Goal: Task Accomplishment & Management: Manage account settings

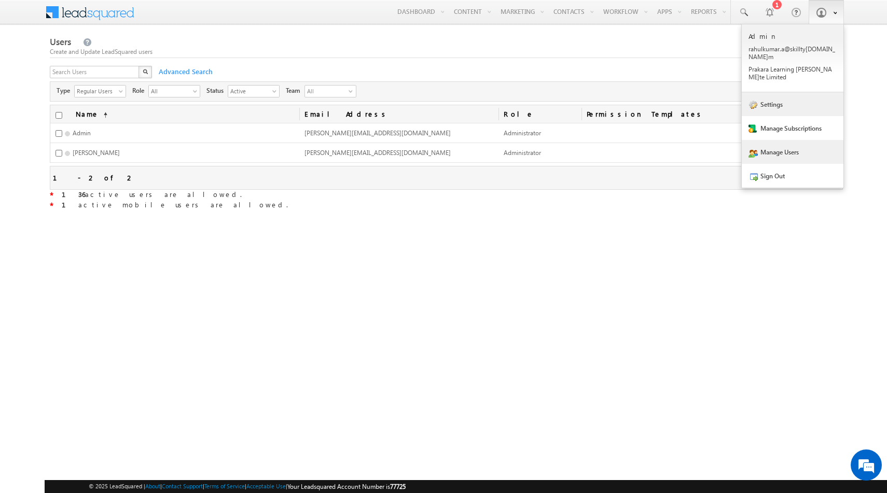
click at [799, 94] on link "Settings" at bounding box center [793, 104] width 102 height 24
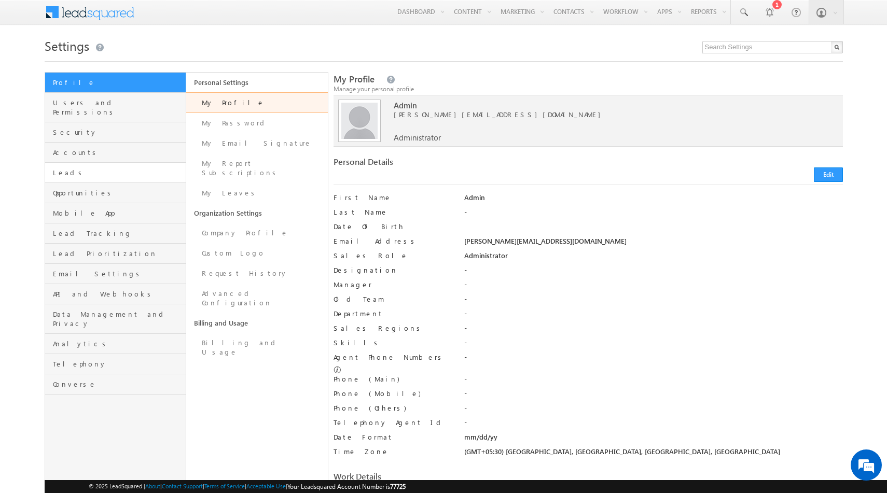
click at [104, 168] on span "Leads" at bounding box center [118, 172] width 131 height 9
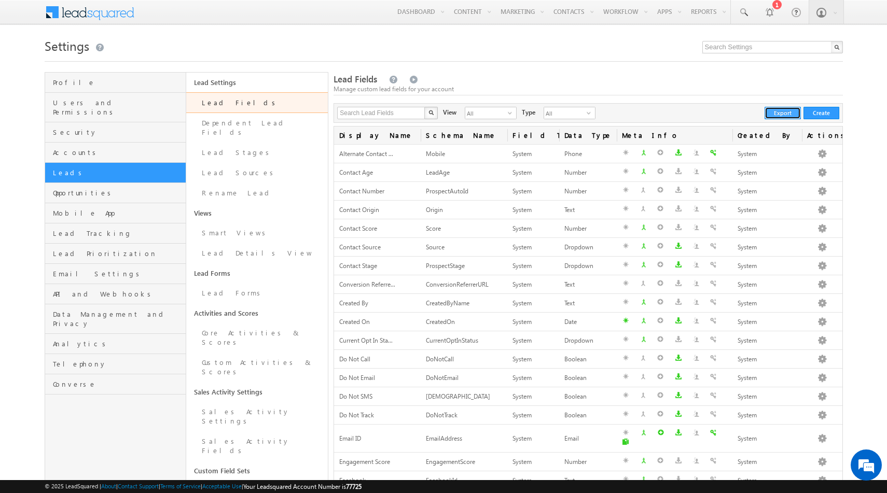
click at [784, 112] on button "Export" at bounding box center [783, 113] width 36 height 12
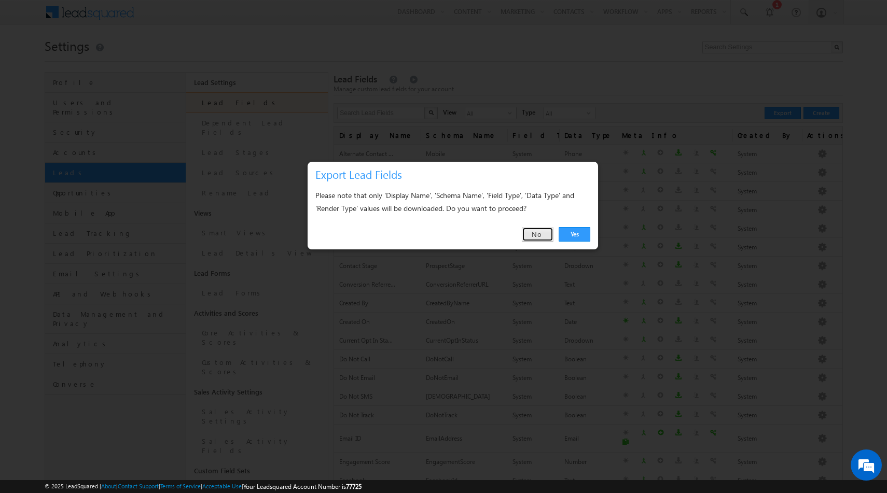
click at [540, 231] on link "No" at bounding box center [538, 234] width 32 height 15
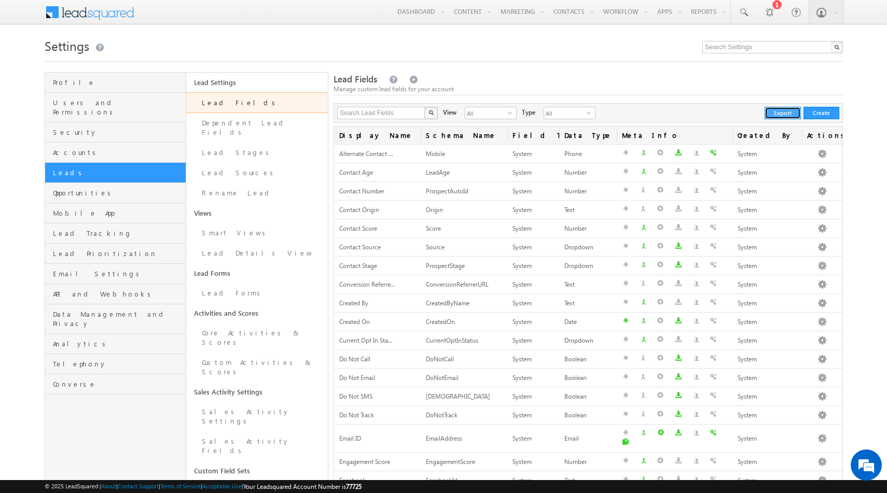
click at [776, 114] on button "Export" at bounding box center [783, 113] width 36 height 12
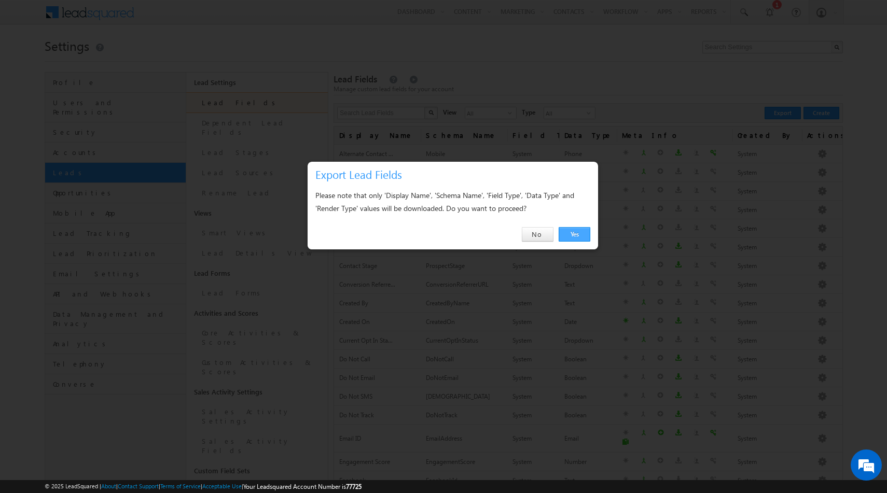
click at [575, 233] on link "Yes" at bounding box center [575, 234] width 32 height 15
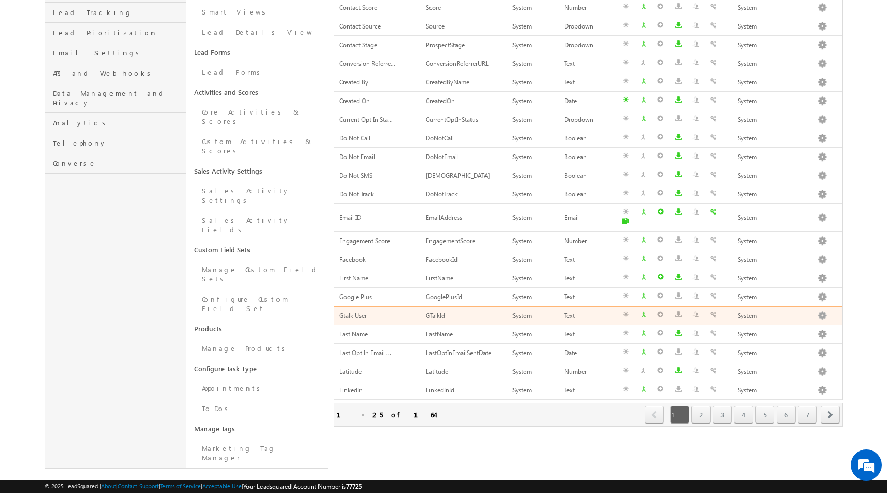
scroll to position [224, 0]
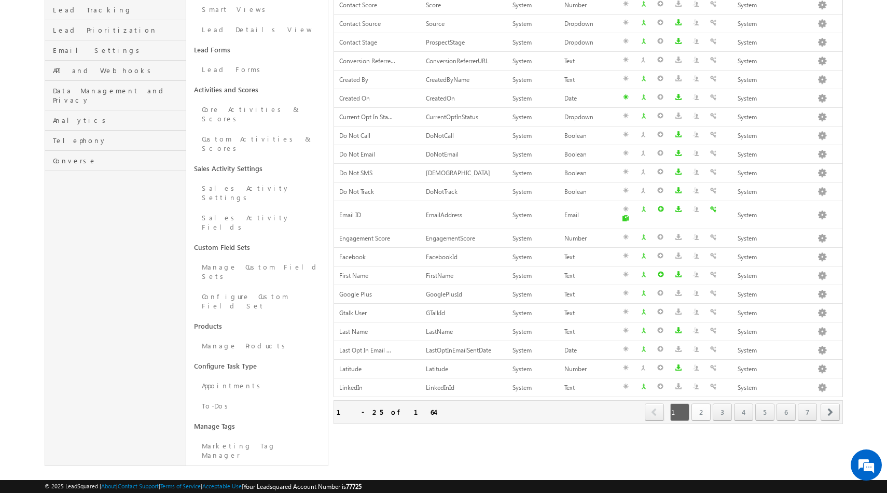
click at [698, 404] on link "2" at bounding box center [700, 413] width 19 height 18
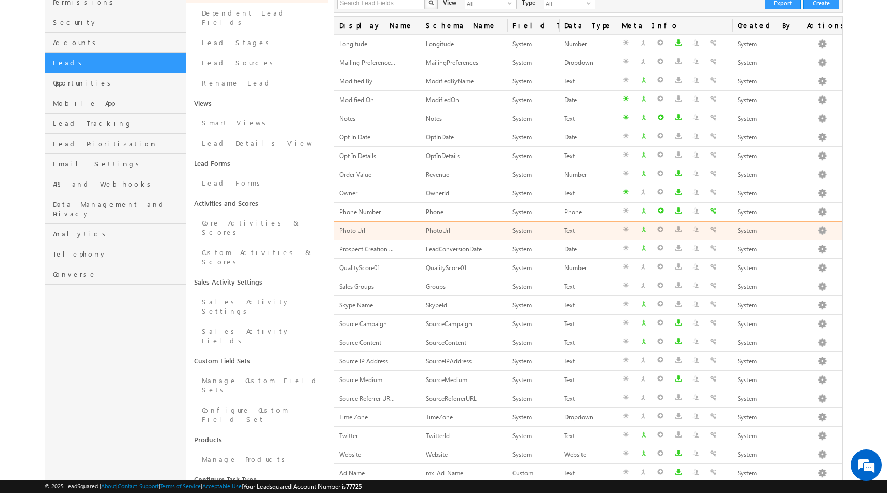
scroll to position [0, 0]
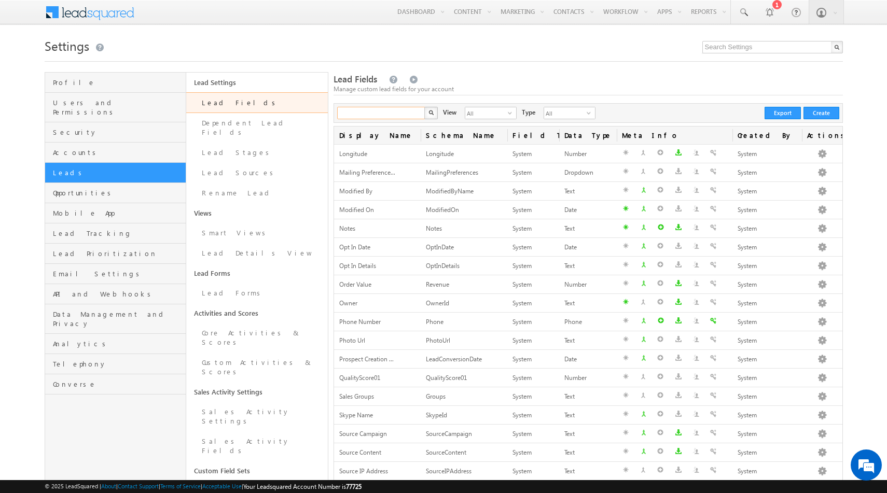
click at [363, 113] on input "text" at bounding box center [381, 113] width 89 height 12
type input "name"
click at [424, 107] on button "button" at bounding box center [430, 113] width 13 height 12
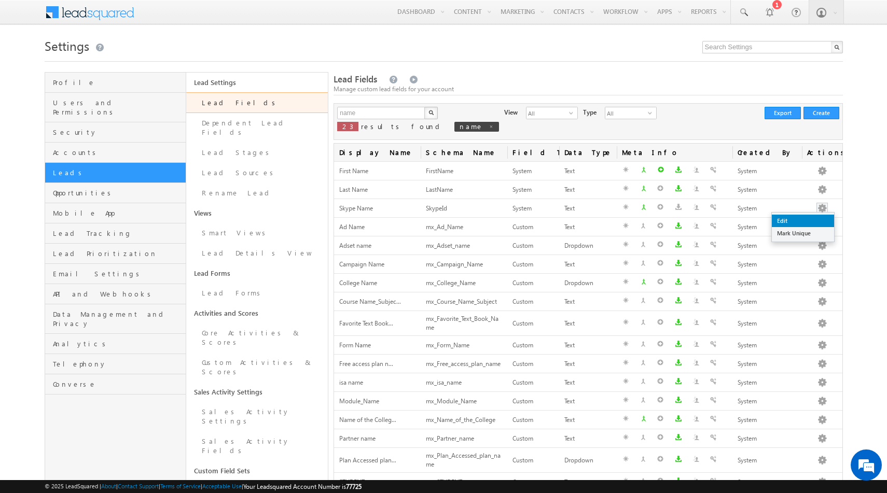
click at [799, 221] on link "Edit" at bounding box center [803, 221] width 62 height 12
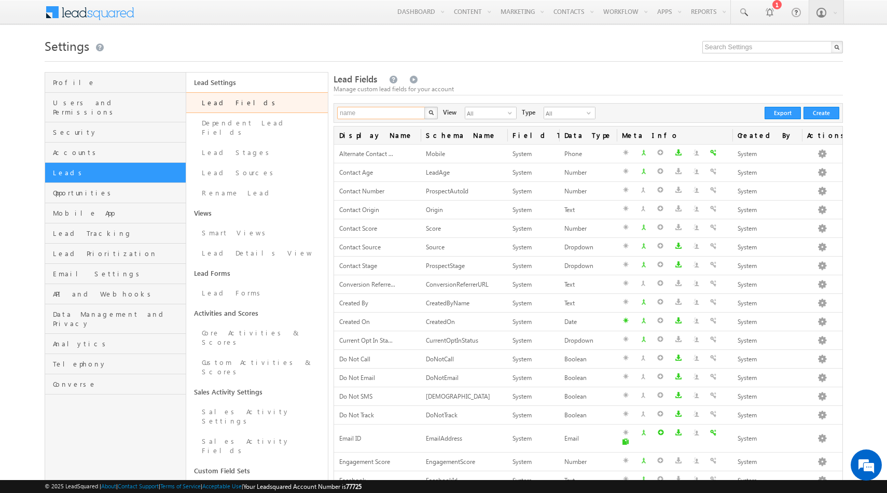
click at [382, 116] on input "name" at bounding box center [381, 113] width 89 height 12
type input "name"
click at [424, 107] on button "button" at bounding box center [430, 113] width 13 height 12
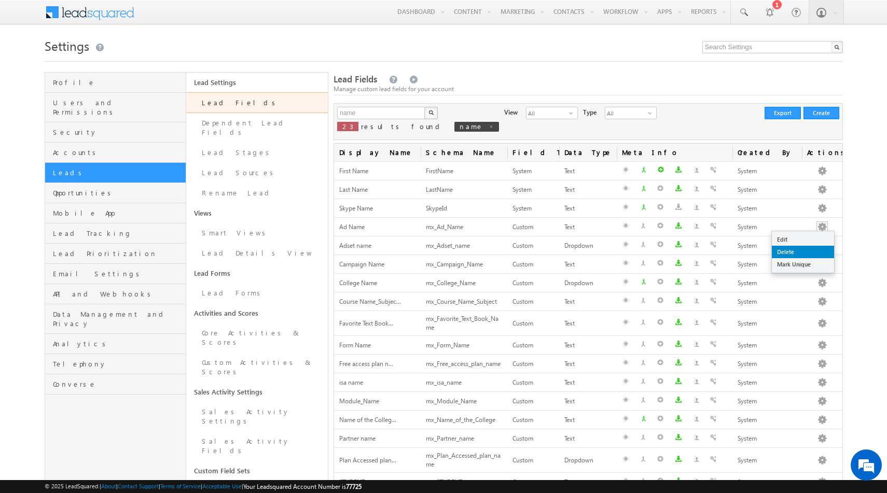
click at [795, 255] on link "Delete" at bounding box center [803, 252] width 62 height 12
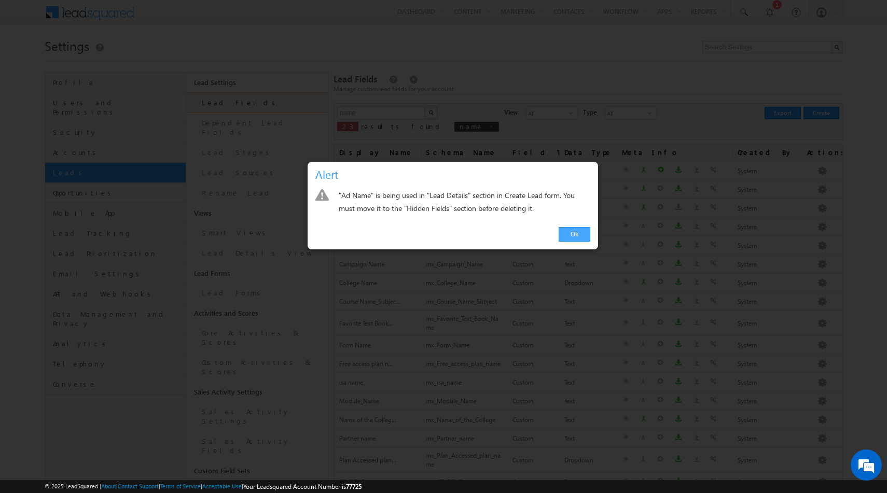
click at [573, 233] on link "Ok" at bounding box center [575, 234] width 32 height 15
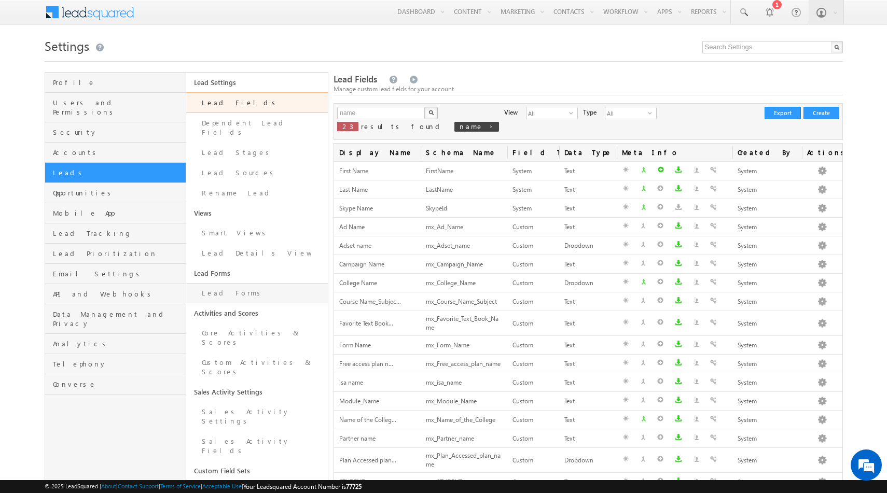
click at [236, 283] on link "Lead Forms" at bounding box center [257, 293] width 142 height 20
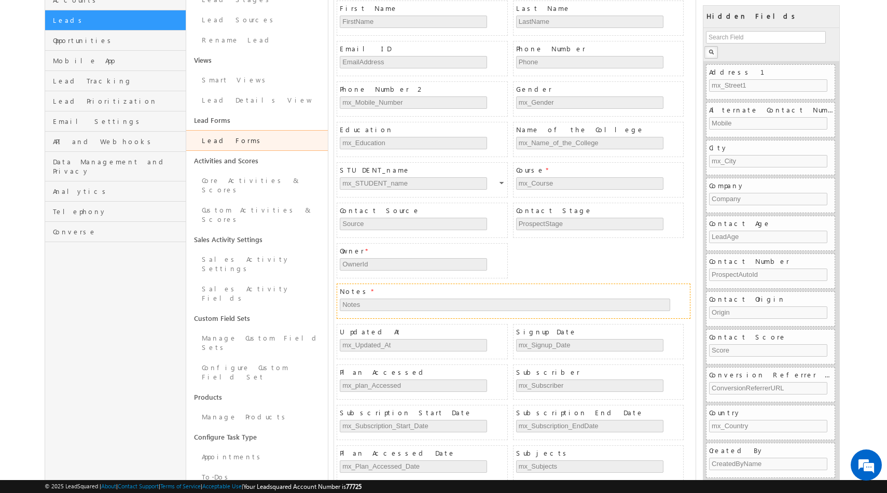
scroll to position [153, 0]
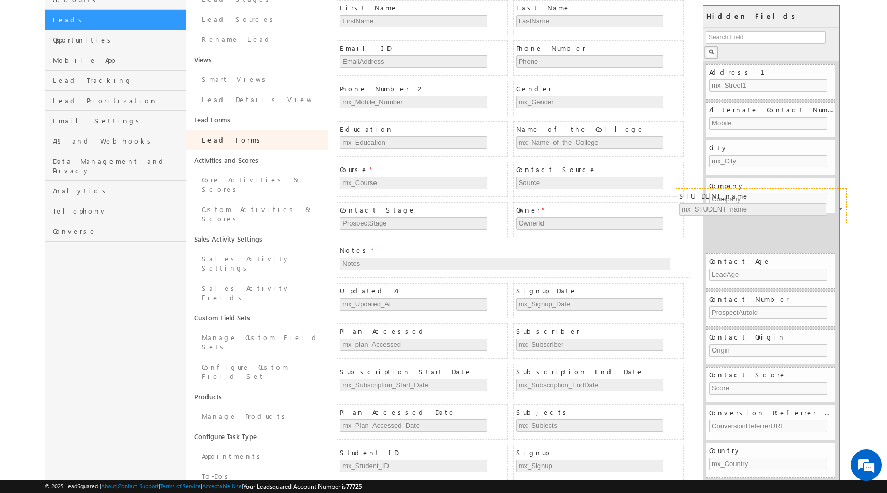
drag, startPoint x: 468, startPoint y: 173, endPoint x: 807, endPoint y: 199, distance: 340.2
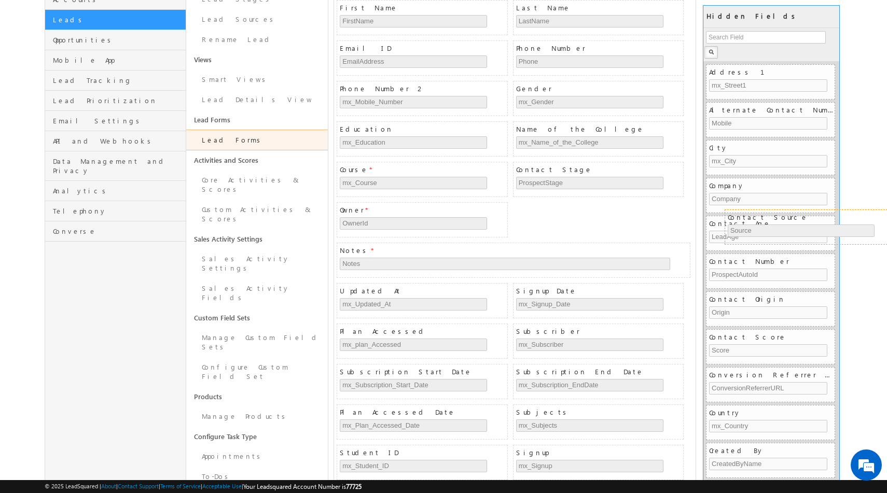
drag, startPoint x: 558, startPoint y: 171, endPoint x: 769, endPoint y: 218, distance: 216.8
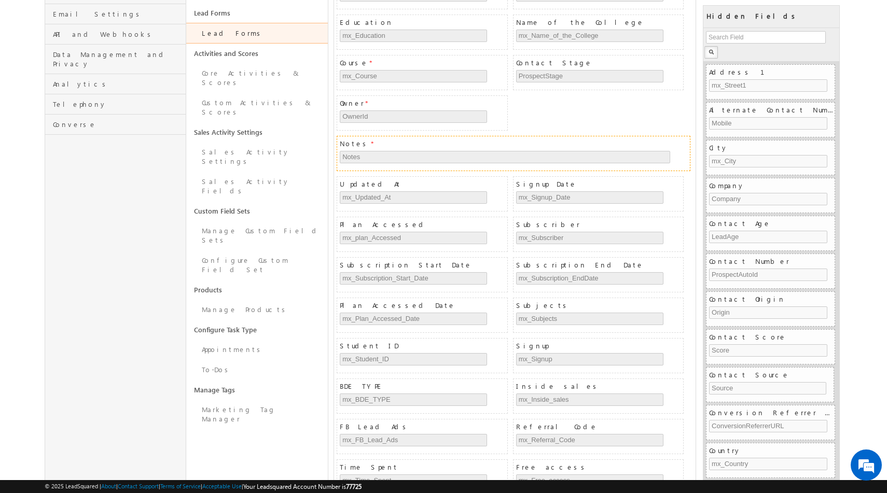
scroll to position [260, 0]
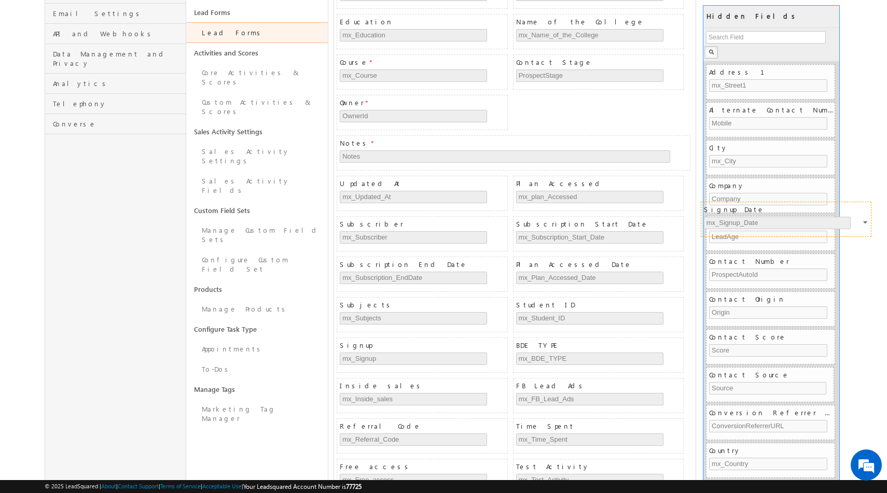
drag, startPoint x: 567, startPoint y: 186, endPoint x: 755, endPoint y: 211, distance: 189.5
drag, startPoint x: 563, startPoint y: 185, endPoint x: 743, endPoint y: 211, distance: 181.8
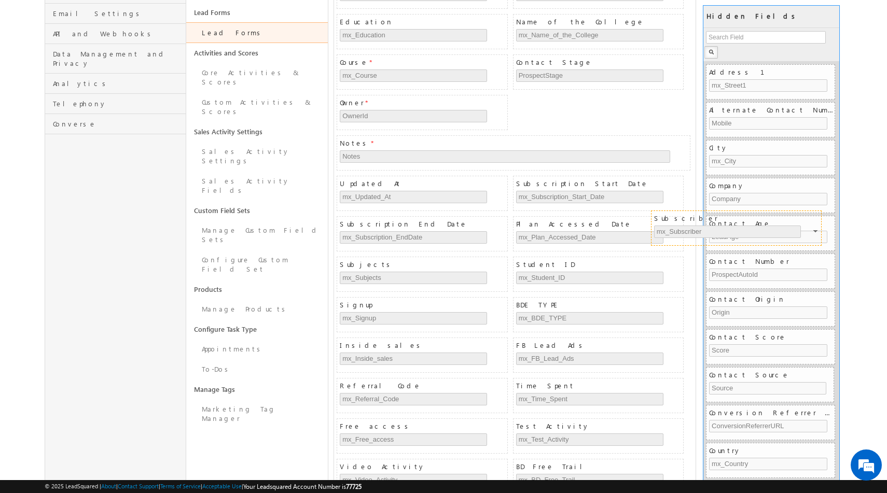
drag, startPoint x: 627, startPoint y: 183, endPoint x: 769, endPoint y: 217, distance: 146.6
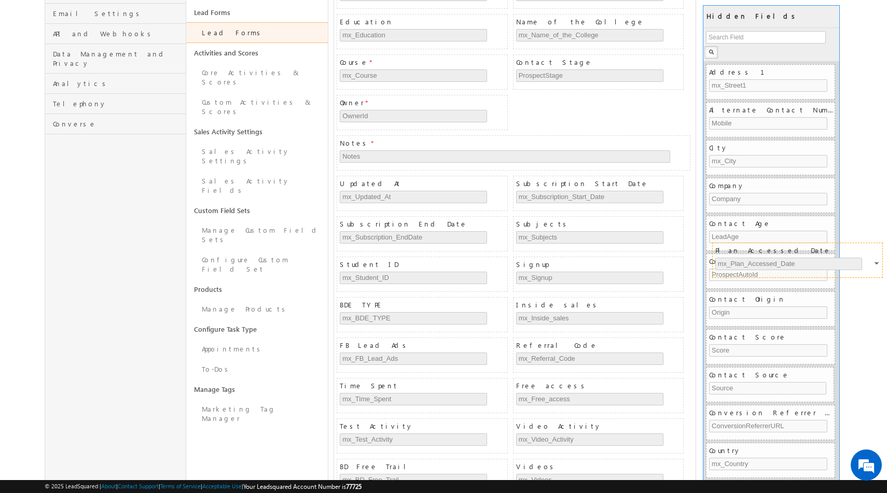
drag, startPoint x: 556, startPoint y: 226, endPoint x: 755, endPoint y: 252, distance: 200.9
drag, startPoint x: 572, startPoint y: 225, endPoint x: 757, endPoint y: 252, distance: 187.1
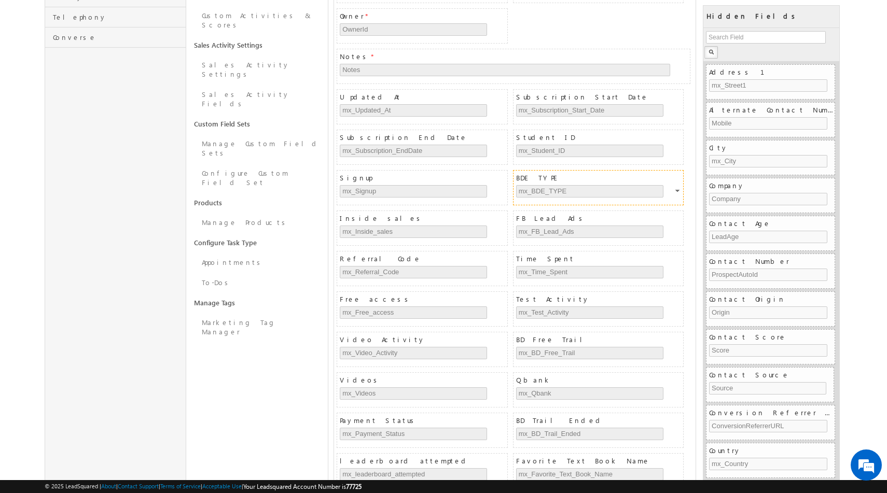
scroll to position [348, 0]
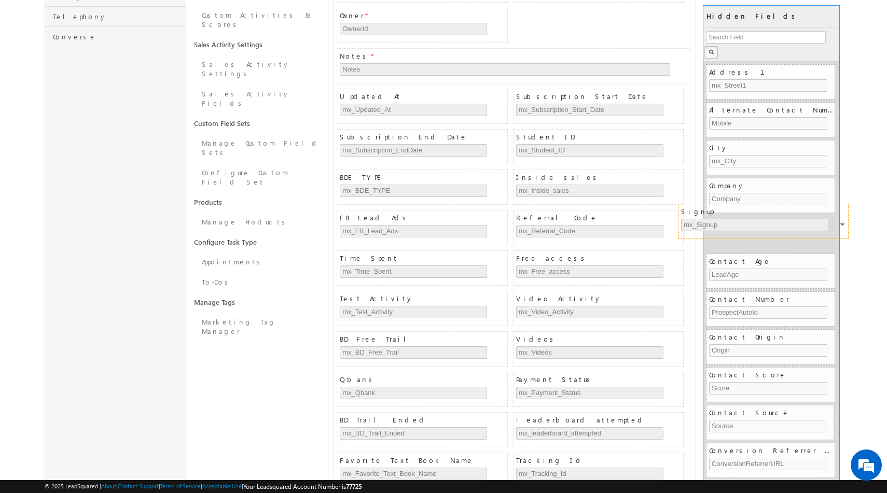
drag, startPoint x: 465, startPoint y: 178, endPoint x: 806, endPoint y: 212, distance: 343.0
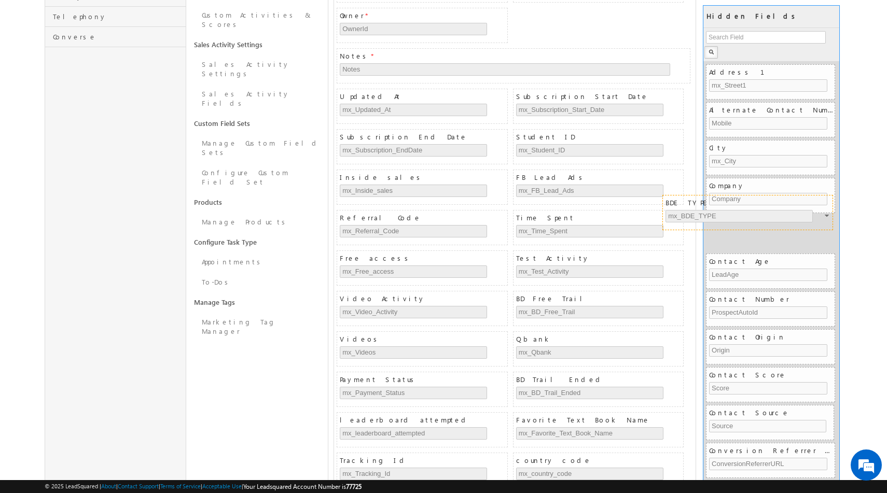
drag, startPoint x: 448, startPoint y: 180, endPoint x: 773, endPoint y: 205, distance: 326.7
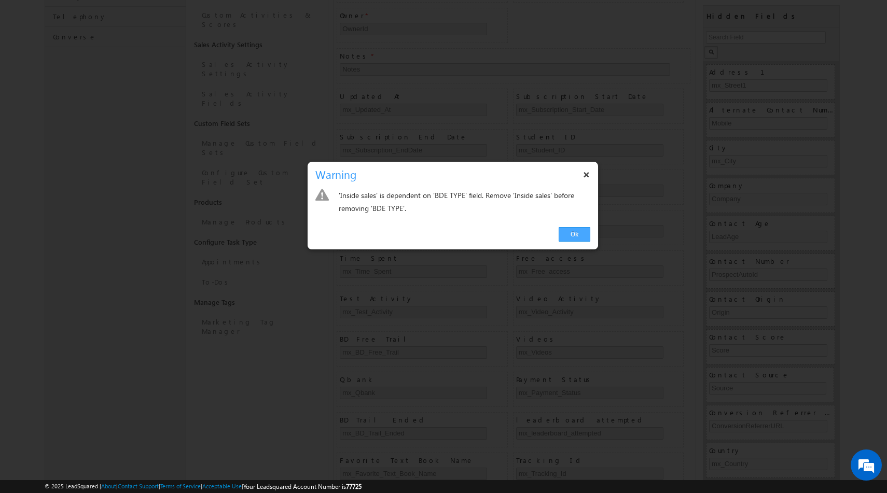
click at [574, 235] on link "Ok" at bounding box center [575, 234] width 32 height 15
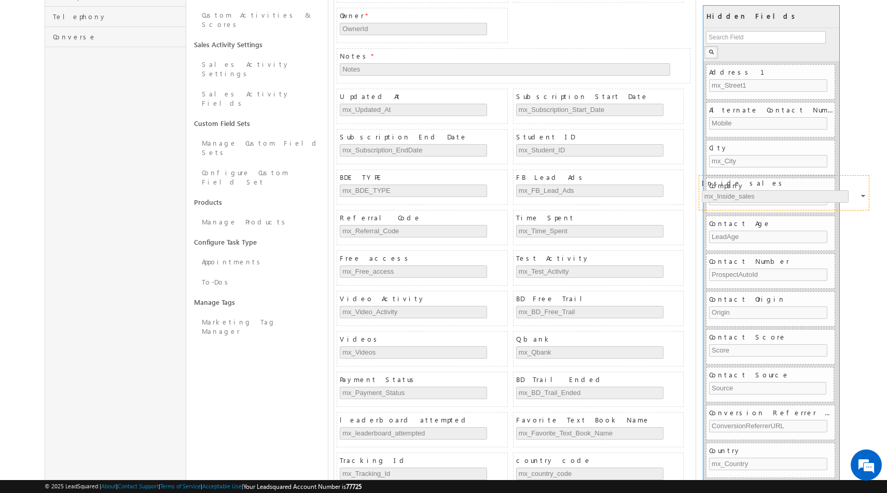
drag, startPoint x: 564, startPoint y: 179, endPoint x: 750, endPoint y: 184, distance: 185.8
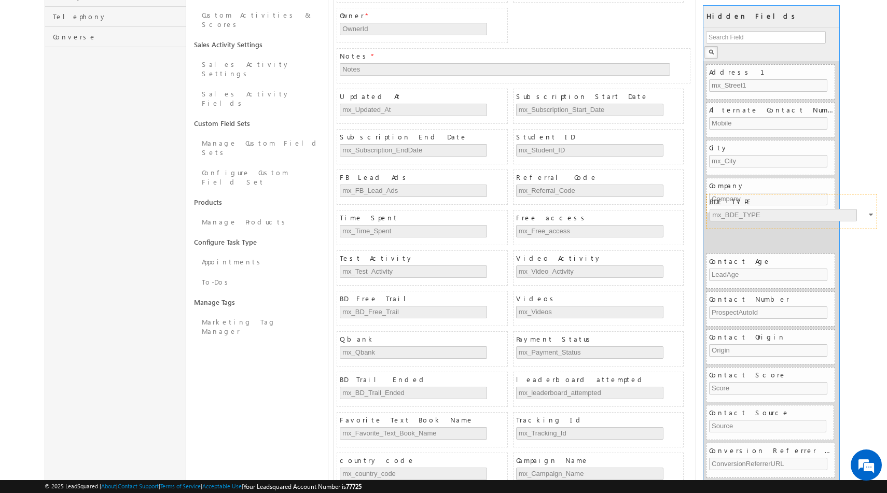
drag, startPoint x: 402, startPoint y: 177, endPoint x: 772, endPoint y: 201, distance: 370.6
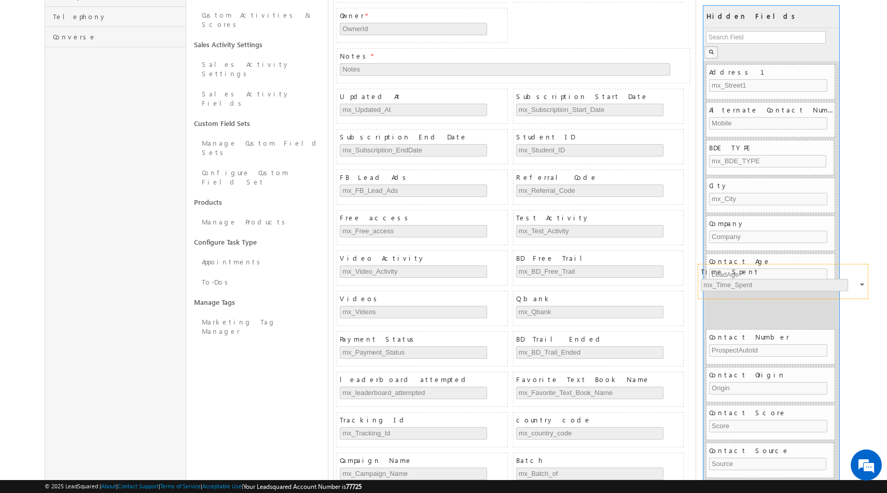
drag, startPoint x: 415, startPoint y: 219, endPoint x: 776, endPoint y: 273, distance: 364.9
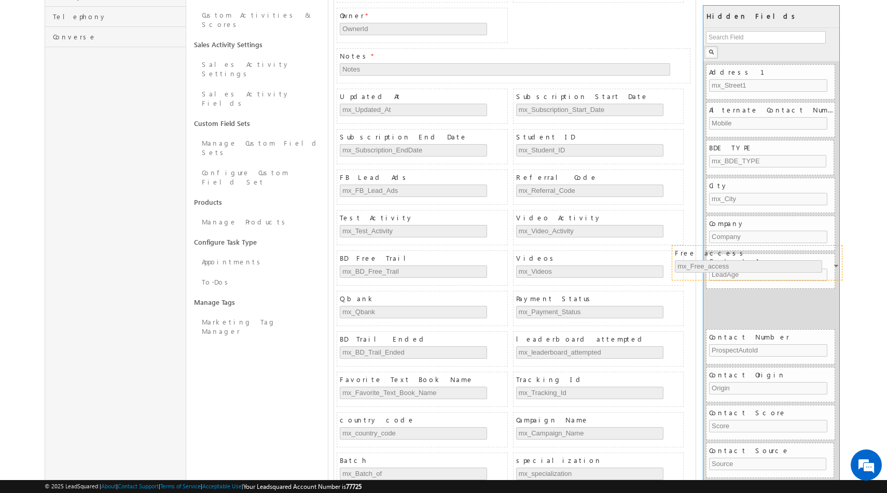
drag, startPoint x: 468, startPoint y: 221, endPoint x: 803, endPoint y: 256, distance: 336.9
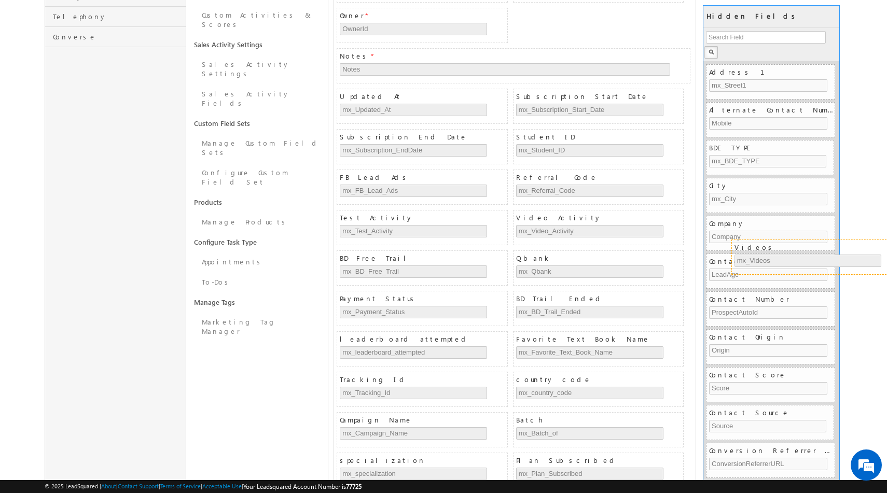
drag, startPoint x: 545, startPoint y: 261, endPoint x: 764, endPoint y: 250, distance: 218.7
drag, startPoint x: 585, startPoint y: 217, endPoint x: 792, endPoint y: 251, distance: 209.2
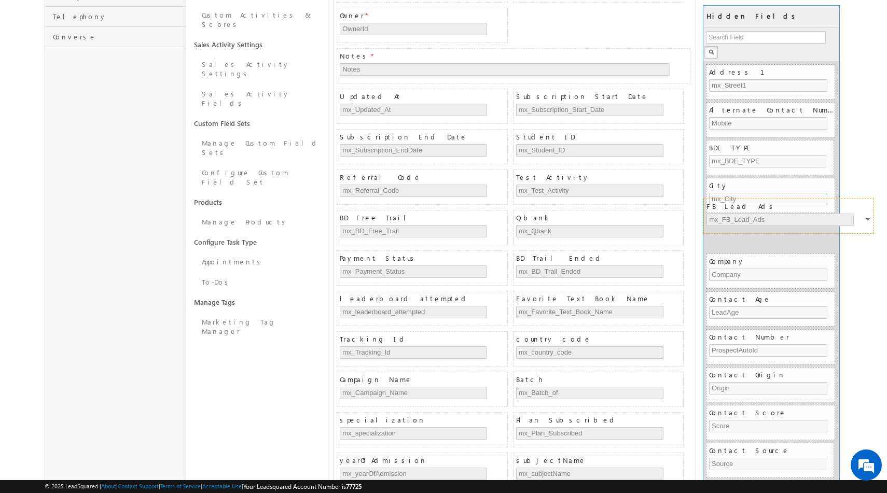
drag, startPoint x: 403, startPoint y: 179, endPoint x: 769, endPoint y: 207, distance: 367.8
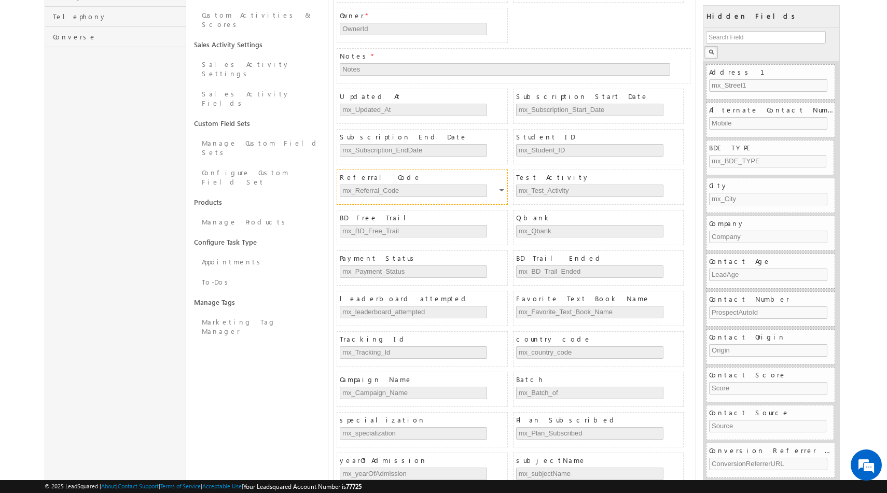
click at [390, 176] on span "Referral Code" at bounding box center [423, 177] width 167 height 9
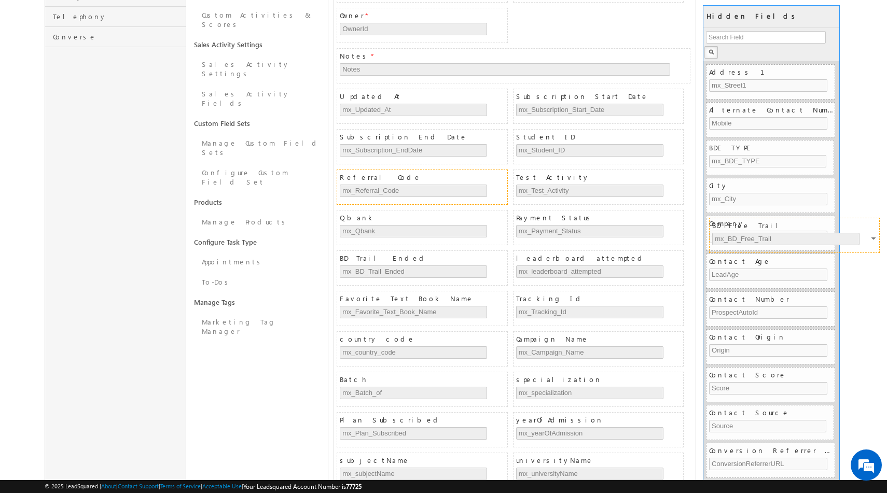
drag, startPoint x: 394, startPoint y: 219, endPoint x: 766, endPoint y: 226, distance: 372.5
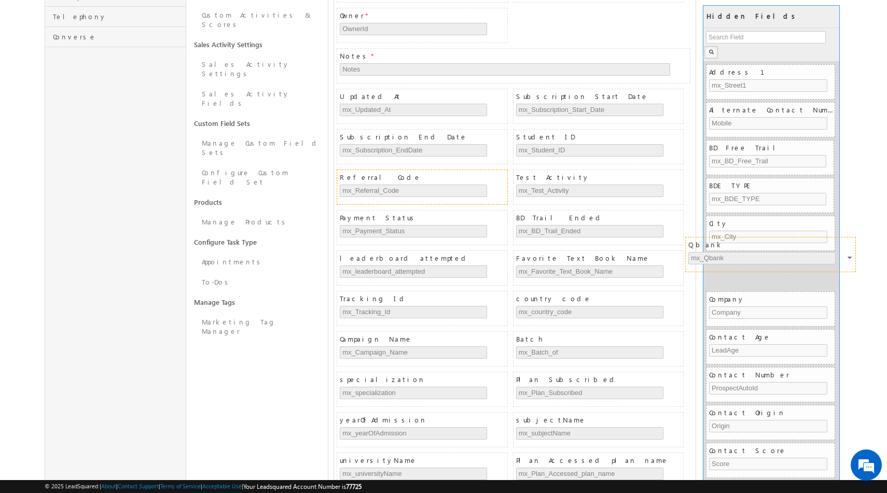
drag, startPoint x: 436, startPoint y: 219, endPoint x: 785, endPoint y: 246, distance: 349.6
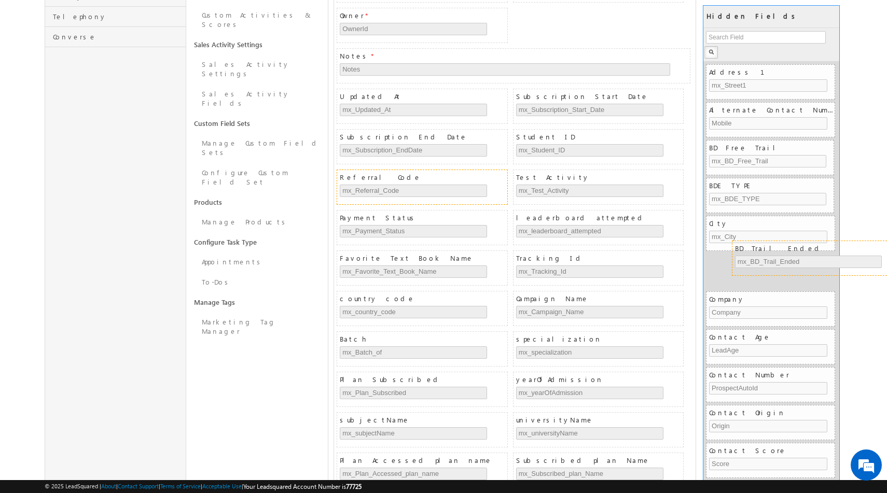
drag, startPoint x: 558, startPoint y: 217, endPoint x: 776, endPoint y: 247, distance: 220.9
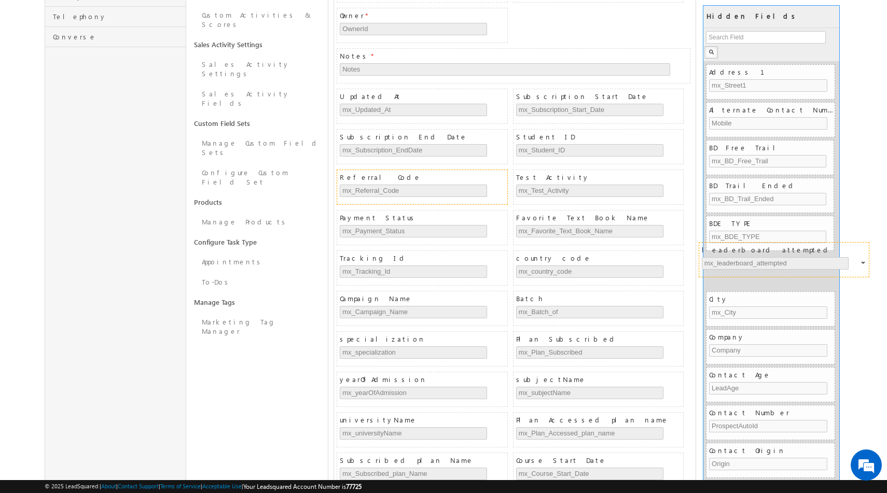
drag, startPoint x: 593, startPoint y: 221, endPoint x: 779, endPoint y: 253, distance: 188.4
drag, startPoint x: 599, startPoint y: 220, endPoint x: 795, endPoint y: 252, distance: 199.0
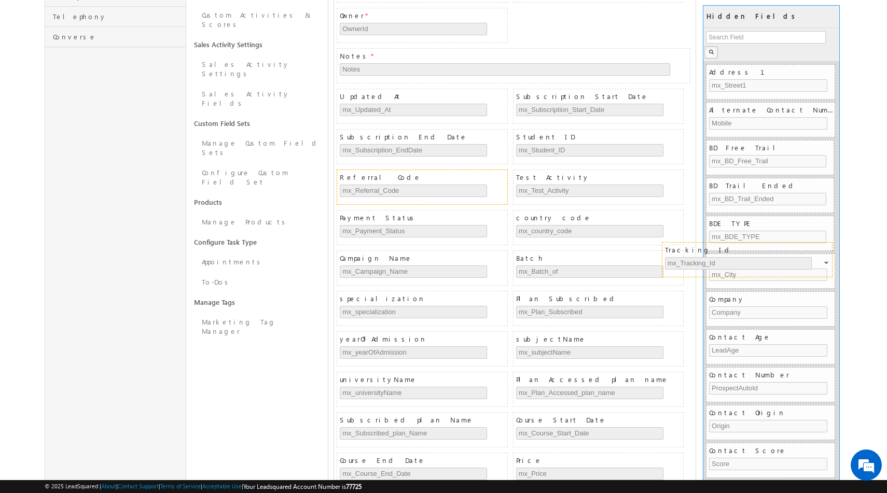
drag, startPoint x: 614, startPoint y: 220, endPoint x: 762, endPoint y: 252, distance: 152.2
click at [611, 218] on span "country code" at bounding box center [599, 217] width 167 height 9
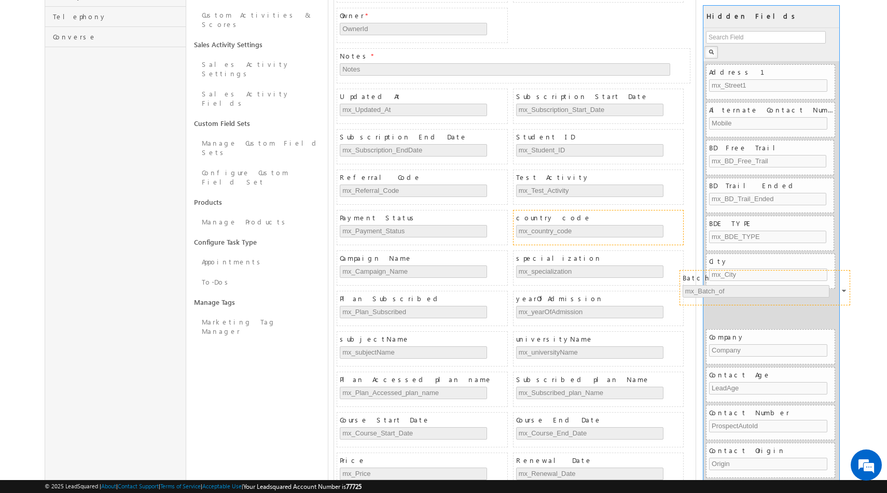
drag, startPoint x: 566, startPoint y: 259, endPoint x: 733, endPoint y: 278, distance: 167.6
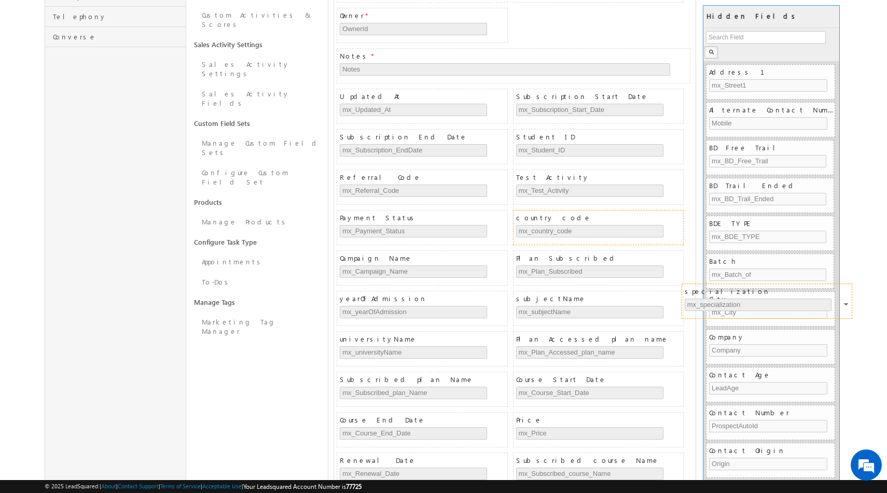
drag, startPoint x: 585, startPoint y: 257, endPoint x: 754, endPoint y: 290, distance: 172.2
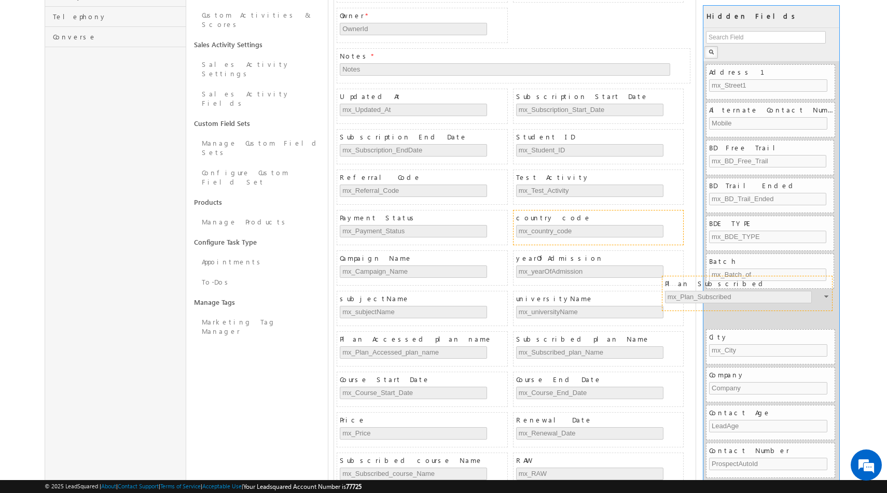
drag, startPoint x: 622, startPoint y: 261, endPoint x: 771, endPoint y: 286, distance: 150.9
drag, startPoint x: 620, startPoint y: 258, endPoint x: 772, endPoint y: 284, distance: 153.7
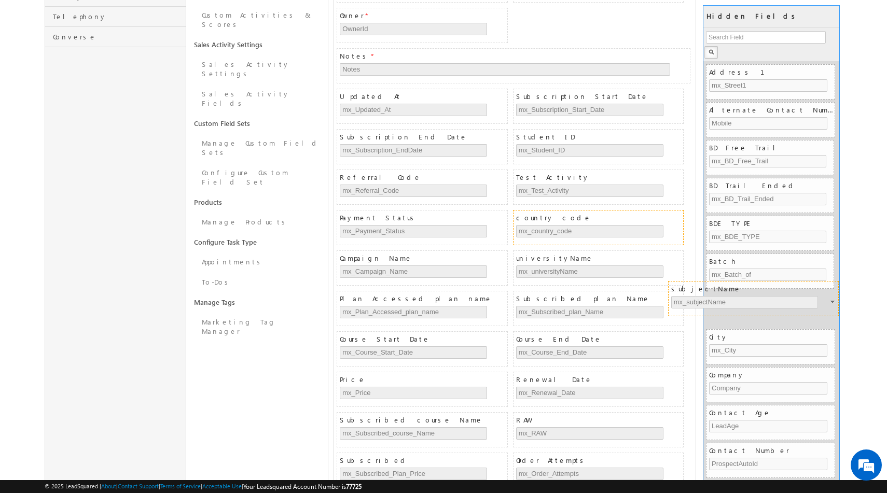
drag, startPoint x: 620, startPoint y: 256, endPoint x: 776, endPoint y: 286, distance: 159.5
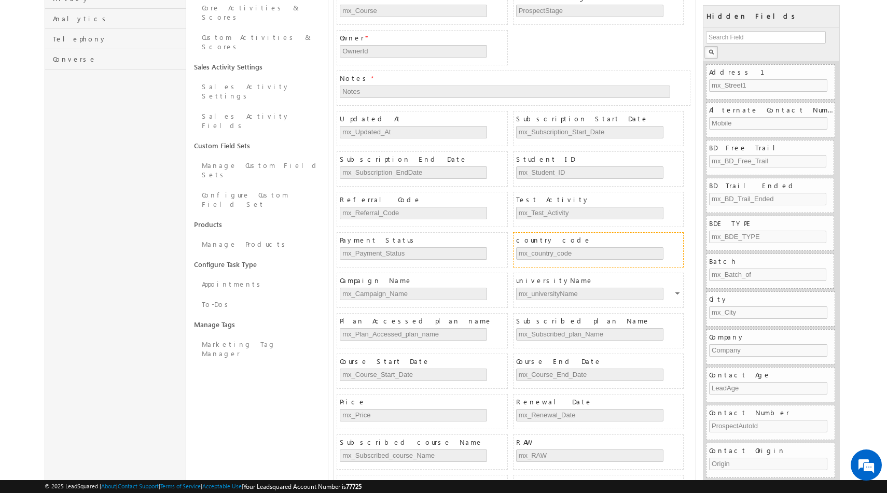
scroll to position [328, 0]
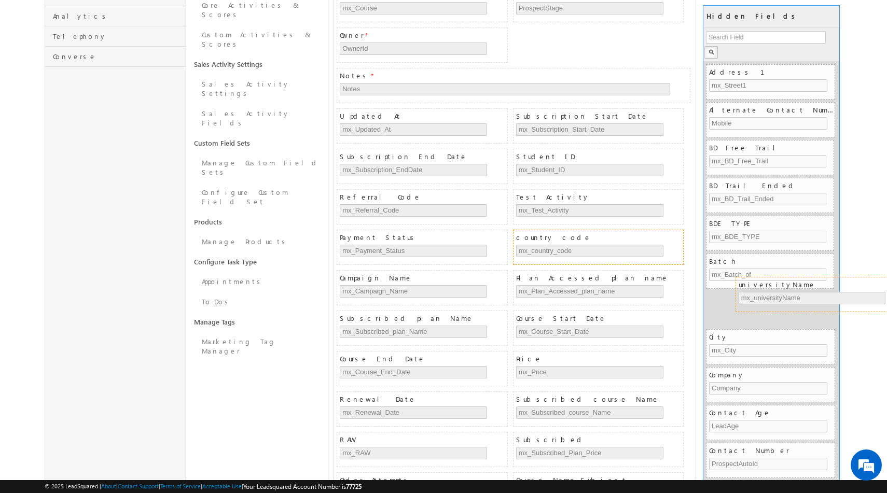
drag, startPoint x: 591, startPoint y: 281, endPoint x: 812, endPoint y: 288, distance: 221.1
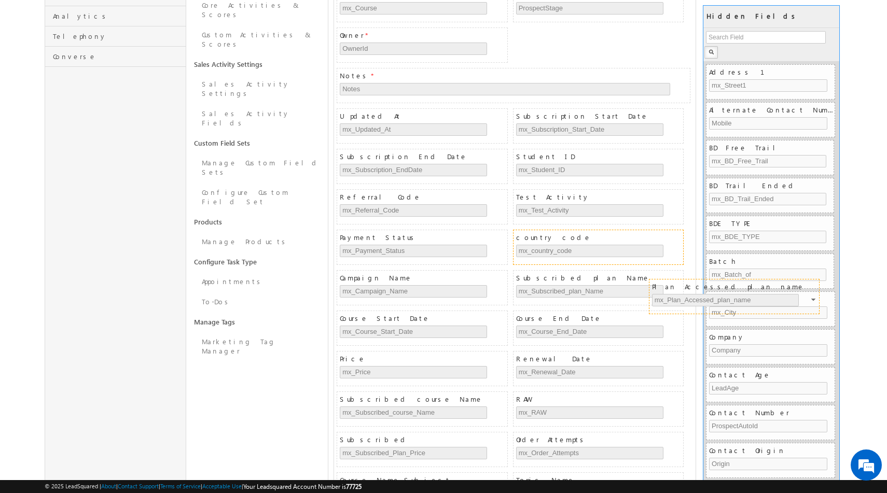
drag, startPoint x: 650, startPoint y: 283, endPoint x: 786, endPoint y: 291, distance: 136.2
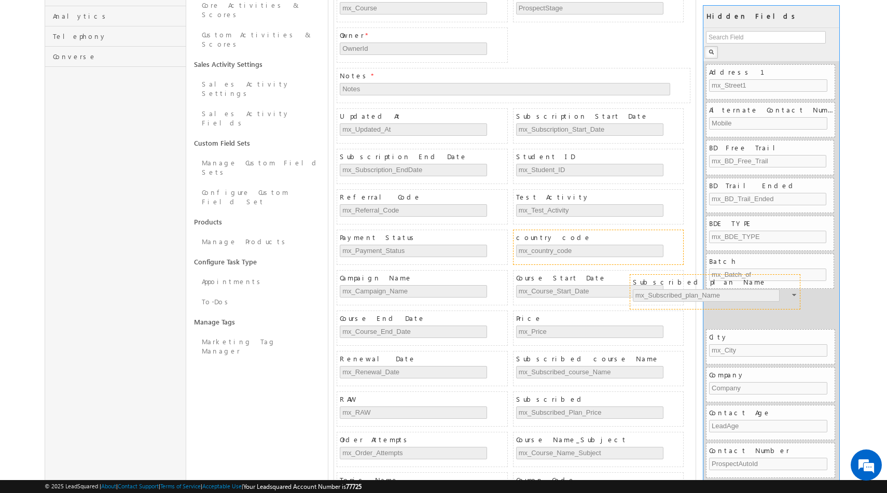
drag, startPoint x: 662, startPoint y: 283, endPoint x: 780, endPoint y: 287, distance: 117.8
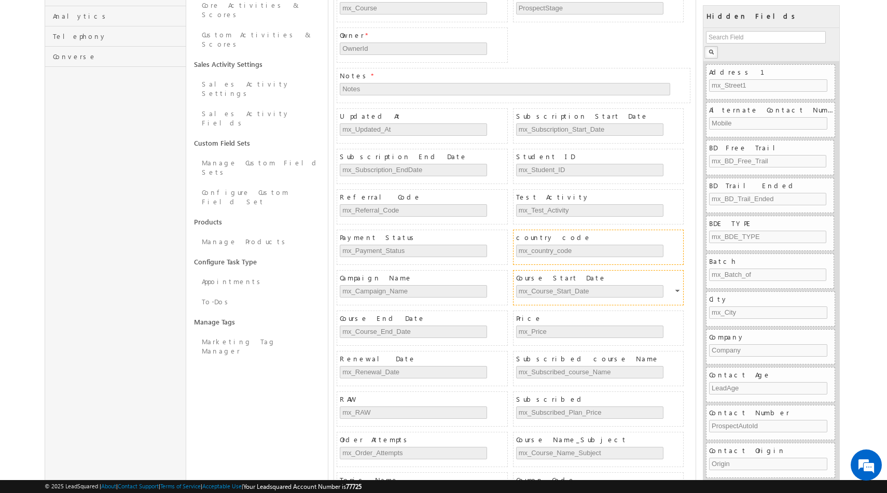
scroll to position [381, 0]
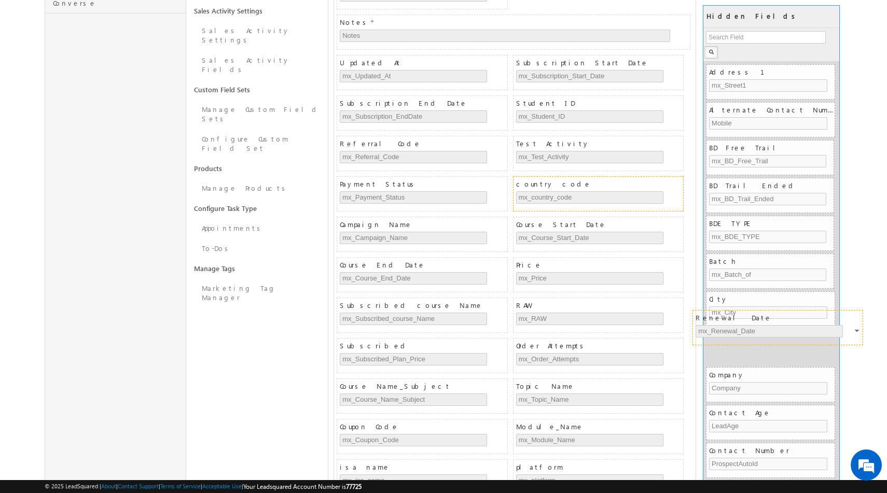
drag, startPoint x: 478, startPoint y: 310, endPoint x: 834, endPoint y: 322, distance: 356.0
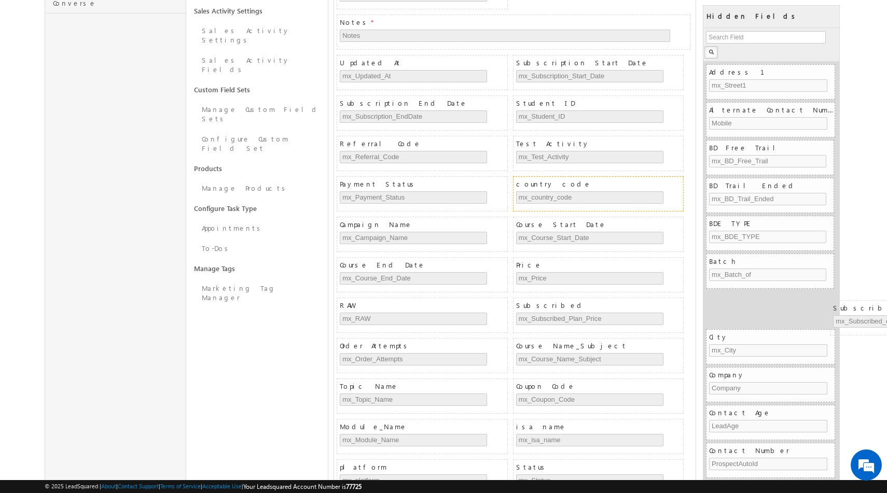
scroll to position [381, 52]
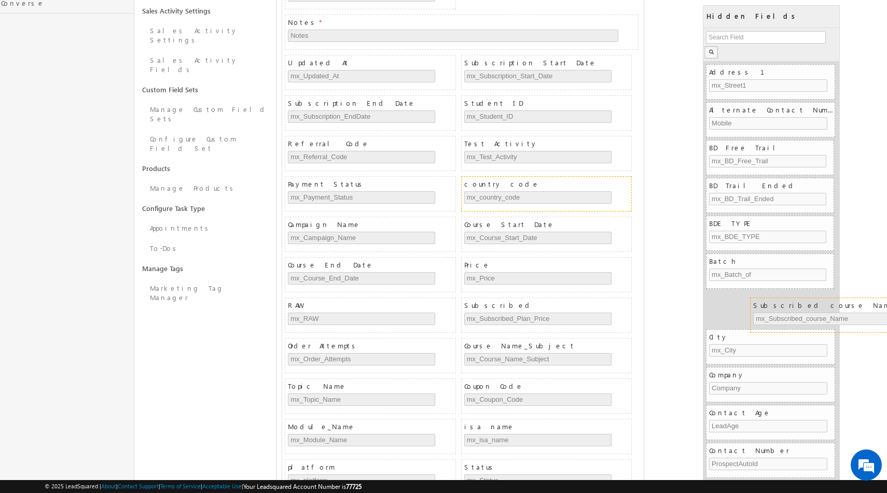
drag, startPoint x: 406, startPoint y: 307, endPoint x: 819, endPoint y: 307, distance: 413.4
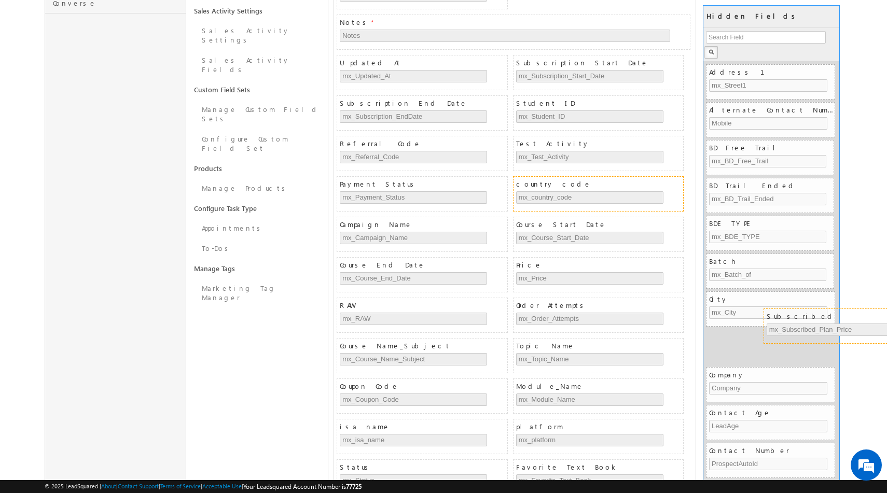
drag, startPoint x: 547, startPoint y: 310, endPoint x: 782, endPoint y: 325, distance: 235.0
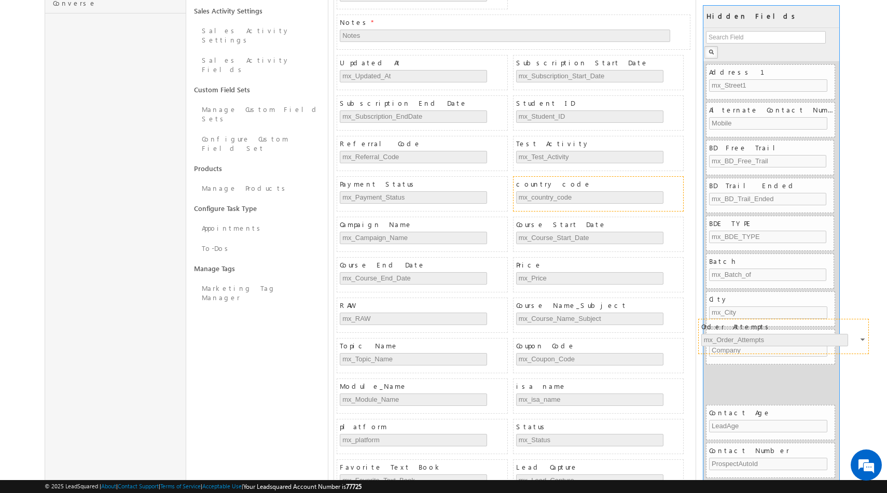
drag, startPoint x: 594, startPoint y: 311, endPoint x: 790, endPoint y: 340, distance: 198.2
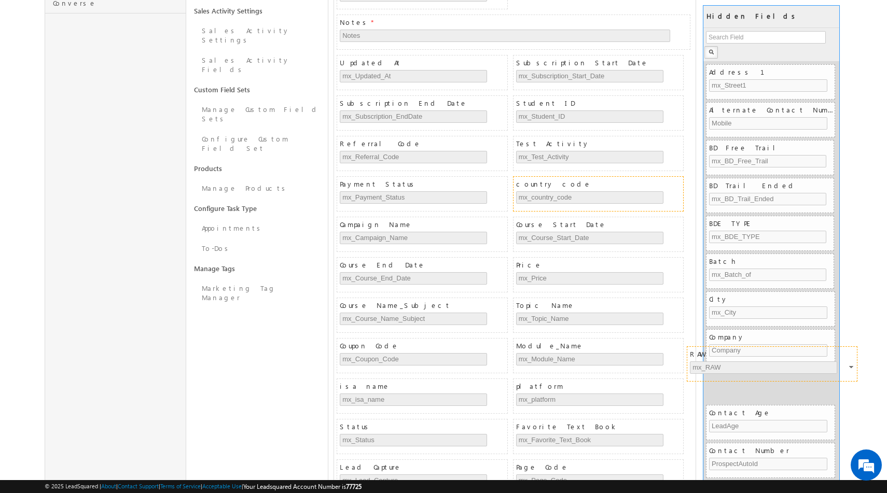
drag, startPoint x: 443, startPoint y: 308, endPoint x: 794, endPoint y: 356, distance: 353.9
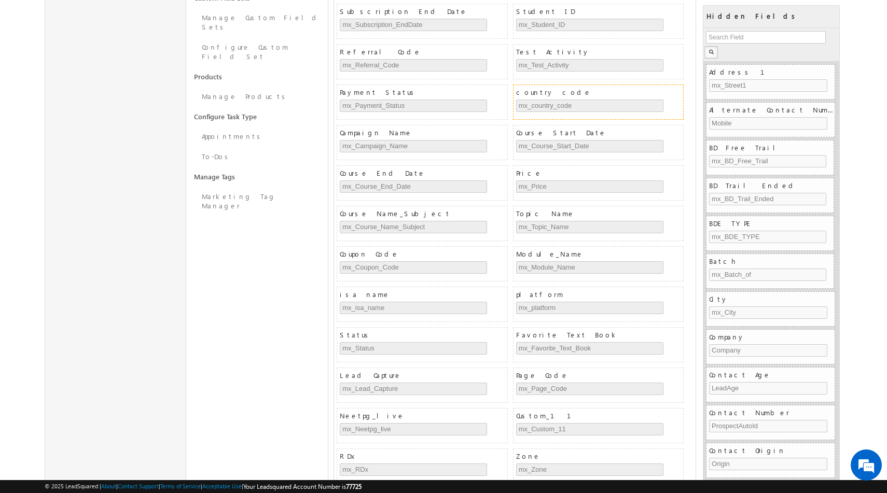
scroll to position [474, 0]
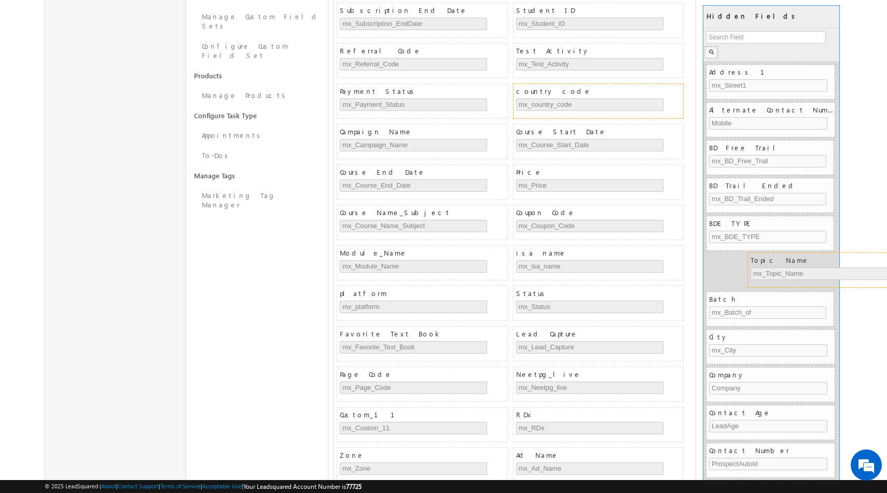
drag, startPoint x: 573, startPoint y: 218, endPoint x: 803, endPoint y: 266, distance: 234.6
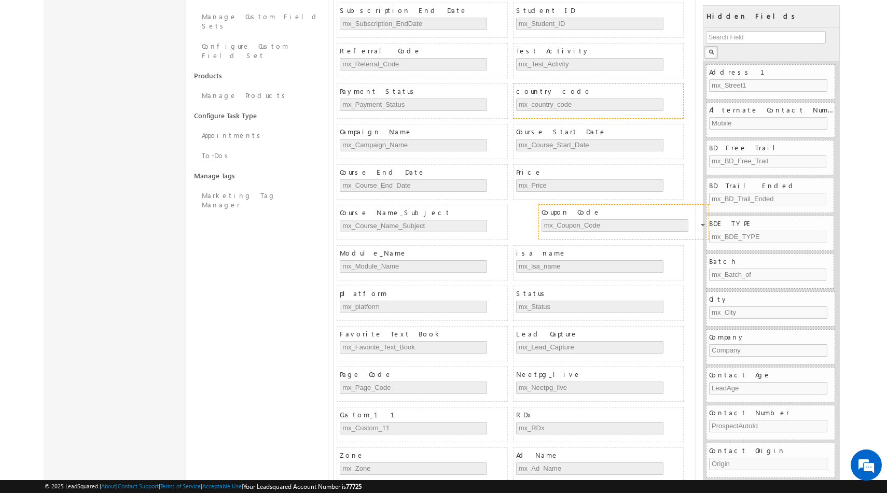
drag, startPoint x: 573, startPoint y: 213, endPoint x: 598, endPoint y: 212, distance: 24.4
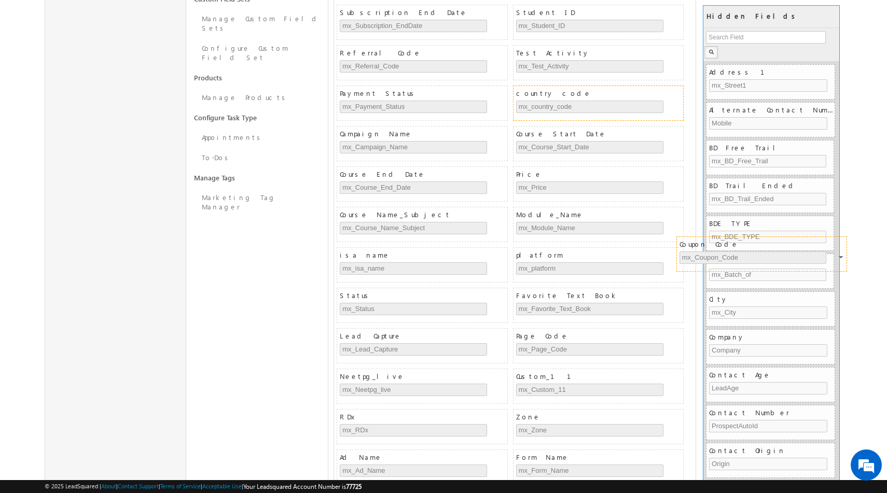
drag, startPoint x: 588, startPoint y: 216, endPoint x: 751, endPoint y: 245, distance: 166.0
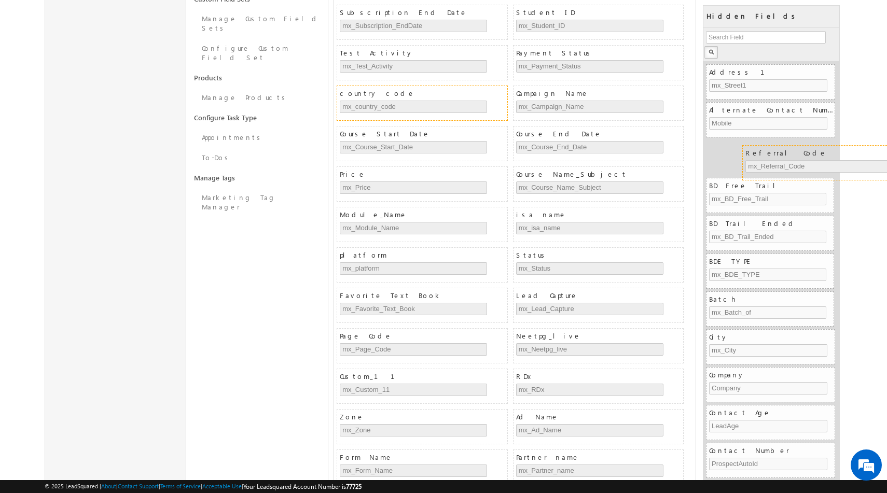
drag, startPoint x: 406, startPoint y: 55, endPoint x: 812, endPoint y: 155, distance: 417.7
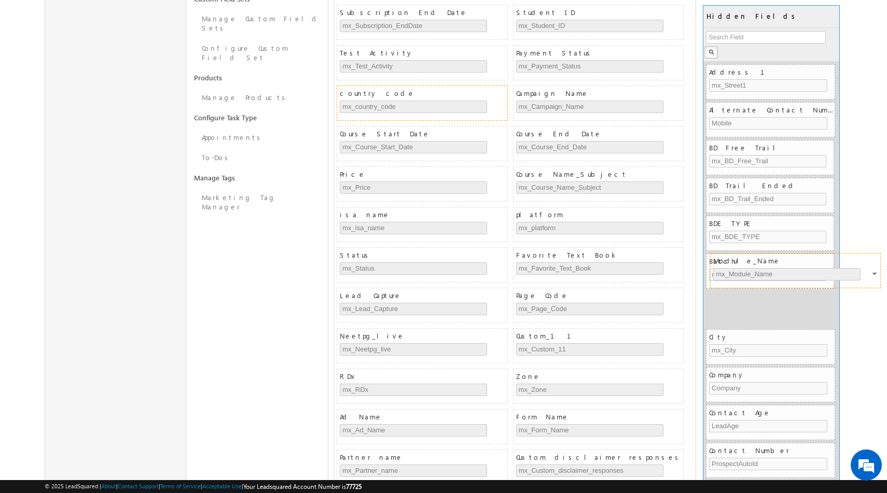
drag, startPoint x: 418, startPoint y: 219, endPoint x: 792, endPoint y: 265, distance: 376.2
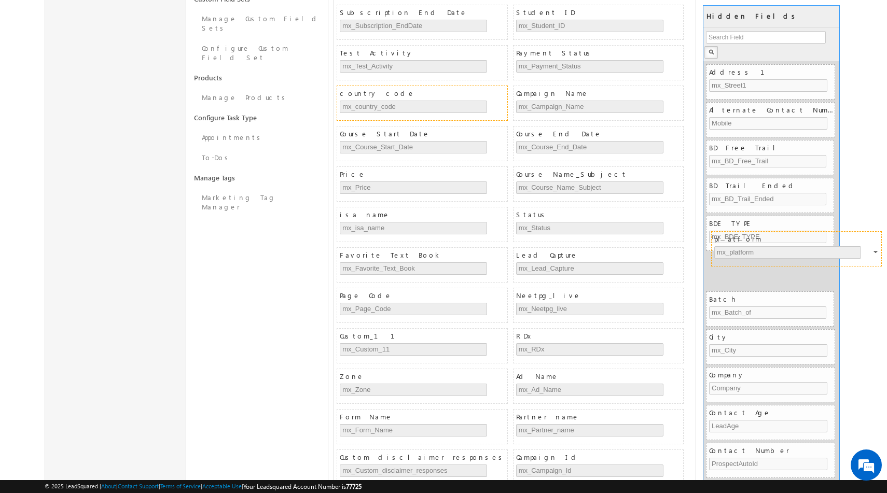
drag, startPoint x: 574, startPoint y: 220, endPoint x: 772, endPoint y: 244, distance: 199.6
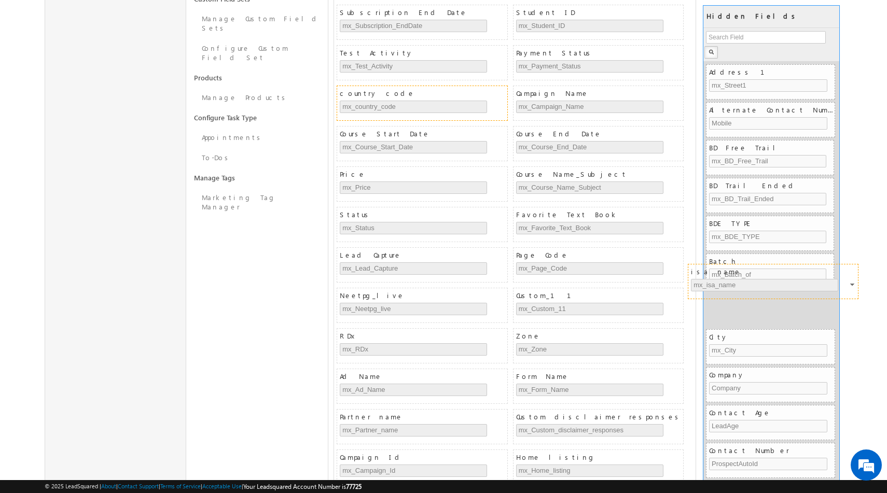
drag, startPoint x: 430, startPoint y: 217, endPoint x: 782, endPoint y: 273, distance: 356.1
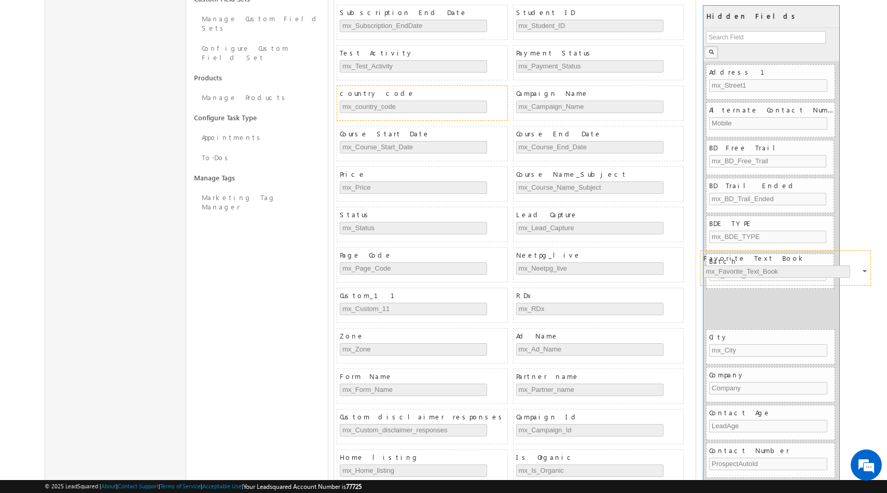
drag, startPoint x: 593, startPoint y: 217, endPoint x: 780, endPoint y: 260, distance: 192.1
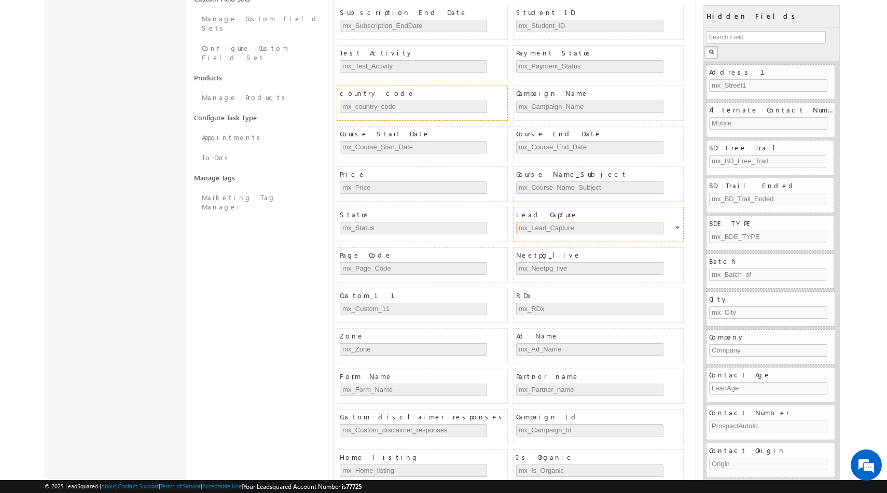
click at [575, 230] on input "mx_Lead_Capture" at bounding box center [589, 228] width 147 height 12
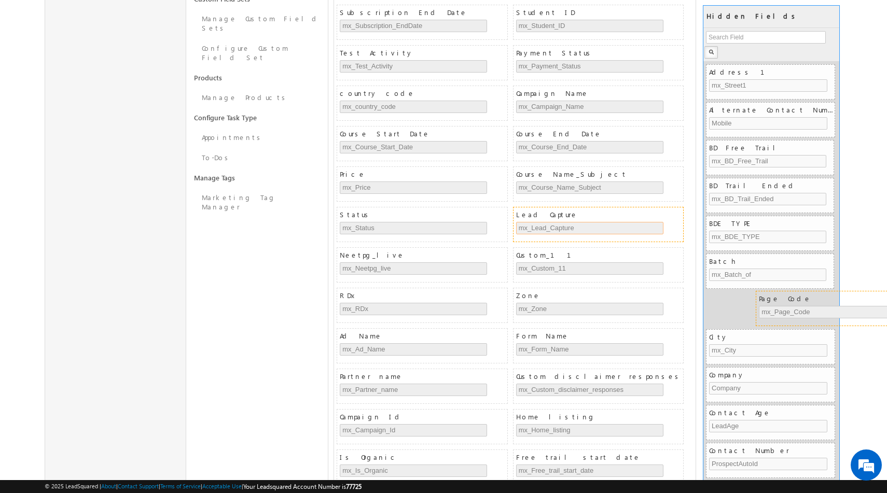
drag, startPoint x: 403, startPoint y: 255, endPoint x: 822, endPoint y: 298, distance: 421.4
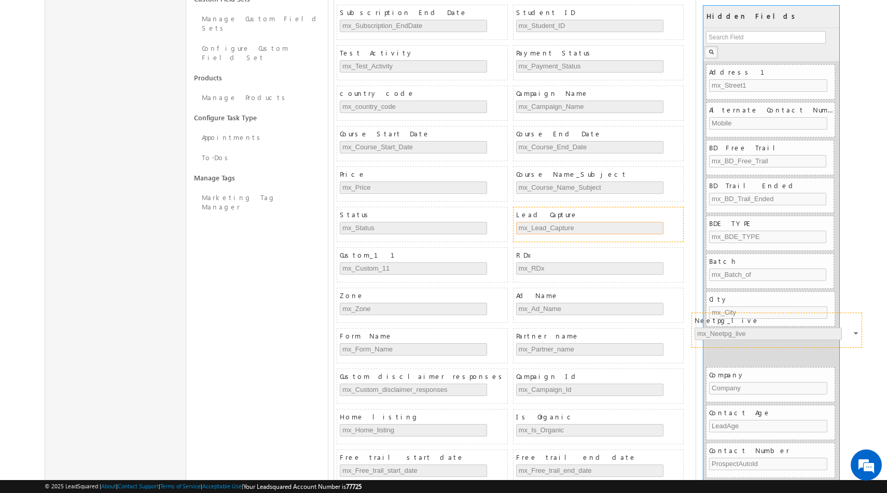
drag, startPoint x: 435, startPoint y: 258, endPoint x: 791, endPoint y: 323, distance: 361.8
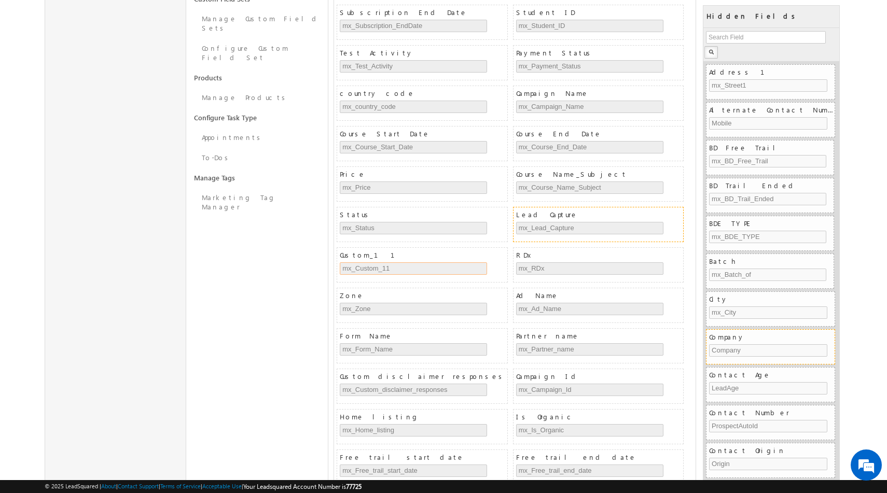
drag, startPoint x: 441, startPoint y: 264, endPoint x: 736, endPoint y: 334, distance: 302.7
click at [736, 334] on div "Lead Details COLLAPSE First Name FirstName Last Name LastName Email ID EmailAdd…" at bounding box center [588, 378] width 509 height 1445
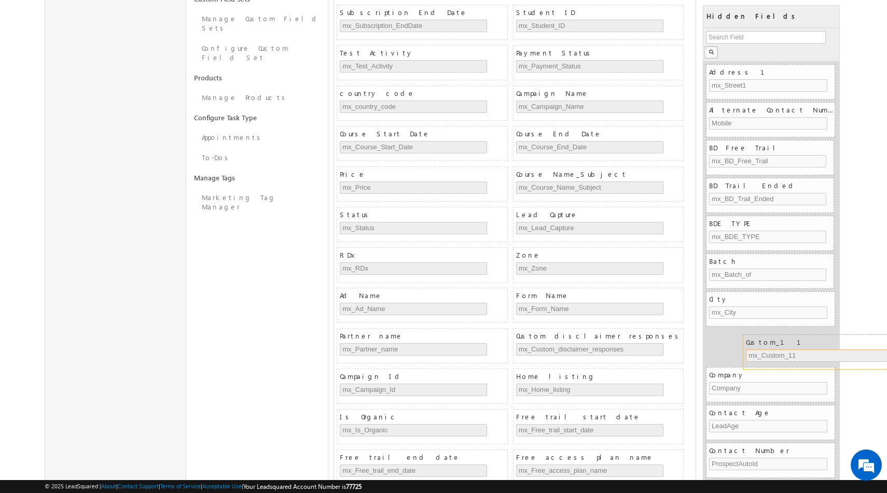
drag, startPoint x: 453, startPoint y: 255, endPoint x: 859, endPoint y: 342, distance: 415.3
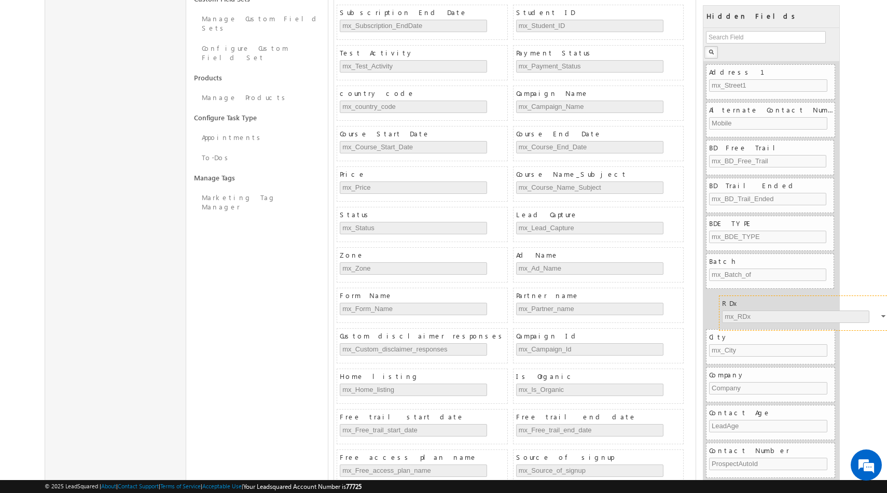
drag, startPoint x: 462, startPoint y: 257, endPoint x: 841, endPoint y: 307, distance: 382.9
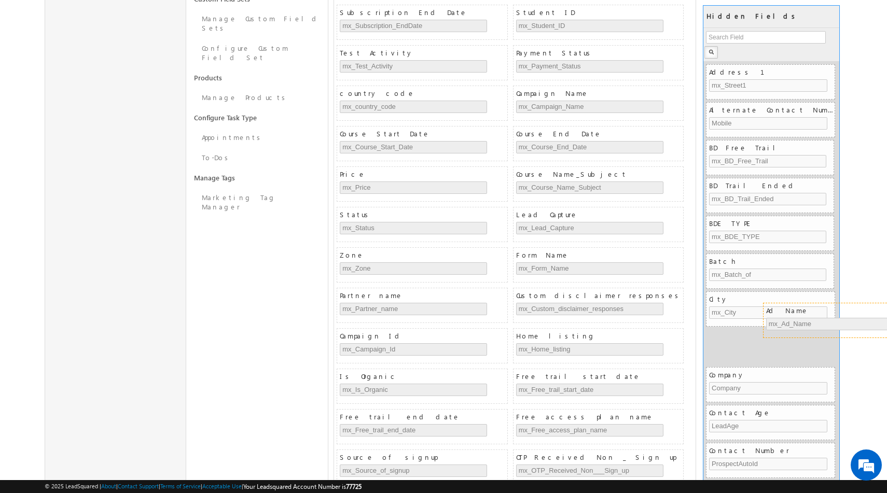
drag, startPoint x: 532, startPoint y: 258, endPoint x: 783, endPoint y: 314, distance: 256.6
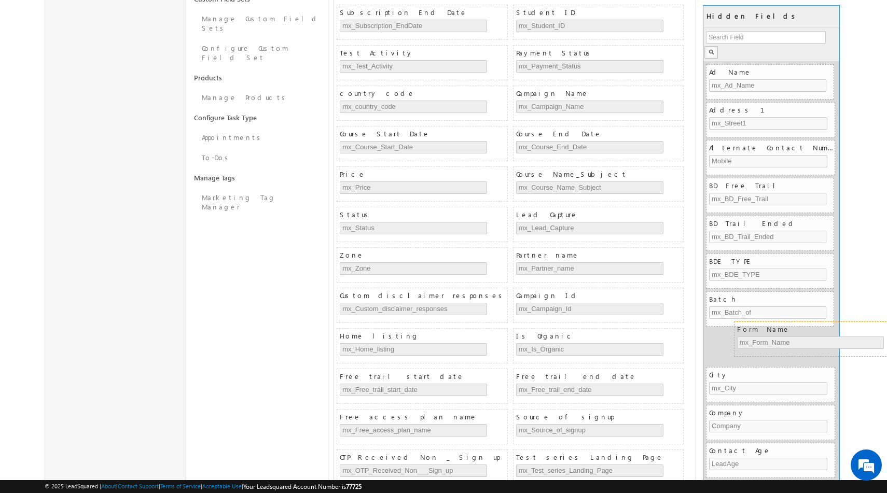
drag, startPoint x: 585, startPoint y: 255, endPoint x: 806, endPoint y: 329, distance: 232.9
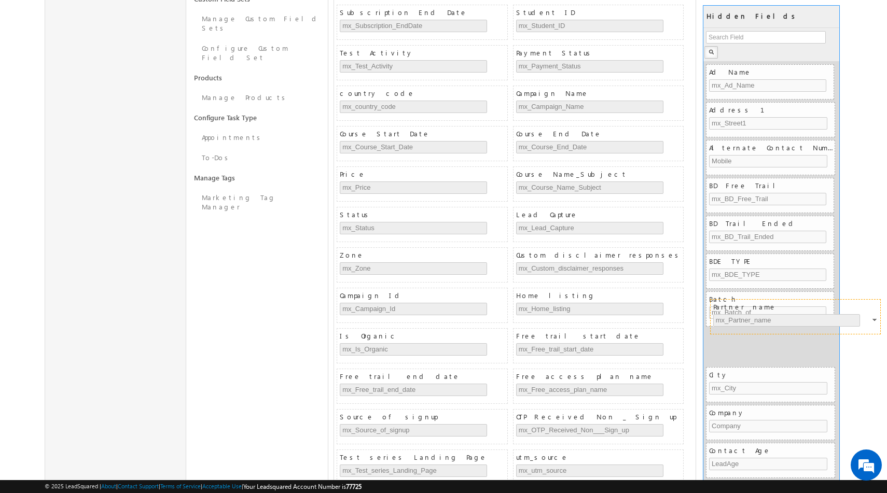
drag, startPoint x: 617, startPoint y: 255, endPoint x: 814, endPoint y: 307, distance: 203.7
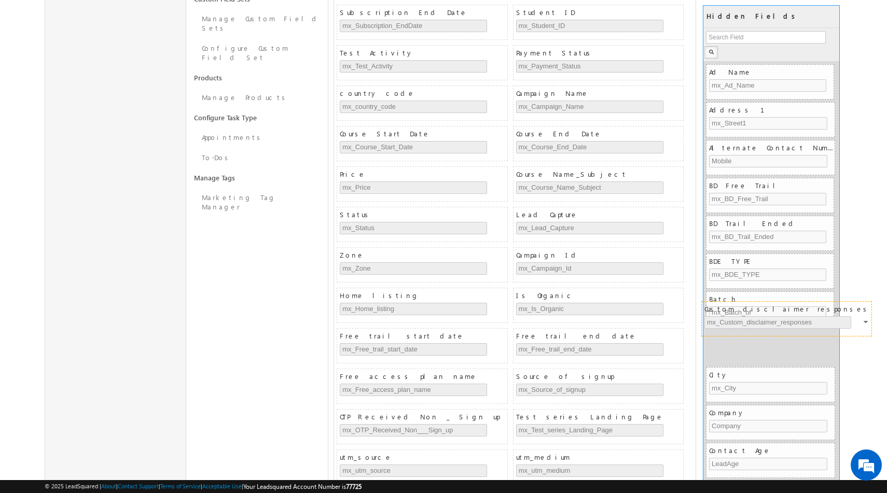
drag, startPoint x: 623, startPoint y: 260, endPoint x: 811, endPoint y: 313, distance: 195.7
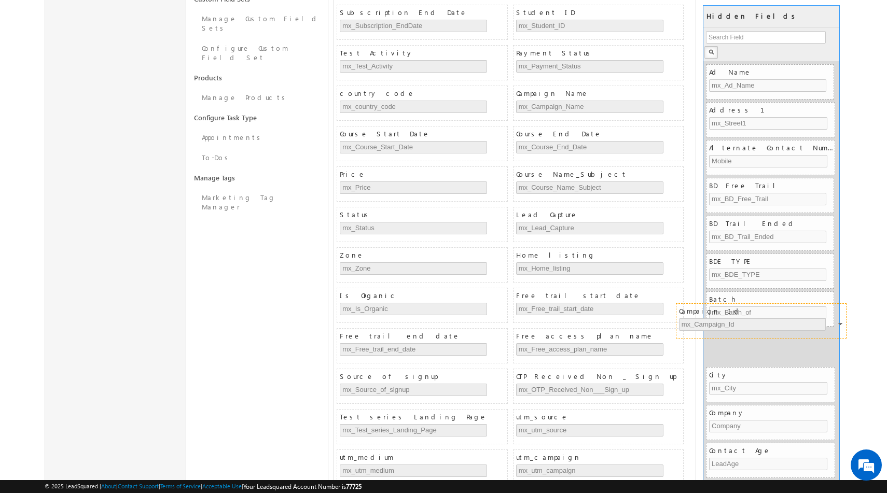
drag, startPoint x: 625, startPoint y: 259, endPoint x: 788, endPoint y: 314, distance: 172.1
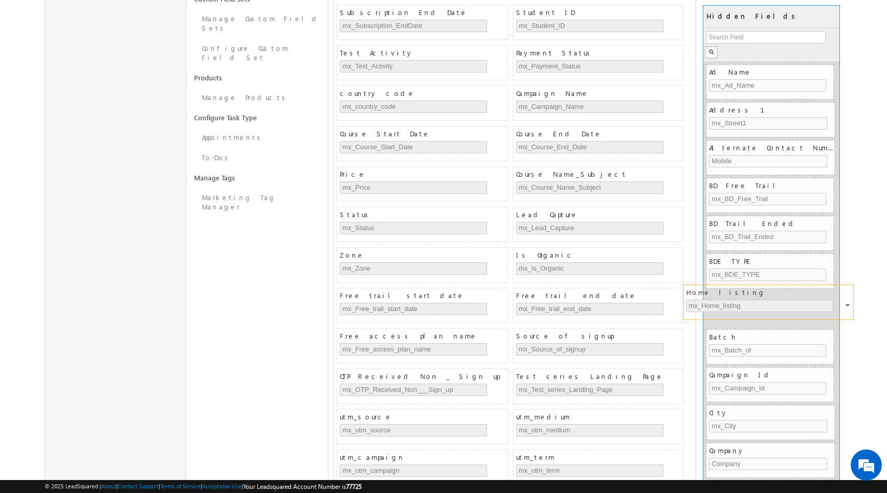
drag, startPoint x: 618, startPoint y: 258, endPoint x: 792, endPoint y: 298, distance: 178.8
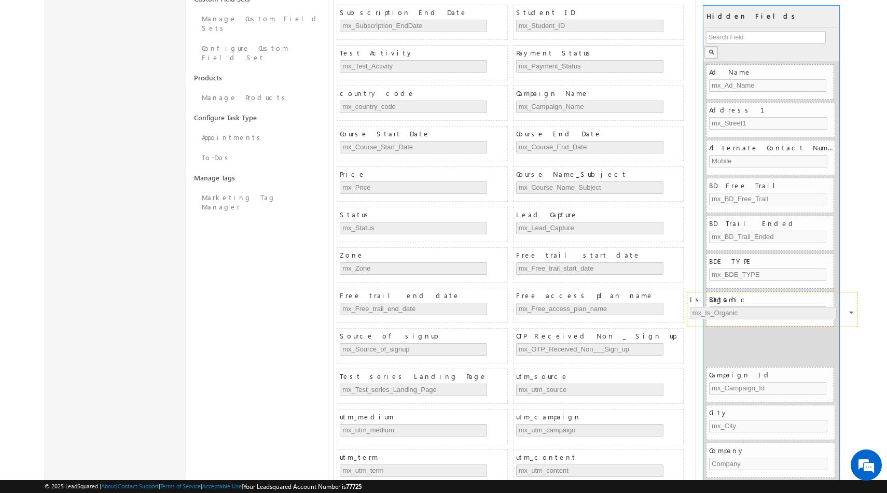
drag, startPoint x: 600, startPoint y: 255, endPoint x: 773, endPoint y: 299, distance: 179.3
drag, startPoint x: 608, startPoint y: 257, endPoint x: 782, endPoint y: 297, distance: 178.7
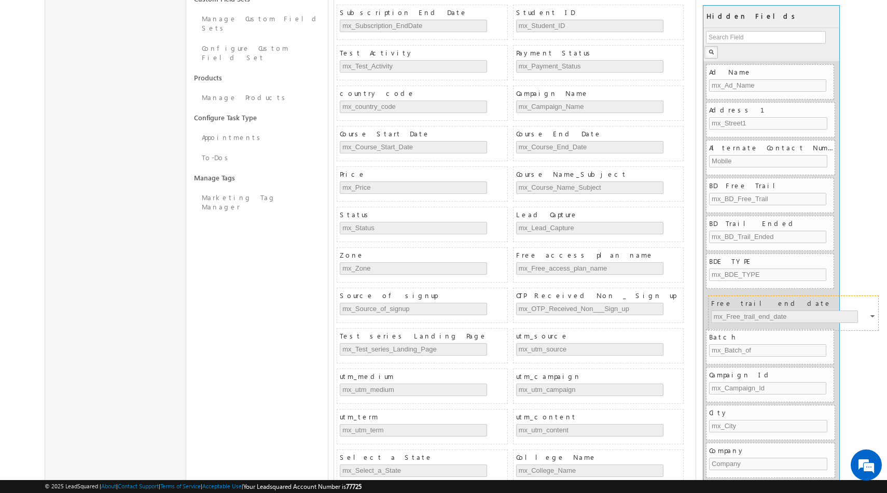
drag, startPoint x: 603, startPoint y: 255, endPoint x: 798, endPoint y: 303, distance: 200.8
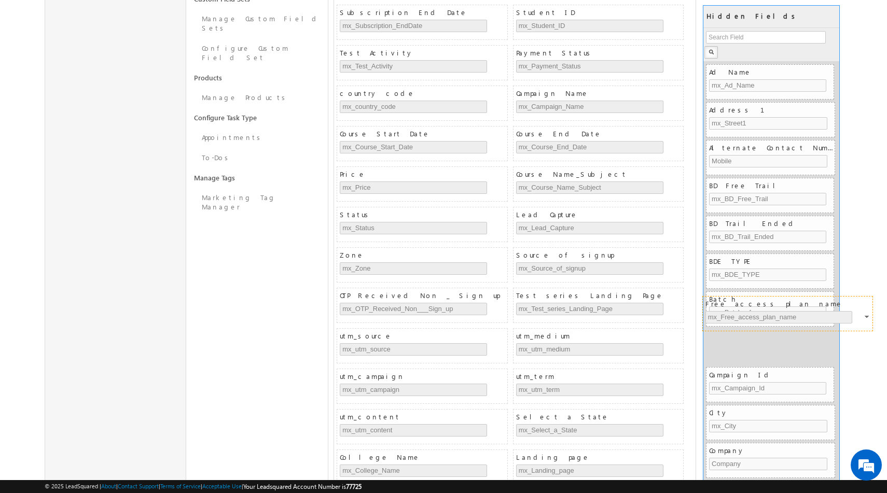
drag, startPoint x: 618, startPoint y: 255, endPoint x: 808, endPoint y: 303, distance: 195.4
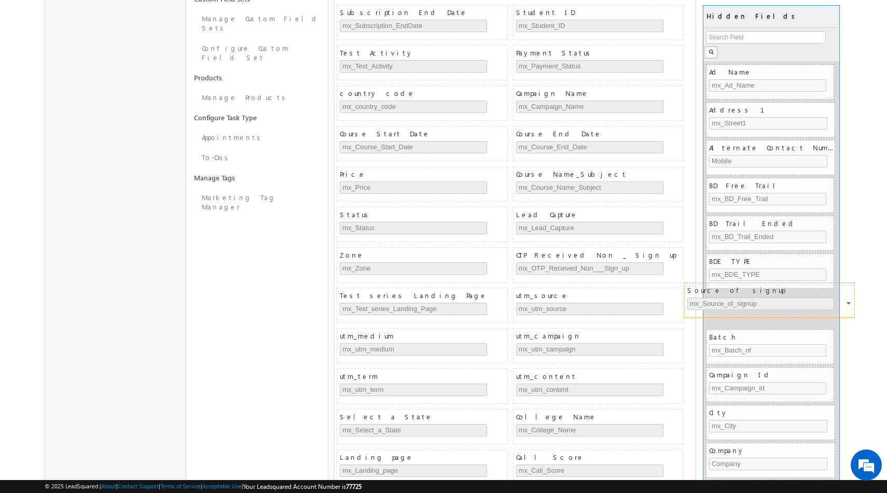
drag, startPoint x: 636, startPoint y: 259, endPoint x: 808, endPoint y: 294, distance: 175.2
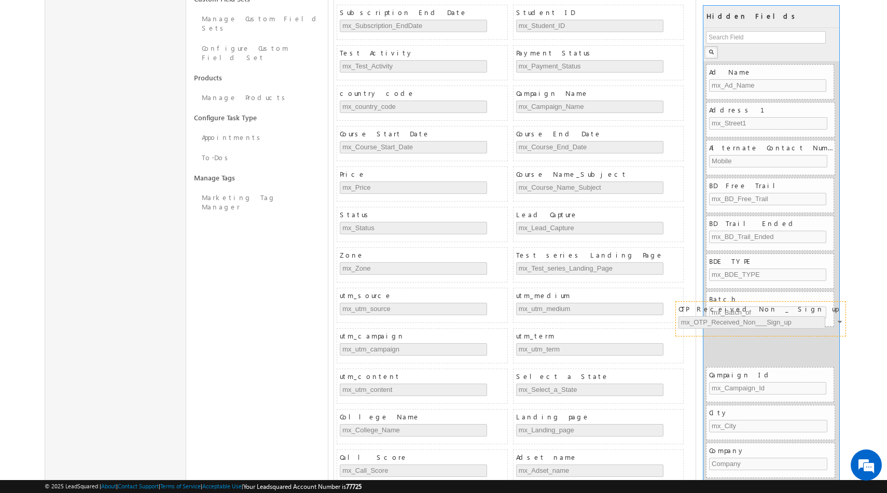
drag, startPoint x: 618, startPoint y: 258, endPoint x: 780, endPoint y: 311, distance: 170.9
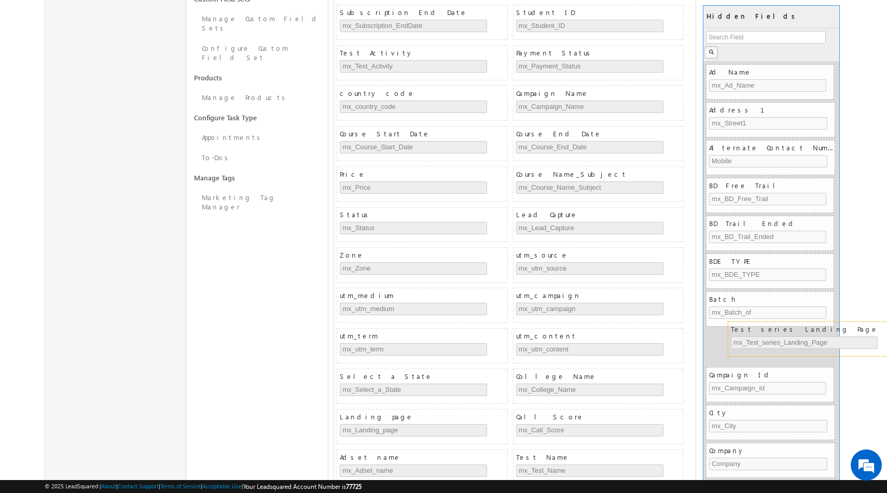
drag, startPoint x: 611, startPoint y: 255, endPoint x: 826, endPoint y: 328, distance: 227.0
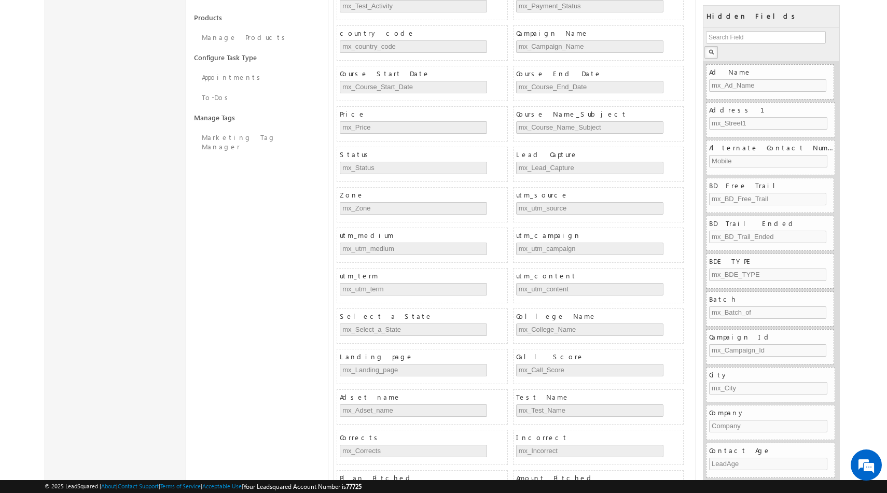
scroll to position [534, 0]
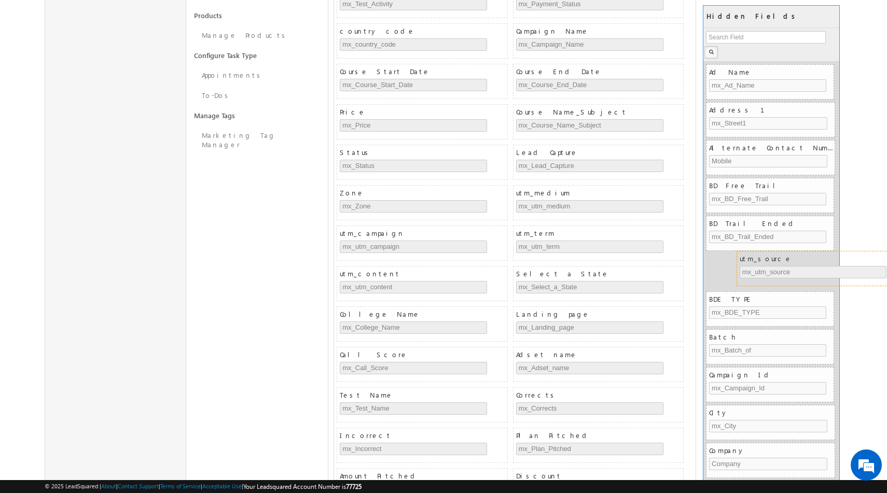
drag, startPoint x: 568, startPoint y: 197, endPoint x: 790, endPoint y: 264, distance: 232.0
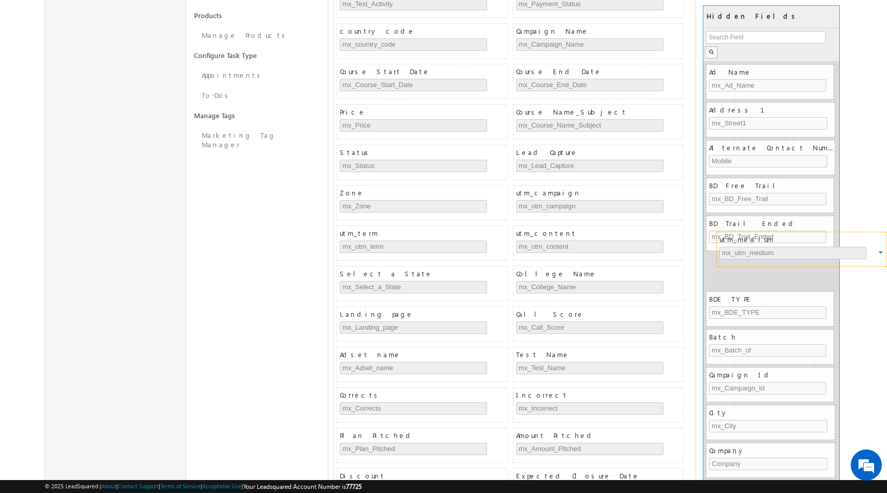
drag, startPoint x: 600, startPoint y: 197, endPoint x: 803, endPoint y: 243, distance: 208.5
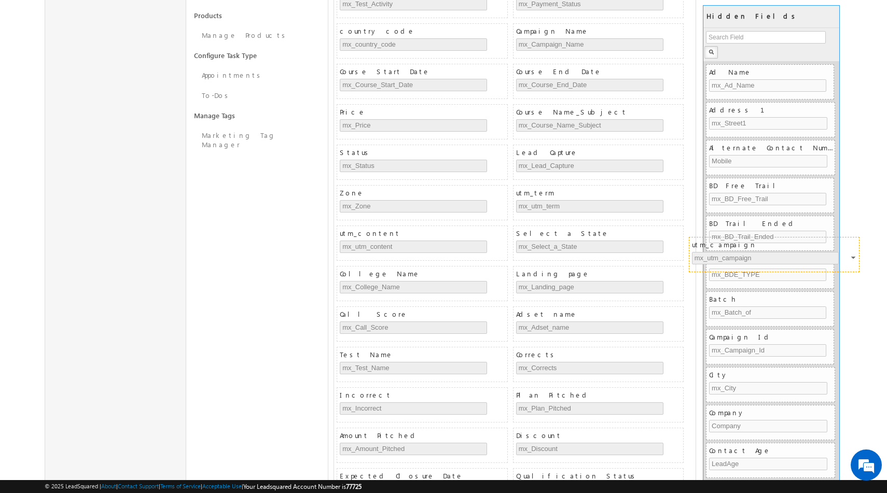
drag, startPoint x: 572, startPoint y: 192, endPoint x: 747, endPoint y: 243, distance: 183.2
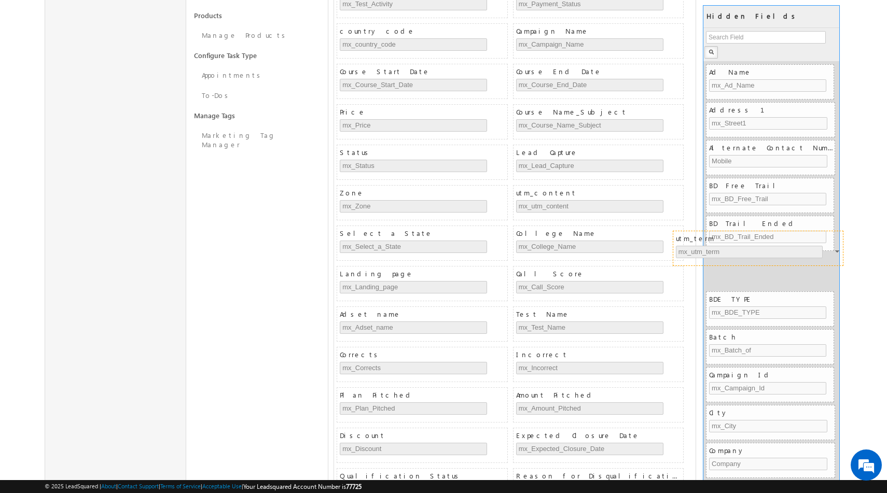
drag, startPoint x: 612, startPoint y: 193, endPoint x: 771, endPoint y: 239, distance: 166.0
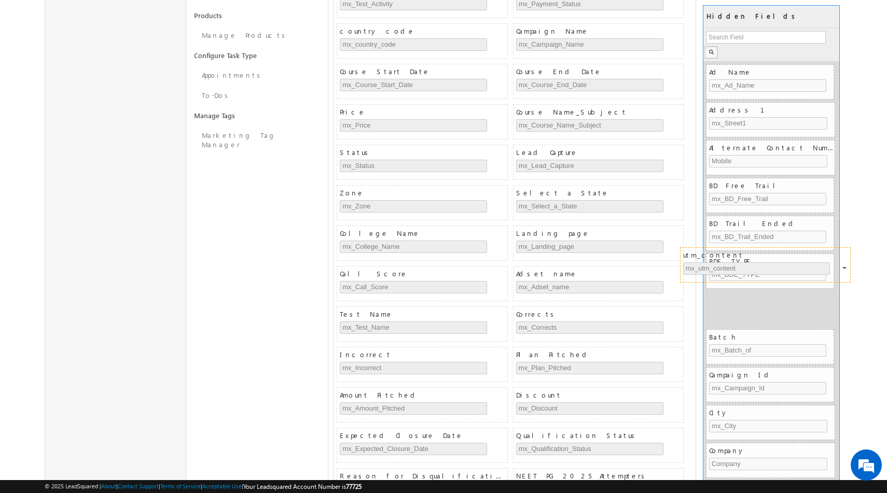
drag, startPoint x: 608, startPoint y: 197, endPoint x: 775, endPoint y: 258, distance: 178.1
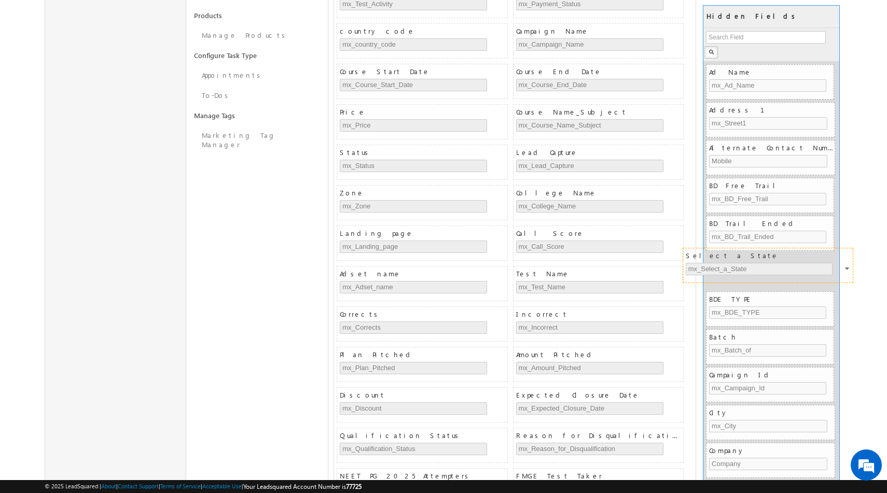
drag, startPoint x: 619, startPoint y: 194, endPoint x: 788, endPoint y: 256, distance: 180.7
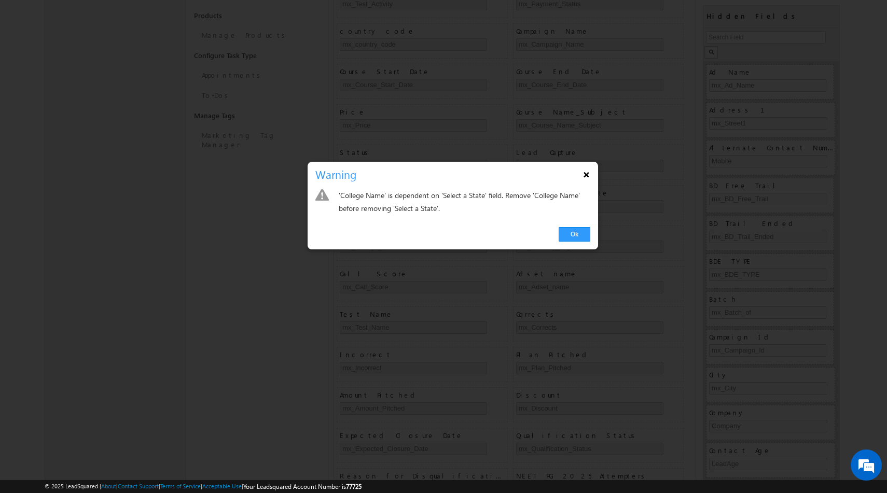
click at [587, 173] on button "×" at bounding box center [586, 174] width 17 height 18
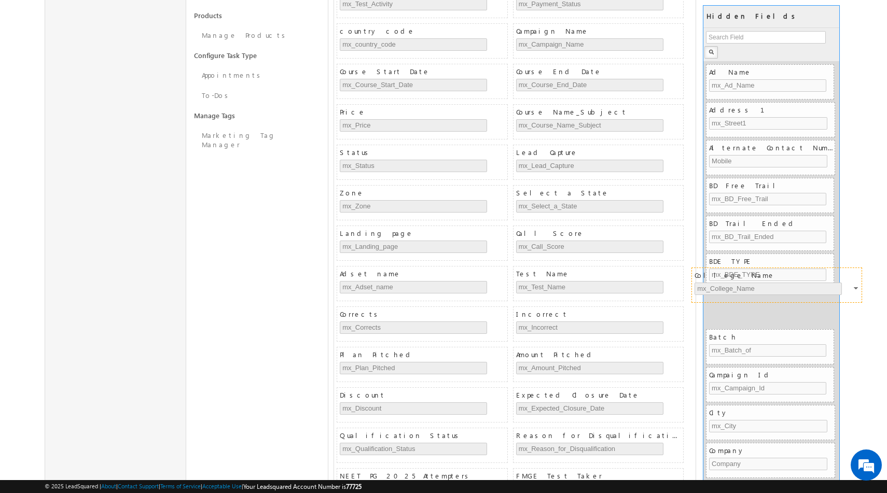
drag, startPoint x: 438, startPoint y: 238, endPoint x: 796, endPoint y: 280, distance: 360.4
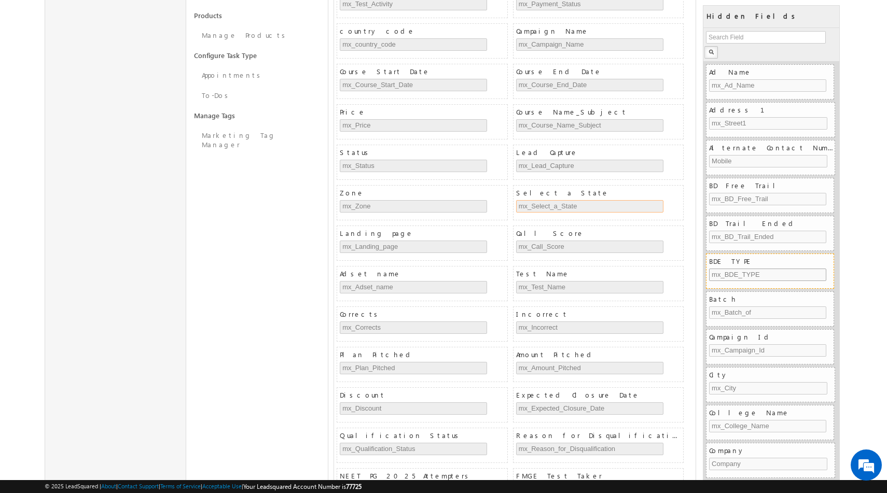
drag, startPoint x: 600, startPoint y: 205, endPoint x: 823, endPoint y: 276, distance: 234.7
click at [823, 276] on div "Lead Details COLLAPSE First Name FirstName Last Name LastName Email ID EmailAdd…" at bounding box center [588, 93] width 509 height 1000
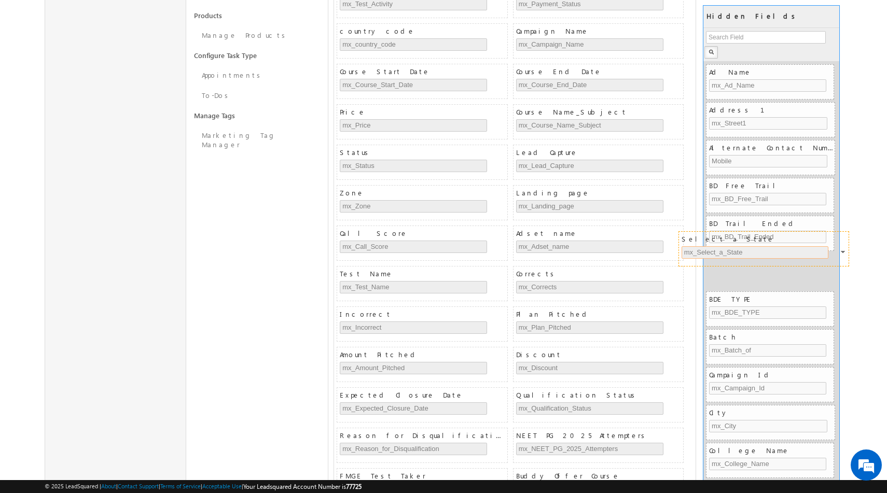
drag, startPoint x: 669, startPoint y: 192, endPoint x: 834, endPoint y: 238, distance: 171.6
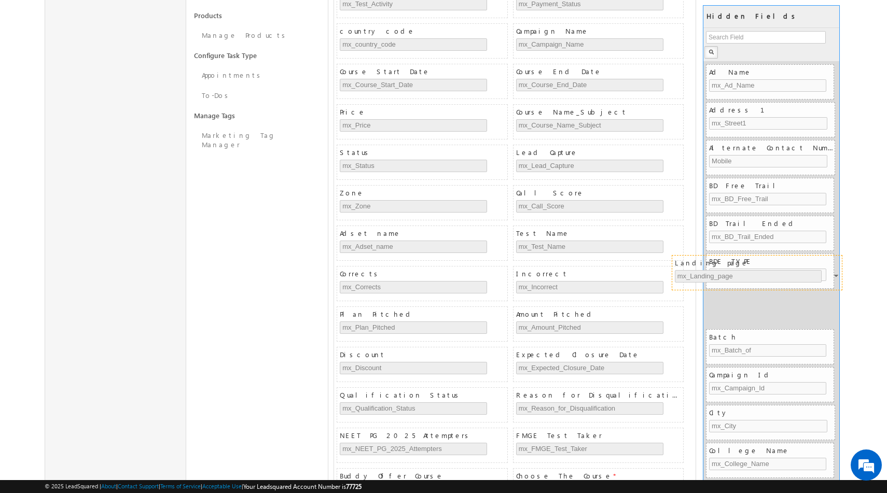
drag, startPoint x: 651, startPoint y: 199, endPoint x: 810, endPoint y: 268, distance: 173.7
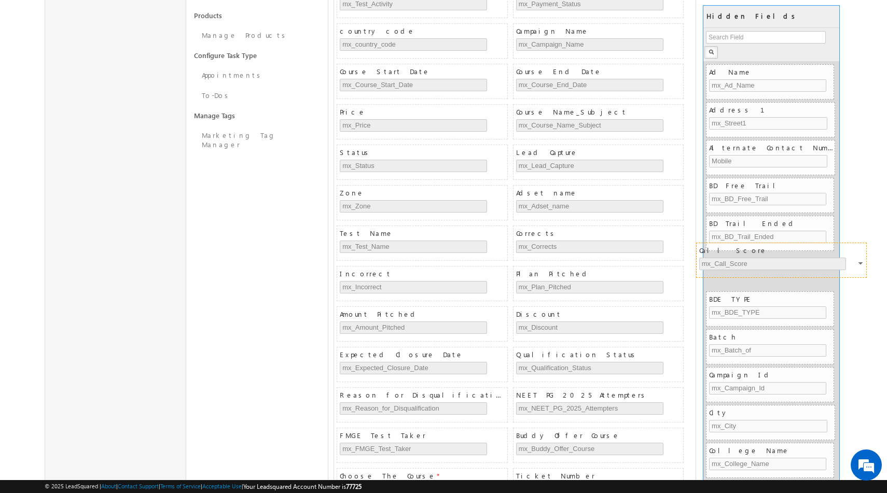
drag, startPoint x: 649, startPoint y: 199, endPoint x: 832, endPoint y: 256, distance: 191.8
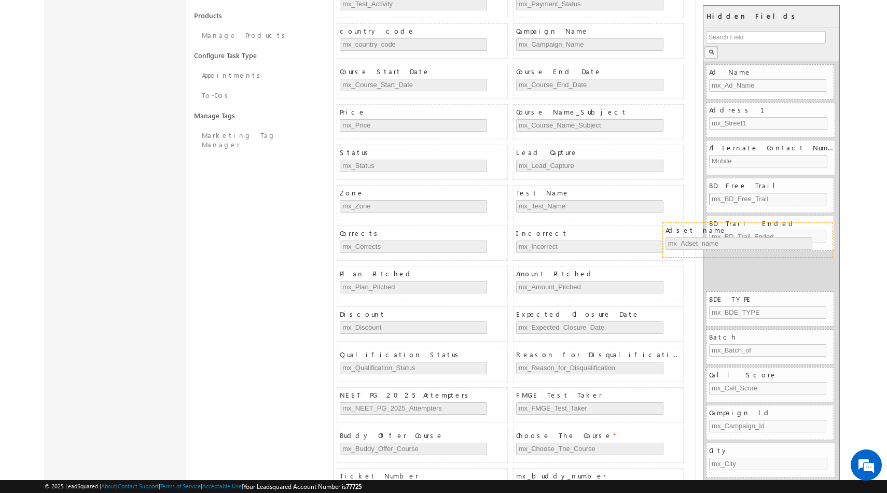
drag, startPoint x: 660, startPoint y: 195, endPoint x: 809, endPoint y: 231, distance: 153.7
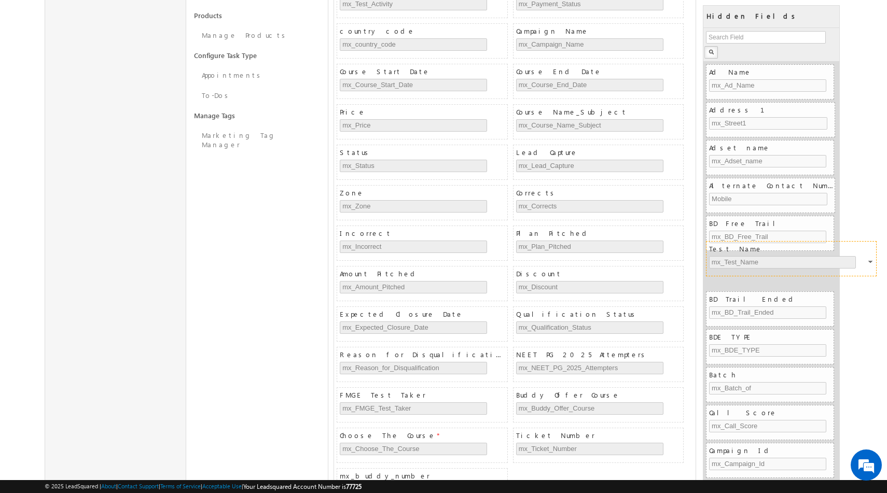
drag, startPoint x: 648, startPoint y: 197, endPoint x: 841, endPoint y: 252, distance: 200.8
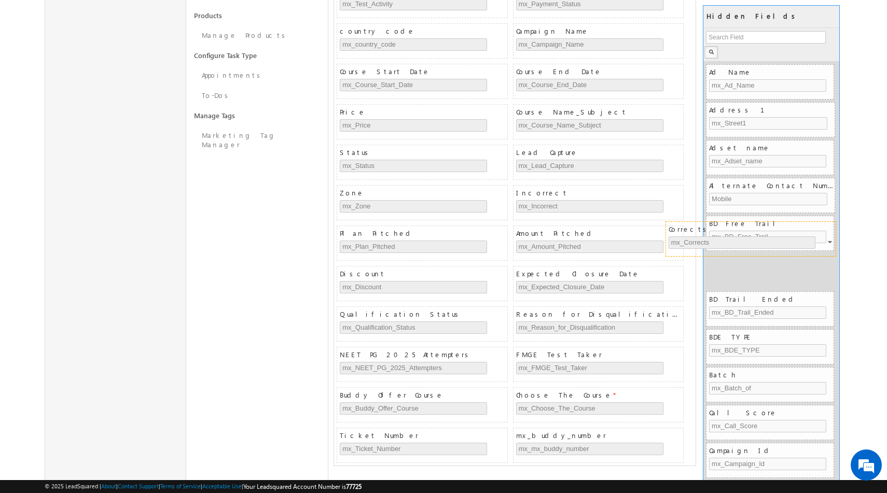
drag, startPoint x: 651, startPoint y: 195, endPoint x: 803, endPoint y: 231, distance: 156.6
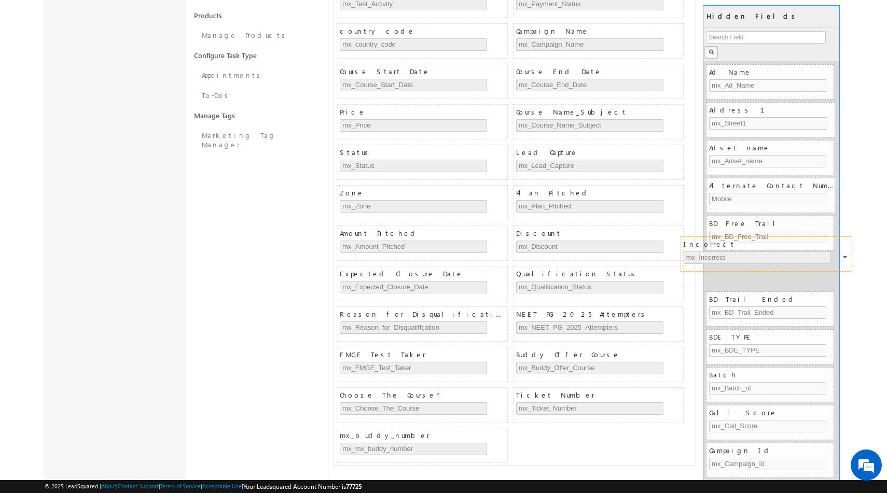
drag, startPoint x: 620, startPoint y: 192, endPoint x: 788, endPoint y: 243, distance: 175.1
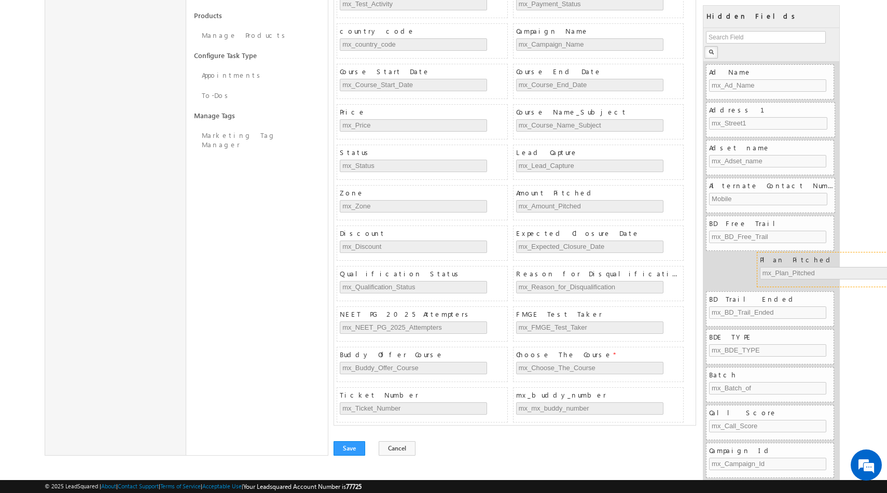
drag, startPoint x: 603, startPoint y: 199, endPoint x: 847, endPoint y: 265, distance: 252.7
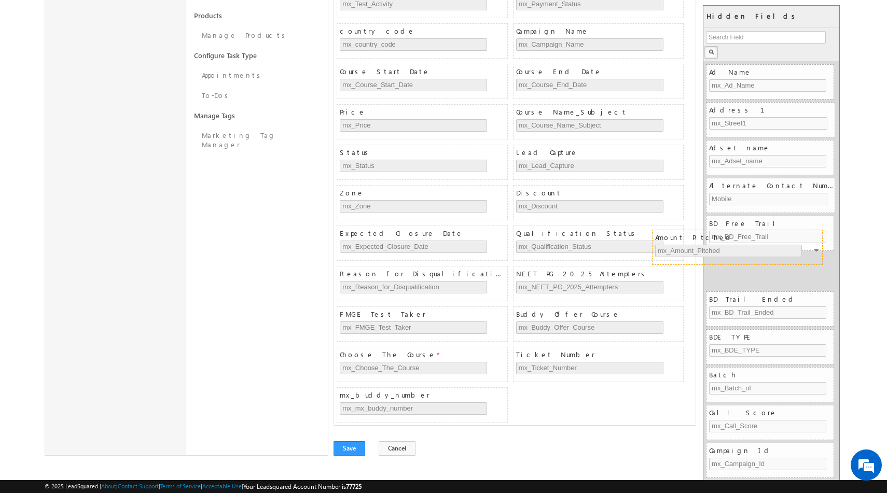
drag, startPoint x: 643, startPoint y: 197, endPoint x: 788, endPoint y: 243, distance: 152.2
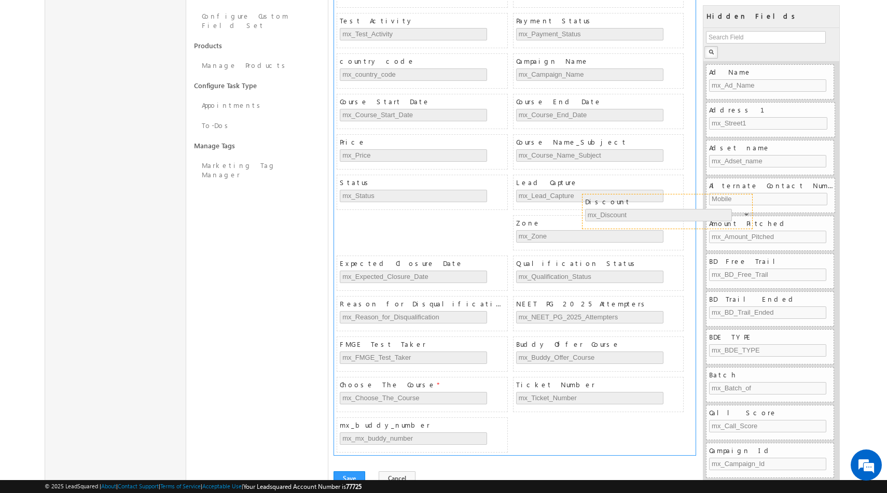
scroll to position [498, 0]
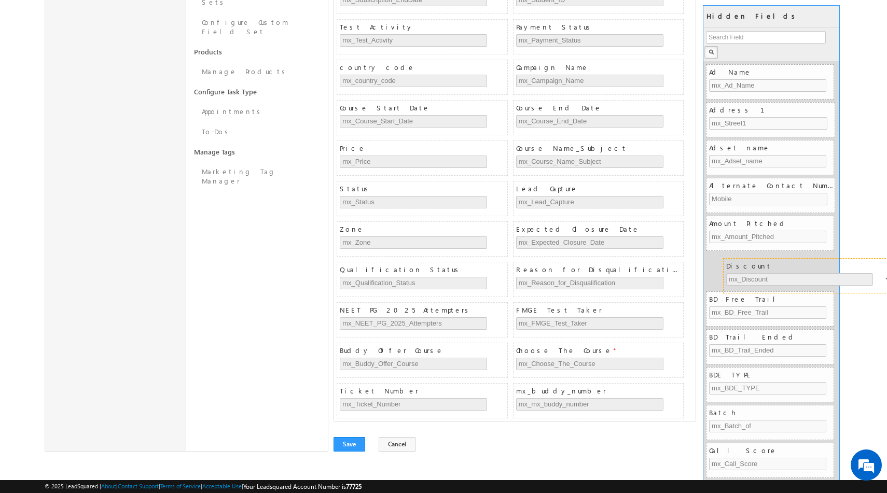
drag, startPoint x: 614, startPoint y: 195, endPoint x: 826, endPoint y: 268, distance: 224.4
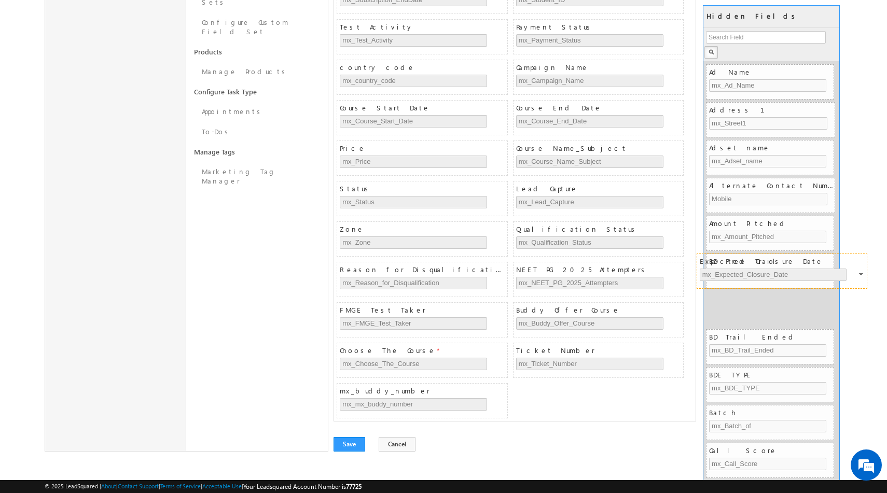
drag, startPoint x: 592, startPoint y: 233, endPoint x: 776, endPoint y: 265, distance: 186.4
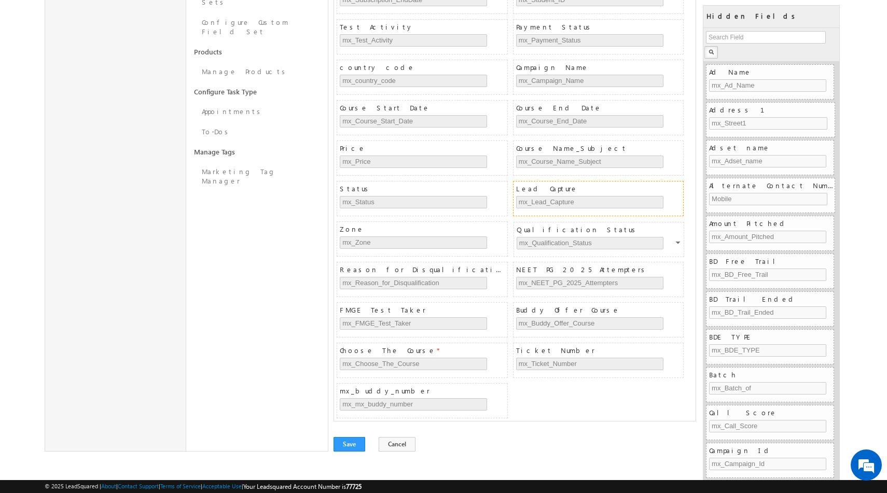
scroll to position [457, 0]
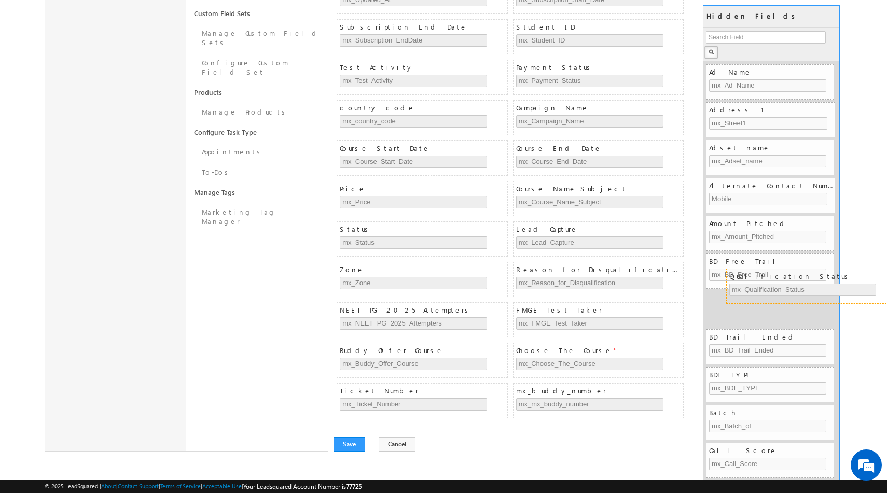
drag, startPoint x: 606, startPoint y: 232, endPoint x: 819, endPoint y: 279, distance: 218.2
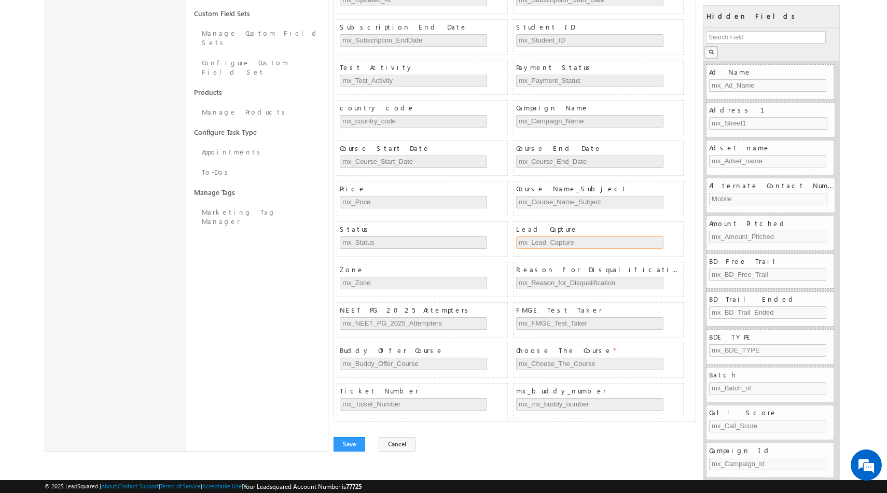
drag, startPoint x: 623, startPoint y: 238, endPoint x: 793, endPoint y: 289, distance: 177.2
click at [793, 289] on div "Lead Details COLLAPSE First Name FirstName Last Name LastName Email ID EmailAdd…" at bounding box center [588, 48] width 509 height 757
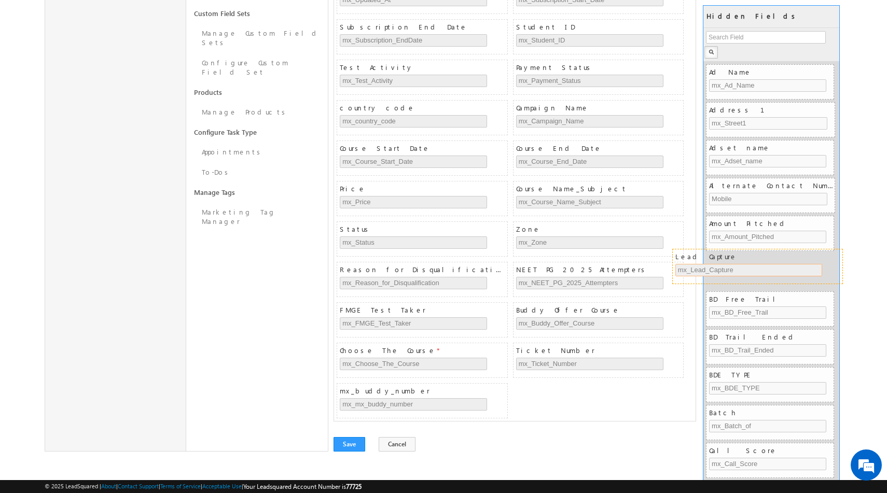
drag, startPoint x: 663, startPoint y: 231, endPoint x: 822, endPoint y: 261, distance: 162.1
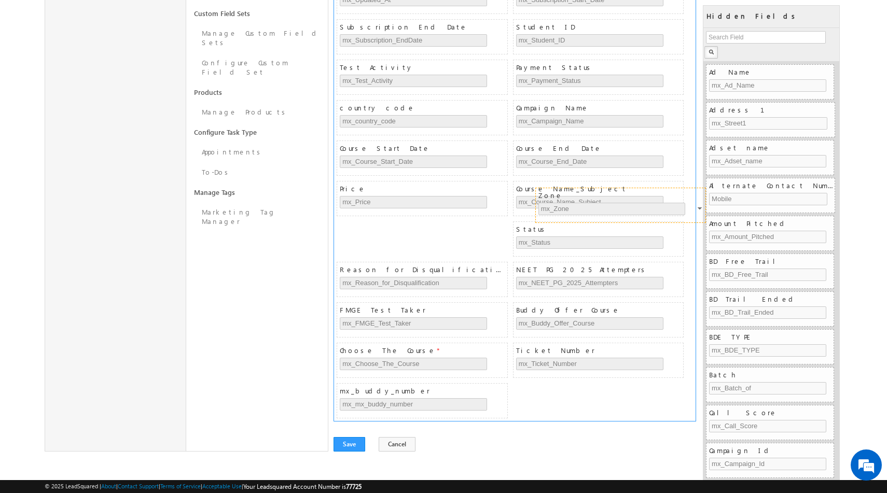
scroll to position [417, 0]
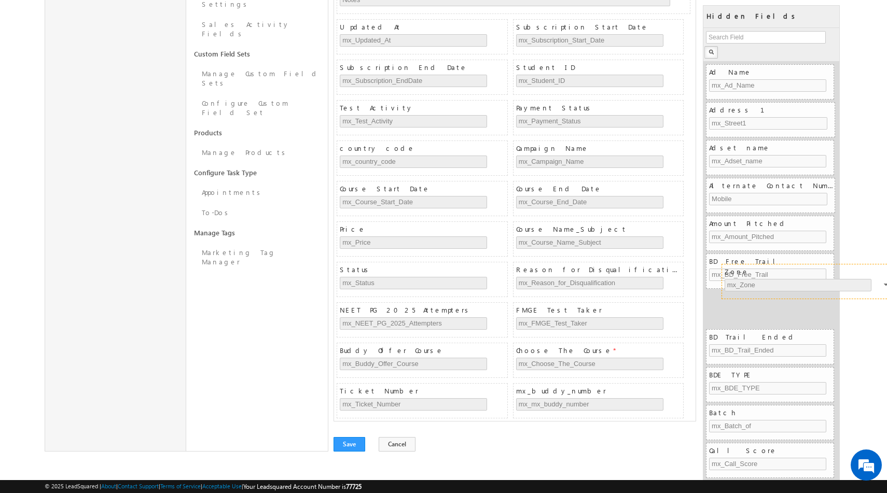
drag, startPoint x: 624, startPoint y: 234, endPoint x: 833, endPoint y: 276, distance: 212.6
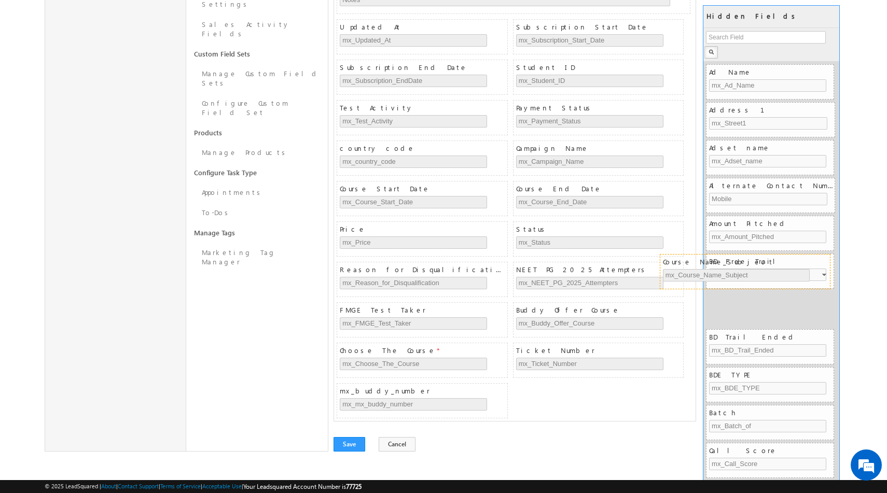
drag, startPoint x: 635, startPoint y: 232, endPoint x: 782, endPoint y: 264, distance: 150.3
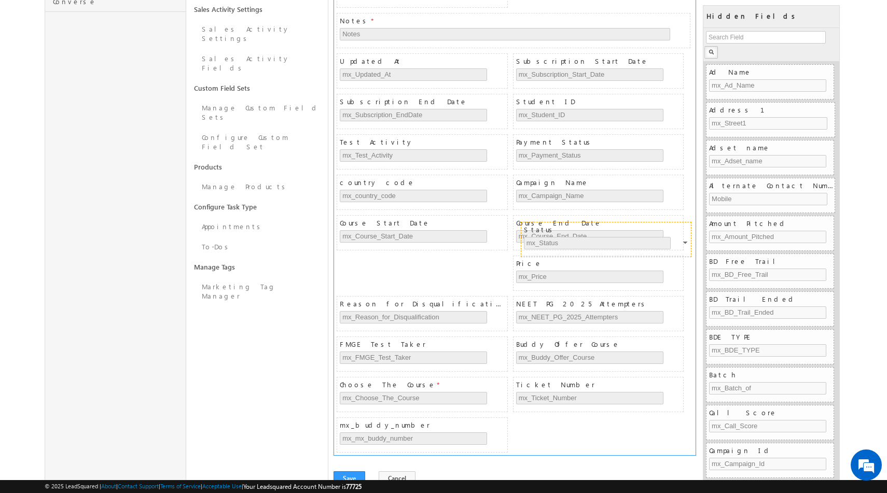
scroll to position [377, 0]
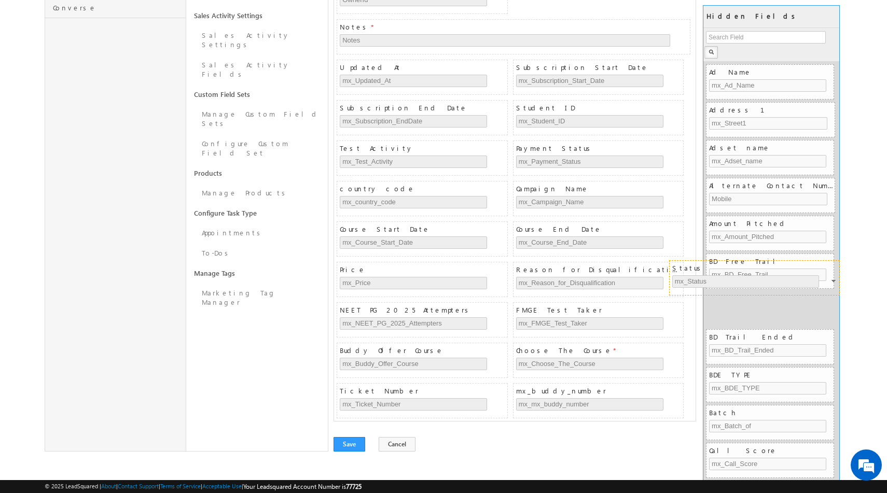
drag, startPoint x: 660, startPoint y: 235, endPoint x: 816, endPoint y: 273, distance: 160.8
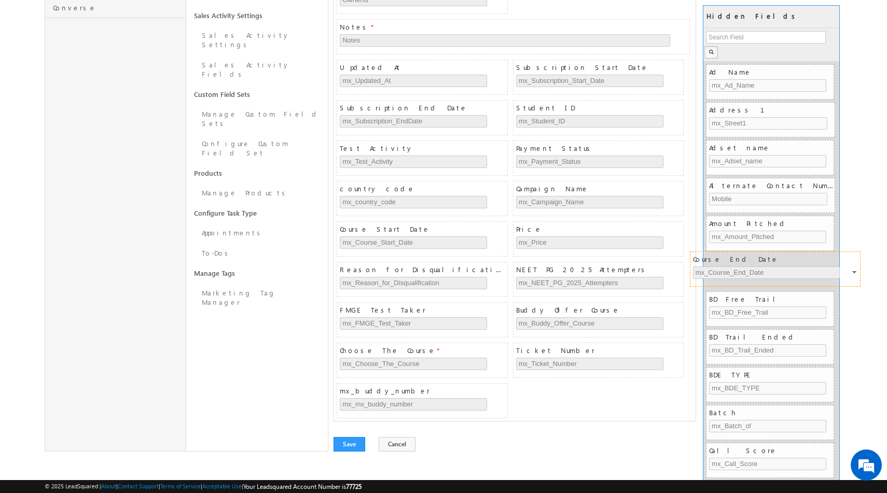
drag, startPoint x: 631, startPoint y: 231, endPoint x: 808, endPoint y: 260, distance: 179.3
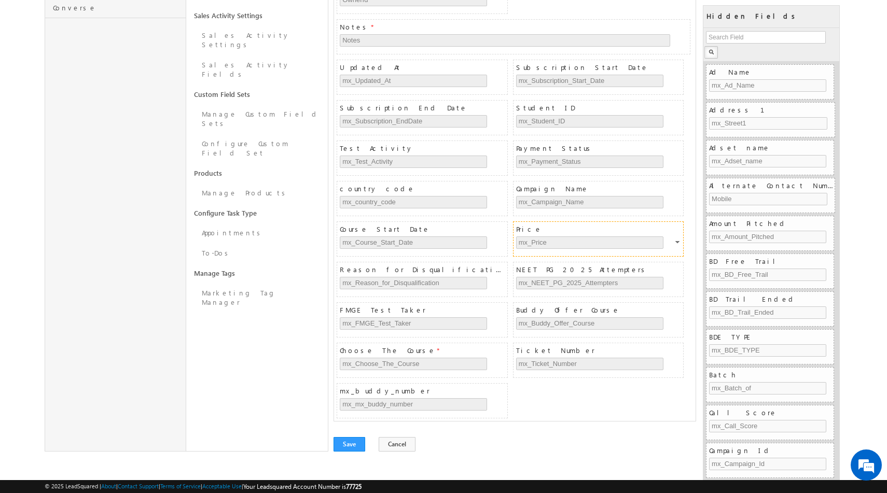
scroll to position [336, 0]
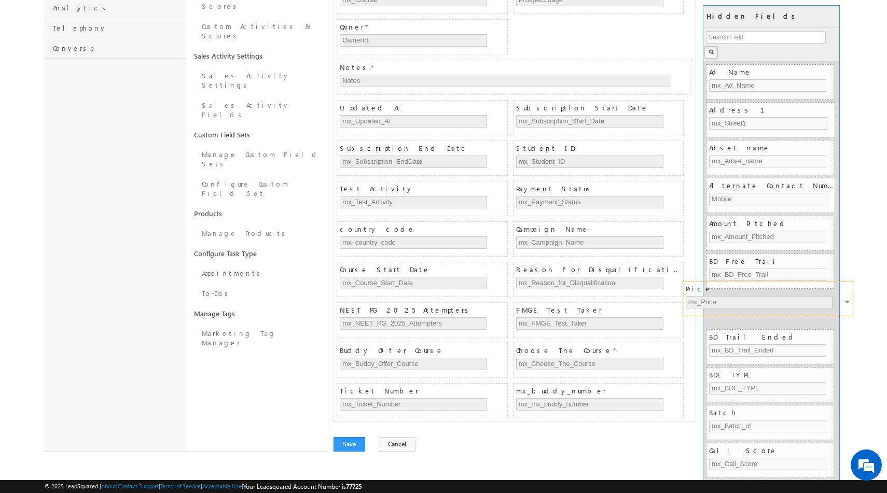
drag, startPoint x: 638, startPoint y: 234, endPoint x: 810, endPoint y: 295, distance: 182.1
drag, startPoint x: 612, startPoint y: 229, endPoint x: 784, endPoint y: 283, distance: 181.0
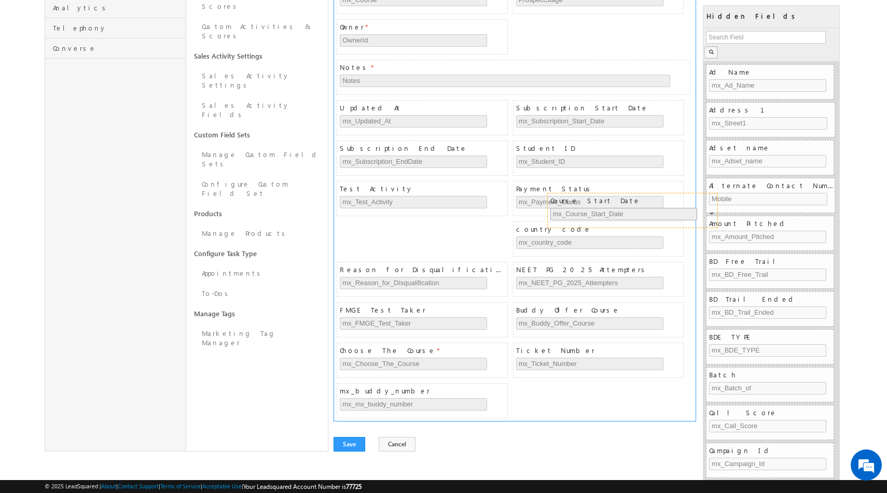
scroll to position [296, 0]
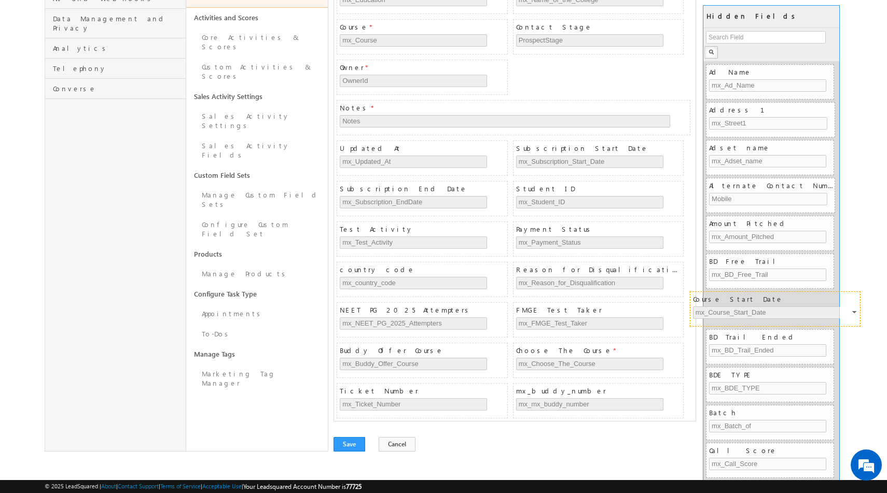
drag, startPoint x: 630, startPoint y: 234, endPoint x: 807, endPoint y: 303, distance: 189.9
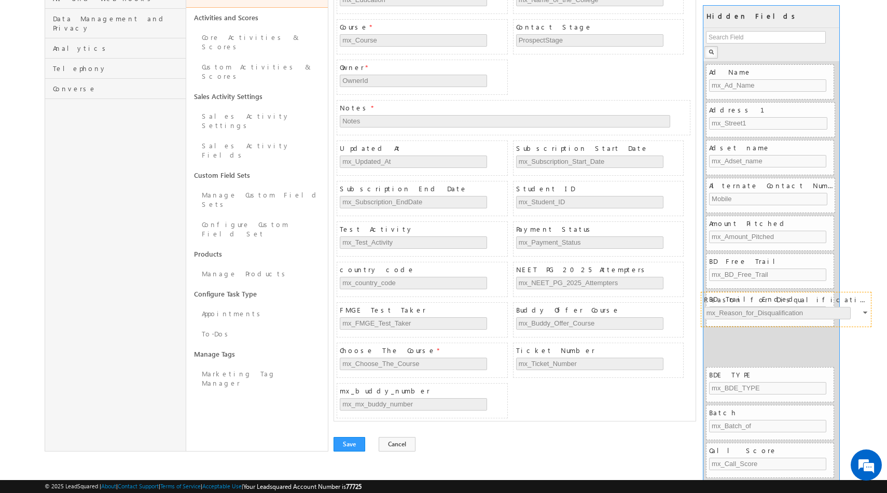
drag, startPoint x: 594, startPoint y: 276, endPoint x: 782, endPoint y: 305, distance: 190.0
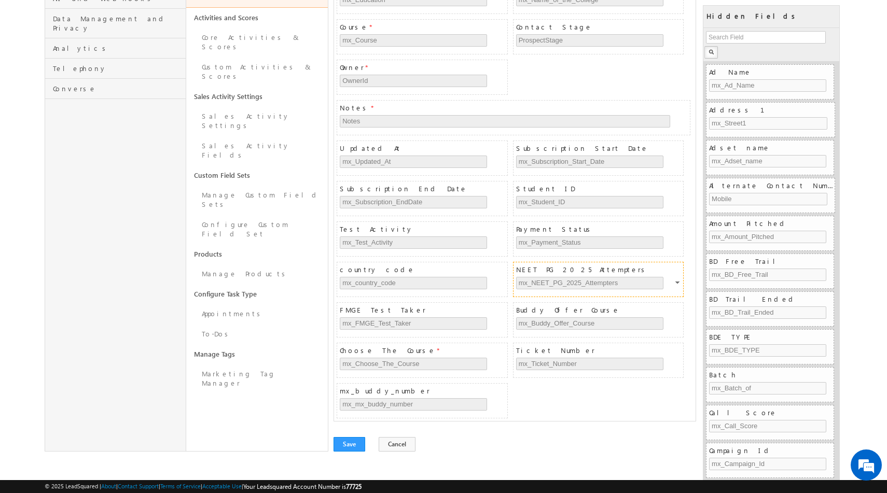
scroll to position [255, 0]
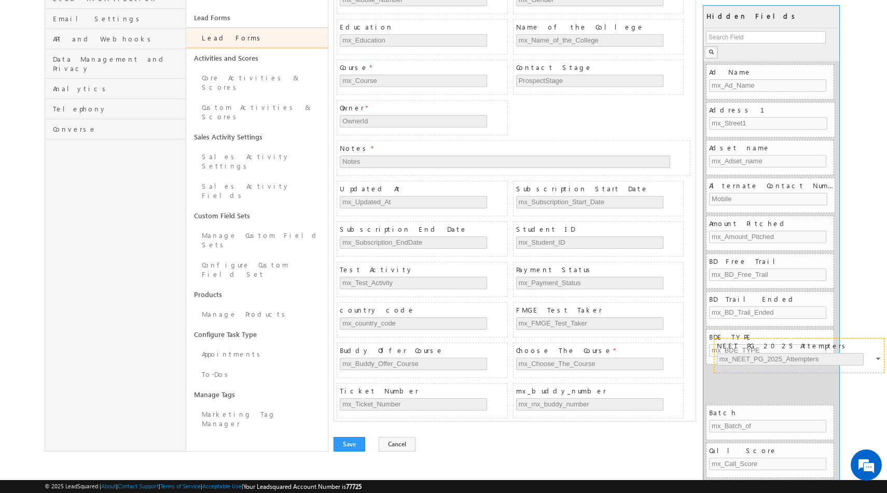
drag, startPoint x: 619, startPoint y: 272, endPoint x: 820, endPoint y: 348, distance: 214.5
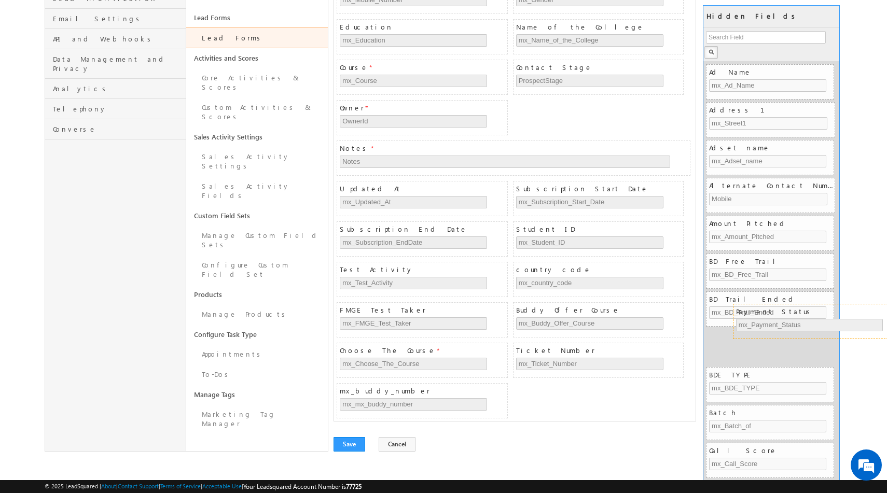
drag, startPoint x: 608, startPoint y: 272, endPoint x: 828, endPoint y: 314, distance: 223.9
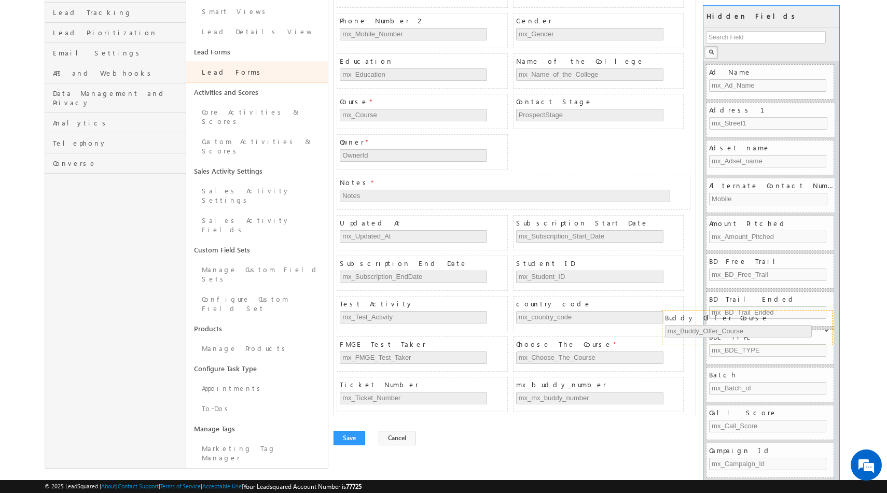
scroll to position [215, 0]
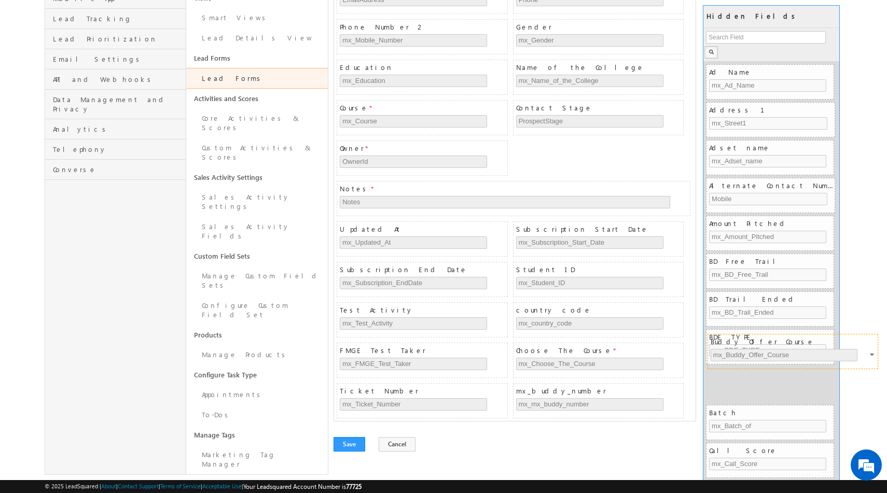
drag, startPoint x: 582, startPoint y: 314, endPoint x: 778, endPoint y: 346, distance: 198.7
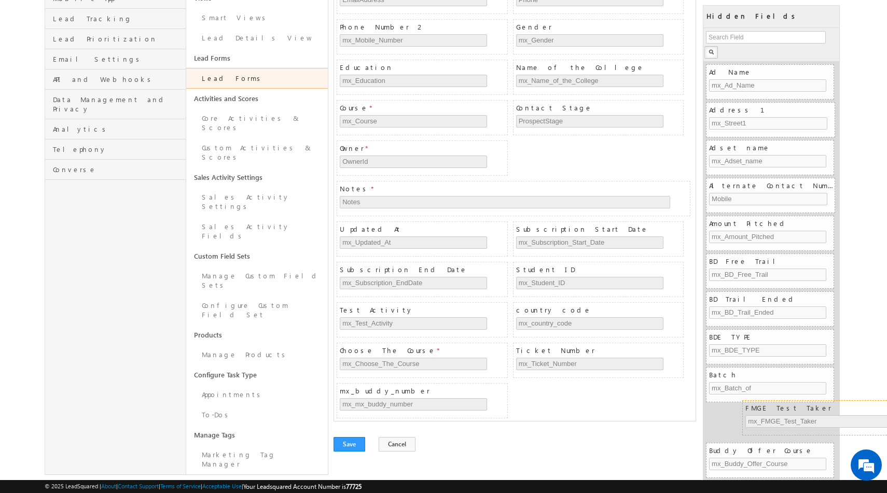
drag, startPoint x: 433, startPoint y: 356, endPoint x: 837, endPoint y: 413, distance: 408.1
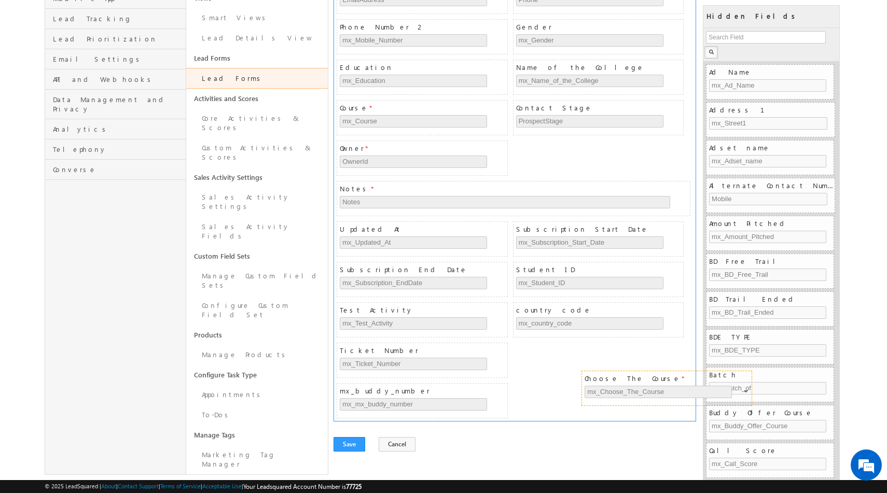
scroll to position [174, 0]
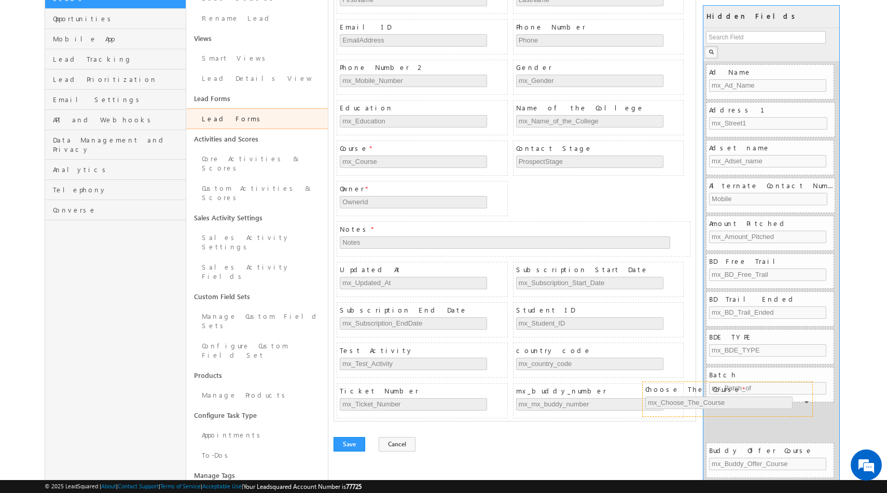
drag, startPoint x: 486, startPoint y: 354, endPoint x: 791, endPoint y: 393, distance: 307.9
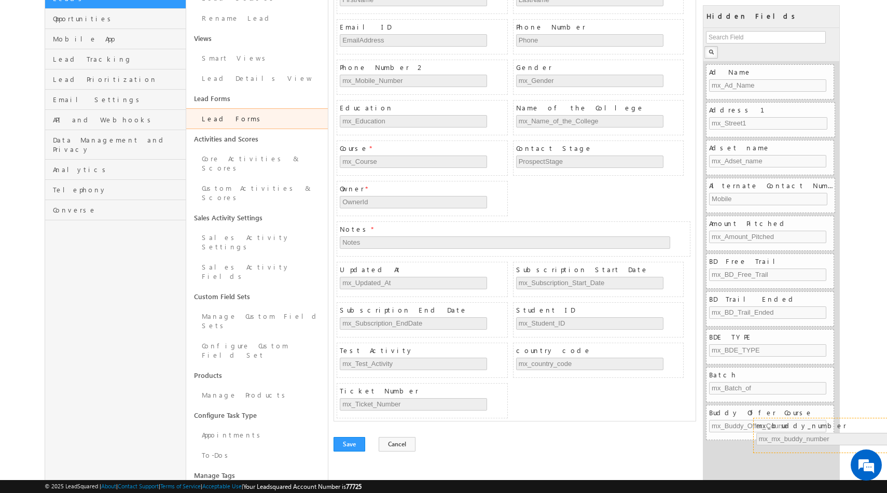
drag, startPoint x: 567, startPoint y: 390, endPoint x: 797, endPoint y: 421, distance: 231.4
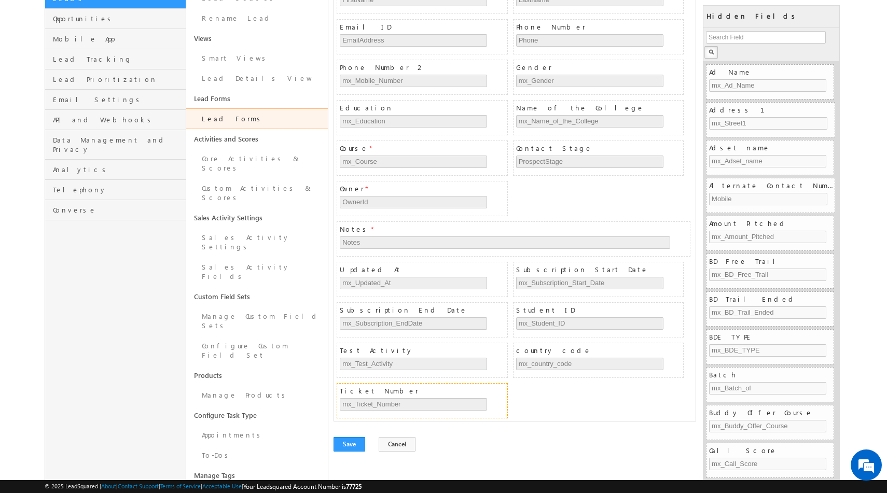
scroll to position [163, 0]
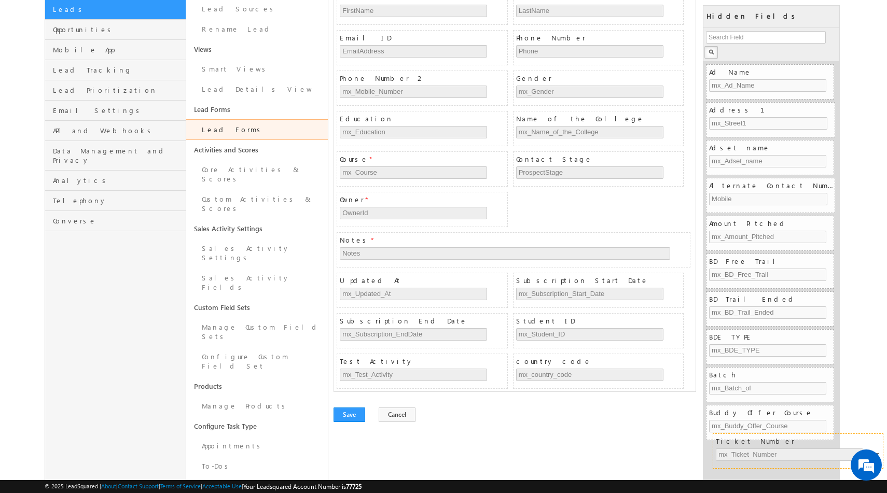
drag, startPoint x: 488, startPoint y: 397, endPoint x: 852, endPoint y: 447, distance: 367.5
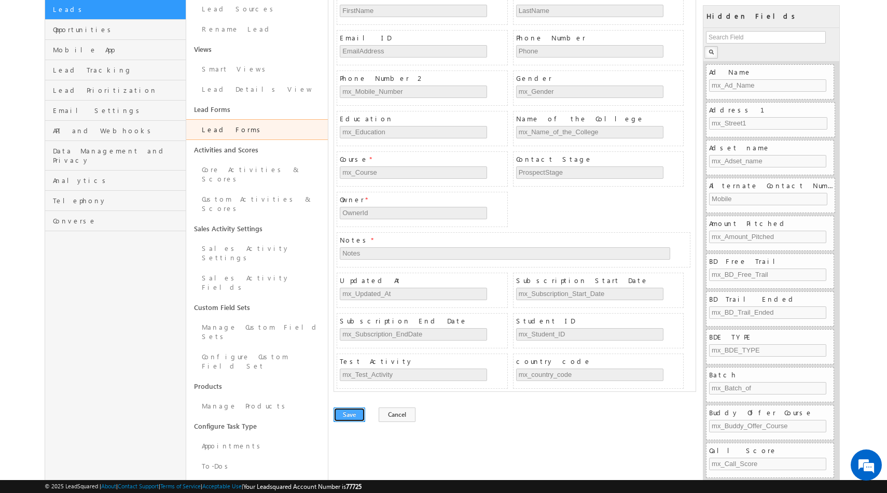
click at [353, 411] on button "Save" at bounding box center [350, 415] width 32 height 15
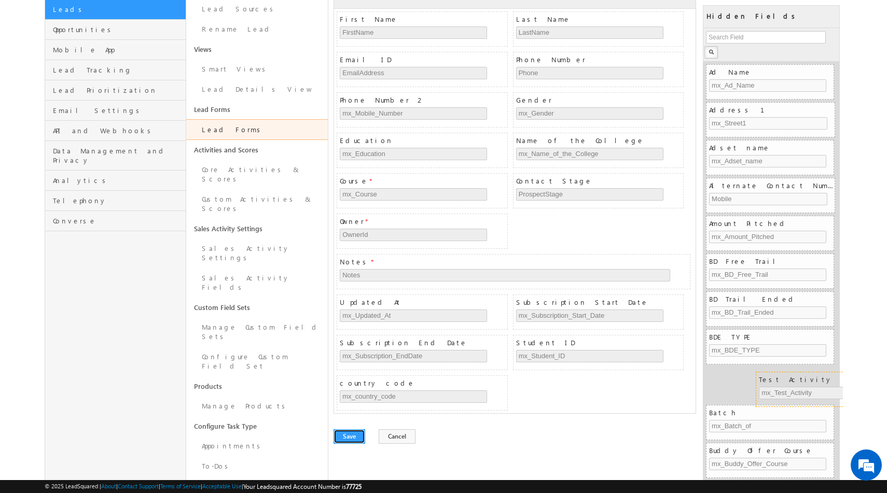
drag, startPoint x: 408, startPoint y: 384, endPoint x: 825, endPoint y: 381, distance: 417.0
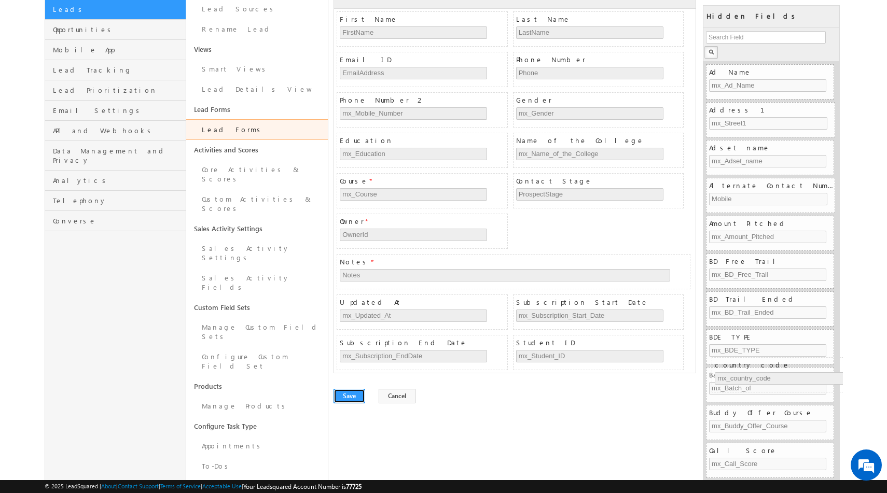
drag, startPoint x: 486, startPoint y: 386, endPoint x: 861, endPoint y: 367, distance: 375.5
click at [348, 395] on button "Save" at bounding box center [350, 396] width 32 height 15
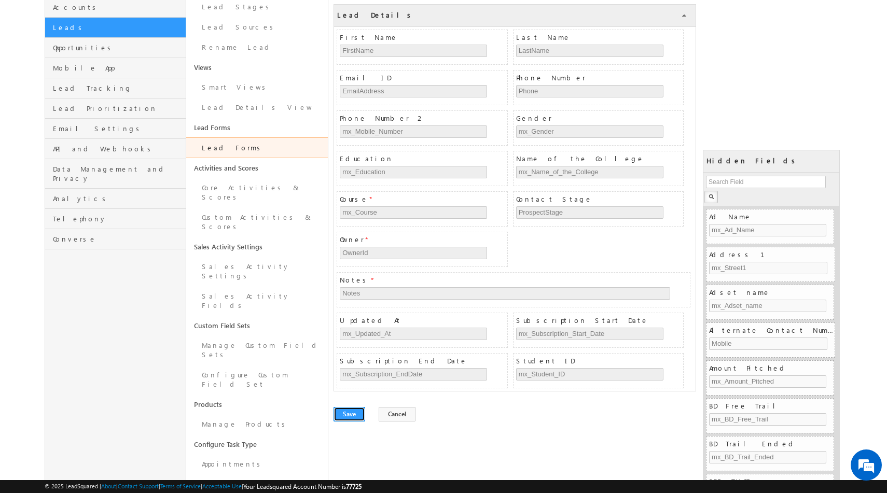
scroll to position [0, 0]
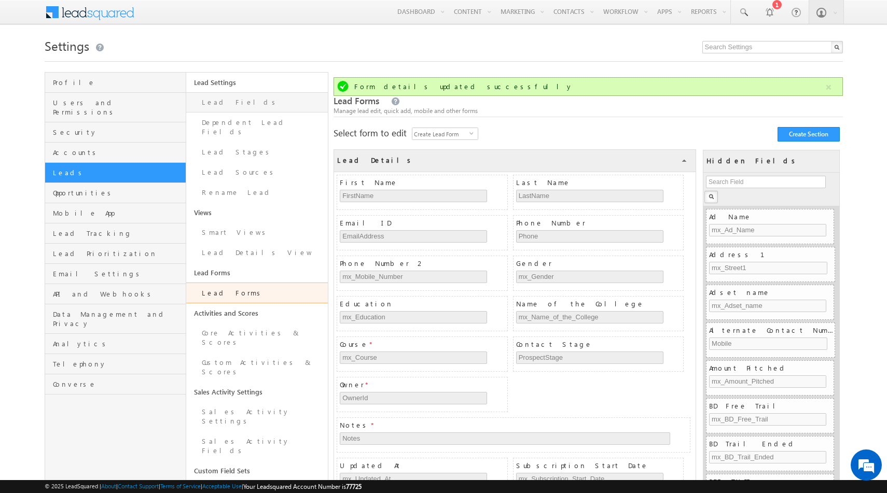
click at [222, 104] on link "Lead Fields" at bounding box center [257, 102] width 142 height 20
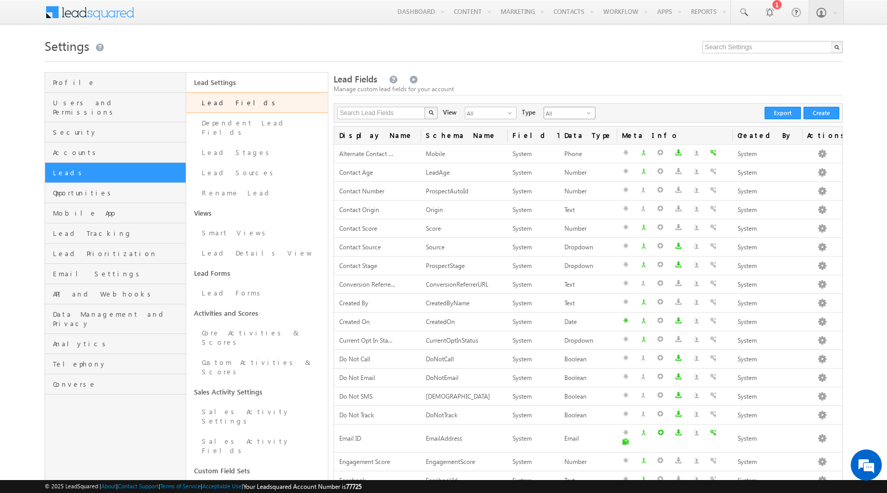
click at [552, 110] on span "All" at bounding box center [565, 112] width 43 height 11
click at [532, 91] on div "Manage custom lead fields for your account" at bounding box center [588, 89] width 509 height 9
click at [477, 113] on span "All" at bounding box center [486, 112] width 43 height 11
click at [478, 147] on li "Custom Fields" at bounding box center [484, 146] width 51 height 10
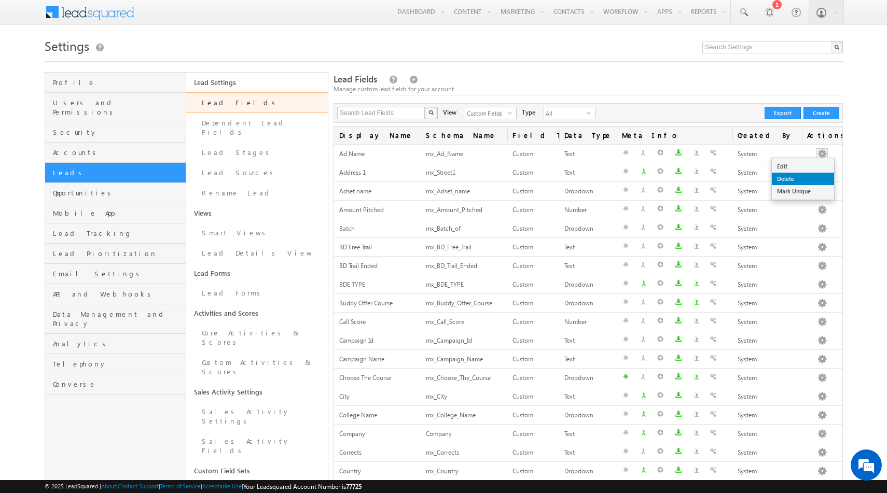
click at [803, 177] on link "Delete" at bounding box center [803, 179] width 62 height 12
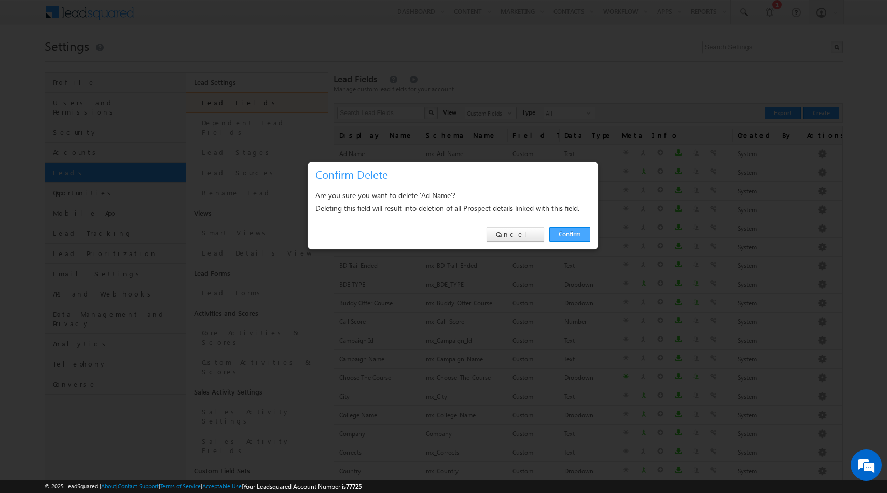
click at [574, 235] on link "Confirm" at bounding box center [569, 234] width 41 height 15
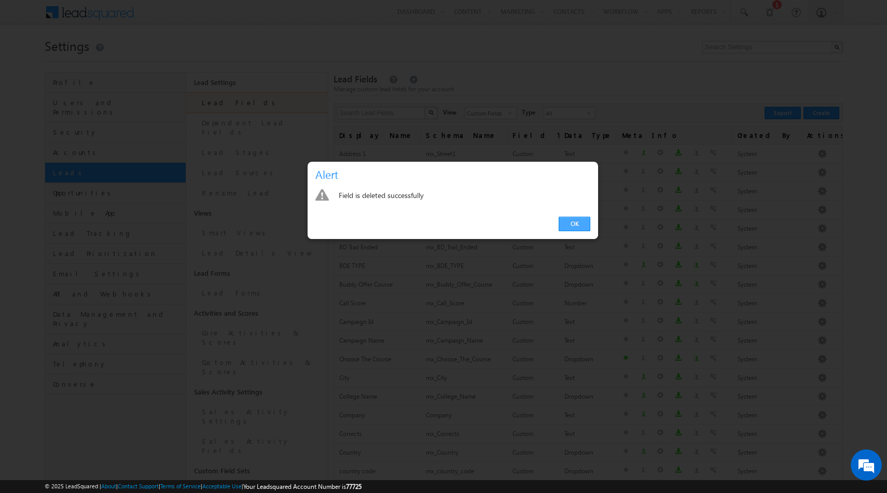
click at [574, 225] on link "OK" at bounding box center [575, 224] width 32 height 15
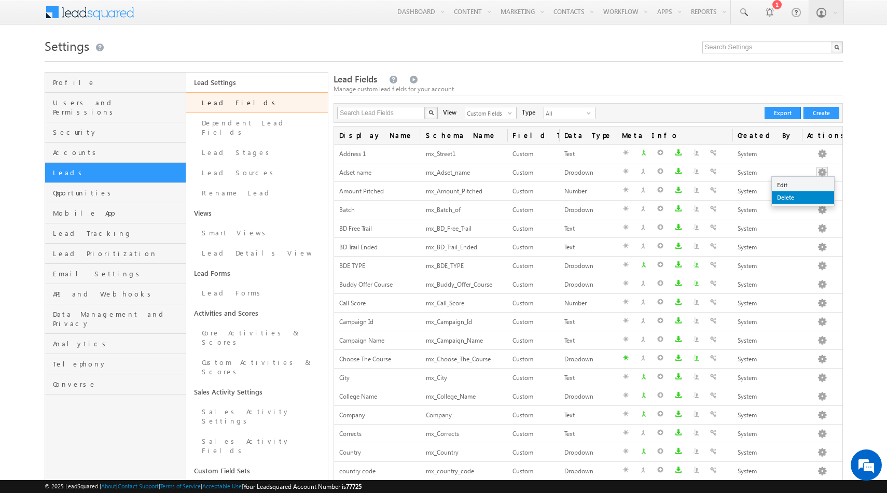
click at [789, 195] on link "Delete" at bounding box center [803, 197] width 62 height 12
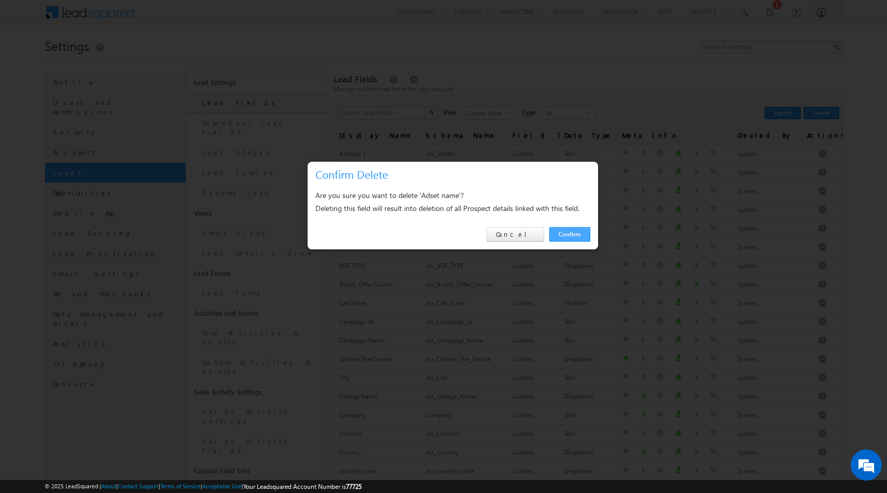
click at [575, 234] on link "Confirm" at bounding box center [569, 234] width 41 height 15
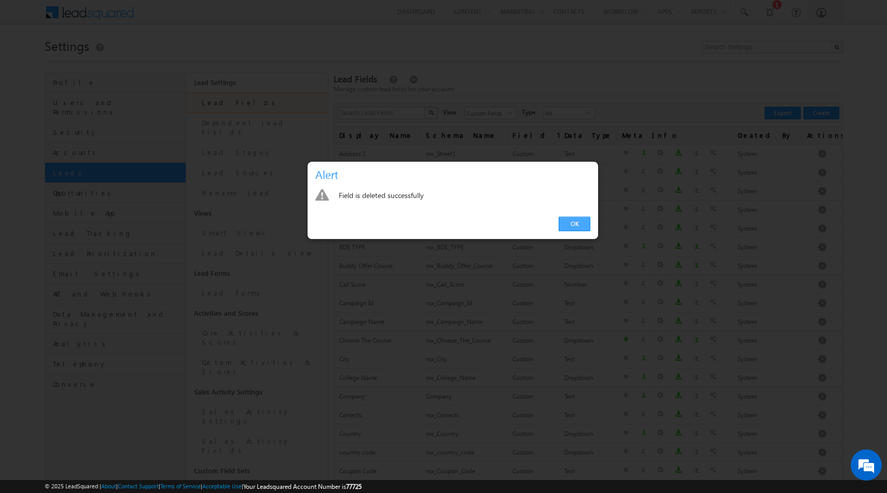
click at [579, 225] on link "OK" at bounding box center [575, 224] width 32 height 15
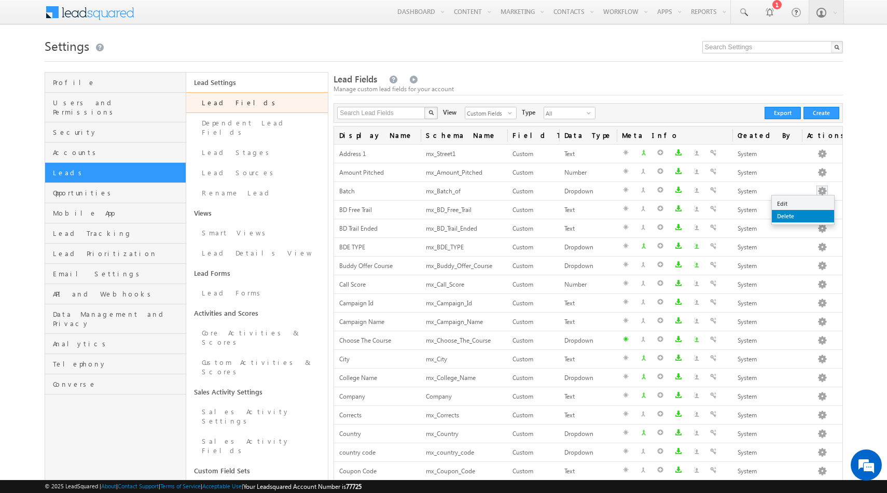
click at [793, 219] on link "Delete" at bounding box center [803, 216] width 62 height 12
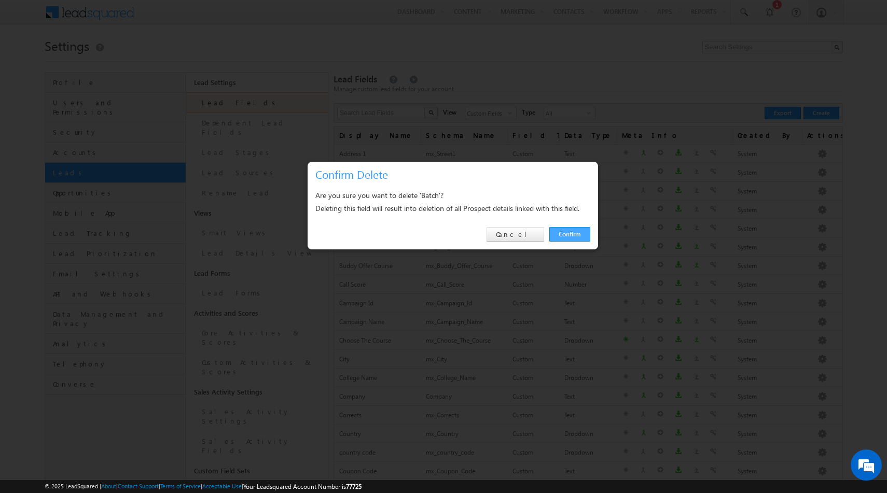
click at [566, 234] on link "Confirm" at bounding box center [569, 234] width 41 height 15
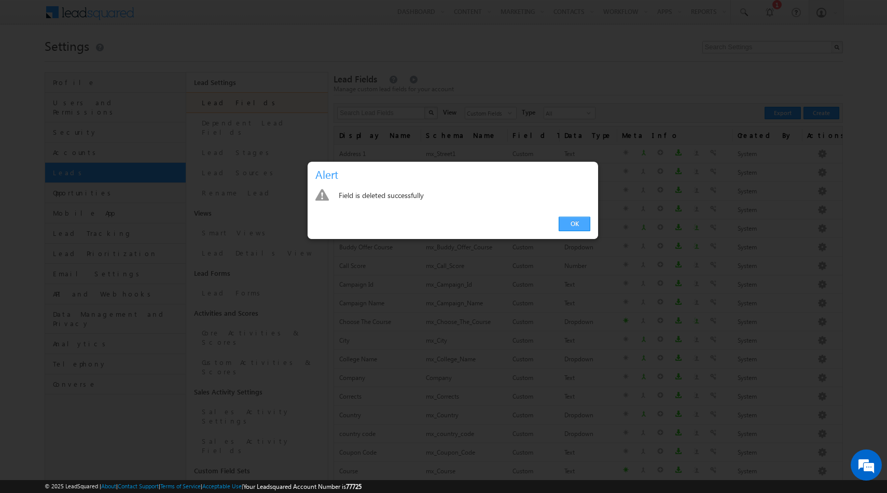
click at [578, 227] on link "OK" at bounding box center [575, 224] width 32 height 15
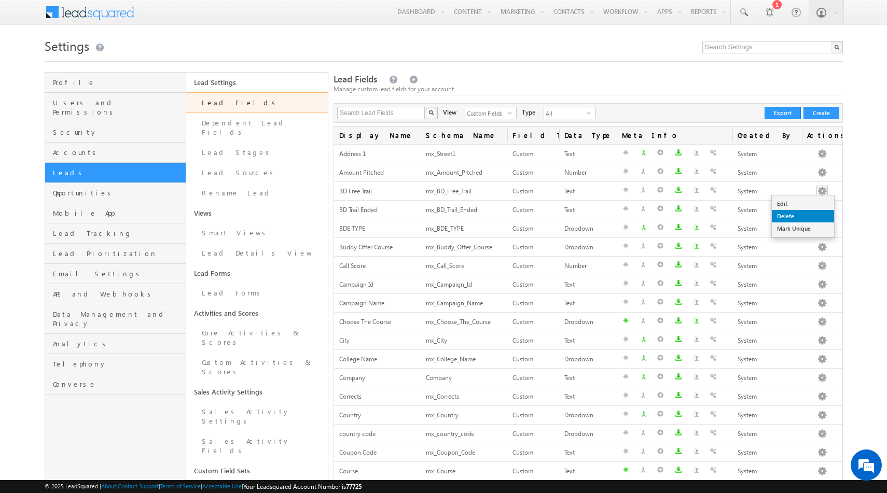
click at [797, 220] on link "Delete" at bounding box center [803, 216] width 62 height 12
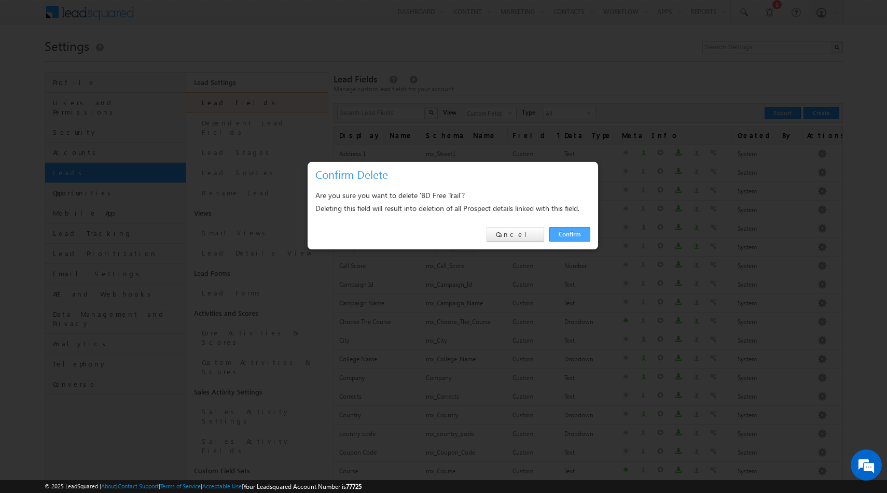
click at [572, 238] on link "Confirm" at bounding box center [569, 234] width 41 height 15
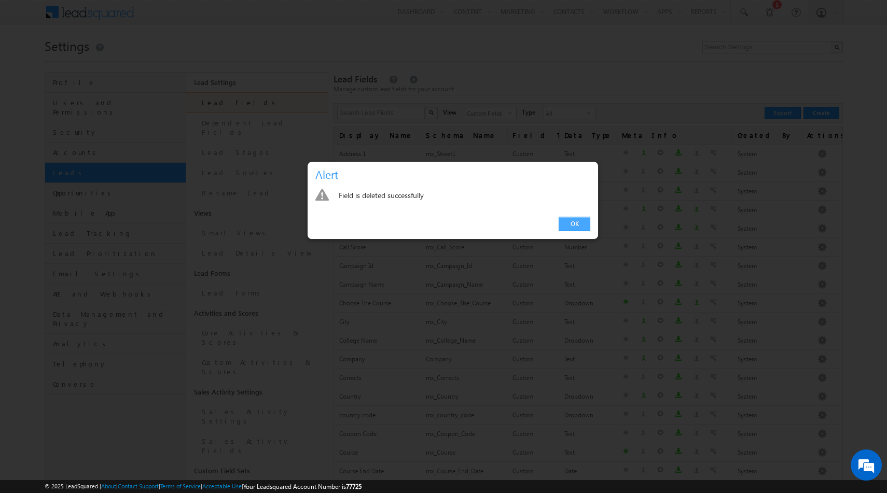
click at [575, 226] on link "OK" at bounding box center [575, 224] width 32 height 15
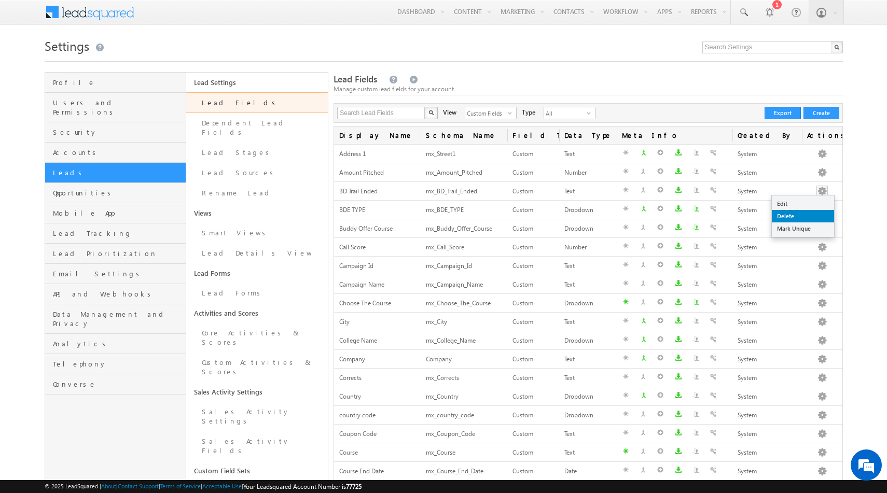
click at [796, 219] on link "Delete" at bounding box center [803, 216] width 62 height 12
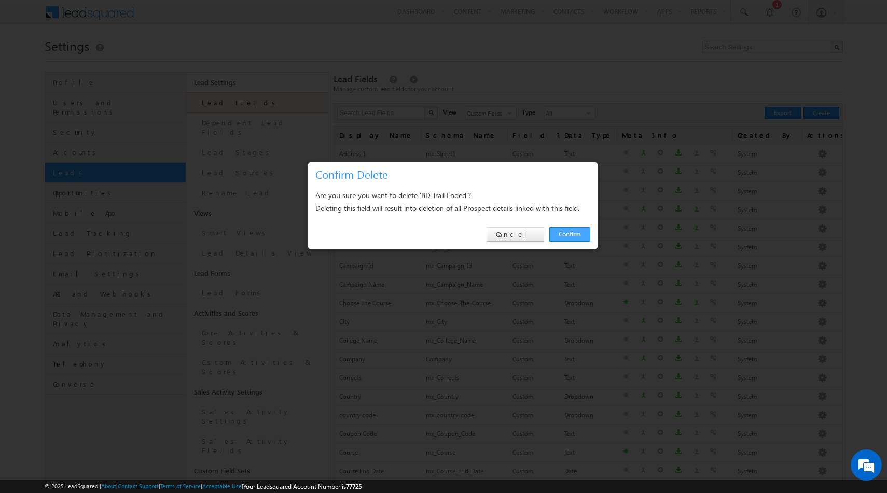
click at [568, 234] on link "Confirm" at bounding box center [569, 234] width 41 height 15
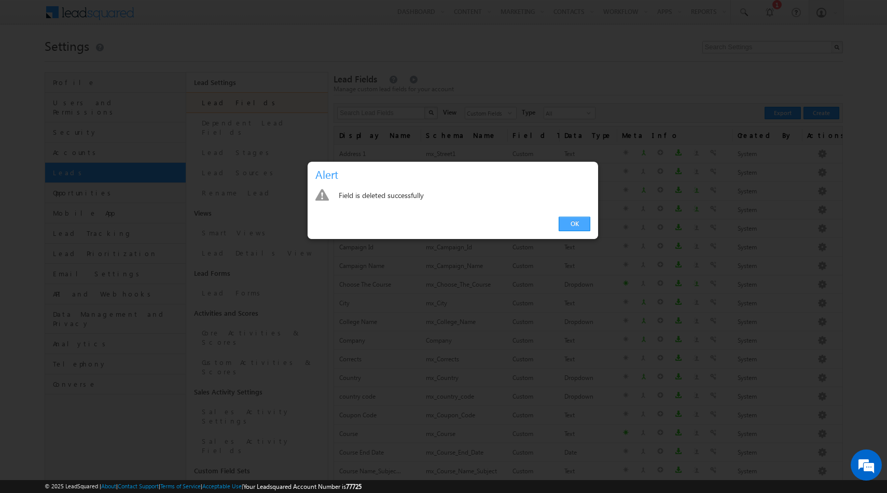
click at [571, 224] on link "OK" at bounding box center [575, 224] width 32 height 15
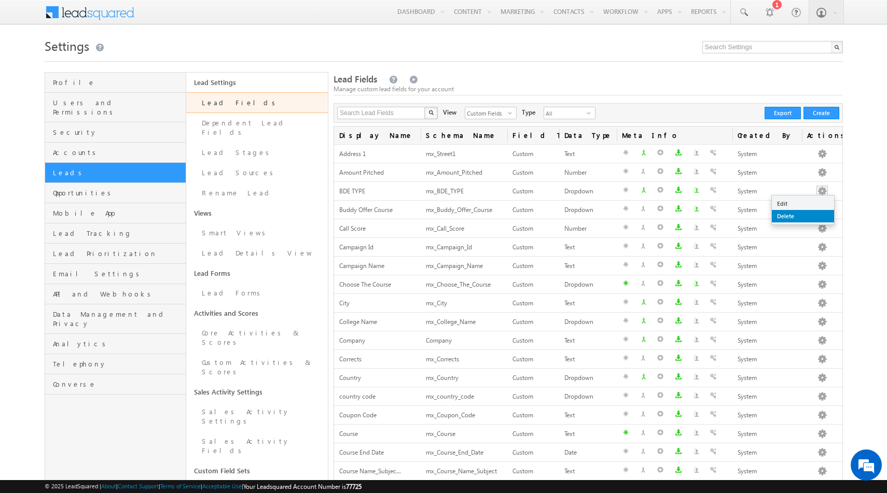
click at [789, 215] on link "Delete" at bounding box center [803, 216] width 62 height 12
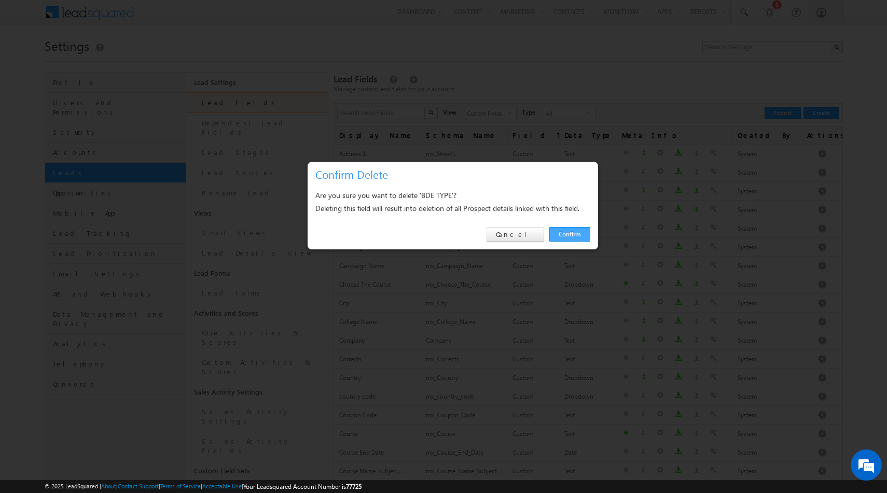
click at [574, 230] on link "Confirm" at bounding box center [569, 234] width 41 height 15
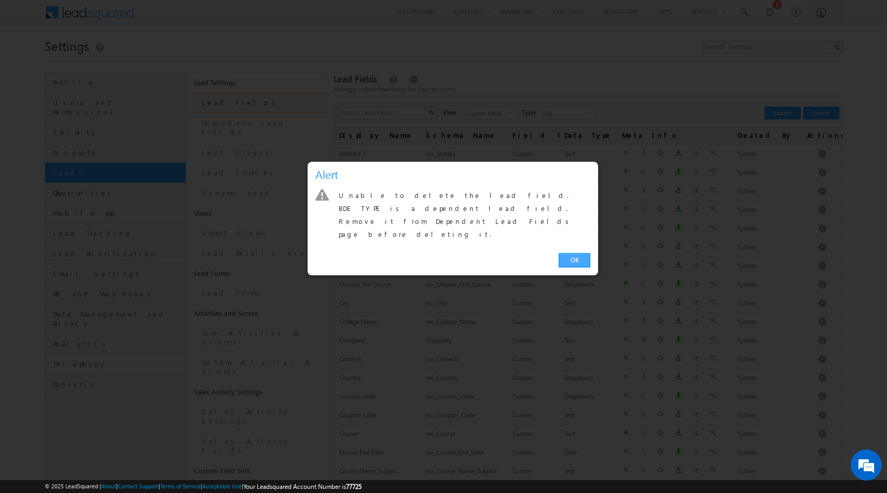
click at [567, 253] on link "OK" at bounding box center [575, 260] width 32 height 15
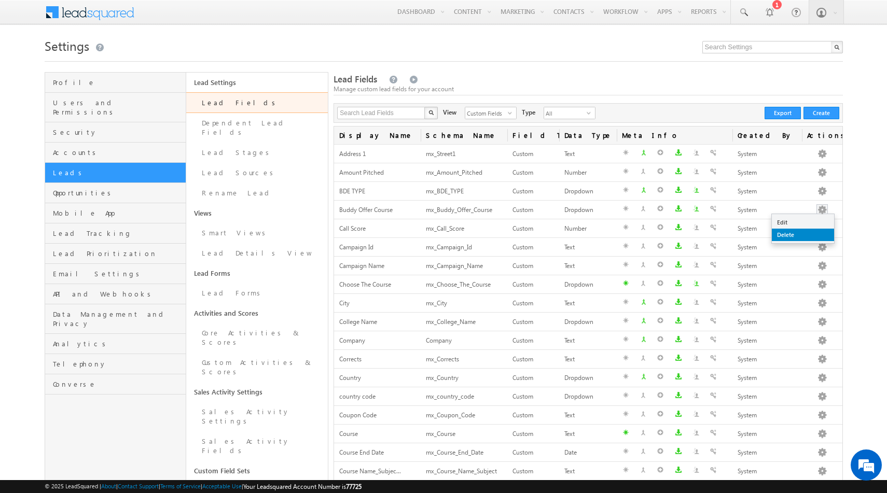
click at [798, 233] on link "Delete" at bounding box center [803, 235] width 62 height 12
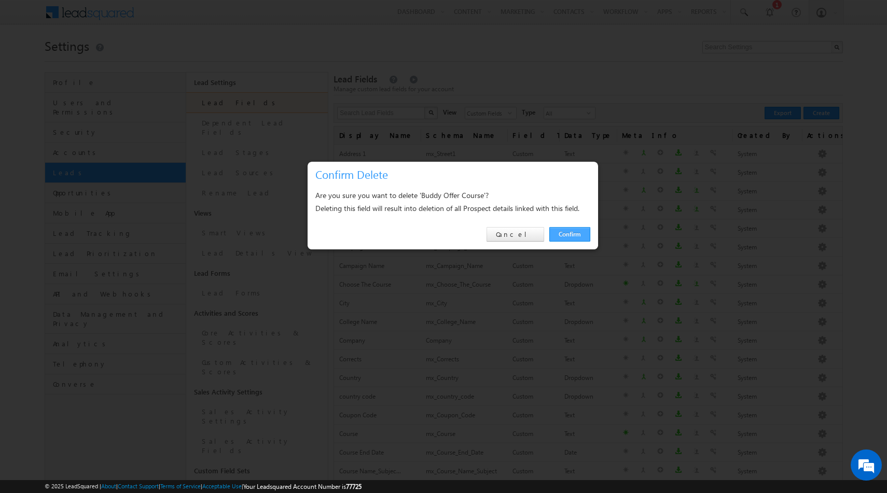
click at [568, 234] on link "Confirm" at bounding box center [569, 234] width 41 height 15
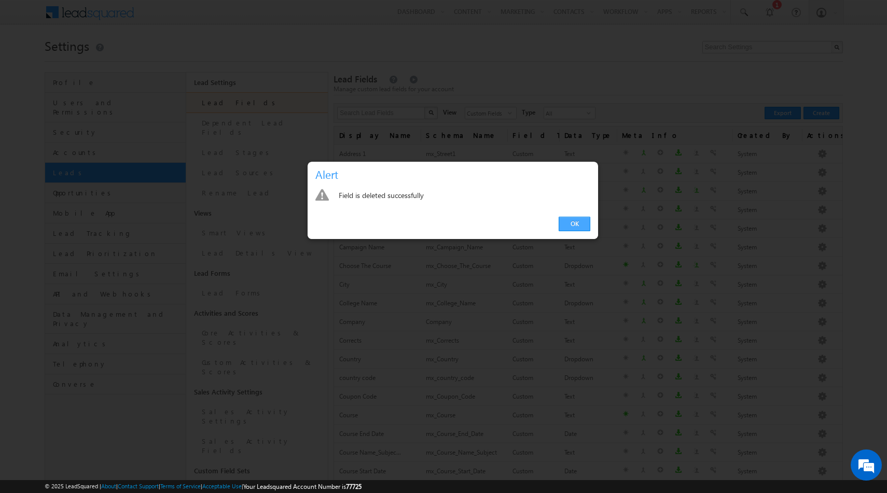
click at [580, 225] on link "OK" at bounding box center [575, 224] width 32 height 15
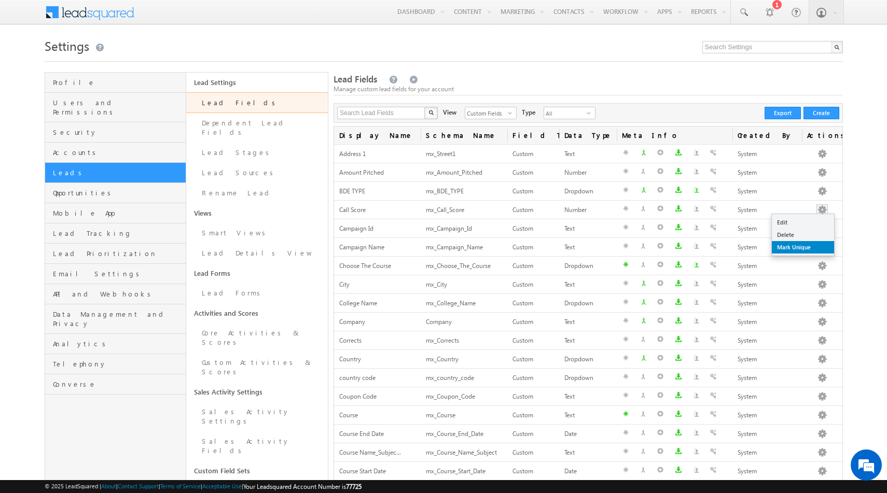
click at [802, 247] on link "Mark Unique" at bounding box center [803, 247] width 62 height 12
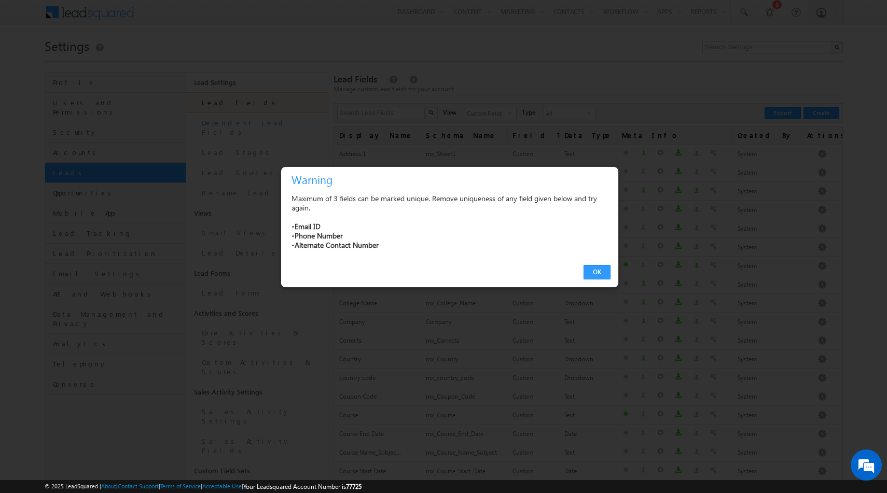
click at [692, 183] on div at bounding box center [443, 246] width 887 height 493
click at [595, 274] on button "OK" at bounding box center [597, 272] width 27 height 15
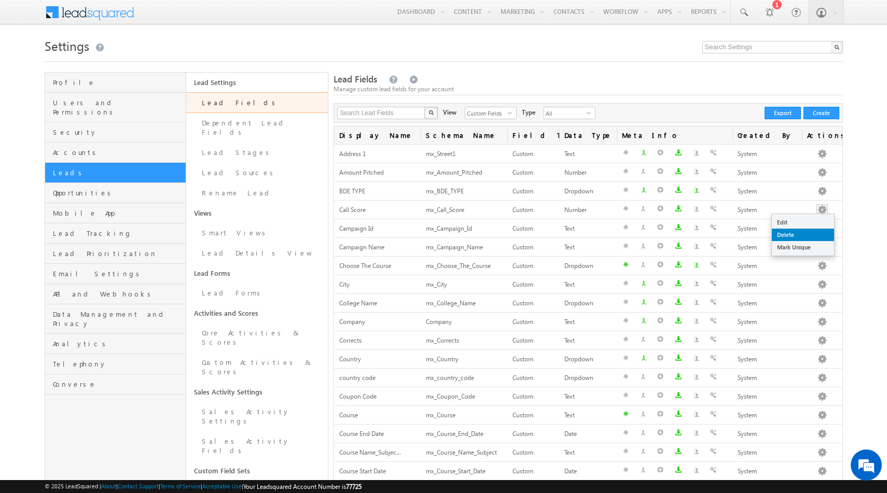
click at [793, 233] on link "Delete" at bounding box center [803, 235] width 62 height 12
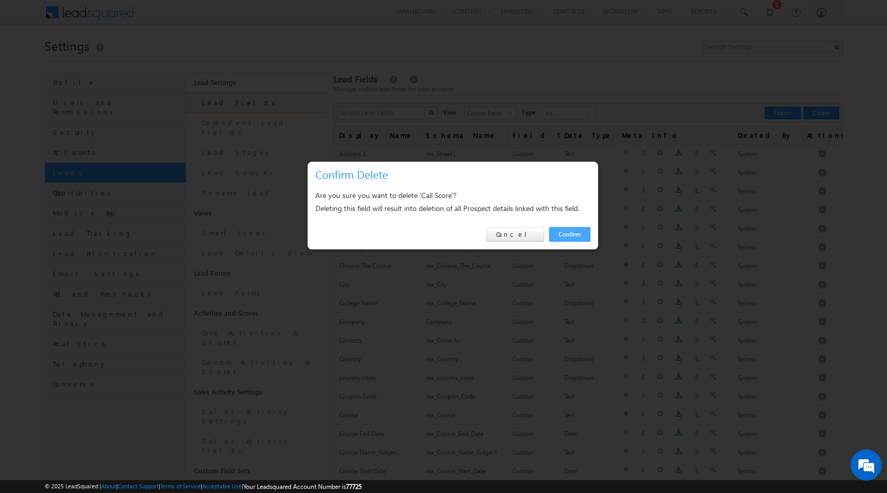
click at [585, 235] on link "Confirm" at bounding box center [569, 234] width 41 height 15
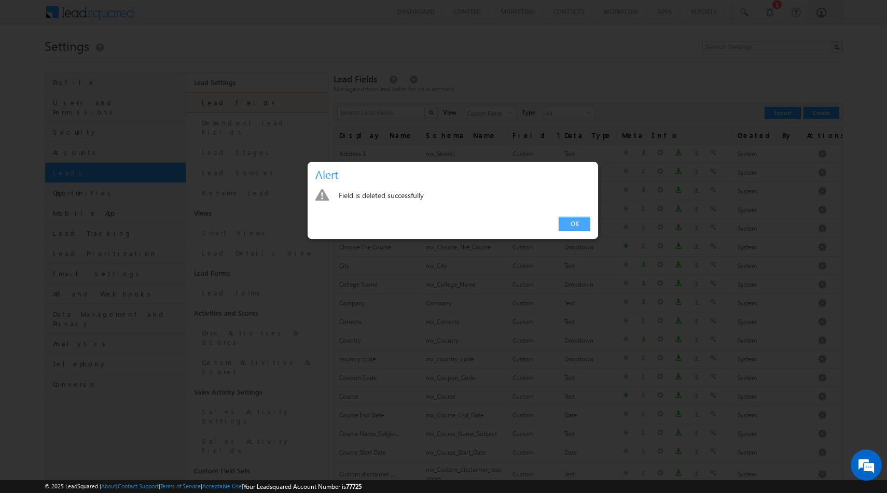
click at [579, 222] on link "OK" at bounding box center [575, 224] width 32 height 15
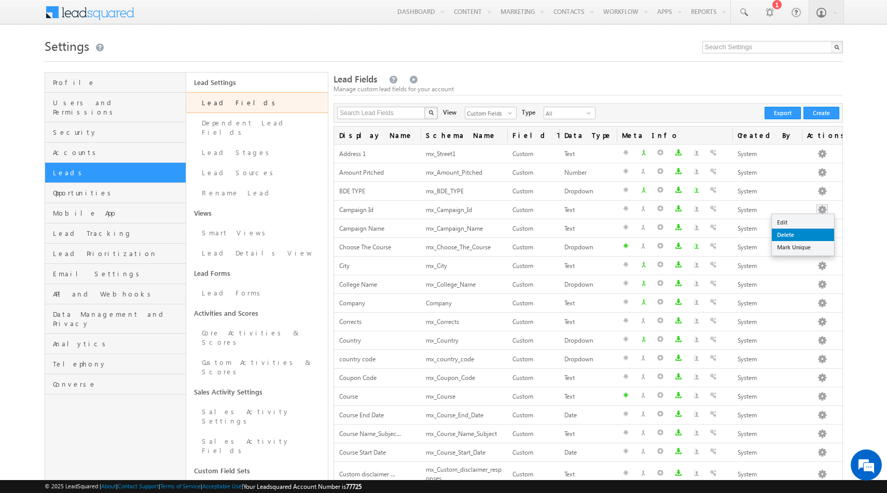
click at [795, 235] on link "Delete" at bounding box center [803, 235] width 62 height 12
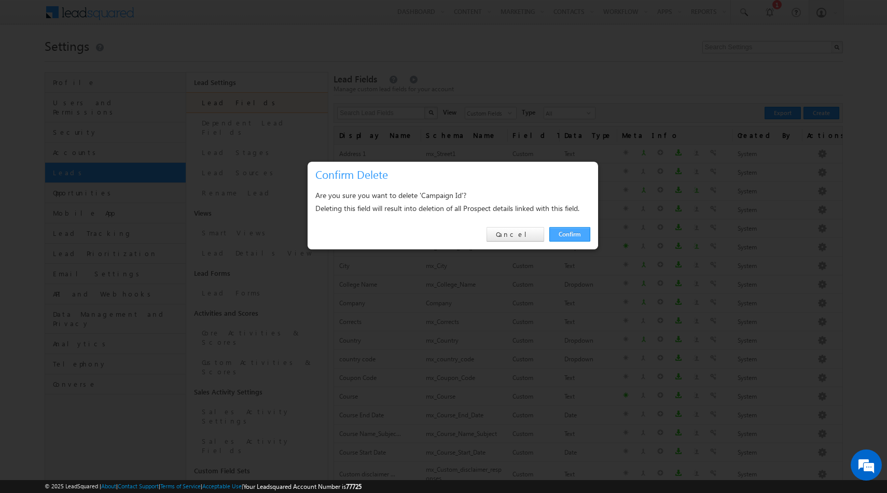
click at [561, 231] on link "Confirm" at bounding box center [569, 234] width 41 height 15
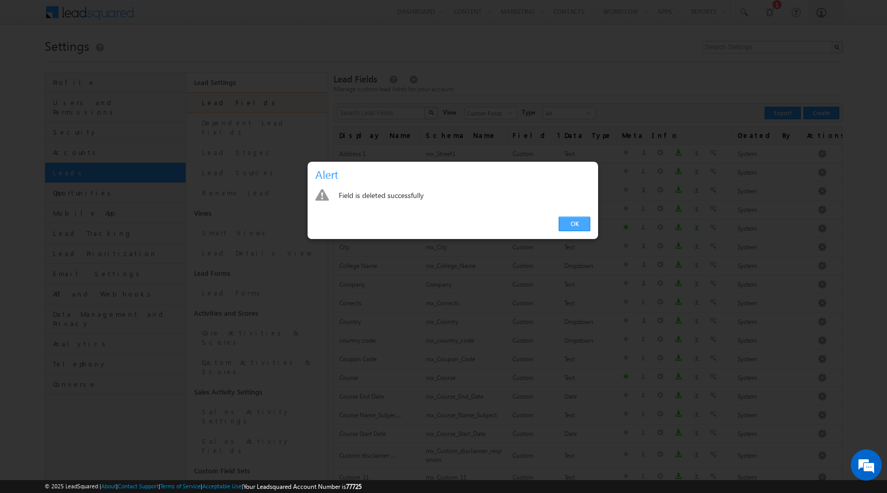
click at [560, 221] on link "OK" at bounding box center [575, 224] width 32 height 15
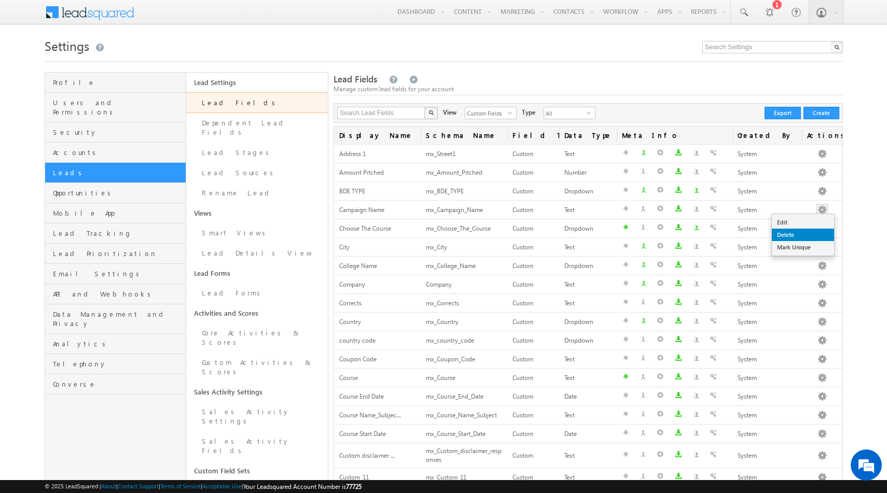
click at [802, 238] on link "Delete" at bounding box center [803, 235] width 62 height 12
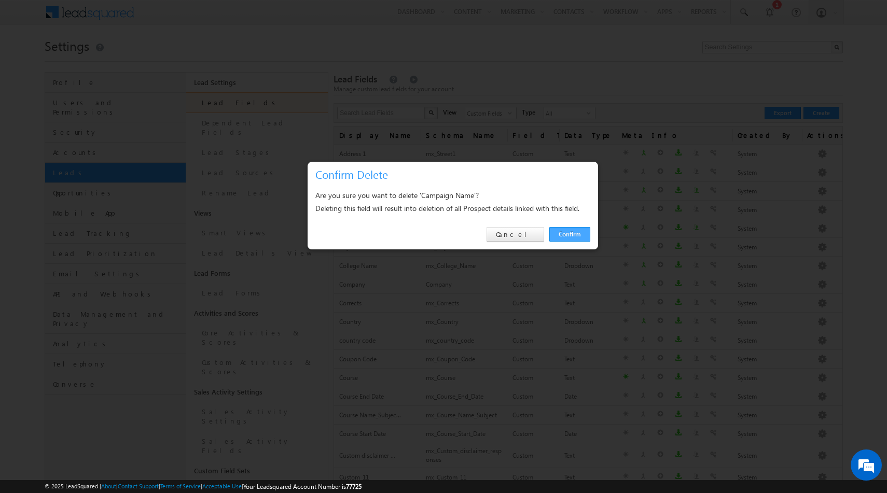
click at [579, 235] on link "Confirm" at bounding box center [569, 234] width 41 height 15
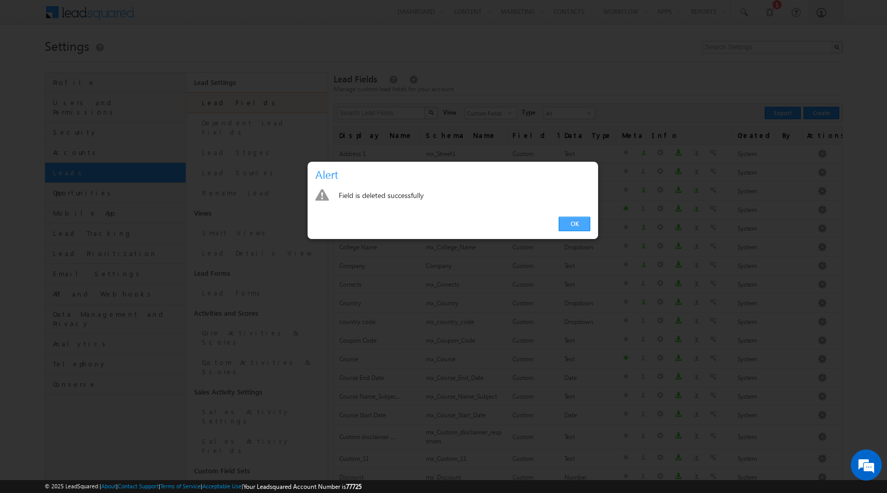
click at [581, 224] on link "OK" at bounding box center [575, 224] width 32 height 15
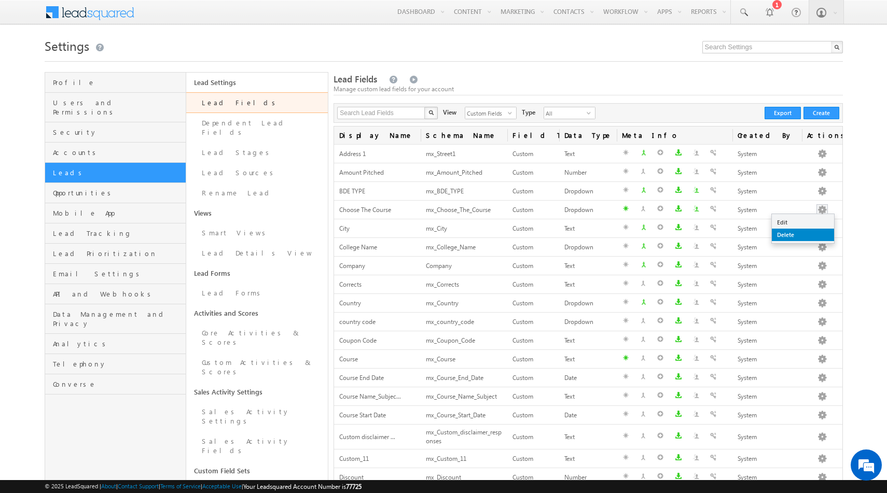
click at [784, 238] on link "Delete" at bounding box center [803, 235] width 62 height 12
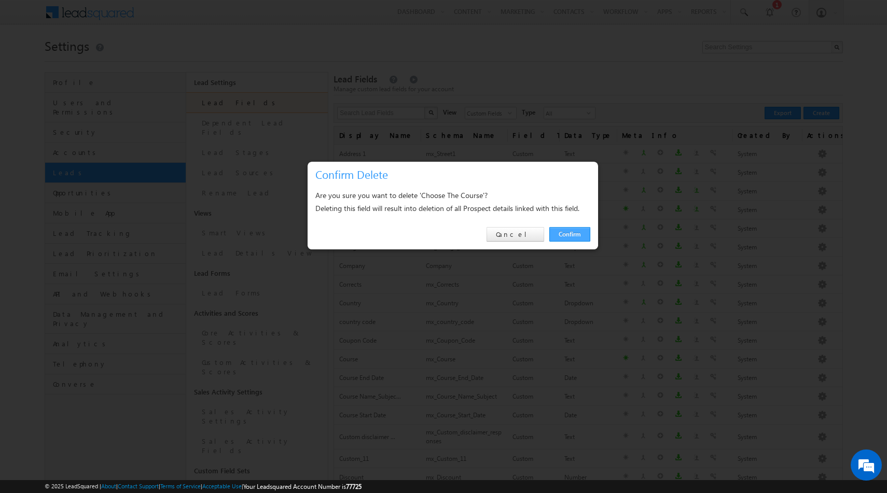
click at [573, 232] on link "Confirm" at bounding box center [569, 234] width 41 height 15
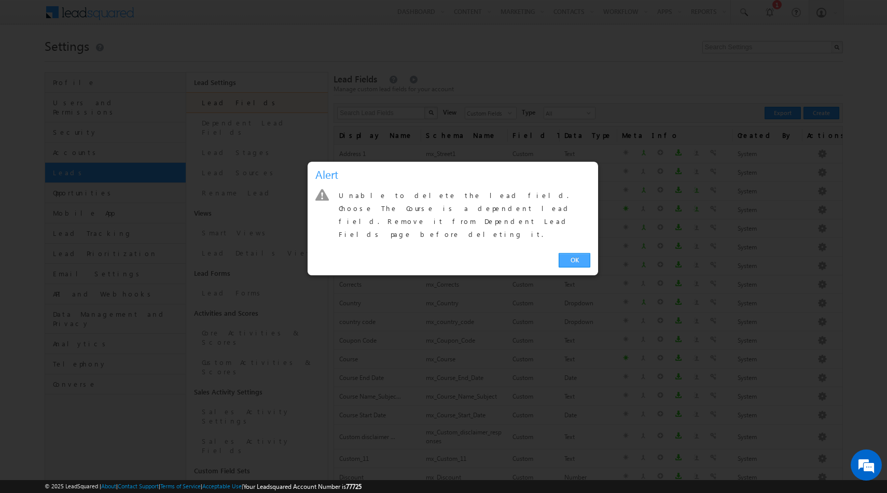
click at [571, 253] on link "OK" at bounding box center [575, 260] width 32 height 15
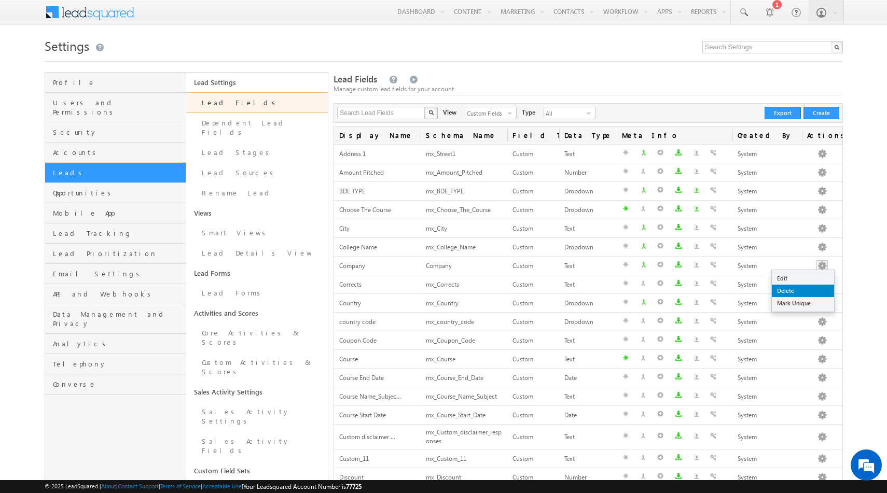
click at [801, 292] on link "Delete" at bounding box center [803, 291] width 62 height 12
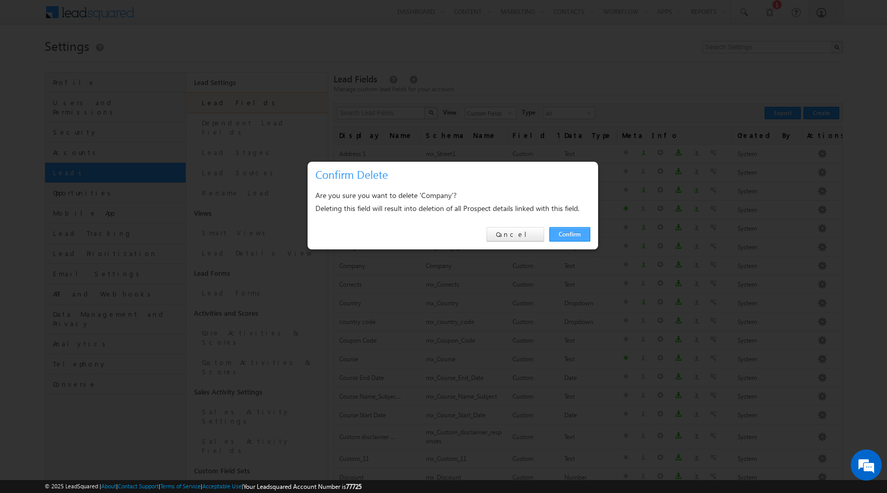
click at [565, 239] on link "Confirm" at bounding box center [569, 234] width 41 height 15
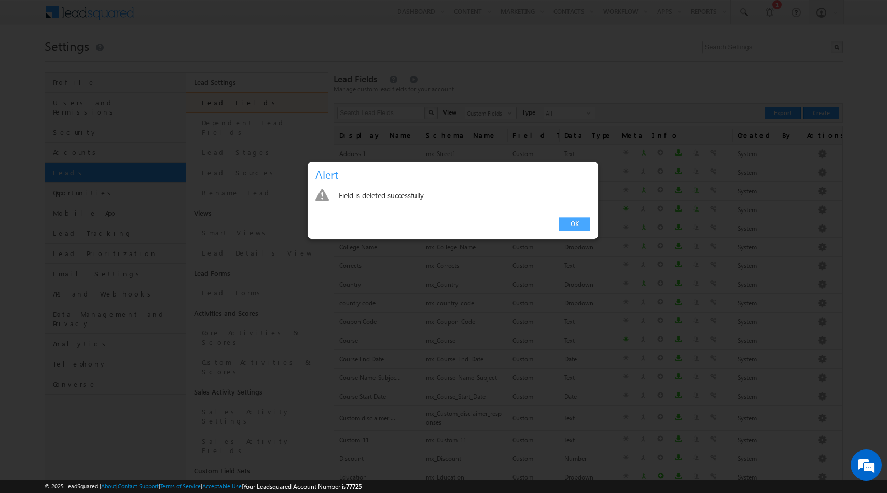
click at [577, 224] on link "OK" at bounding box center [575, 224] width 32 height 15
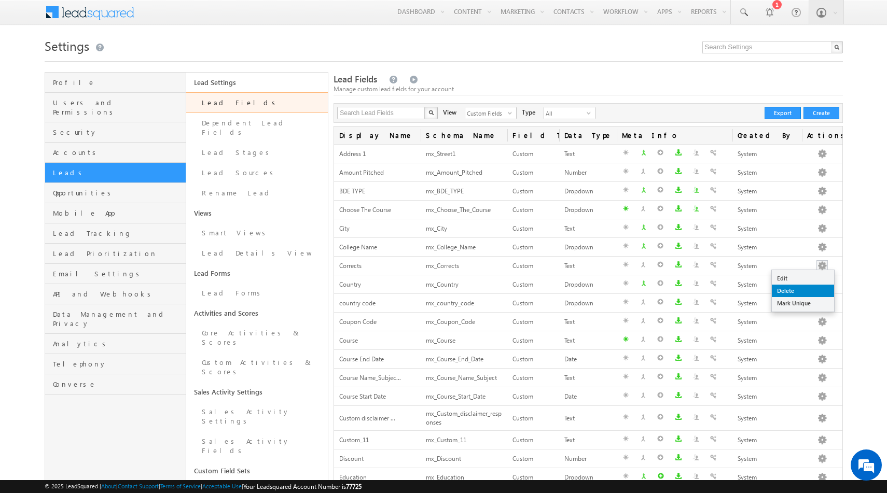
click at [795, 290] on link "Delete" at bounding box center [803, 291] width 62 height 12
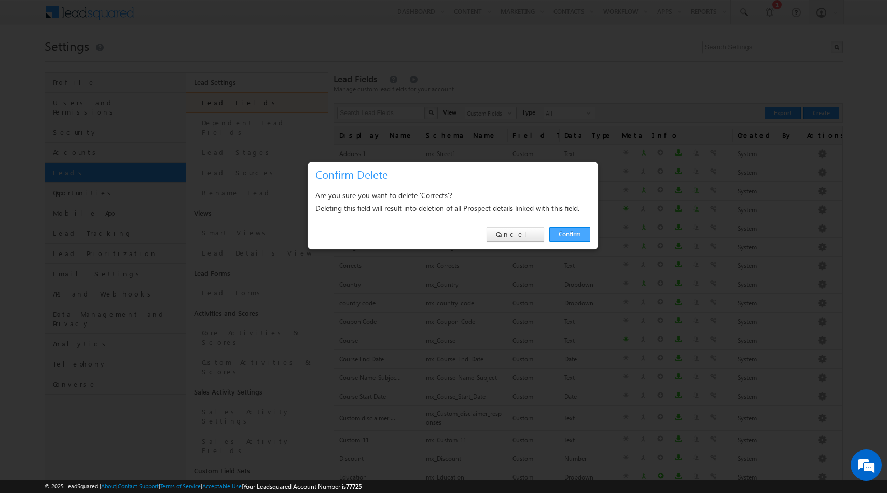
click at [570, 232] on link "Confirm" at bounding box center [569, 234] width 41 height 15
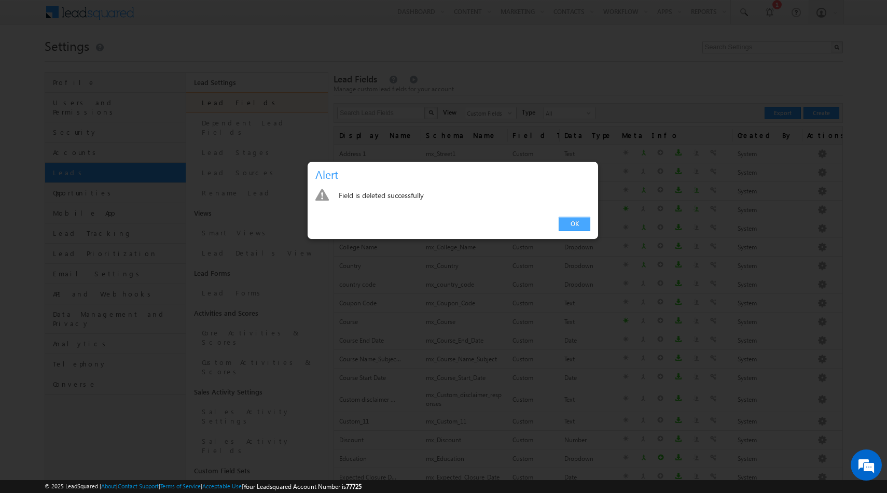
click at [573, 228] on link "OK" at bounding box center [575, 224] width 32 height 15
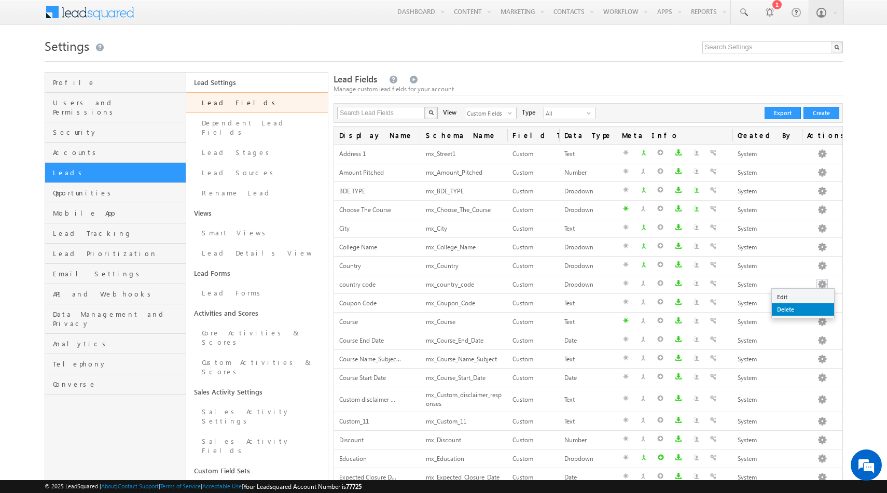
click at [795, 308] on link "Delete" at bounding box center [803, 309] width 62 height 12
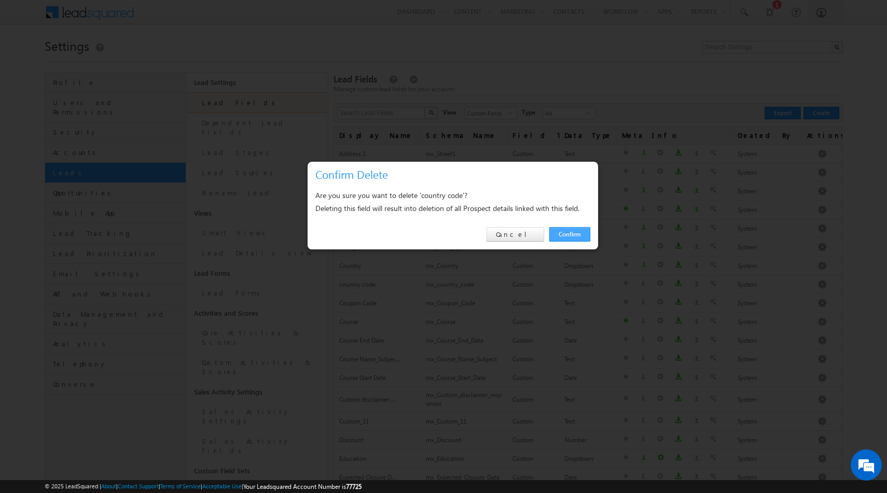
click at [576, 233] on link "Confirm" at bounding box center [569, 234] width 41 height 15
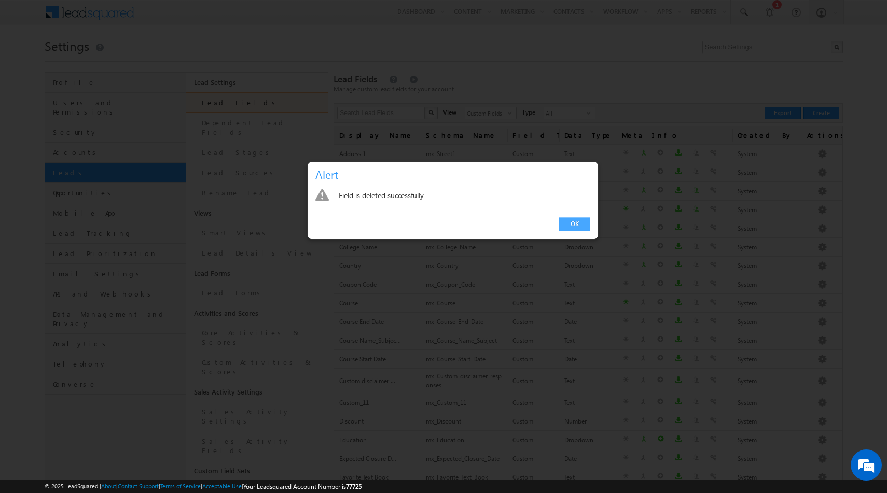
click at [583, 227] on link "OK" at bounding box center [575, 224] width 32 height 15
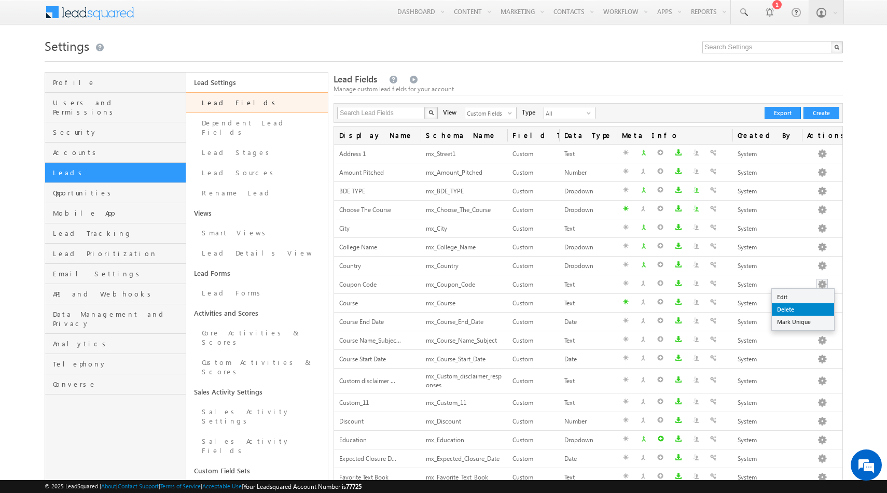
click at [811, 310] on link "Delete" at bounding box center [803, 309] width 62 height 12
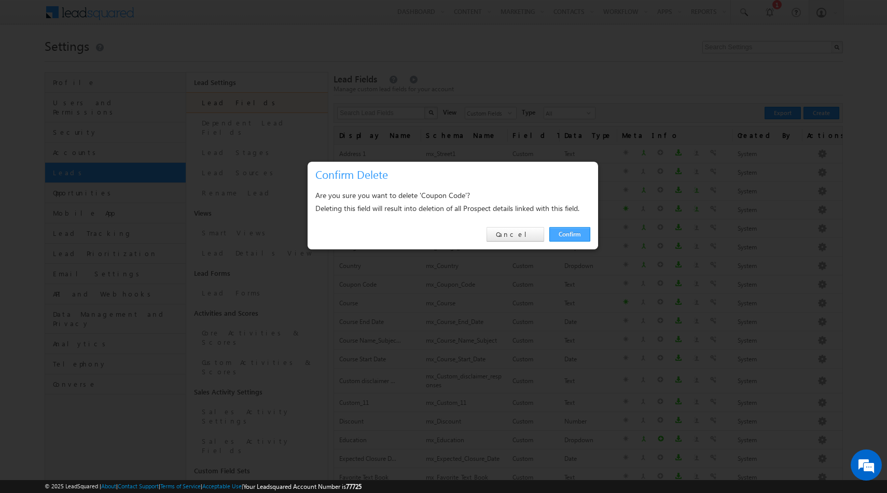
click at [562, 229] on link "Confirm" at bounding box center [569, 234] width 41 height 15
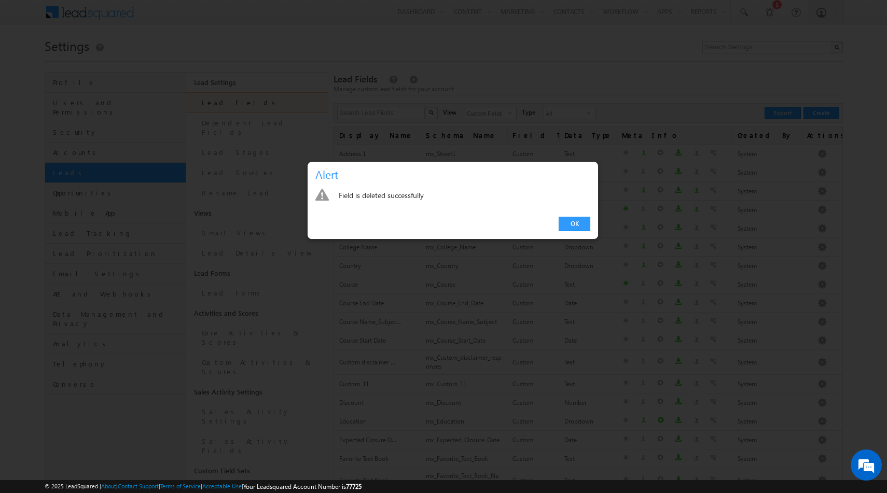
click at [562, 229] on link "OK" at bounding box center [575, 224] width 32 height 15
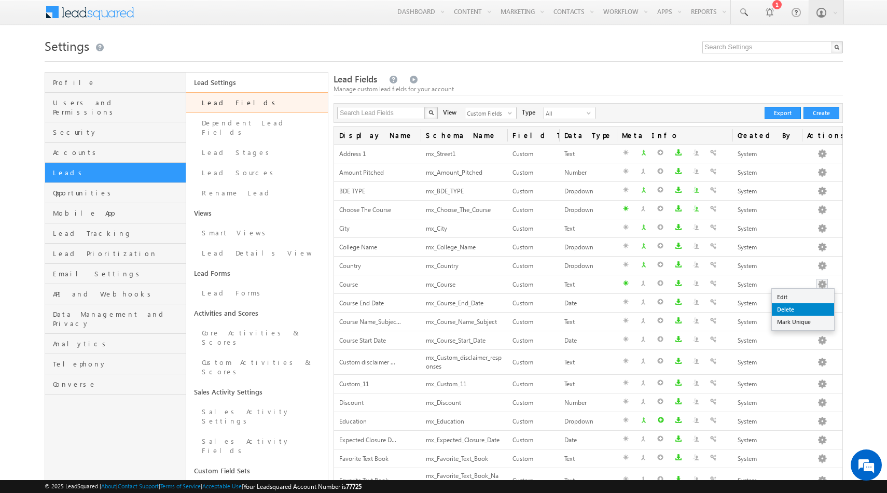
click at [802, 313] on link "Delete" at bounding box center [803, 309] width 62 height 12
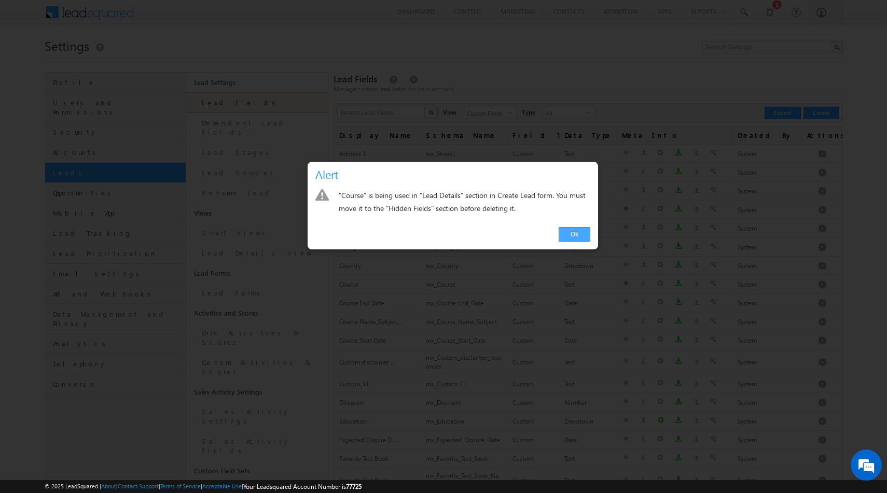
click at [567, 230] on link "Ok" at bounding box center [575, 234] width 32 height 15
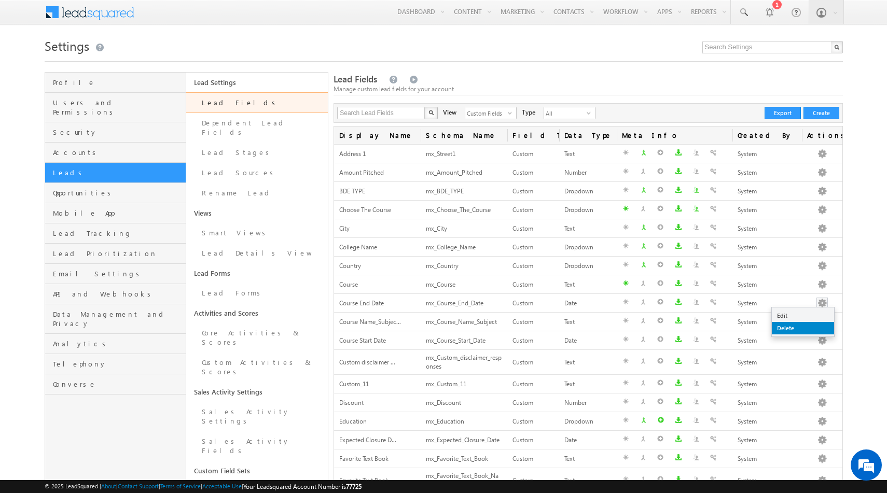
click at [794, 328] on link "Delete" at bounding box center [803, 328] width 62 height 12
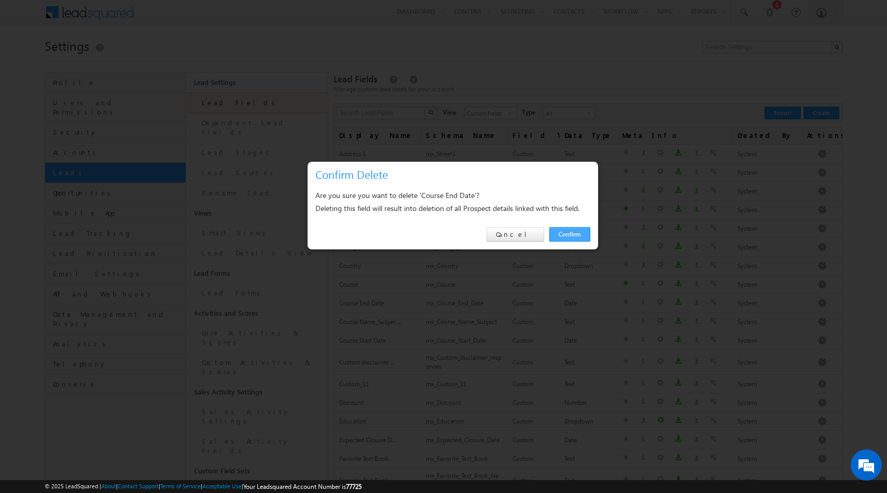
click at [580, 235] on link "Confirm" at bounding box center [569, 234] width 41 height 15
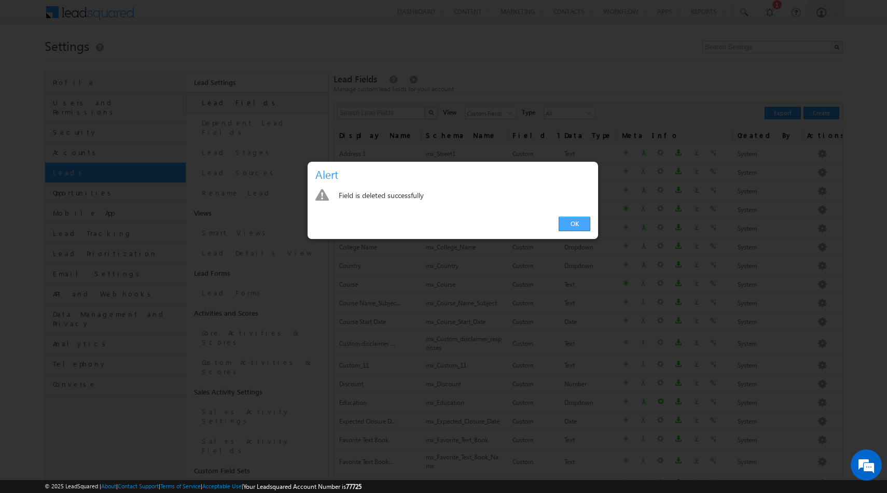
click at [573, 220] on link "OK" at bounding box center [575, 224] width 32 height 15
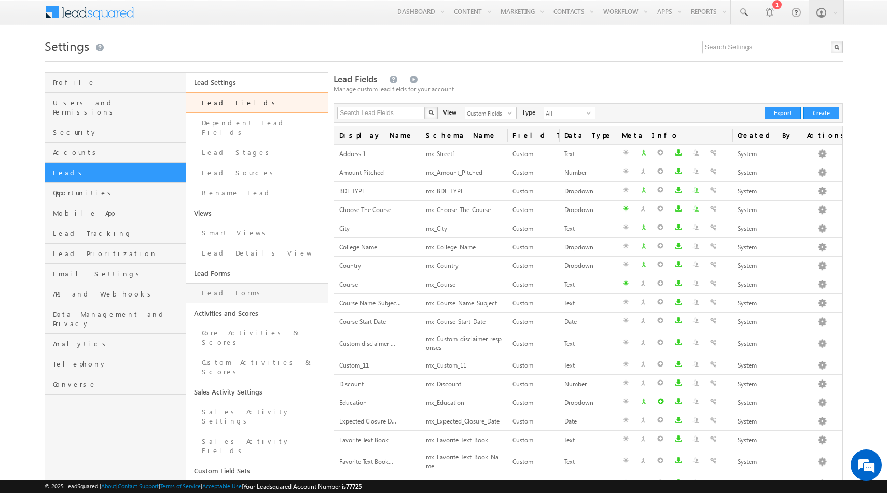
click at [228, 286] on link "Lead Forms" at bounding box center [257, 293] width 142 height 20
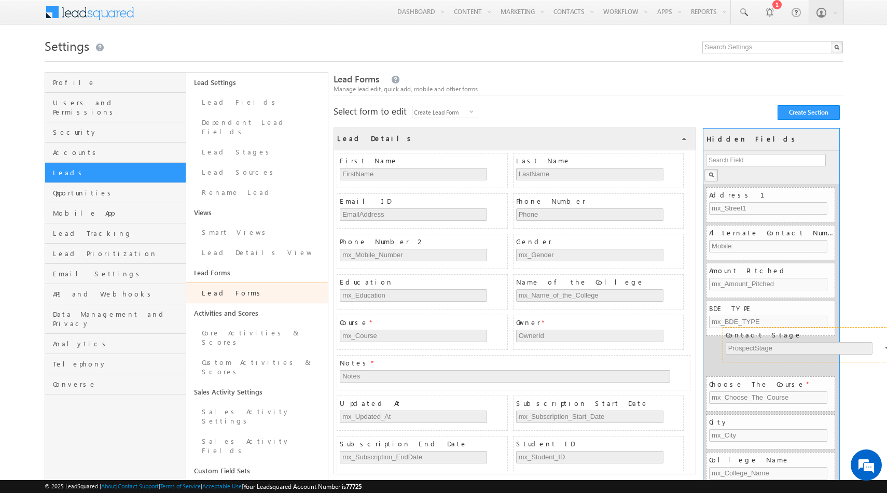
drag, startPoint x: 567, startPoint y: 324, endPoint x: 777, endPoint y: 336, distance: 209.9
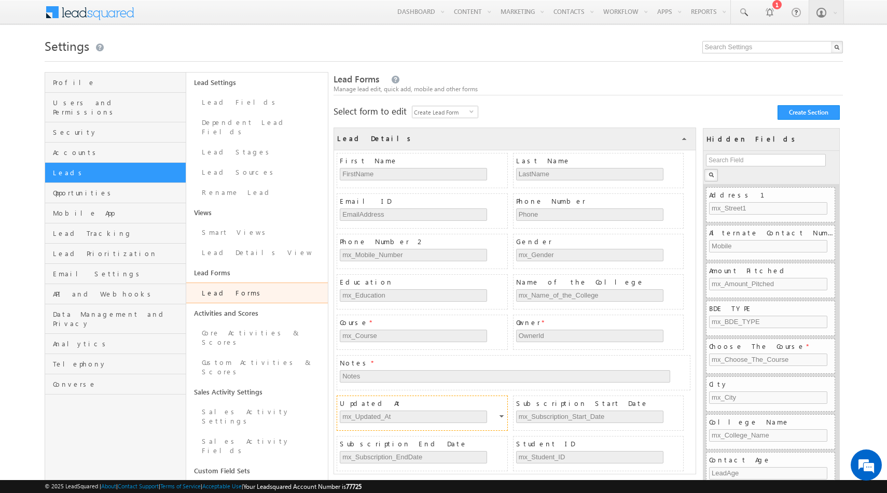
scroll to position [163, 0]
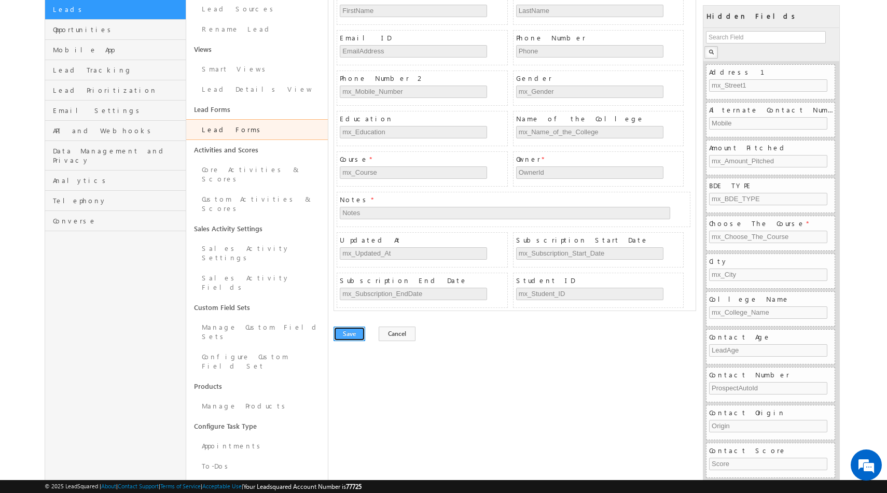
click at [346, 336] on button "Save" at bounding box center [350, 334] width 32 height 15
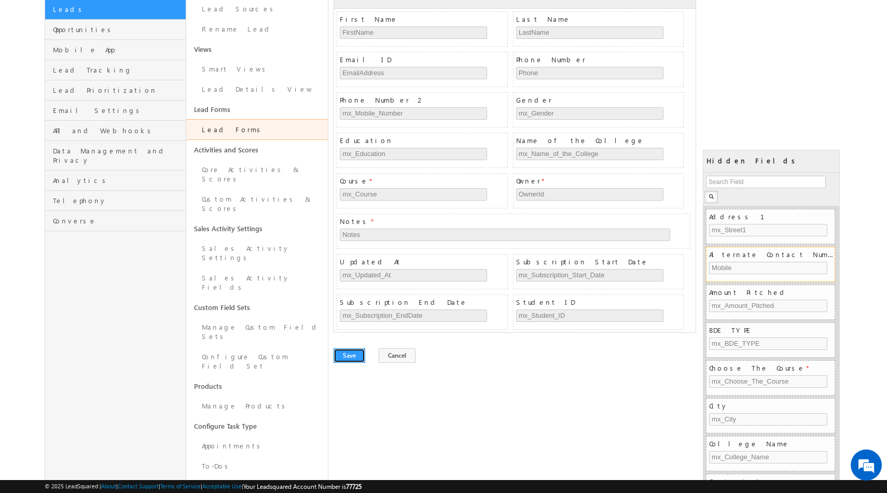
scroll to position [0, 0]
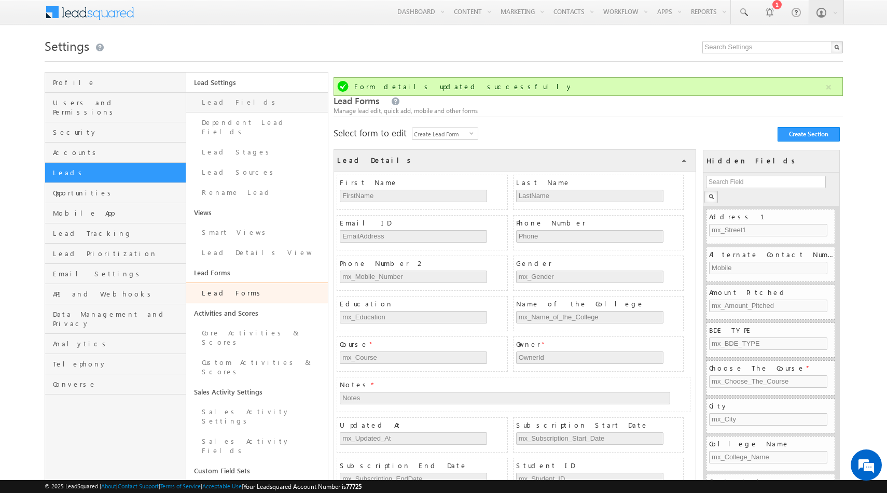
click at [227, 105] on link "Lead Fields" at bounding box center [257, 102] width 142 height 20
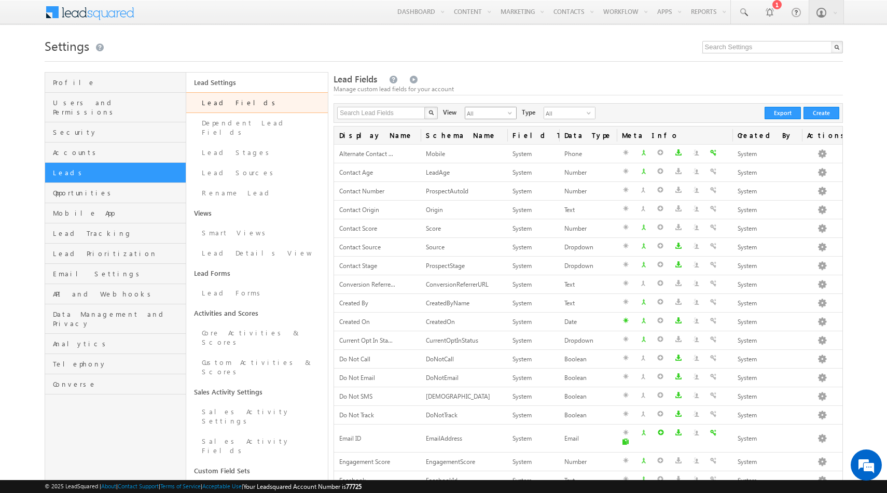
click at [489, 113] on span "All" at bounding box center [486, 112] width 43 height 11
click at [474, 143] on li "Custom Fields" at bounding box center [484, 146] width 51 height 10
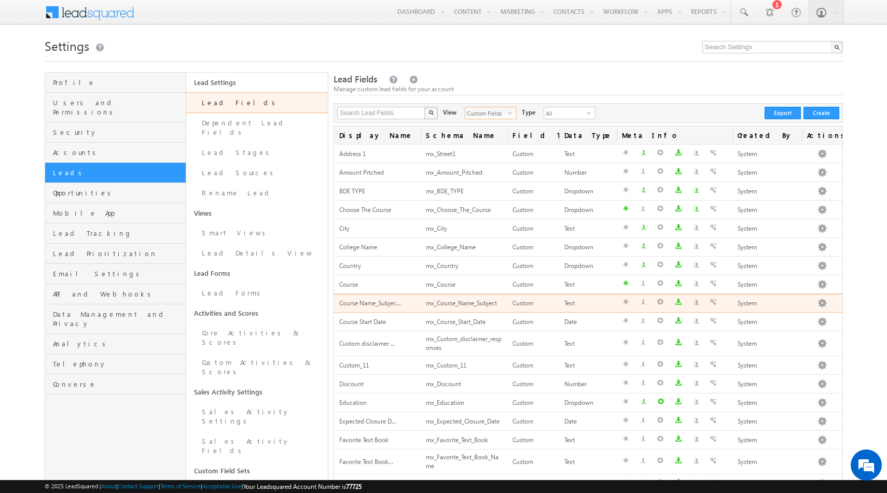
scroll to position [236, 0]
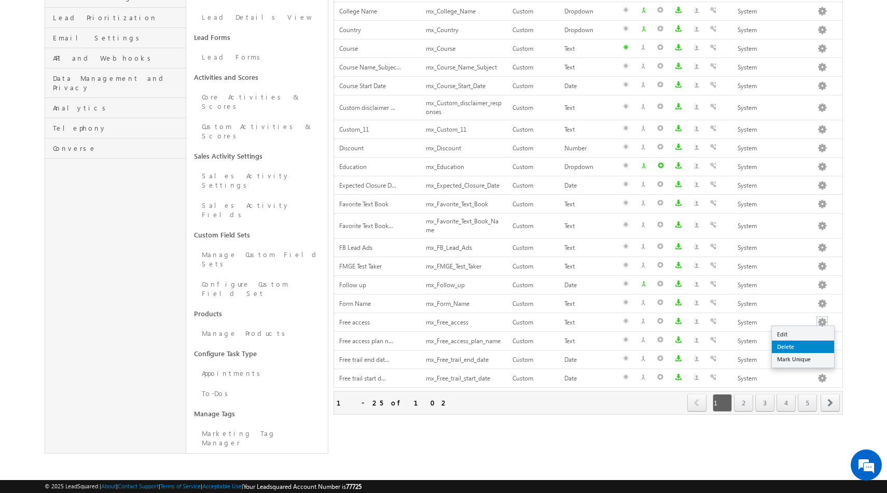
click at [798, 349] on link "Delete" at bounding box center [803, 347] width 62 height 12
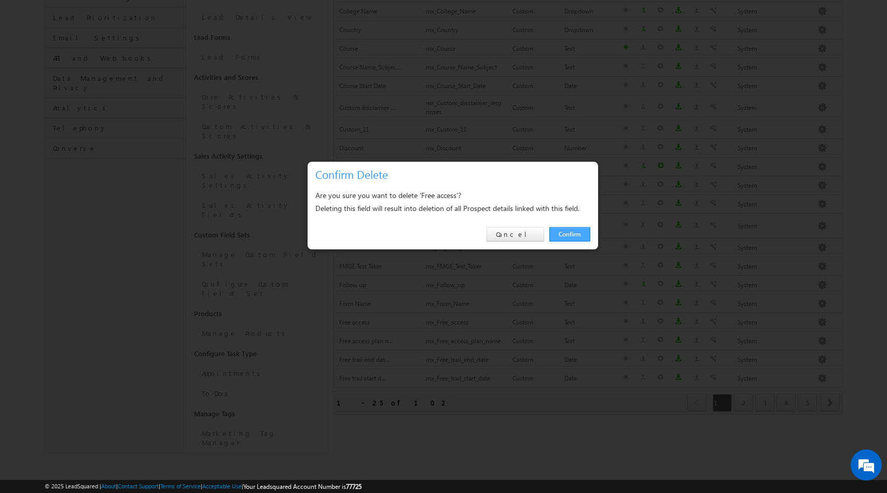
click at [581, 233] on link "Confirm" at bounding box center [569, 234] width 41 height 15
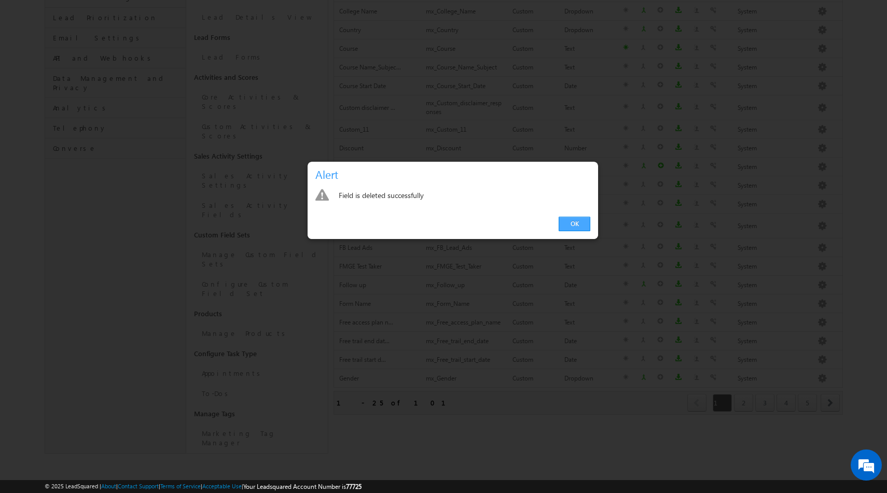
click at [576, 224] on link "OK" at bounding box center [575, 224] width 32 height 15
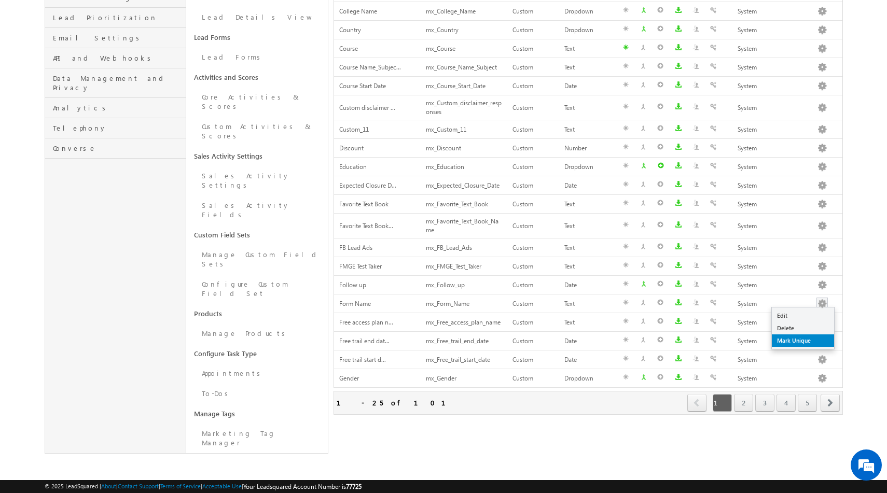
click at [786, 335] on link "Mark Unique" at bounding box center [803, 341] width 62 height 12
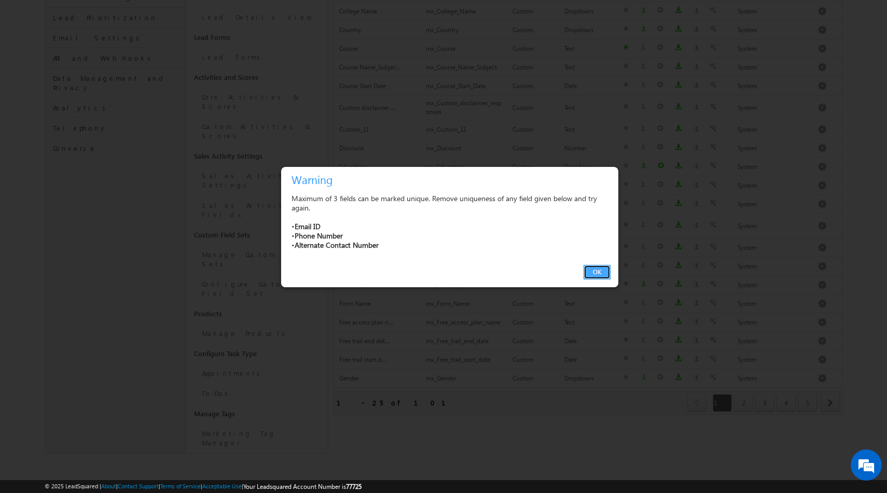
click at [597, 273] on button "OK" at bounding box center [597, 272] width 27 height 15
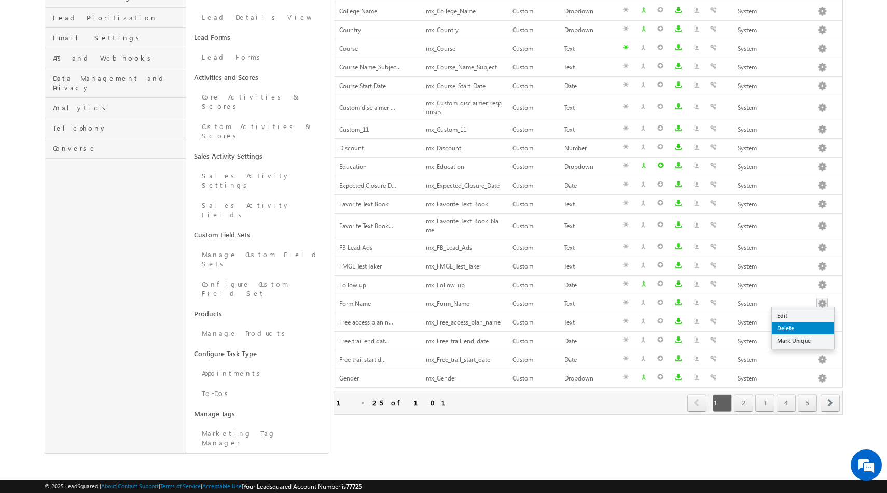
click at [788, 330] on link "Delete" at bounding box center [803, 328] width 62 height 12
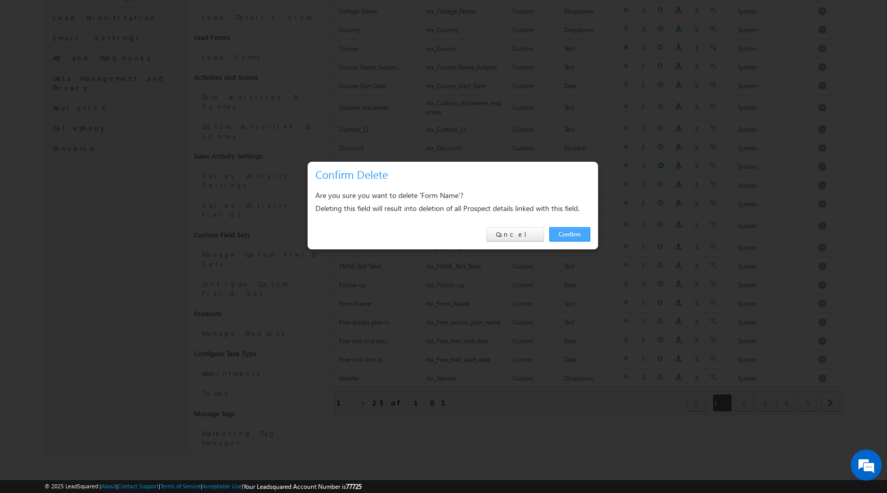
click at [574, 234] on link "Confirm" at bounding box center [569, 234] width 41 height 15
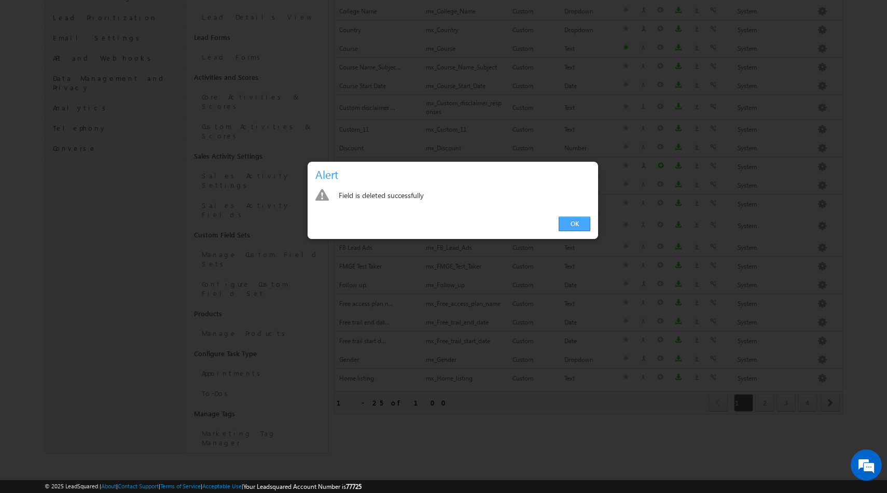
click at [571, 217] on link "OK" at bounding box center [575, 224] width 32 height 15
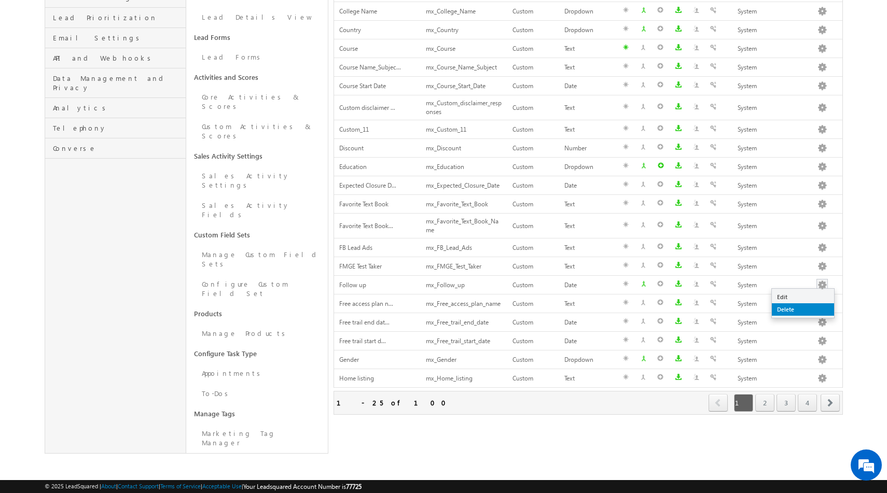
click at [800, 310] on link "Delete" at bounding box center [803, 309] width 62 height 12
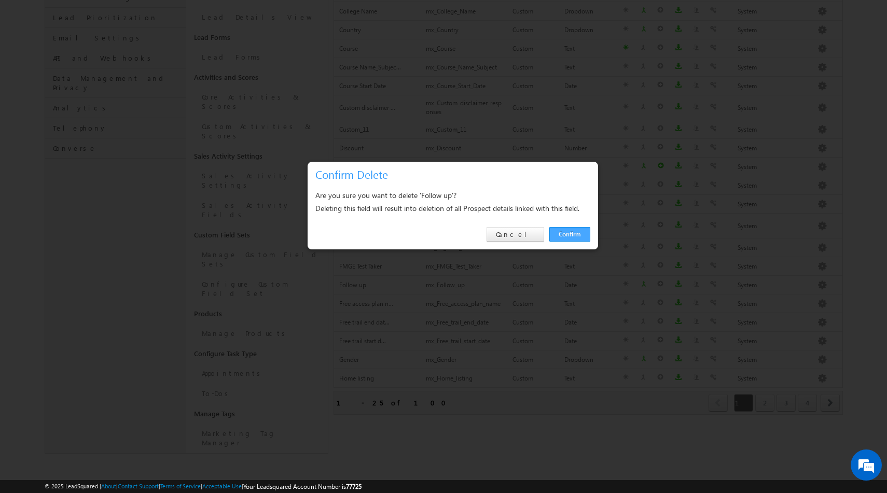
click at [574, 237] on link "Confirm" at bounding box center [569, 234] width 41 height 15
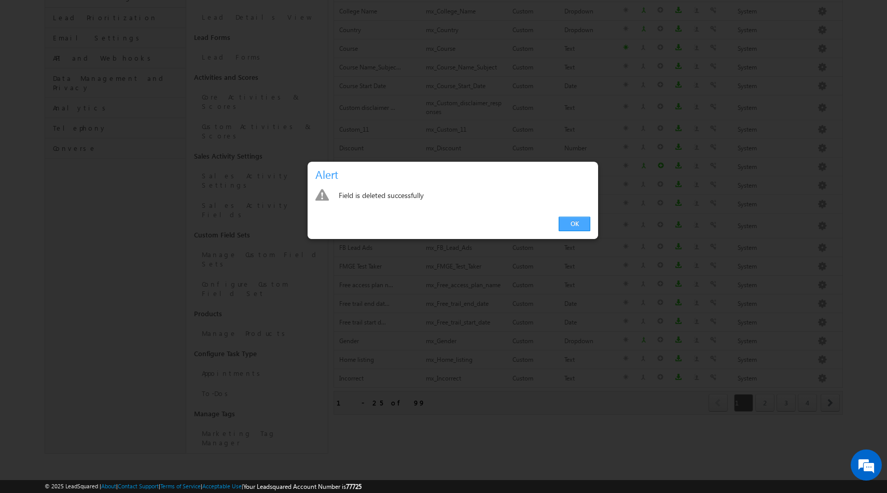
click at [576, 224] on link "OK" at bounding box center [575, 224] width 32 height 15
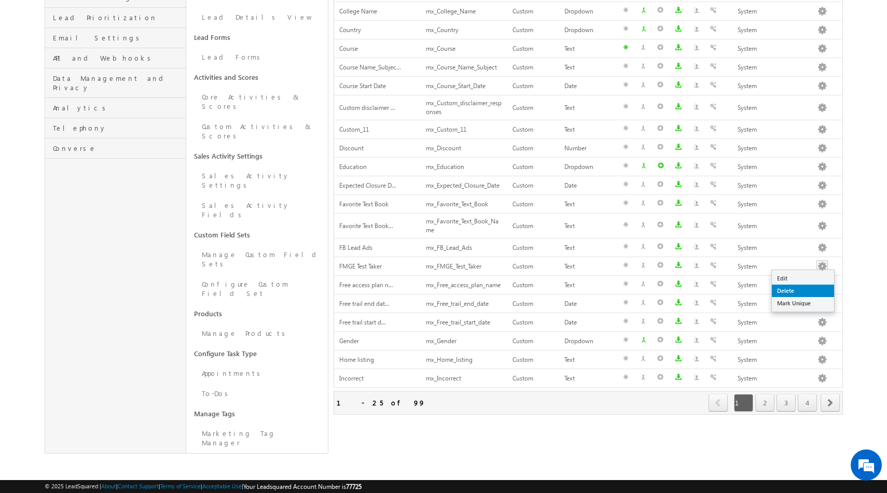
click at [794, 293] on link "Delete" at bounding box center [803, 291] width 62 height 12
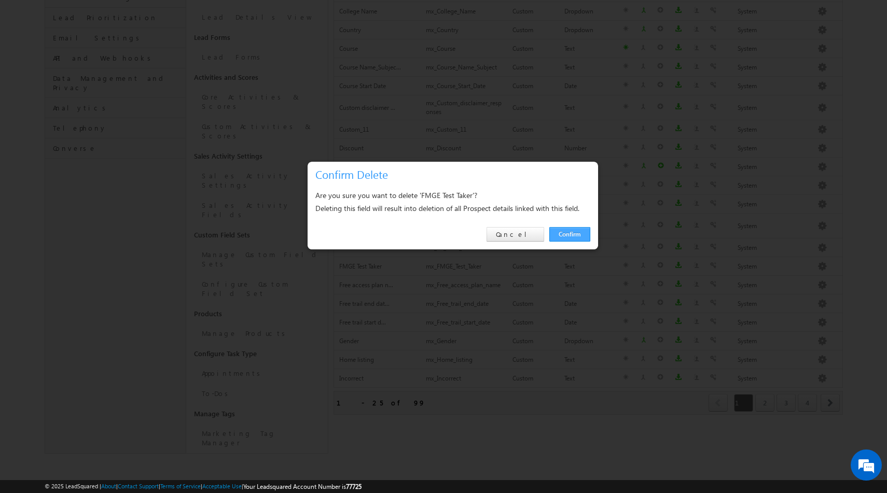
click at [572, 232] on link "Confirm" at bounding box center [569, 234] width 41 height 15
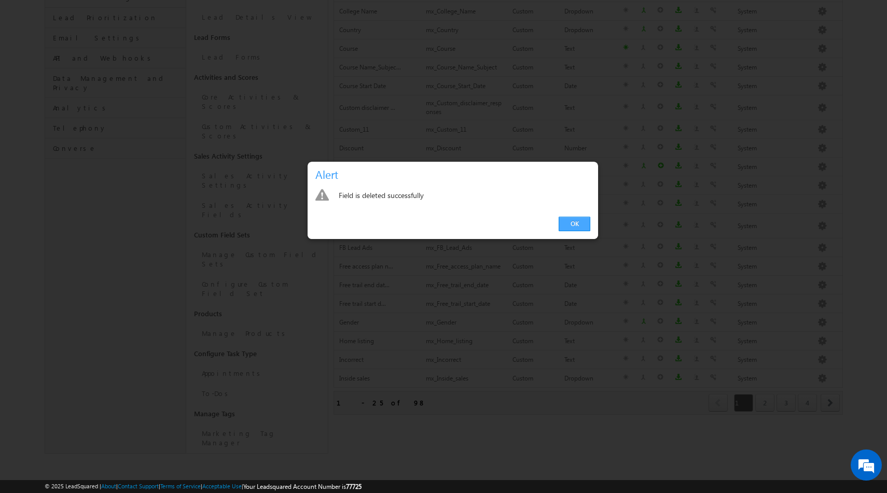
click at [581, 227] on link "OK" at bounding box center [575, 224] width 32 height 15
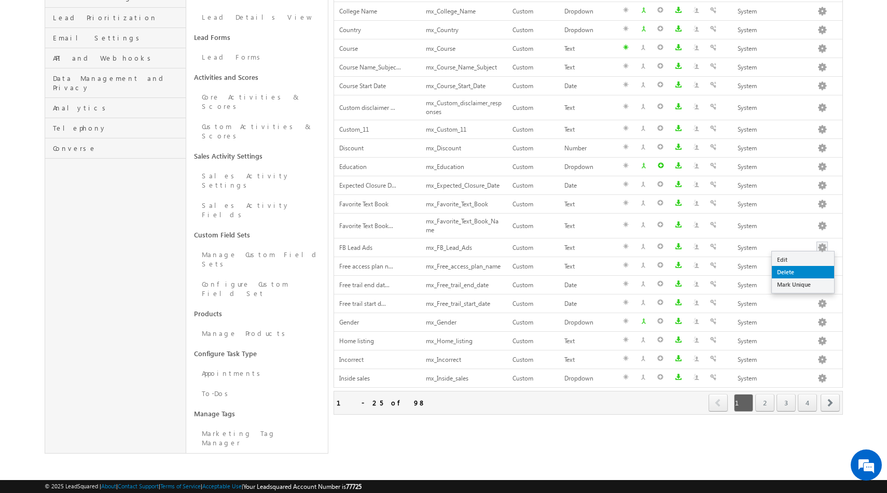
click at [794, 272] on link "Delete" at bounding box center [803, 272] width 62 height 12
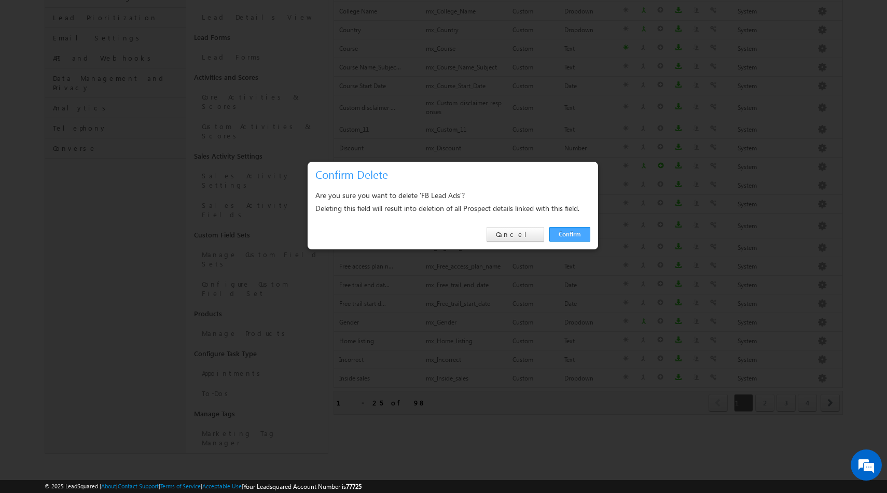
click at [577, 239] on link "Confirm" at bounding box center [569, 234] width 41 height 15
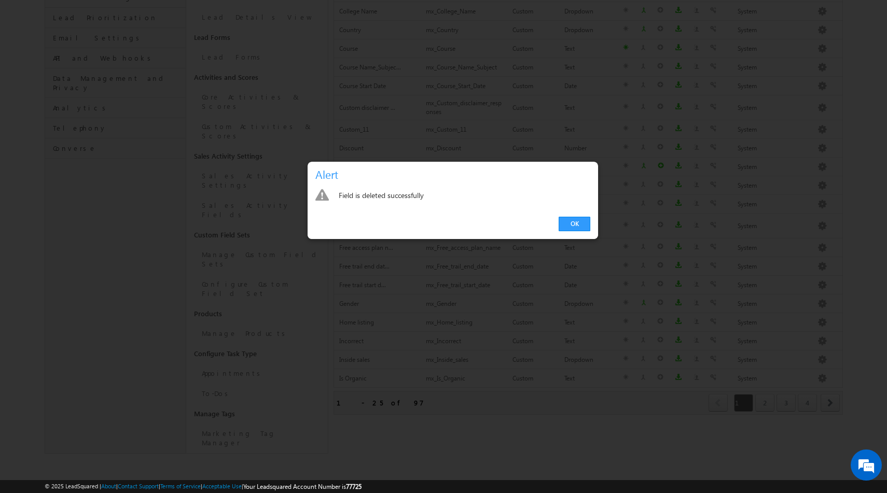
click at [568, 216] on div "OK" at bounding box center [453, 225] width 290 height 30
click at [570, 221] on link "OK" at bounding box center [575, 224] width 32 height 15
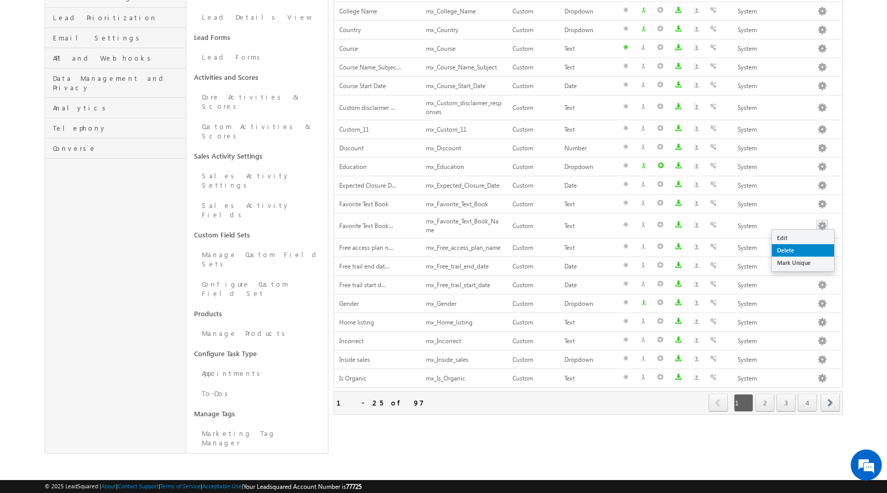
click at [798, 253] on link "Delete" at bounding box center [803, 250] width 62 height 12
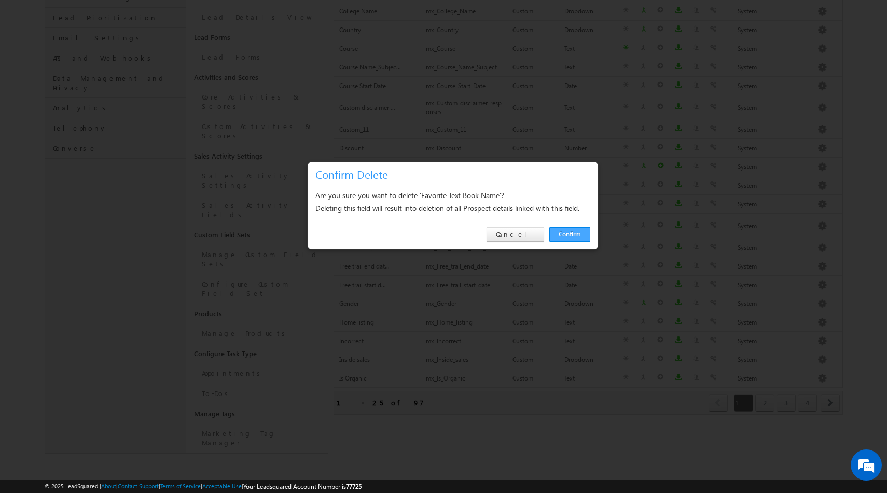
click at [568, 229] on link "Confirm" at bounding box center [569, 234] width 41 height 15
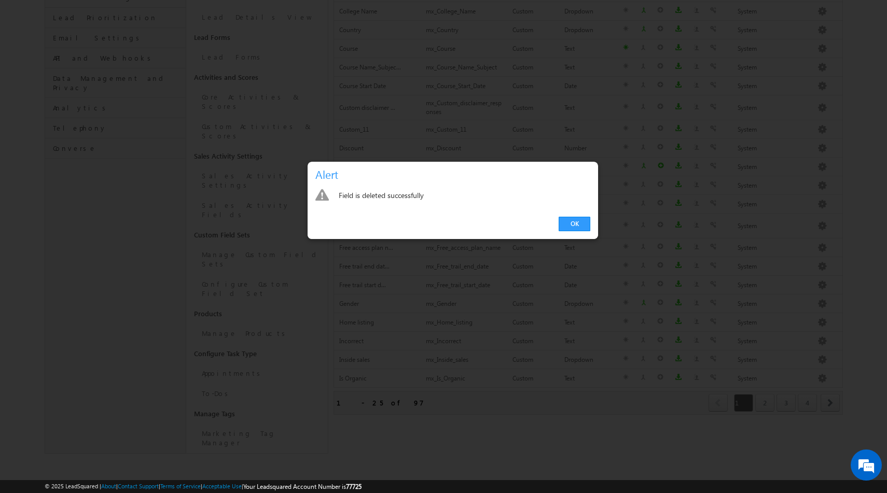
scroll to position [230, 0]
click at [569, 228] on link "OK" at bounding box center [575, 224] width 32 height 15
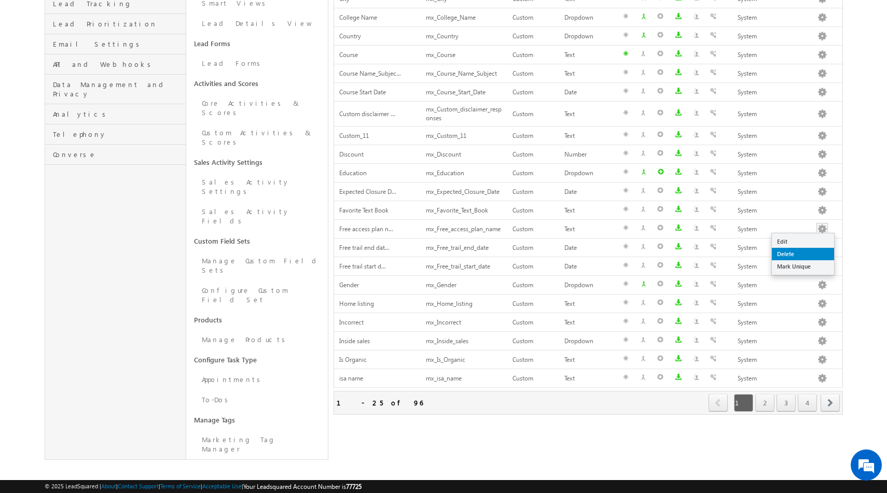
click at [798, 252] on link "Delete" at bounding box center [803, 254] width 62 height 12
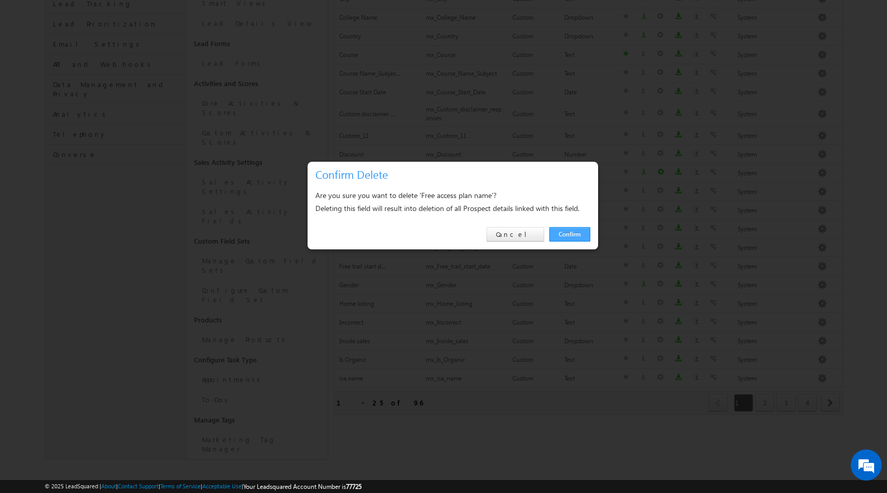
click at [562, 237] on link "Confirm" at bounding box center [569, 234] width 41 height 15
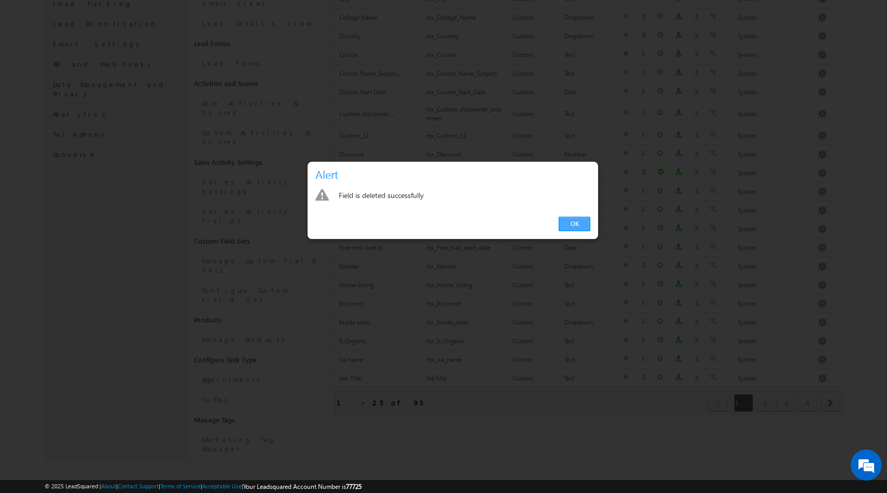
click at [574, 228] on link "OK" at bounding box center [575, 224] width 32 height 15
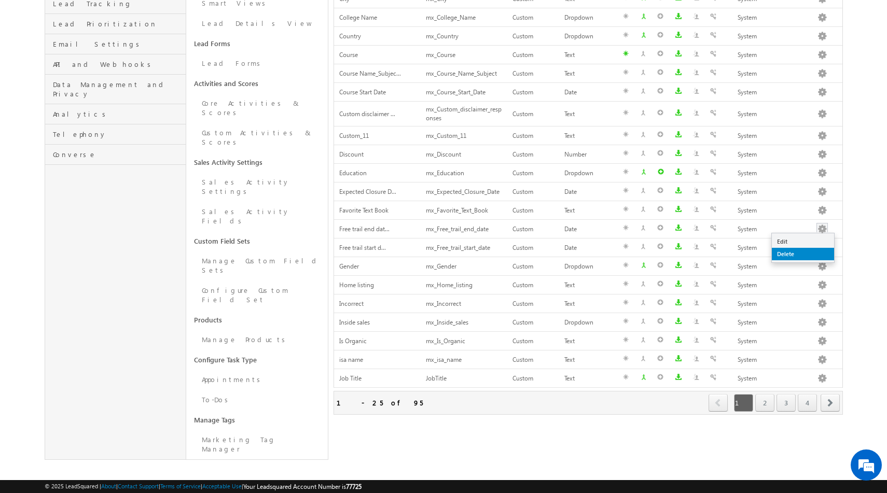
click at [784, 255] on link "Delete" at bounding box center [803, 254] width 62 height 12
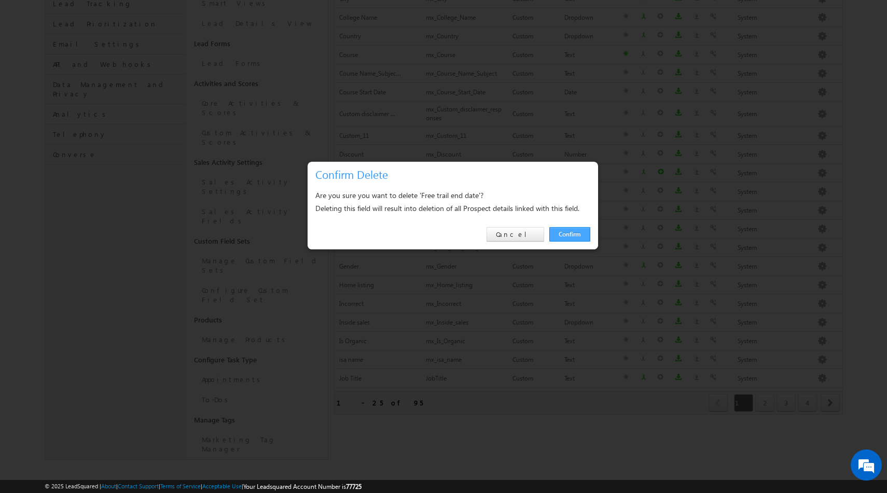
click at [575, 233] on link "Confirm" at bounding box center [569, 234] width 41 height 15
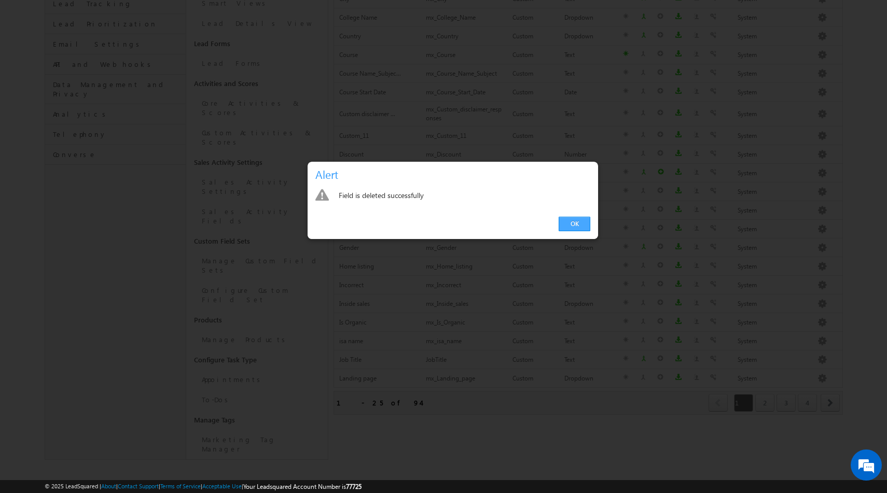
click at [577, 228] on link "OK" at bounding box center [575, 224] width 32 height 15
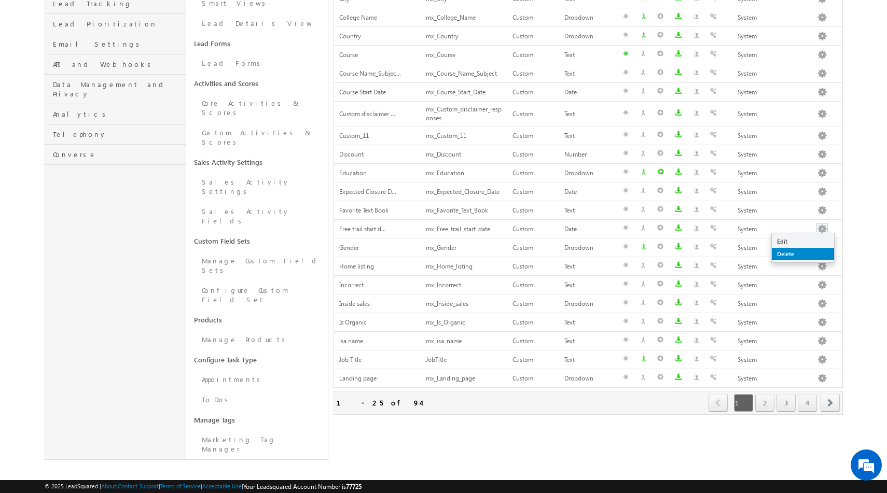
click at [800, 254] on link "Delete" at bounding box center [803, 254] width 62 height 12
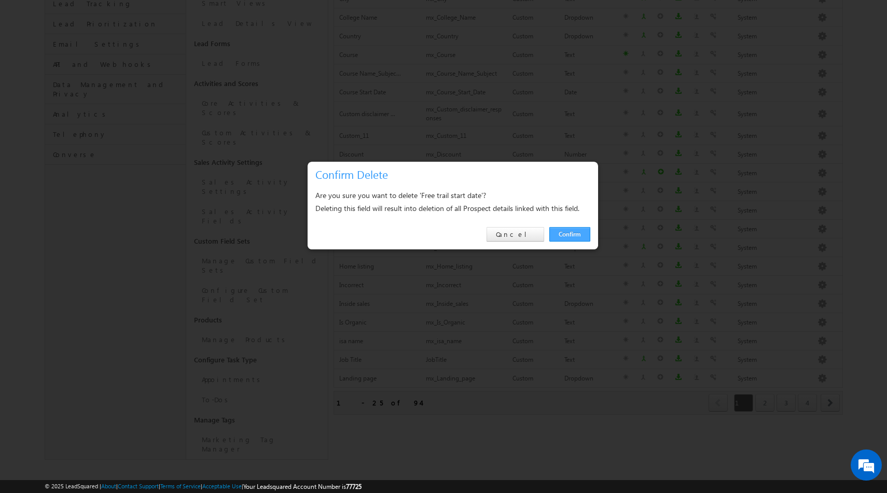
click at [573, 230] on link "Confirm" at bounding box center [569, 234] width 41 height 15
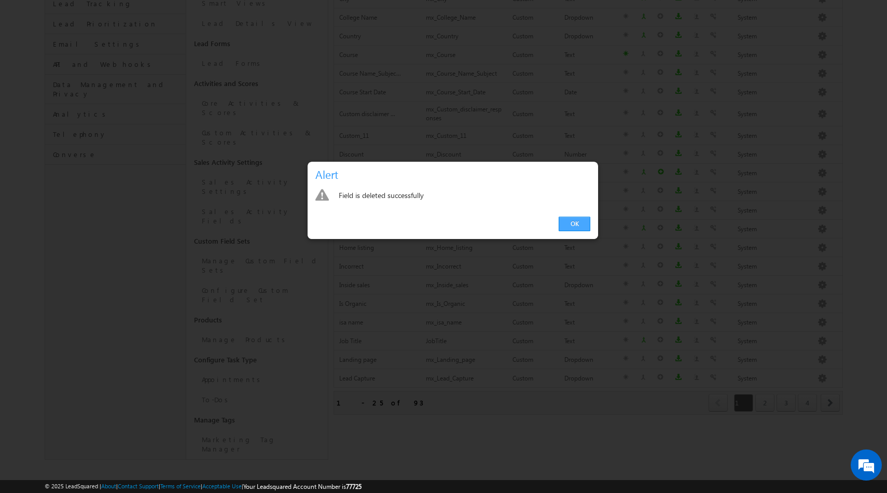
click at [574, 228] on link "OK" at bounding box center [575, 224] width 32 height 15
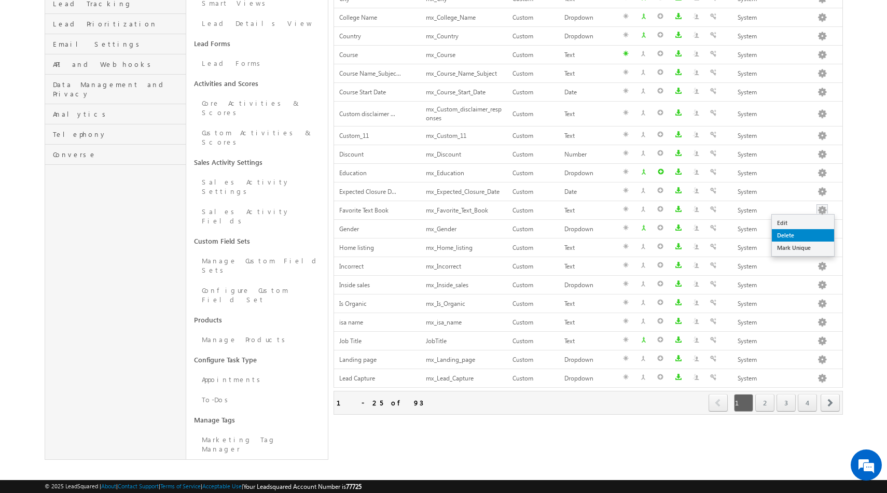
click at [801, 234] on link "Delete" at bounding box center [803, 235] width 62 height 12
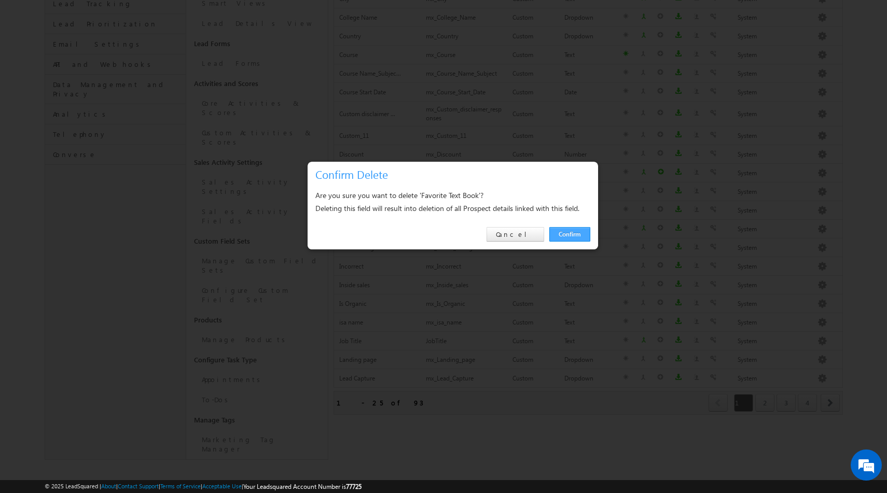
click at [562, 236] on link "Confirm" at bounding box center [569, 234] width 41 height 15
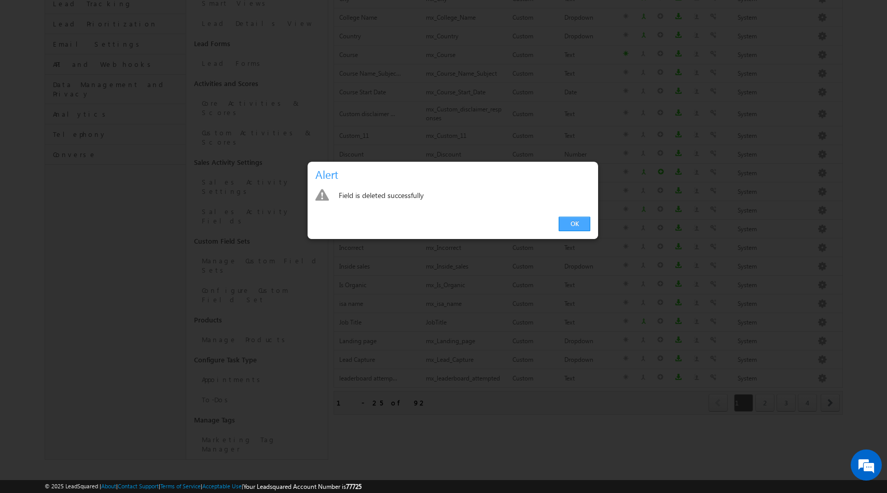
click at [570, 224] on link "OK" at bounding box center [575, 224] width 32 height 15
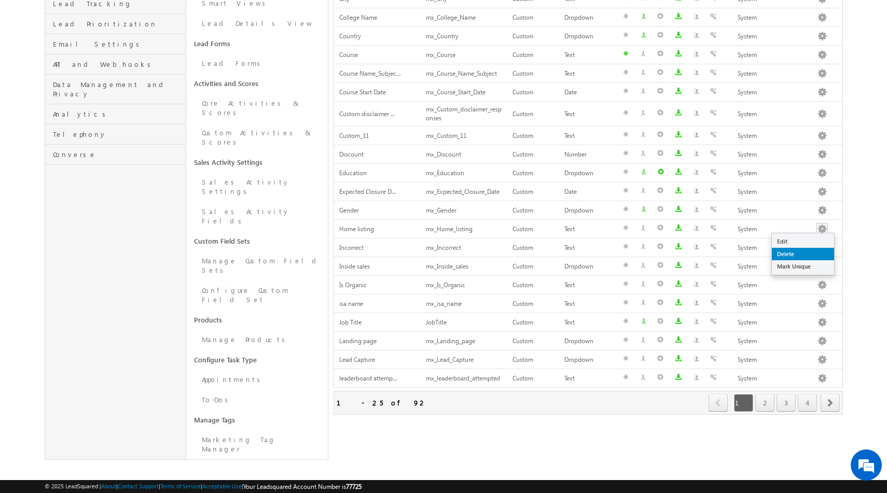
click at [796, 253] on link "Delete" at bounding box center [803, 254] width 62 height 12
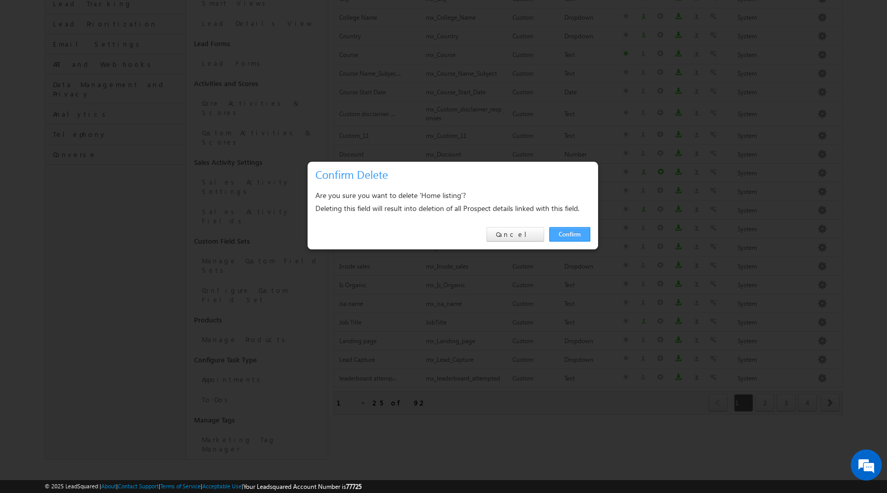
click at [581, 237] on link "Confirm" at bounding box center [569, 234] width 41 height 15
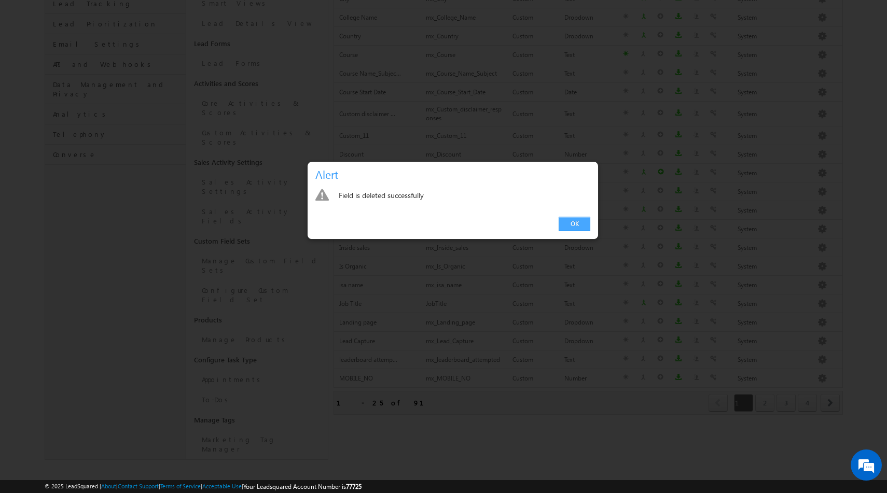
click at [577, 221] on link "OK" at bounding box center [575, 224] width 32 height 15
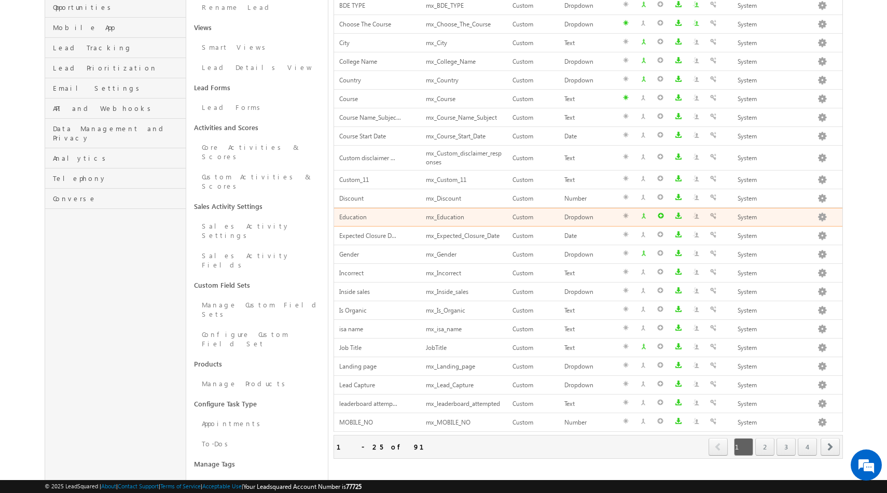
scroll to position [188, 0]
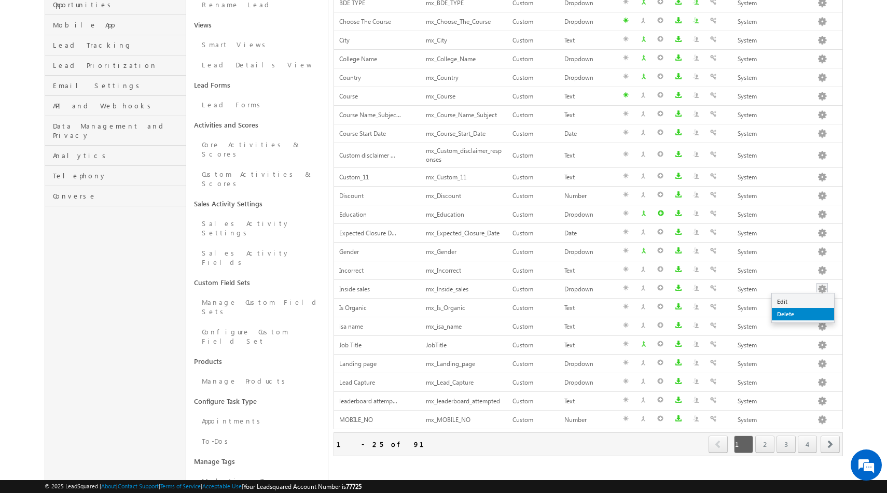
click at [799, 316] on link "Delete" at bounding box center [803, 314] width 62 height 12
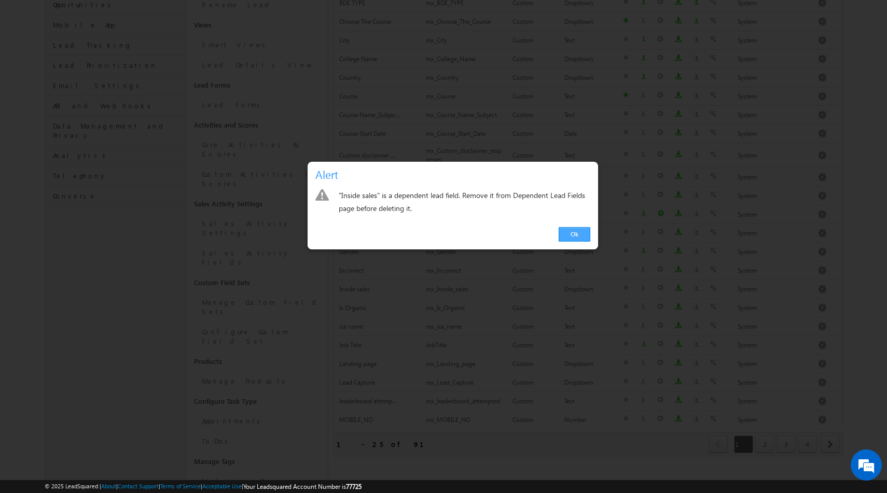
click at [580, 239] on link "Ok" at bounding box center [575, 234] width 32 height 15
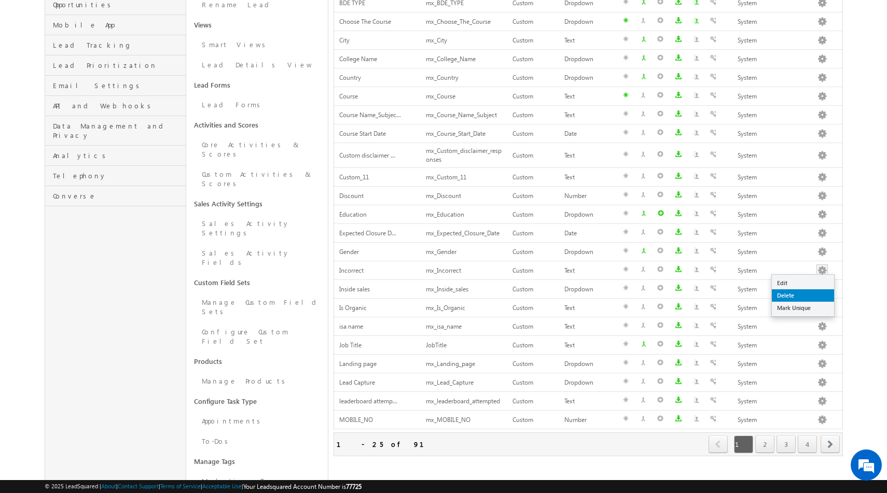
click at [783, 293] on link "Delete" at bounding box center [803, 295] width 62 height 12
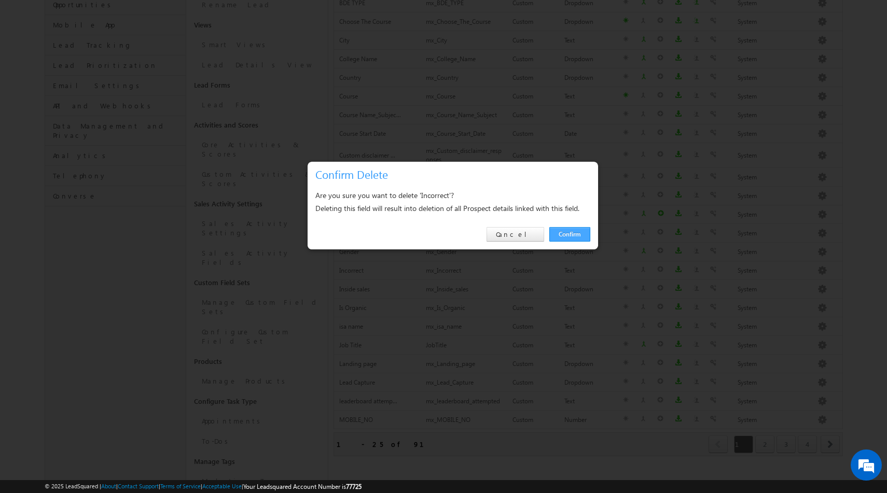
click at [586, 233] on link "Confirm" at bounding box center [569, 234] width 41 height 15
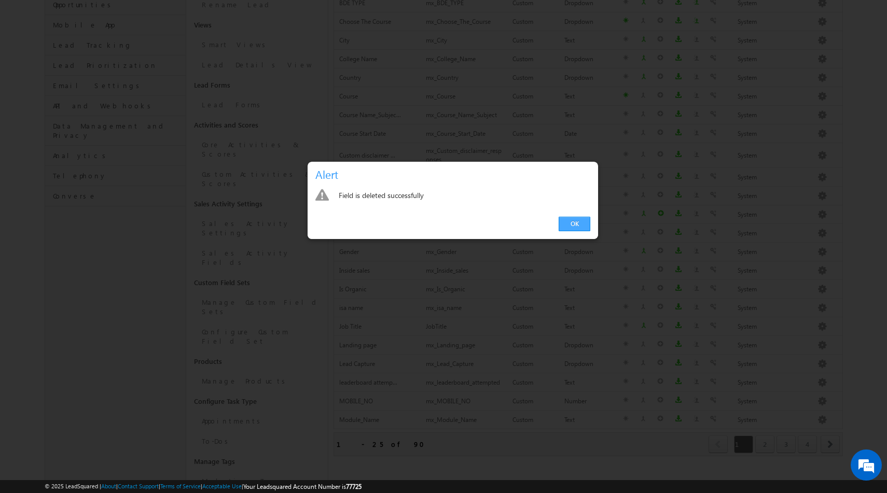
click at [574, 218] on link "OK" at bounding box center [575, 224] width 32 height 15
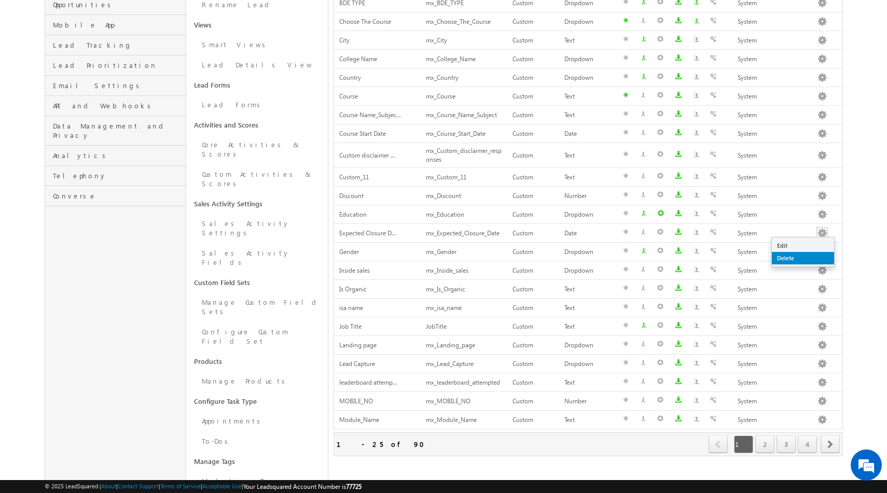
click at [785, 257] on link "Delete" at bounding box center [803, 258] width 62 height 12
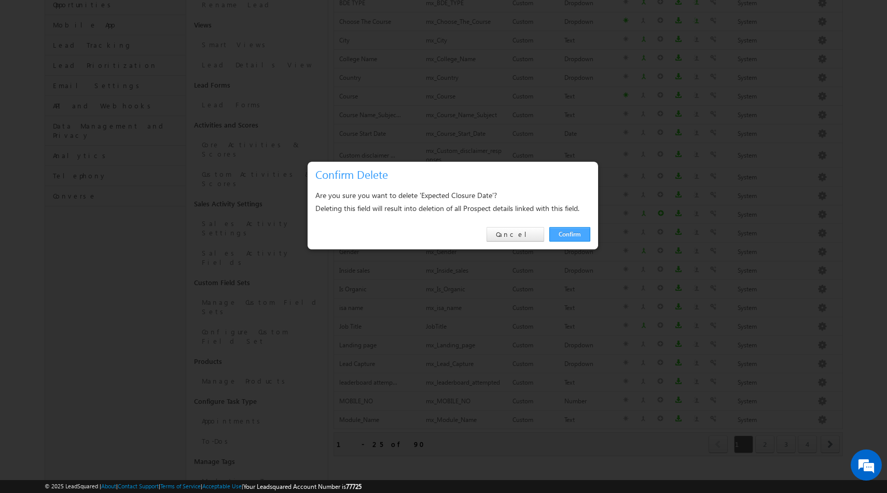
click at [576, 233] on link "Confirm" at bounding box center [569, 234] width 41 height 15
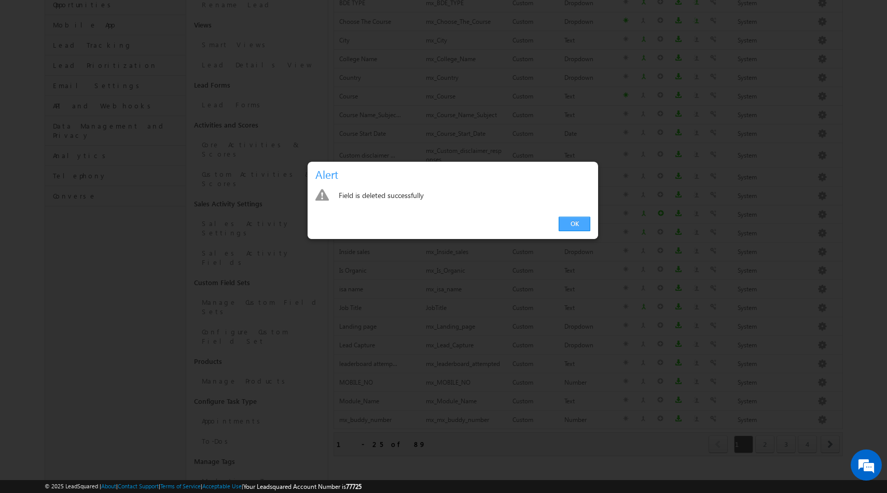
click at [574, 227] on link "OK" at bounding box center [575, 224] width 32 height 15
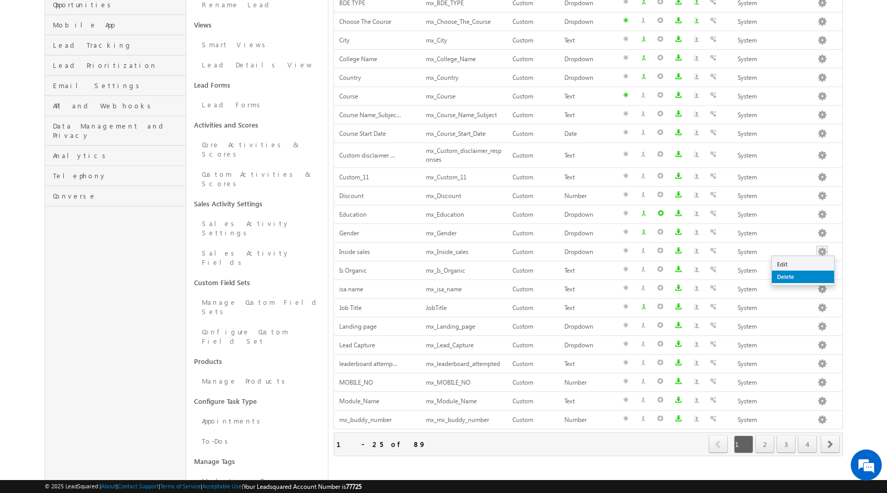
click at [790, 280] on link "Delete" at bounding box center [803, 277] width 62 height 12
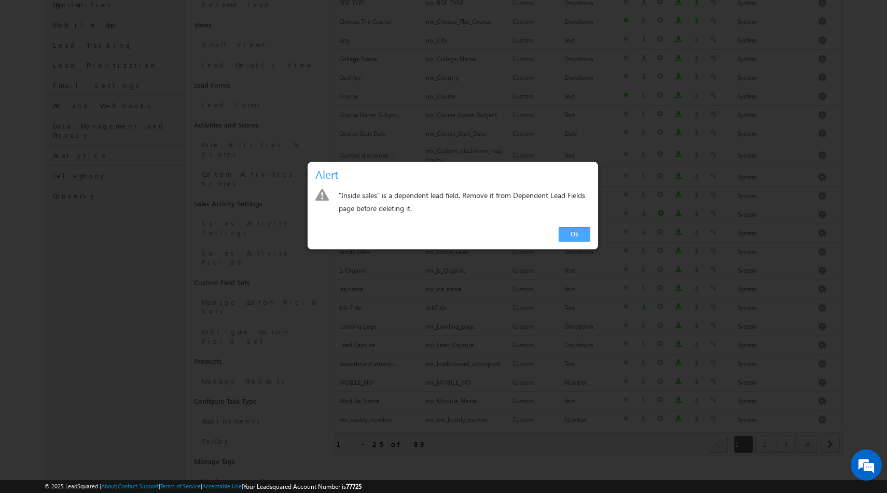
click at [586, 234] on link "Ok" at bounding box center [575, 234] width 32 height 15
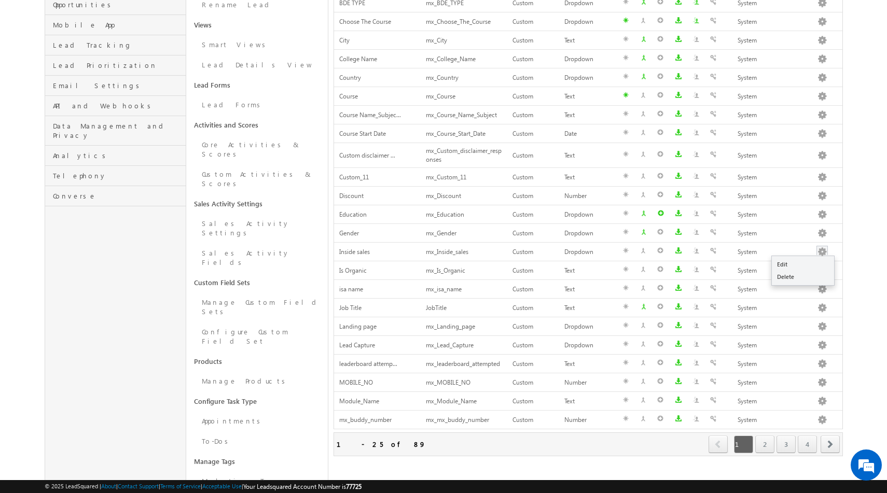
click at [793, 285] on ul "Edit Delete" at bounding box center [802, 271] width 63 height 30
click at [792, 280] on link "Delete" at bounding box center [803, 277] width 62 height 12
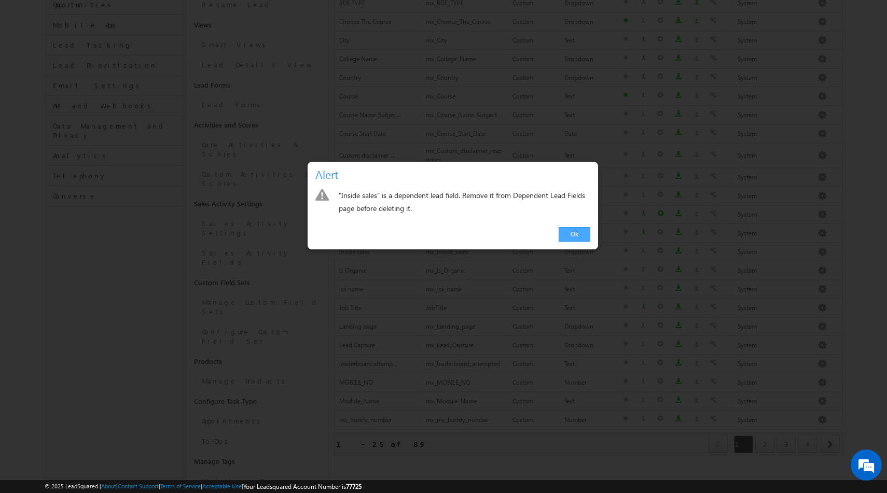
click at [576, 235] on link "Ok" at bounding box center [575, 234] width 32 height 15
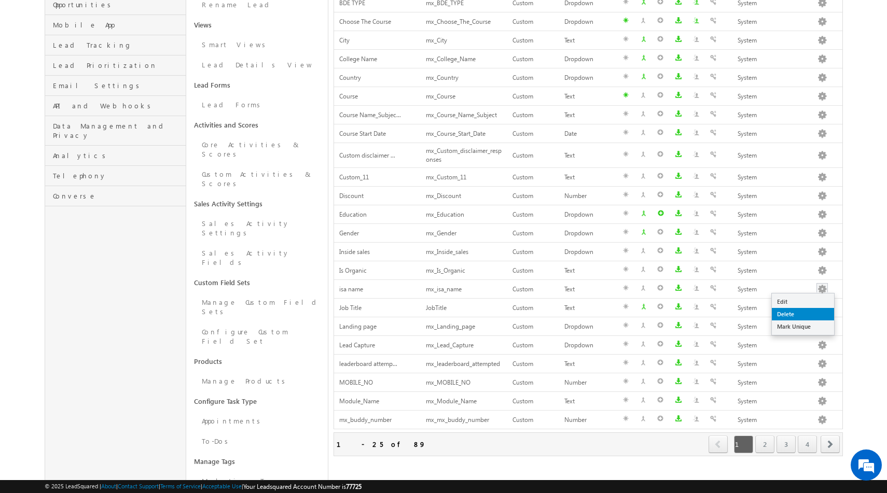
click at [796, 312] on link "Delete" at bounding box center [803, 314] width 62 height 12
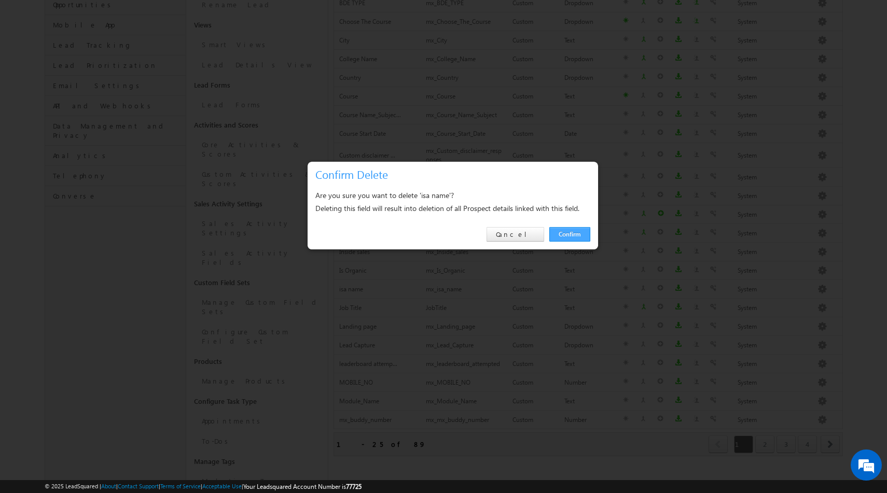
click at [568, 238] on link "Confirm" at bounding box center [569, 234] width 41 height 15
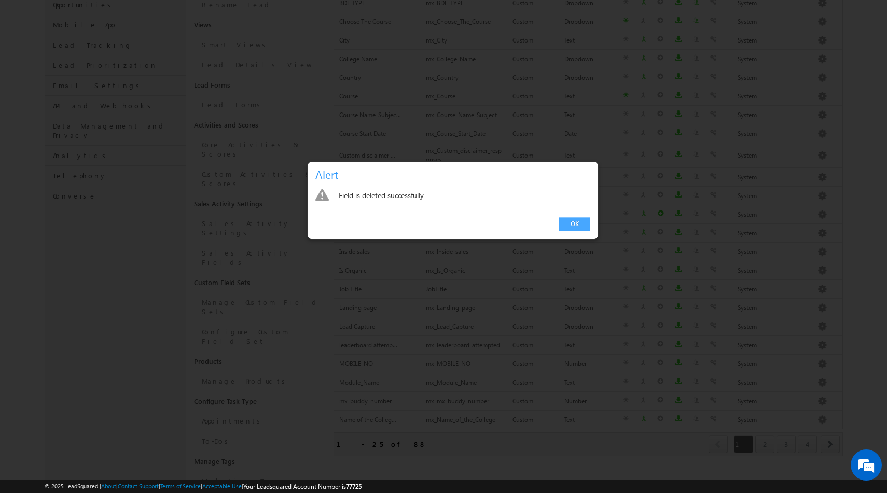
click at [571, 223] on link "OK" at bounding box center [575, 224] width 32 height 15
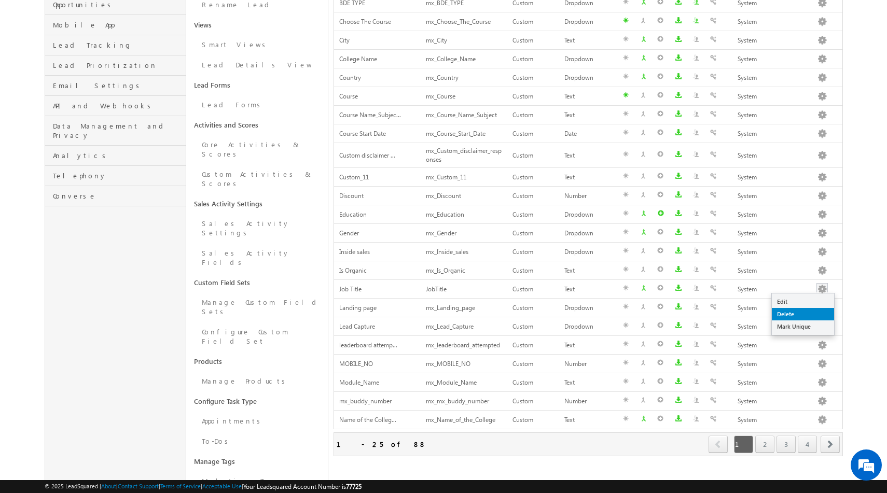
click at [796, 310] on link "Delete" at bounding box center [803, 314] width 62 height 12
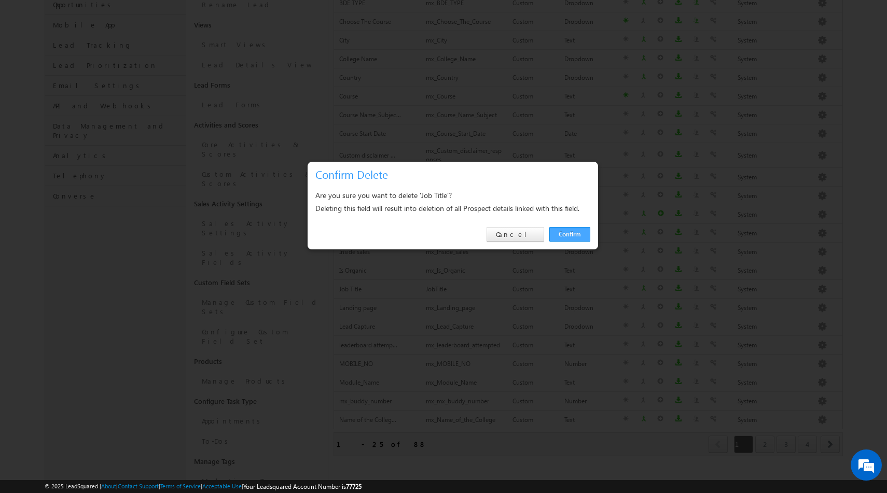
click at [560, 233] on link "Confirm" at bounding box center [569, 234] width 41 height 15
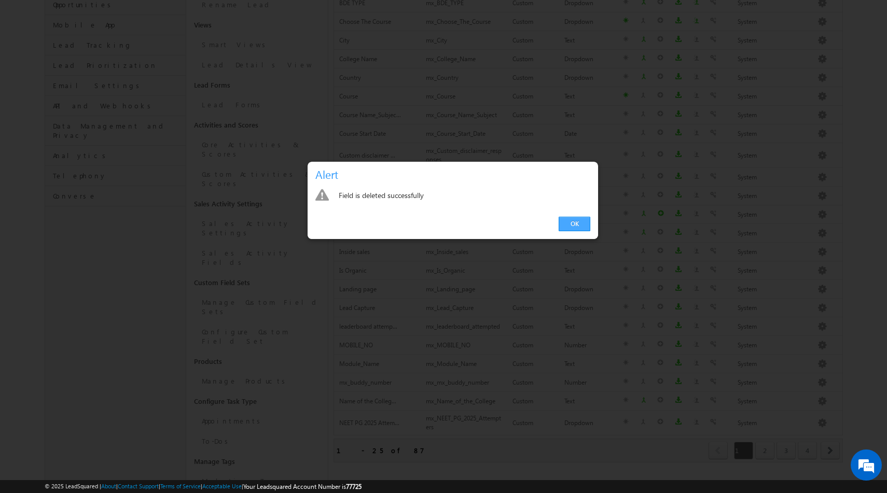
click at [576, 224] on link "OK" at bounding box center [575, 224] width 32 height 15
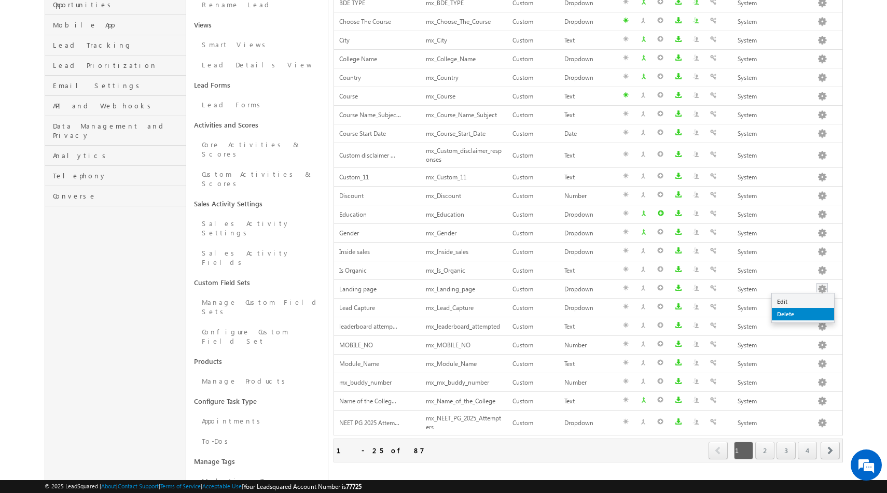
click at [796, 316] on link "Delete" at bounding box center [803, 314] width 62 height 12
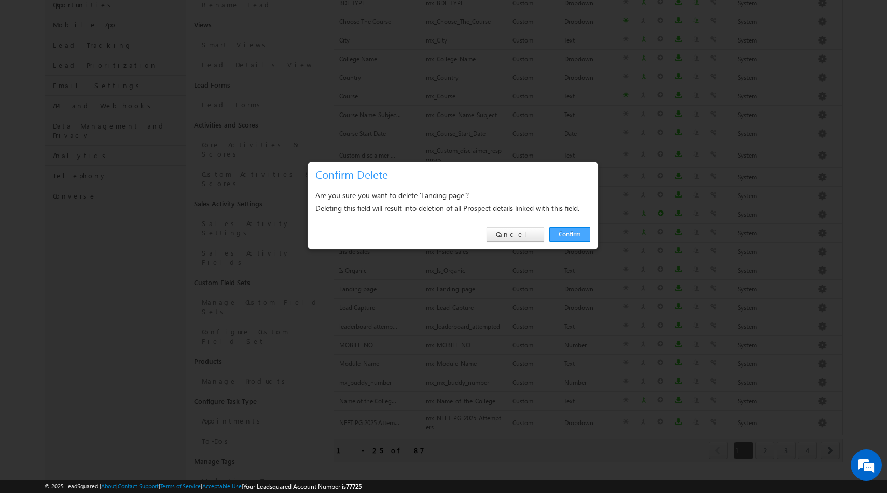
click at [576, 239] on link "Confirm" at bounding box center [569, 234] width 41 height 15
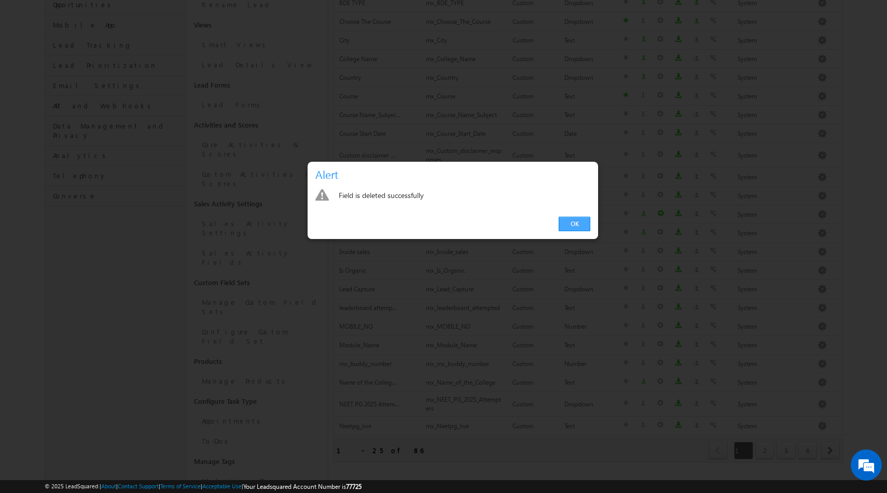
click at [578, 221] on link "OK" at bounding box center [575, 224] width 32 height 15
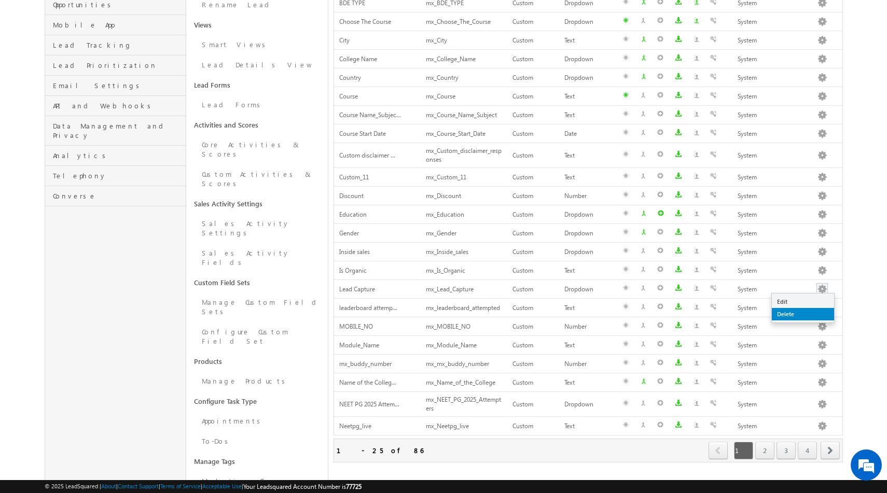
click at [788, 316] on link "Delete" at bounding box center [803, 314] width 62 height 12
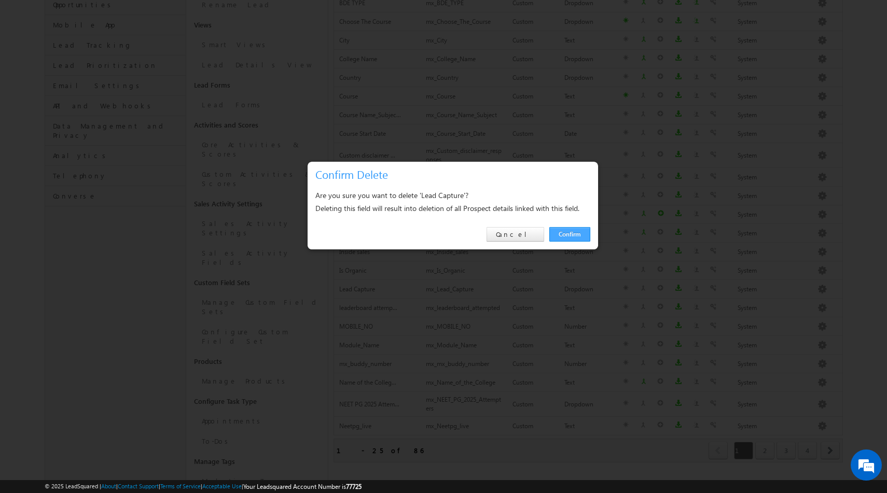
click at [564, 229] on link "Confirm" at bounding box center [569, 234] width 41 height 15
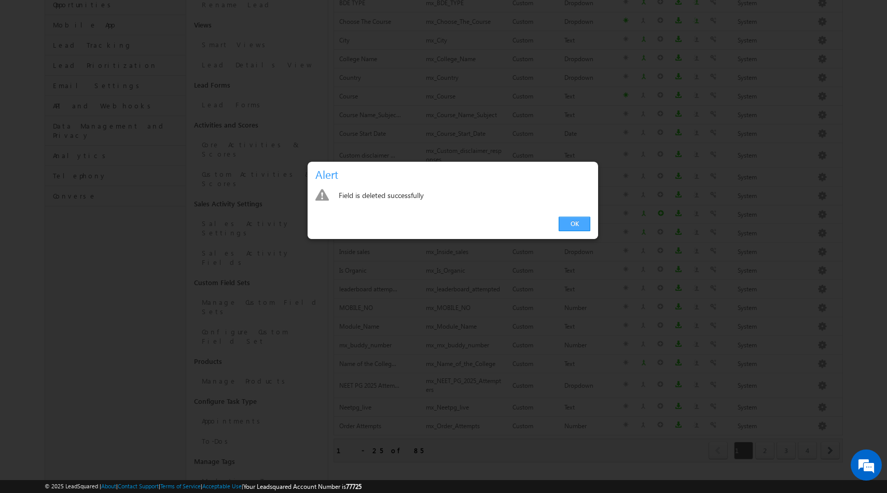
click at [571, 224] on link "OK" at bounding box center [575, 224] width 32 height 15
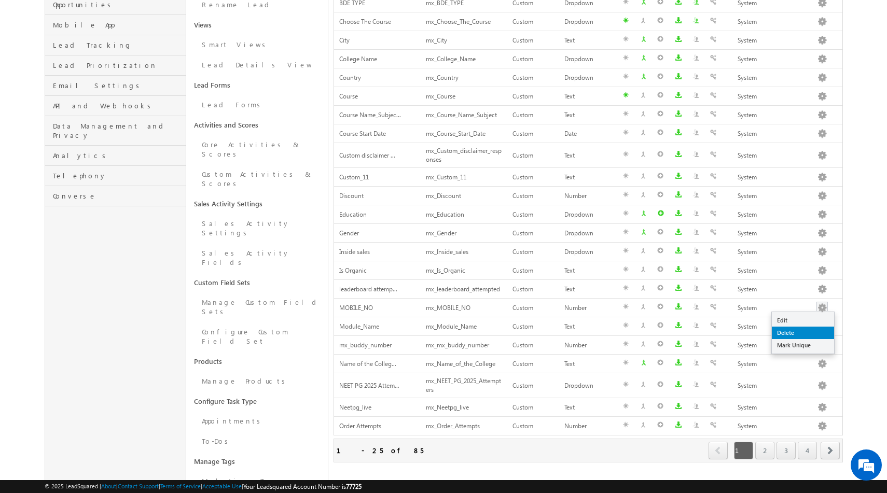
click at [801, 330] on link "Delete" at bounding box center [803, 333] width 62 height 12
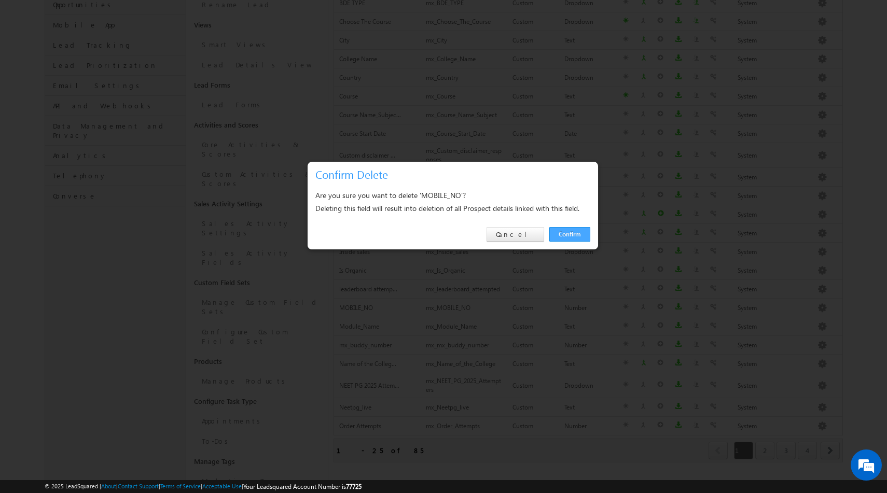
click at [565, 231] on link "Confirm" at bounding box center [569, 234] width 41 height 15
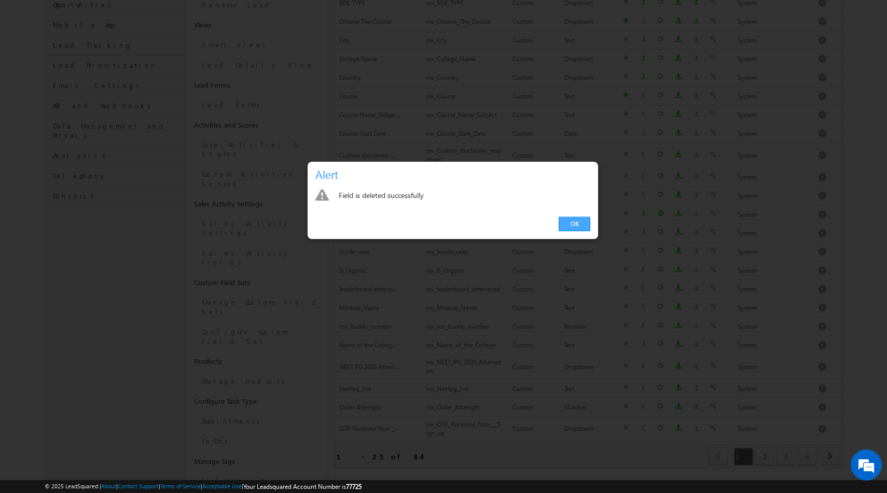
click at [572, 230] on link "OK" at bounding box center [575, 224] width 32 height 15
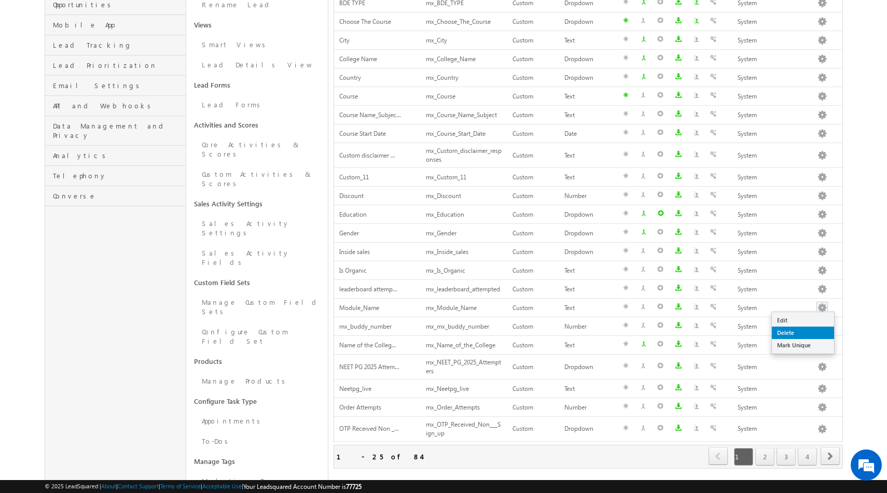
click at [795, 330] on link "Delete" at bounding box center [803, 333] width 62 height 12
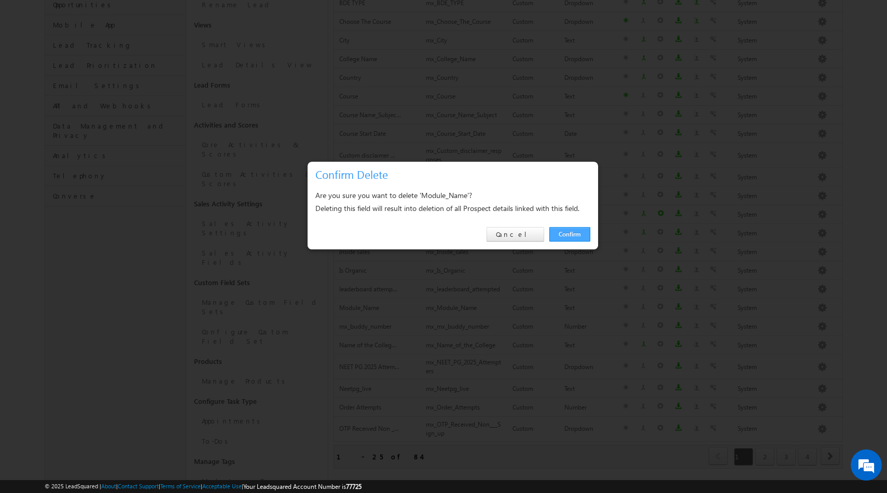
click at [570, 234] on link "Confirm" at bounding box center [569, 234] width 41 height 15
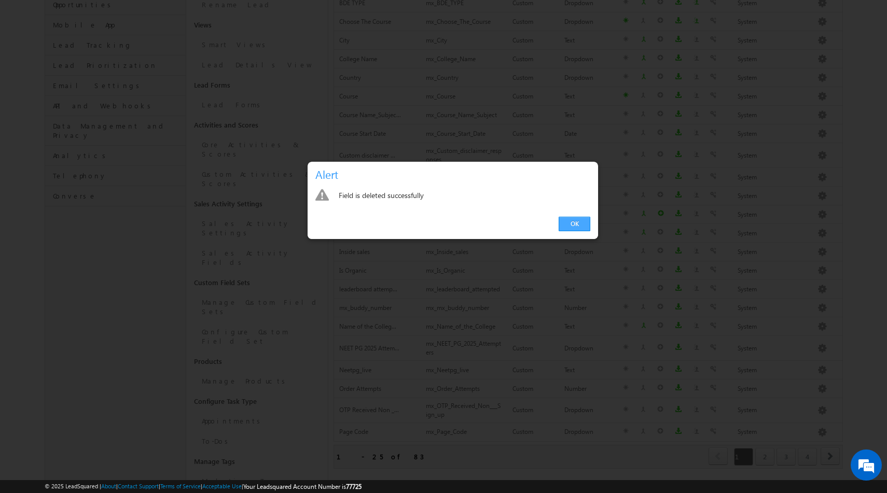
click at [572, 227] on link "OK" at bounding box center [575, 224] width 32 height 15
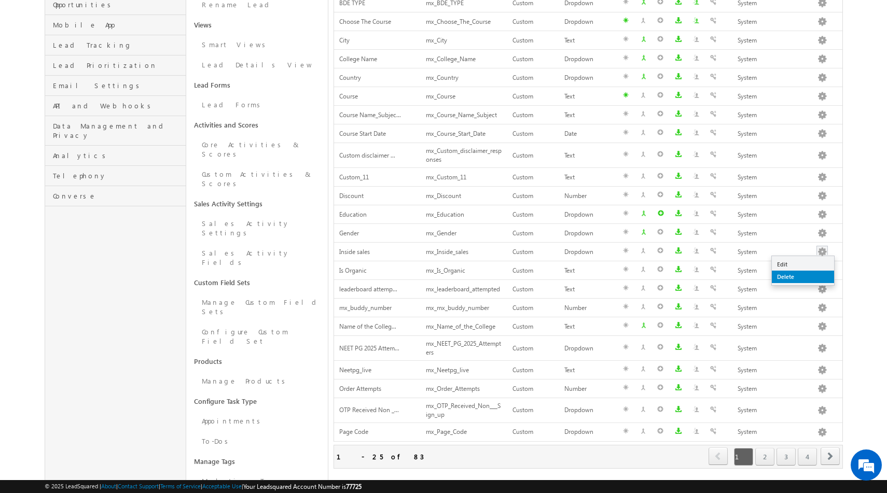
click at [794, 273] on link "Delete" at bounding box center [803, 277] width 62 height 12
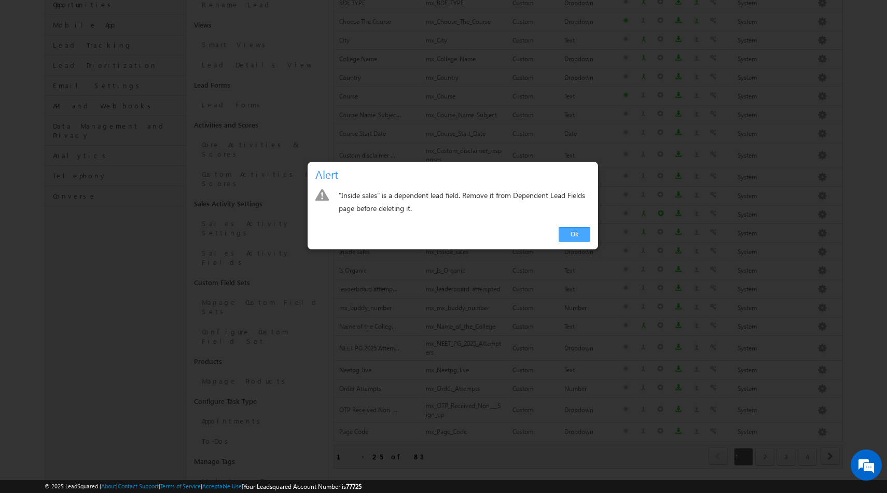
click at [572, 234] on link "Ok" at bounding box center [575, 234] width 32 height 15
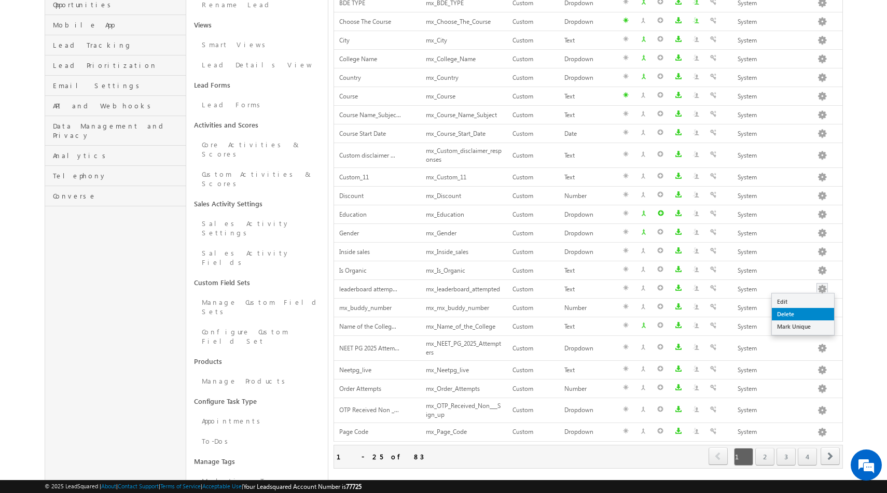
click at [798, 310] on link "Delete" at bounding box center [803, 314] width 62 height 12
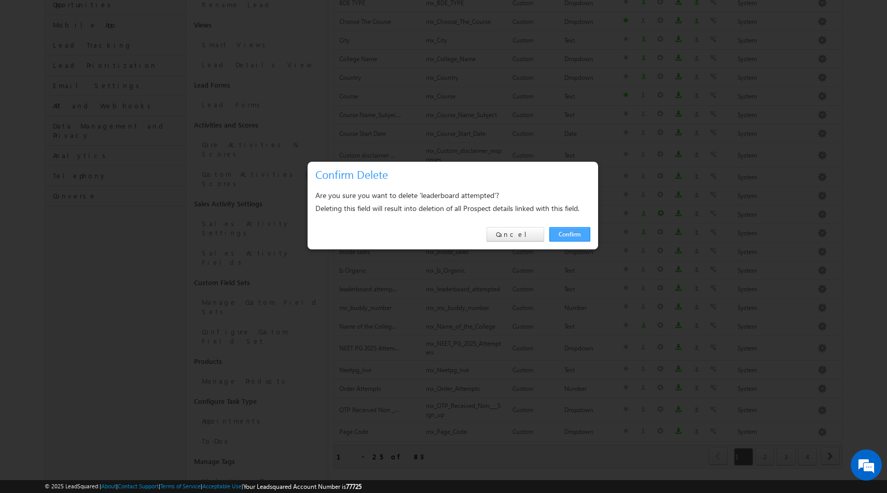
click at [574, 235] on link "Confirm" at bounding box center [569, 234] width 41 height 15
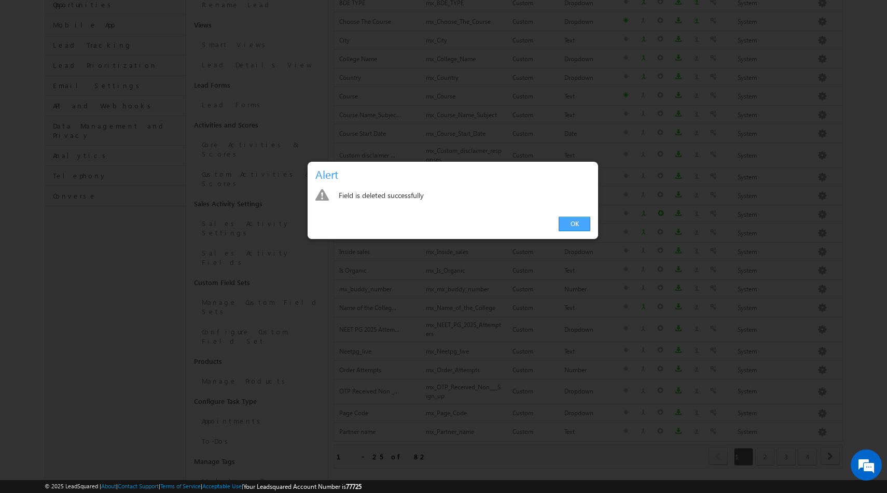
click at [579, 226] on link "OK" at bounding box center [575, 224] width 32 height 15
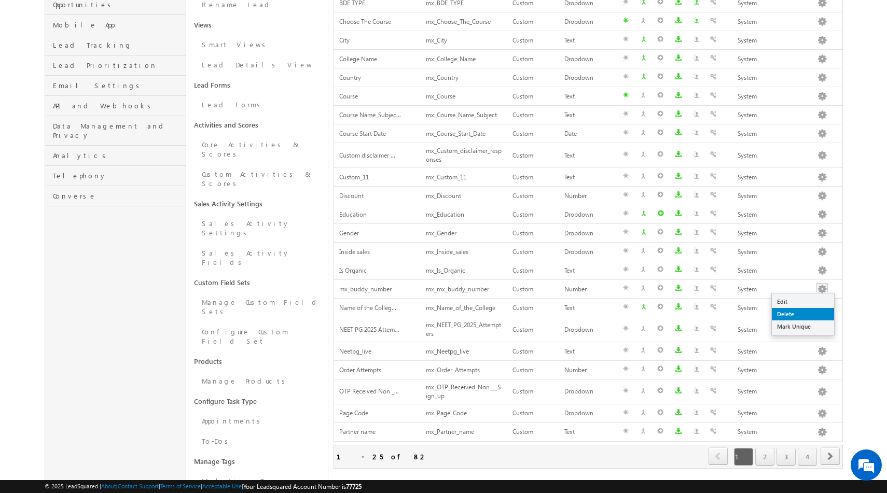
click at [796, 312] on link "Delete" at bounding box center [803, 314] width 62 height 12
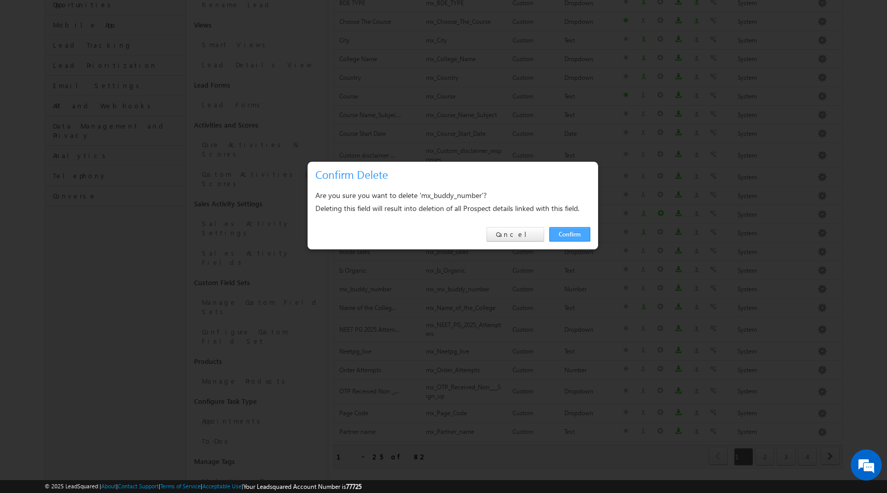
click at [570, 228] on link "Confirm" at bounding box center [569, 234] width 41 height 15
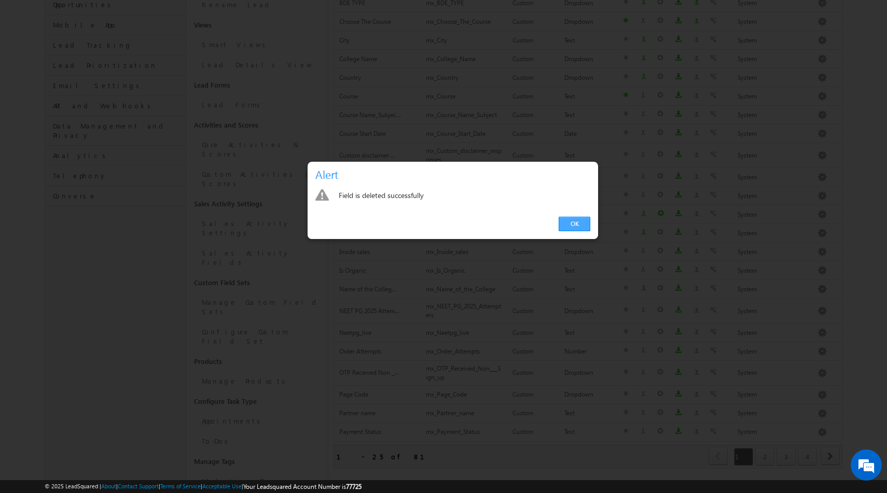
click at [571, 220] on link "OK" at bounding box center [575, 224] width 32 height 15
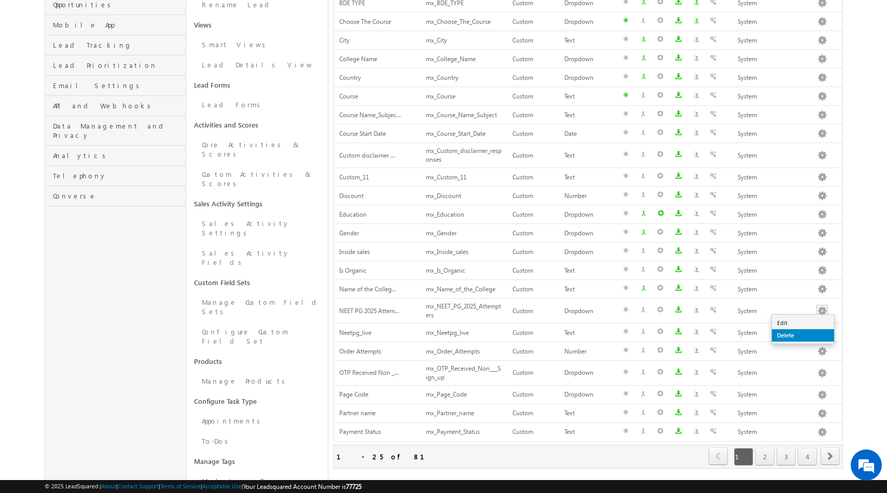
click at [796, 338] on link "Delete" at bounding box center [803, 335] width 62 height 12
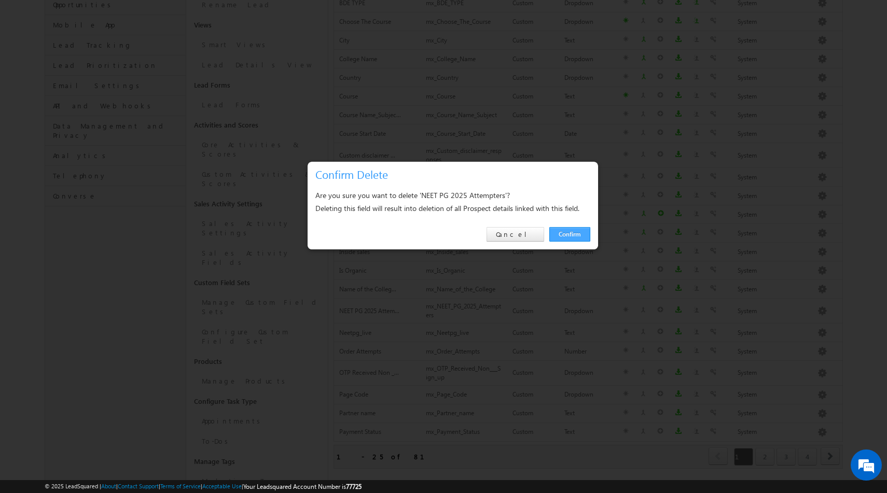
click at [574, 233] on link "Confirm" at bounding box center [569, 234] width 41 height 15
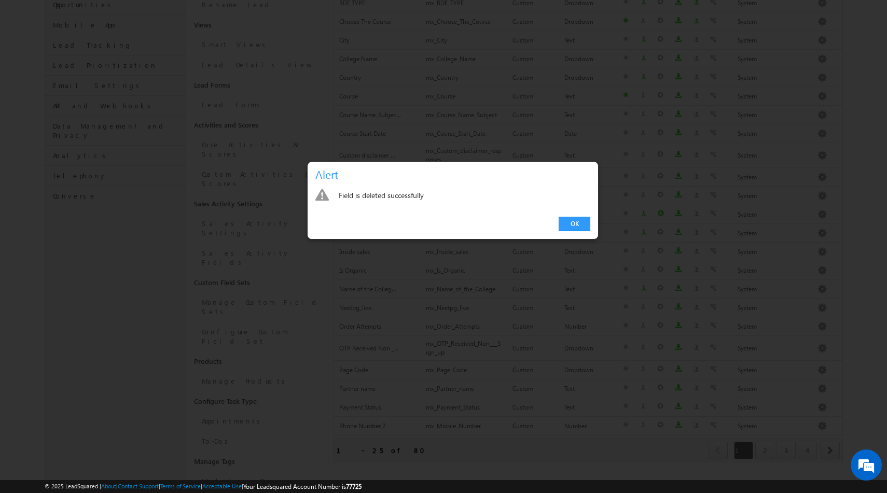
click at [574, 233] on div "OK" at bounding box center [453, 225] width 290 height 30
click at [574, 225] on link "OK" at bounding box center [575, 224] width 32 height 15
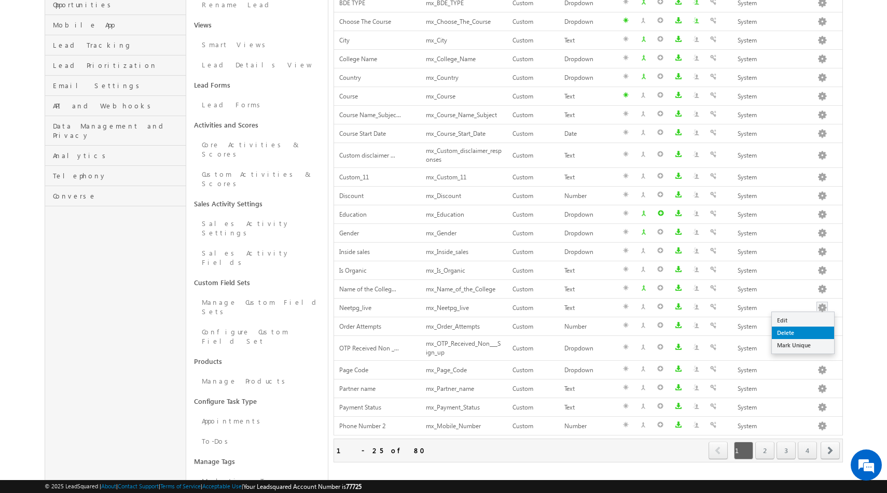
click at [795, 332] on link "Delete" at bounding box center [803, 333] width 62 height 12
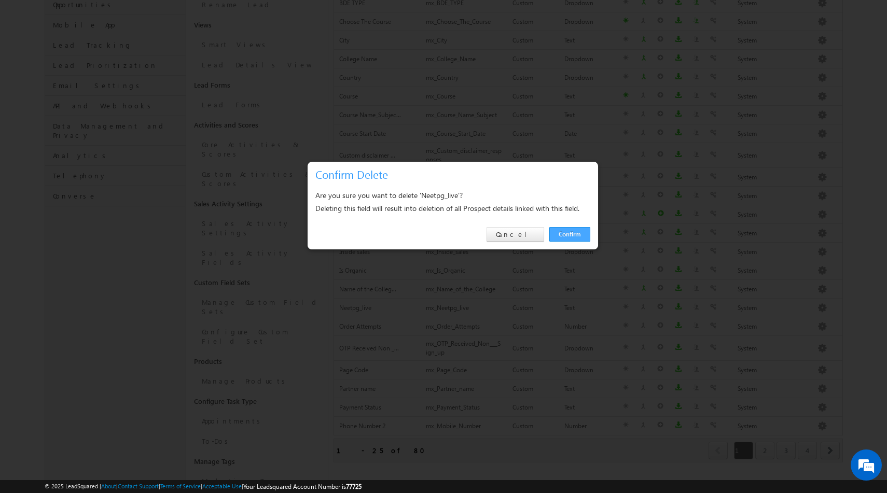
click at [567, 233] on link "Confirm" at bounding box center [569, 234] width 41 height 15
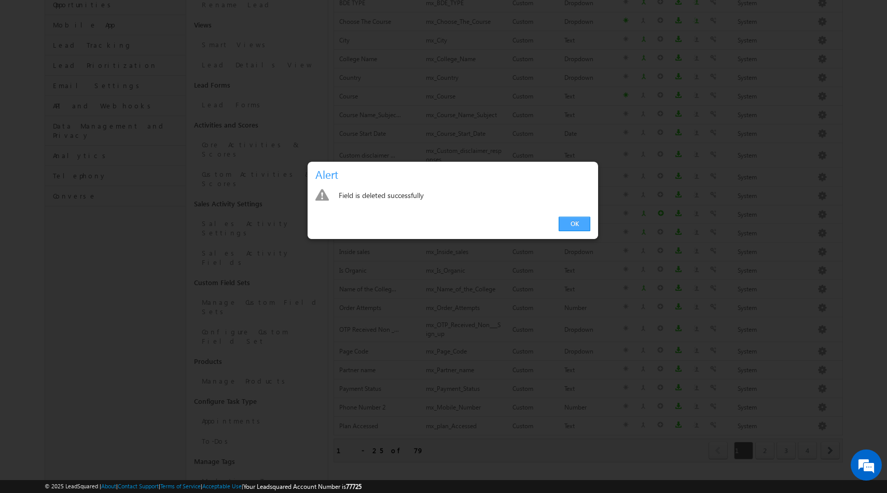
click at [576, 225] on link "OK" at bounding box center [575, 224] width 32 height 15
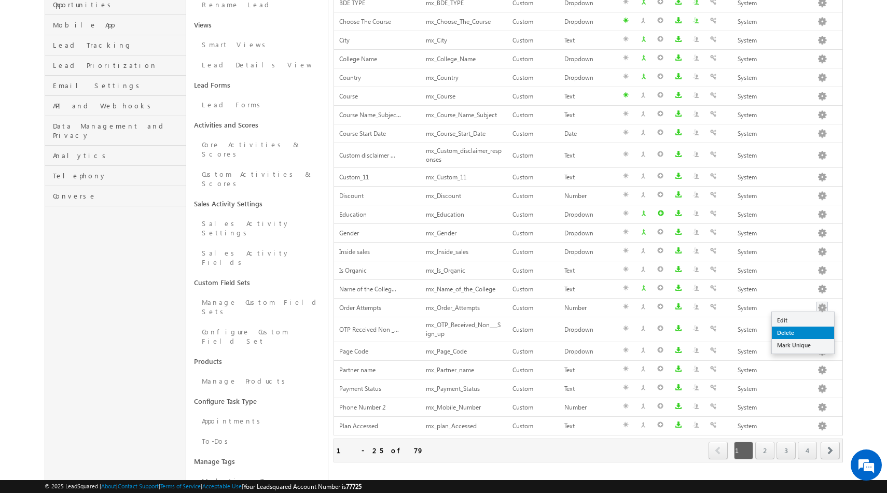
click at [799, 331] on link "Delete" at bounding box center [803, 333] width 62 height 12
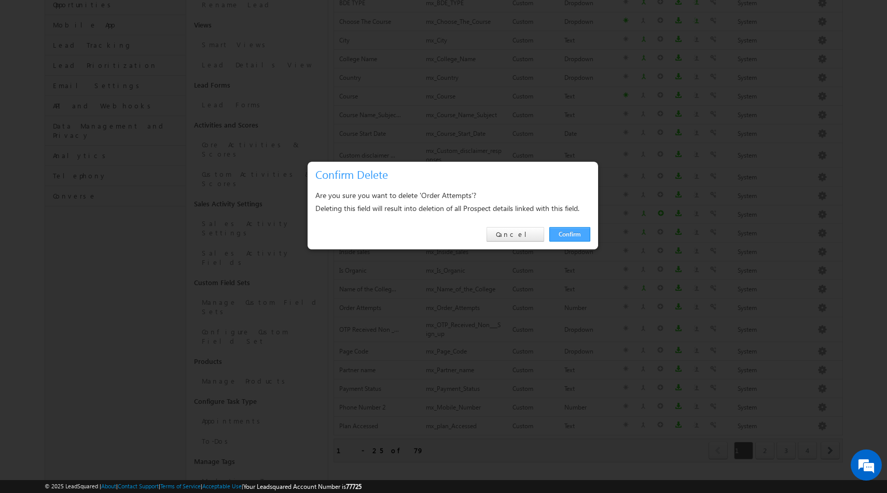
click at [566, 231] on link "Confirm" at bounding box center [569, 234] width 41 height 15
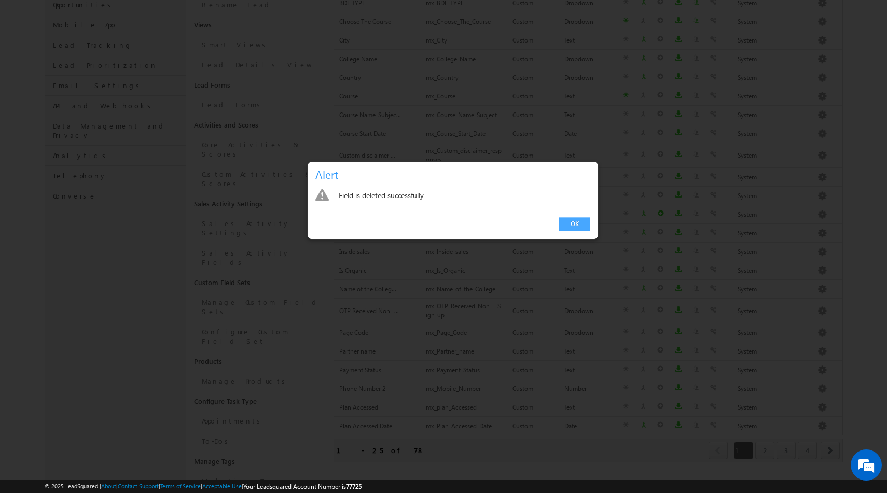
click at [566, 227] on link "OK" at bounding box center [575, 224] width 32 height 15
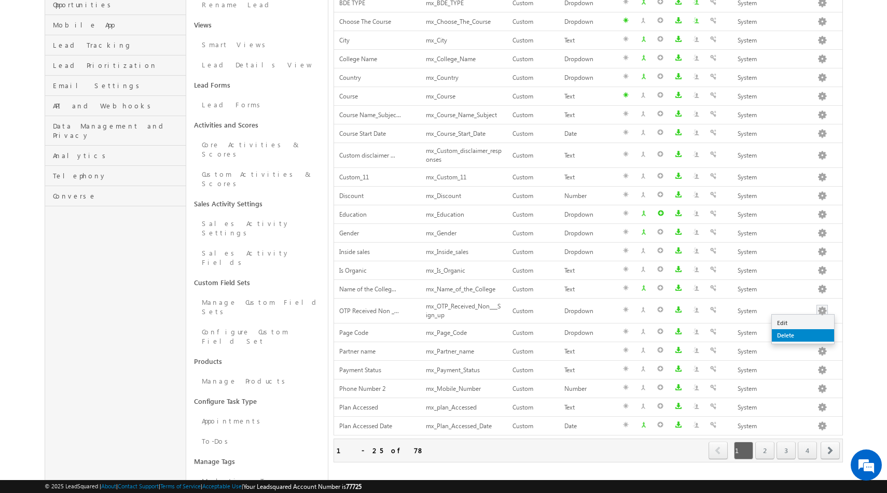
click at [795, 330] on link "Delete" at bounding box center [803, 335] width 62 height 12
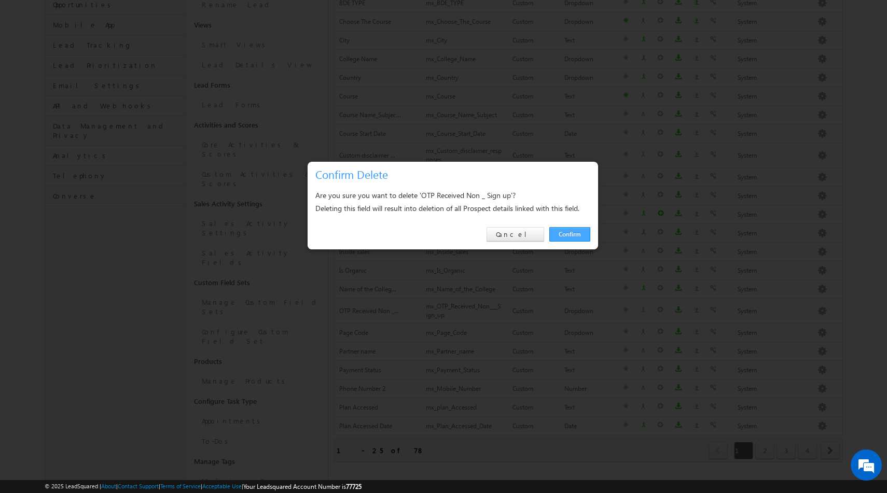
click at [571, 233] on link "Confirm" at bounding box center [569, 234] width 41 height 15
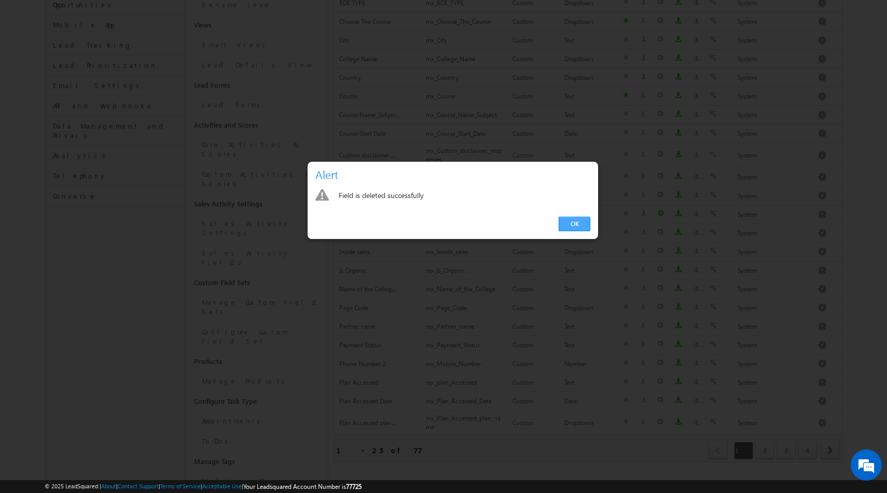
click at [573, 226] on link "OK" at bounding box center [575, 224] width 32 height 15
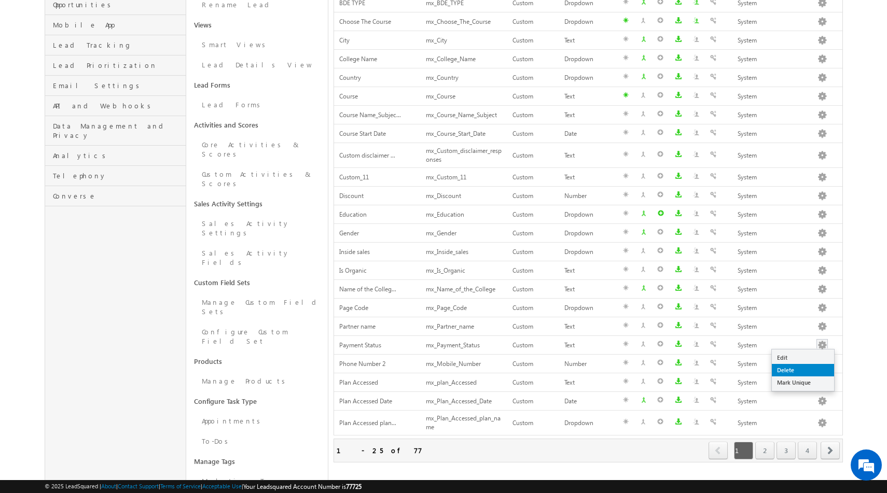
click at [794, 374] on link "Delete" at bounding box center [803, 370] width 62 height 12
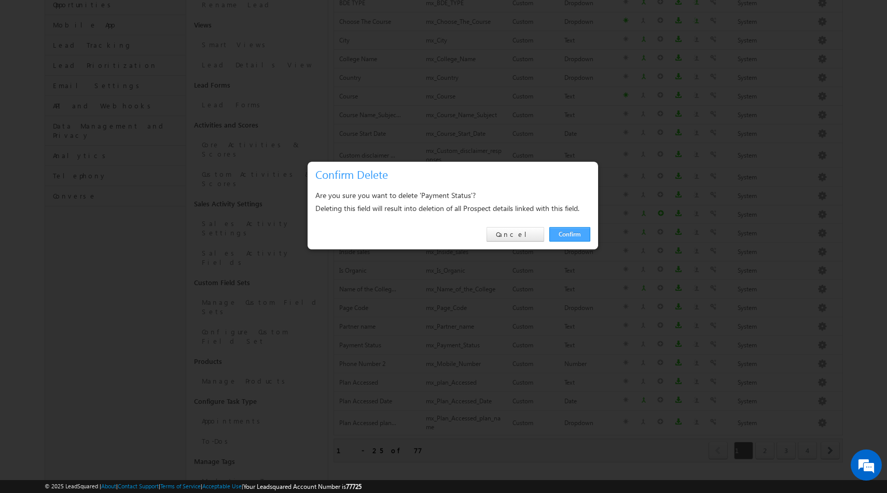
click at [579, 232] on link "Confirm" at bounding box center [569, 234] width 41 height 15
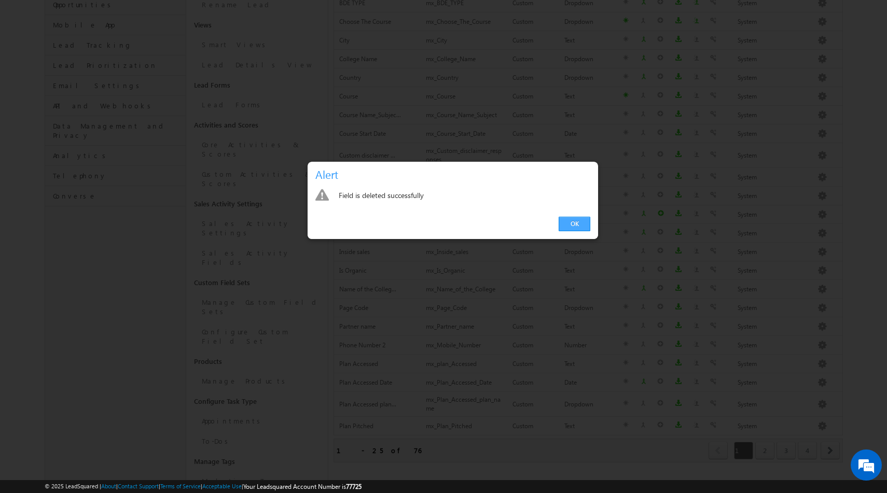
click at [574, 220] on link "OK" at bounding box center [575, 224] width 32 height 15
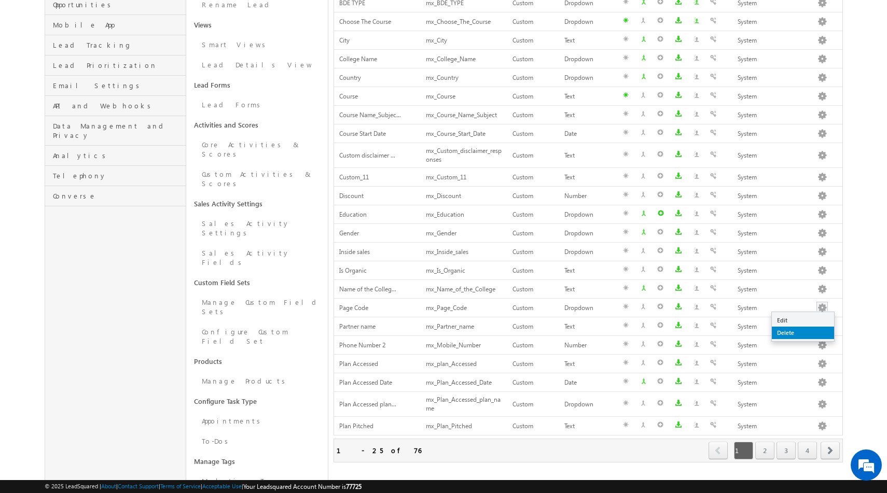
click at [787, 331] on link "Delete" at bounding box center [803, 333] width 62 height 12
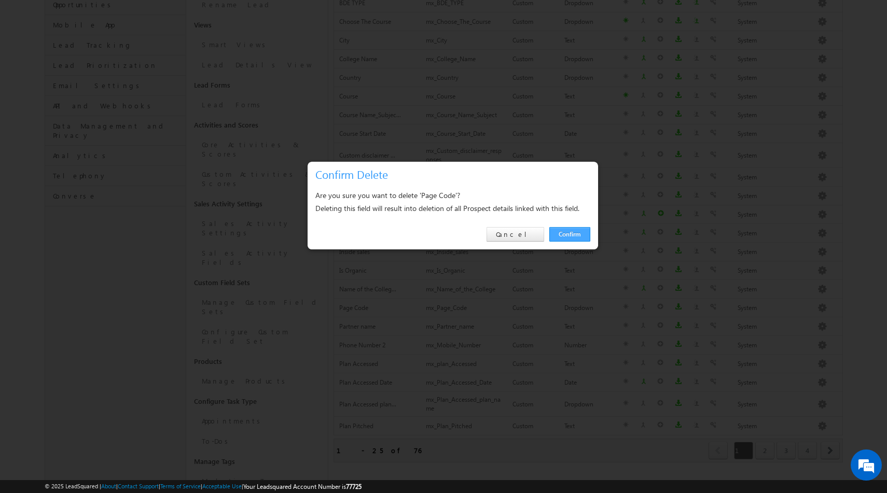
click at [569, 233] on link "Confirm" at bounding box center [569, 234] width 41 height 15
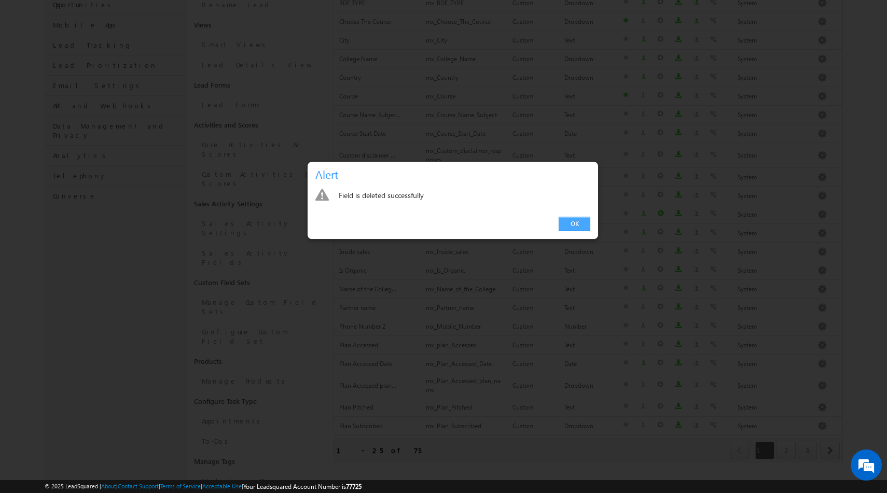
click at [563, 222] on link "OK" at bounding box center [575, 224] width 32 height 15
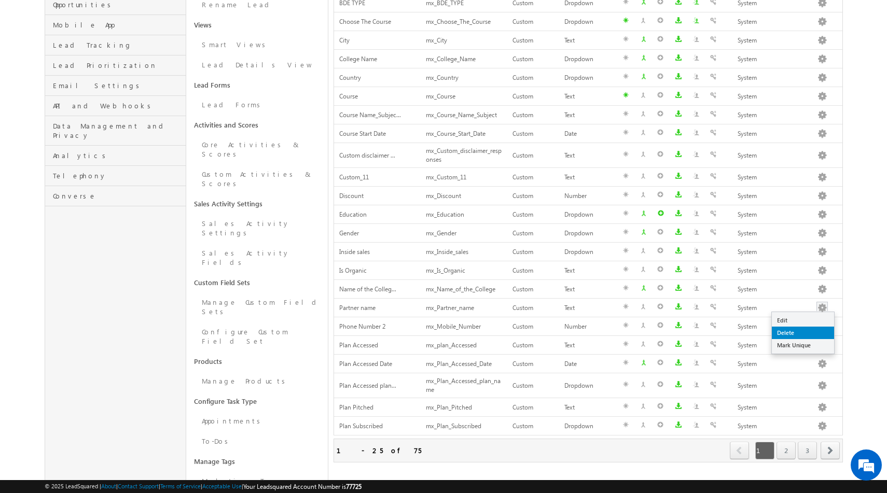
click at [793, 330] on link "Delete" at bounding box center [803, 333] width 62 height 12
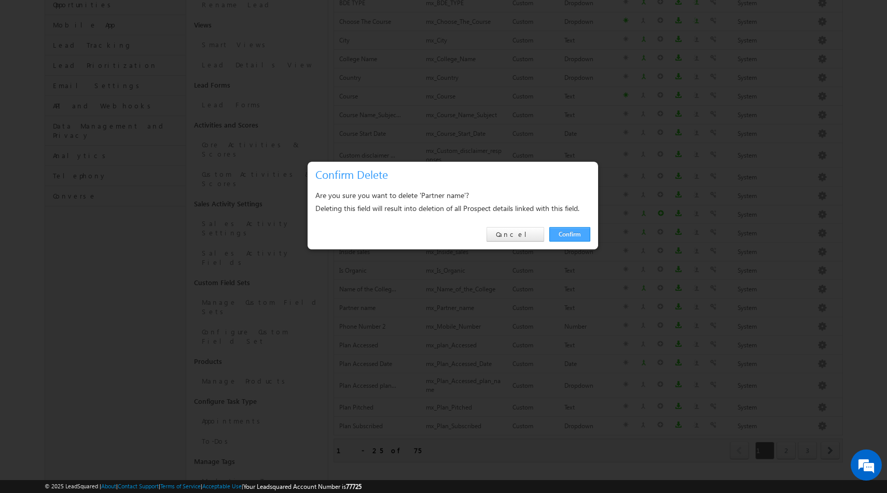
click at [568, 236] on link "Confirm" at bounding box center [569, 234] width 41 height 15
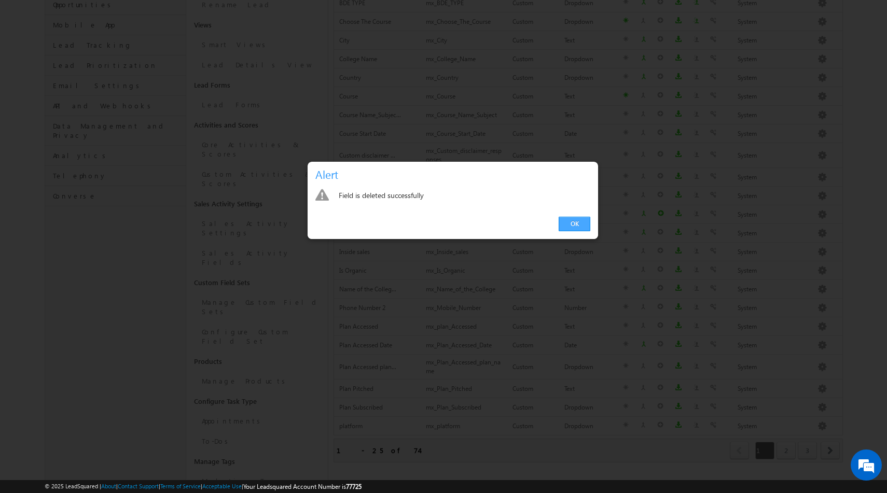
click at [578, 228] on link "OK" at bounding box center [575, 224] width 32 height 15
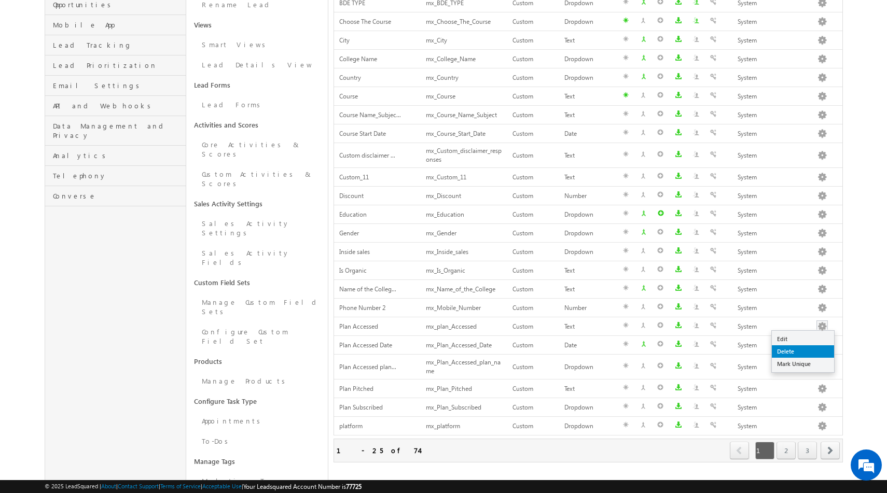
click at [790, 349] on link "Delete" at bounding box center [803, 351] width 62 height 12
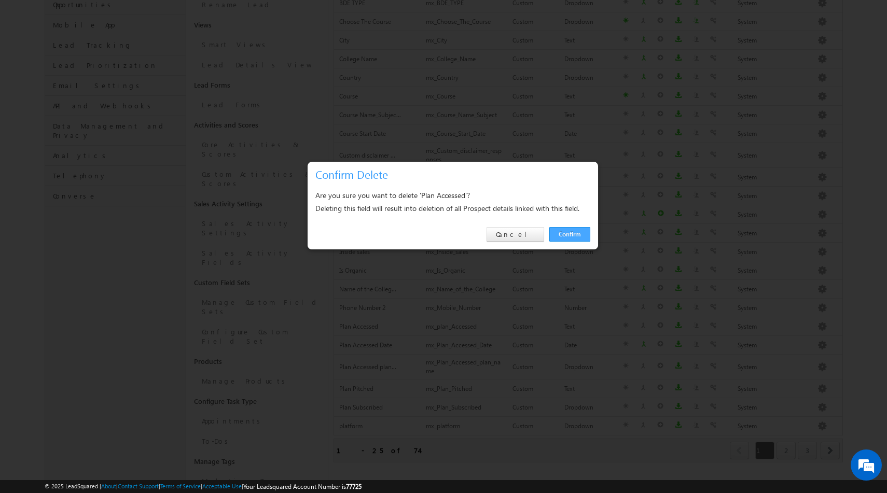
click at [576, 235] on link "Confirm" at bounding box center [569, 234] width 41 height 15
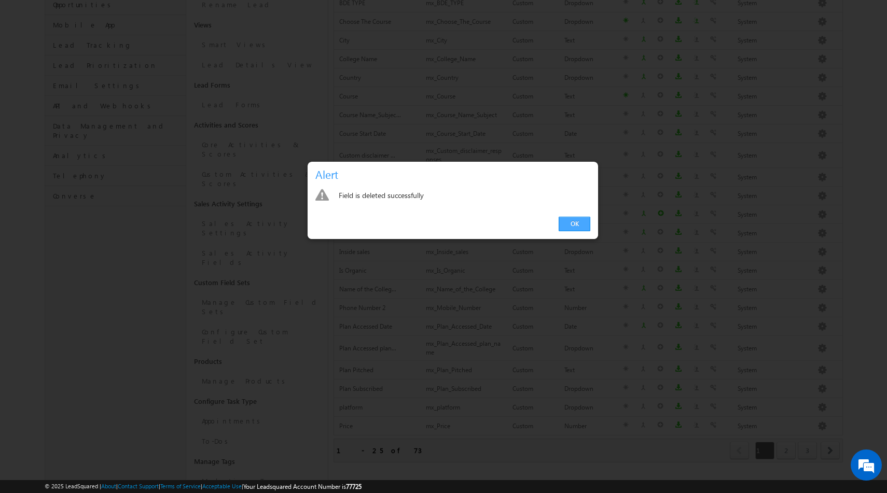
click at [575, 221] on link "OK" at bounding box center [575, 224] width 32 height 15
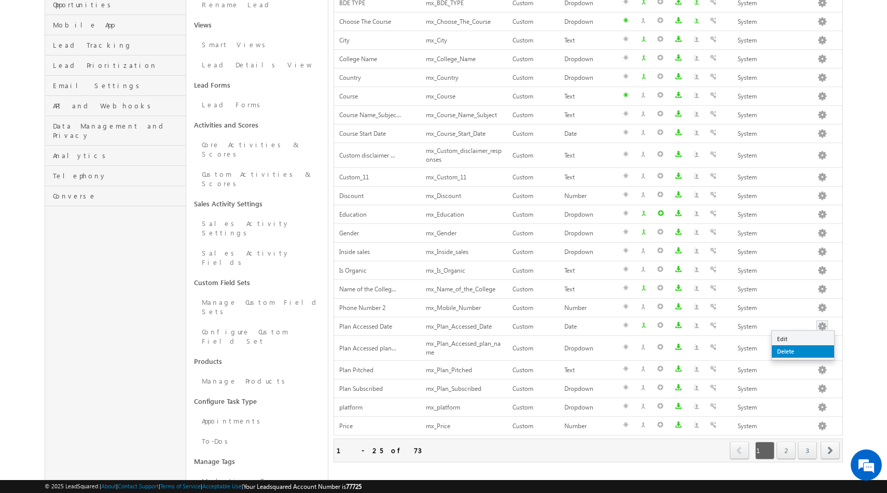
click at [787, 353] on link "Delete" at bounding box center [803, 351] width 62 height 12
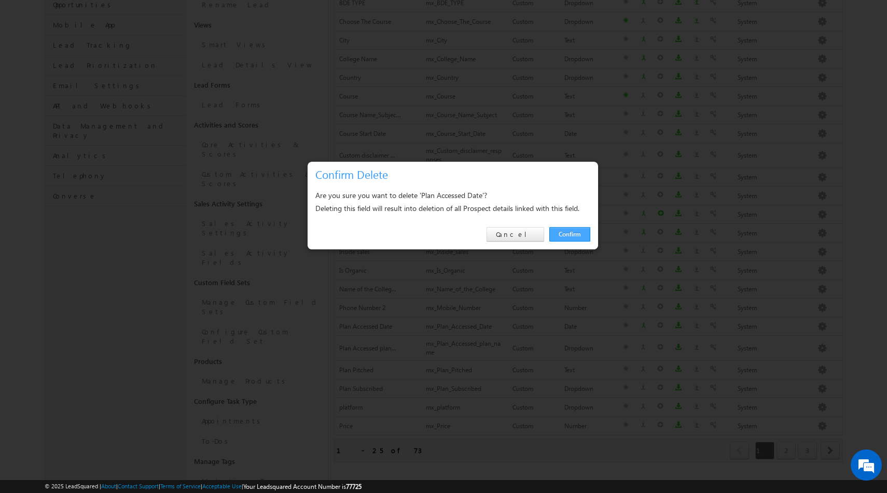
click at [580, 236] on link "Confirm" at bounding box center [569, 234] width 41 height 15
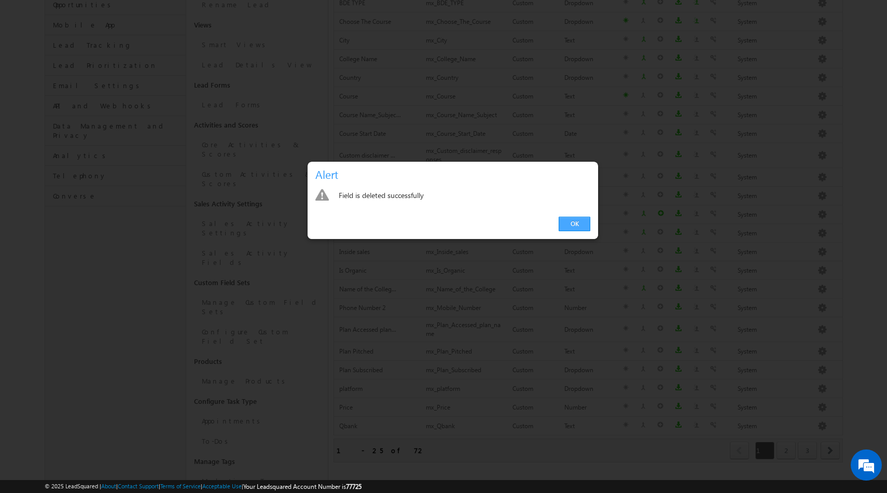
click at [572, 228] on link "OK" at bounding box center [575, 224] width 32 height 15
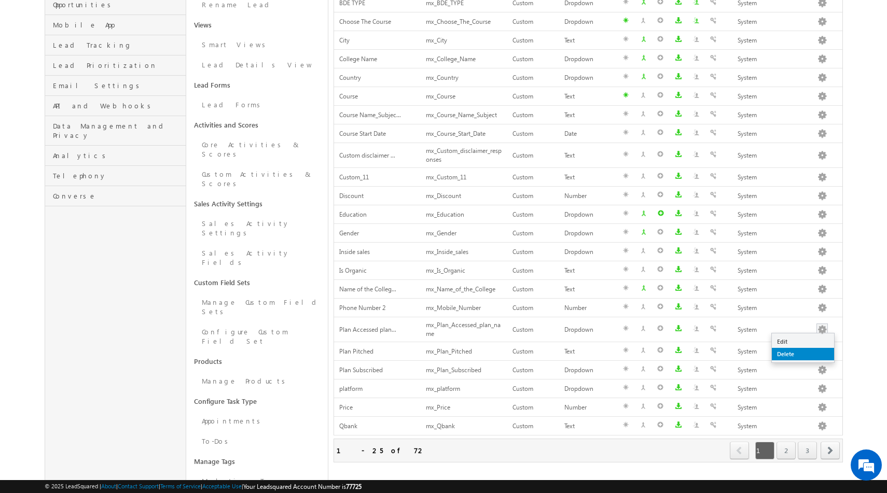
click at [799, 352] on link "Delete" at bounding box center [803, 354] width 62 height 12
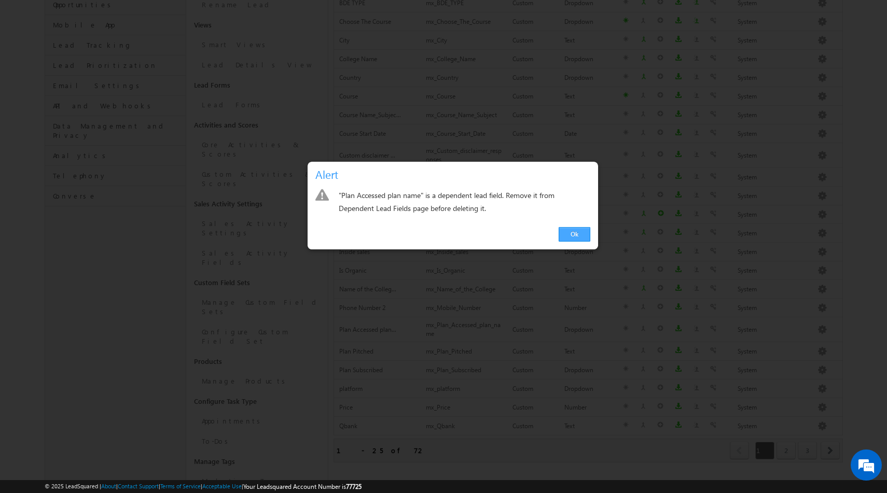
click at [580, 239] on link "Ok" at bounding box center [575, 234] width 32 height 15
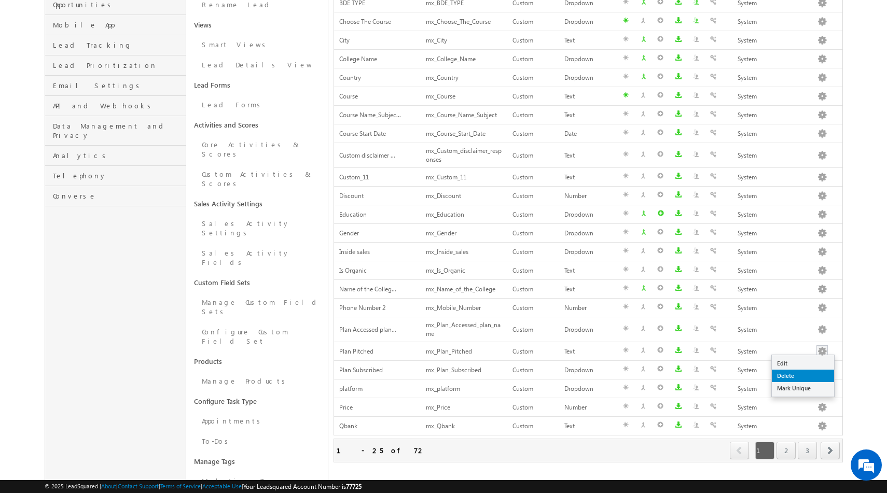
click at [783, 375] on link "Delete" at bounding box center [803, 376] width 62 height 12
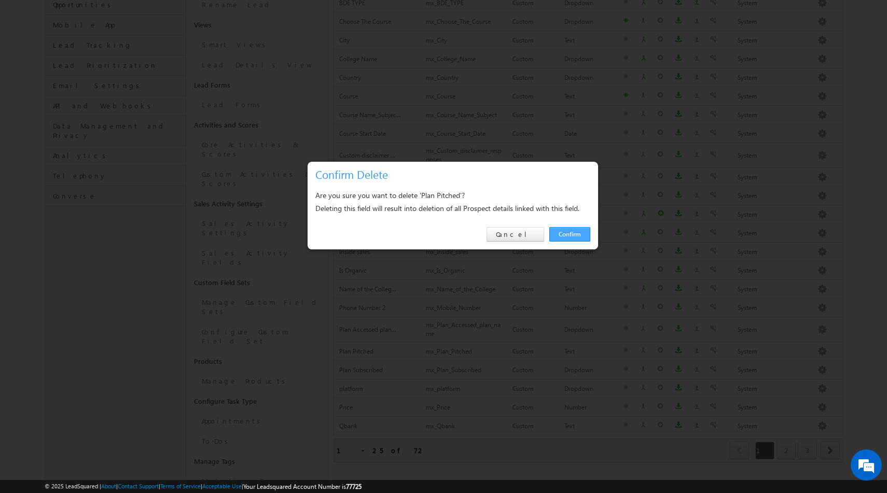
click at [566, 234] on link "Confirm" at bounding box center [569, 234] width 41 height 15
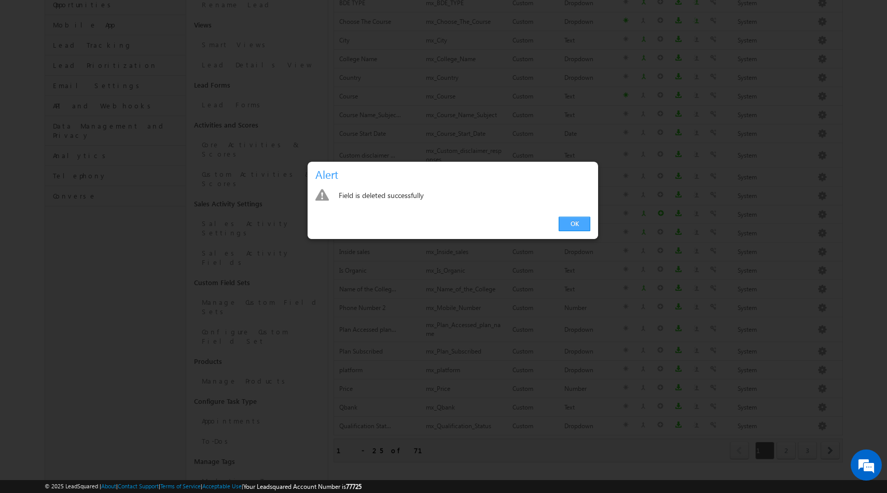
click at [568, 228] on link "OK" at bounding box center [575, 224] width 32 height 15
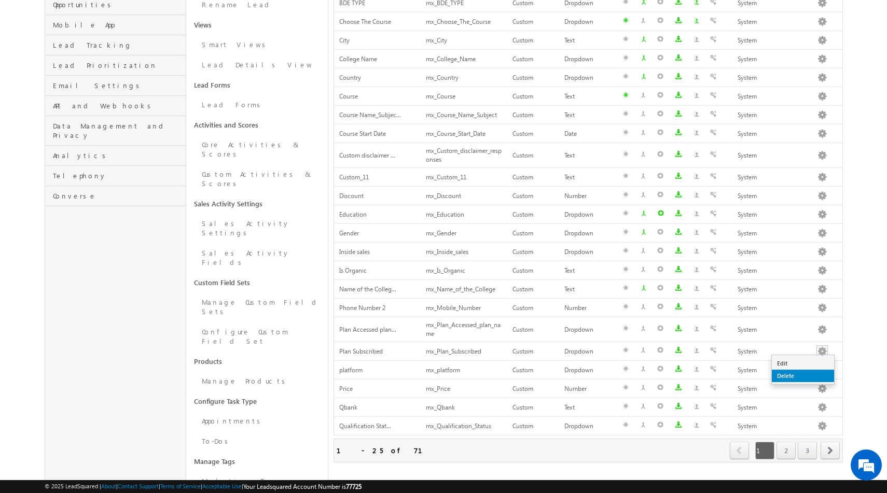
click at [790, 378] on link "Delete" at bounding box center [803, 376] width 62 height 12
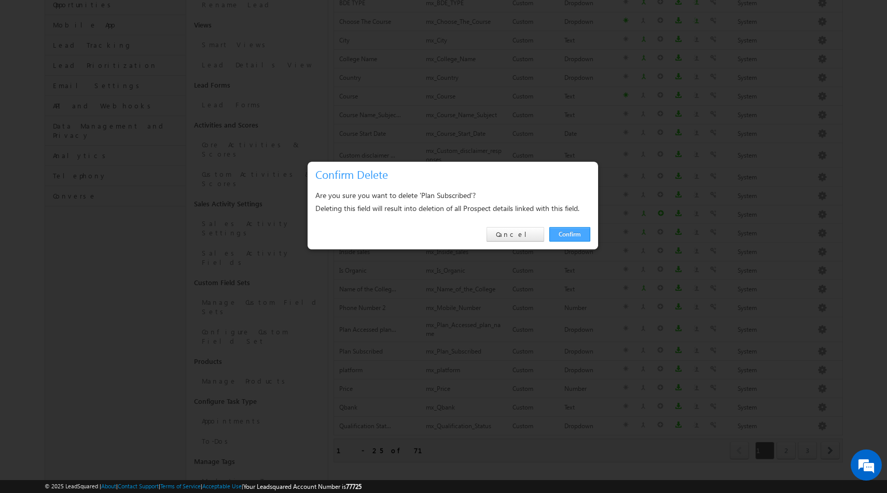
click at [570, 233] on link "Confirm" at bounding box center [569, 234] width 41 height 15
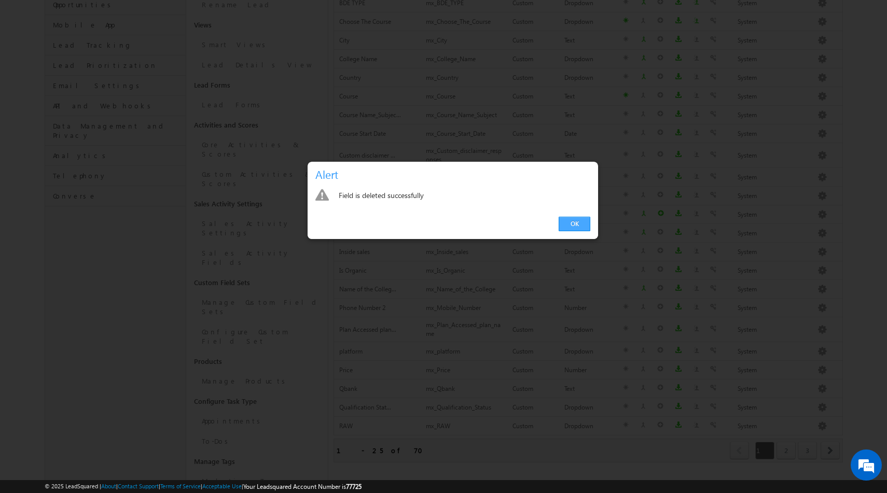
click at [569, 220] on link "OK" at bounding box center [575, 224] width 32 height 15
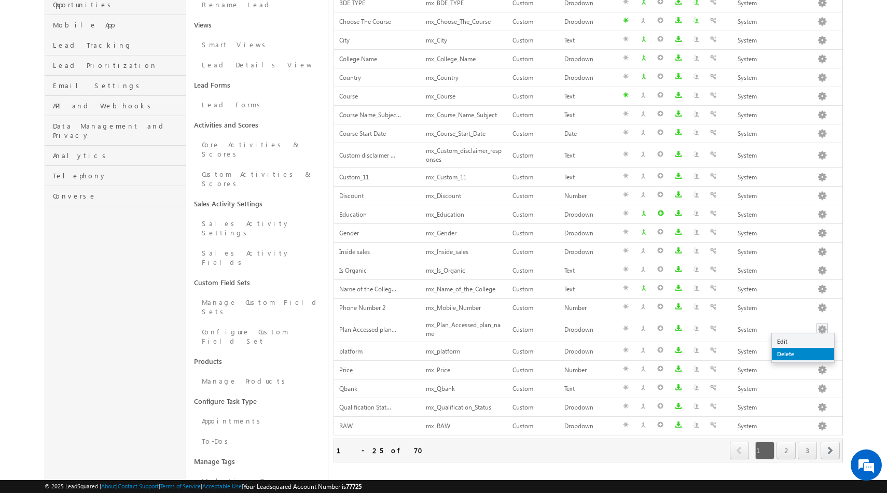
click at [794, 353] on link "Delete" at bounding box center [803, 354] width 62 height 12
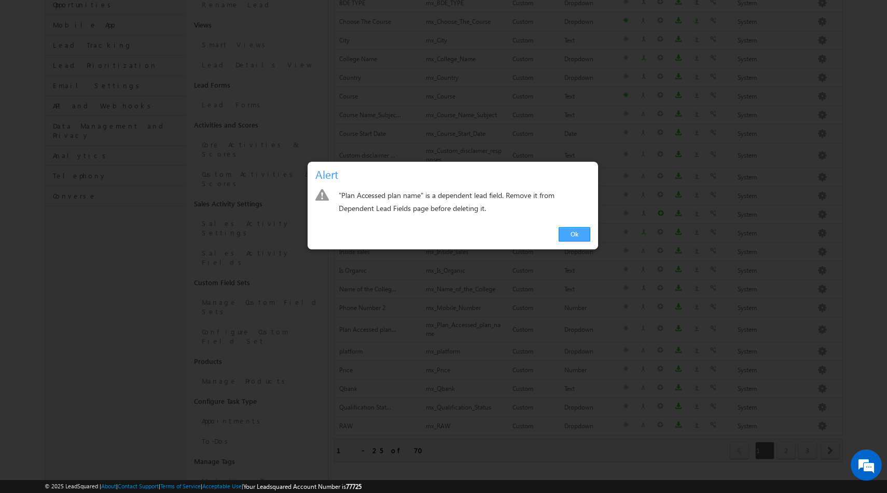
click at [585, 235] on link "Ok" at bounding box center [575, 234] width 32 height 15
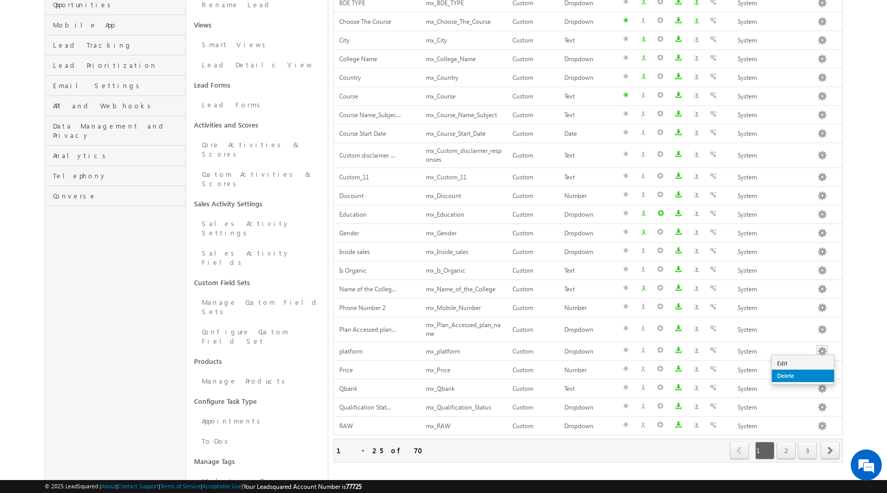
click at [788, 377] on link "Delete" at bounding box center [803, 376] width 62 height 12
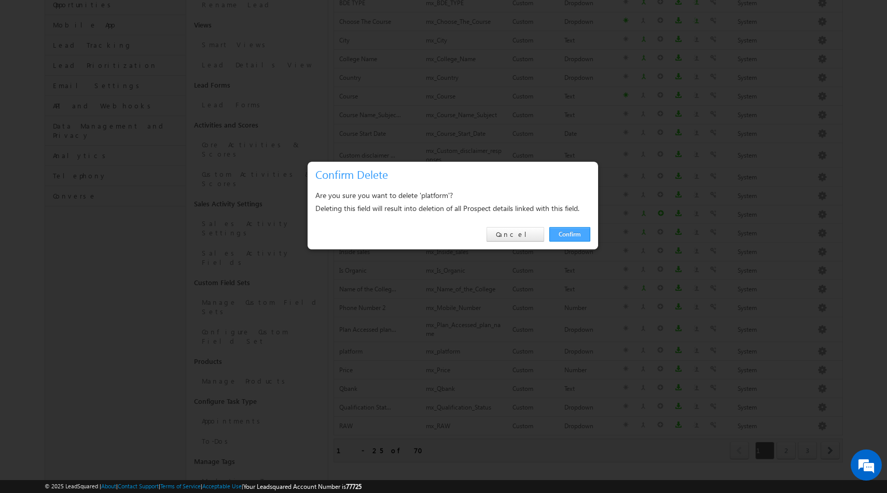
click at [570, 228] on link "Confirm" at bounding box center [569, 234] width 41 height 15
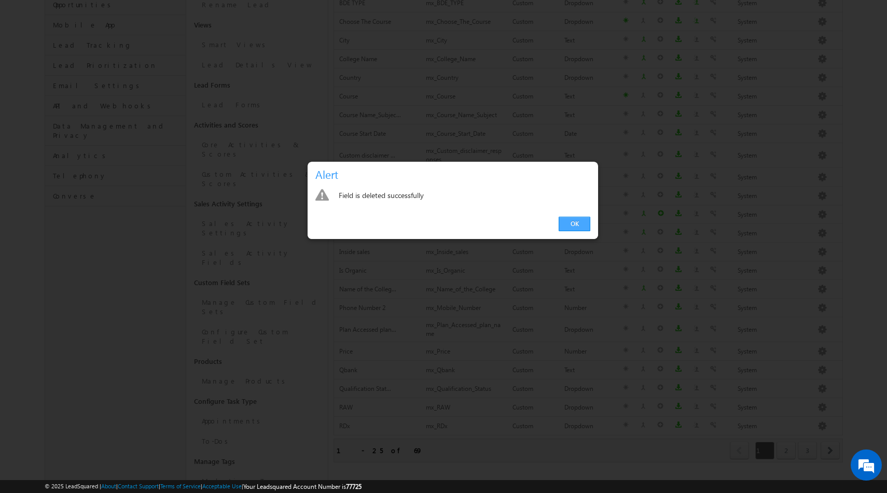
click at [577, 226] on link "OK" at bounding box center [575, 224] width 32 height 15
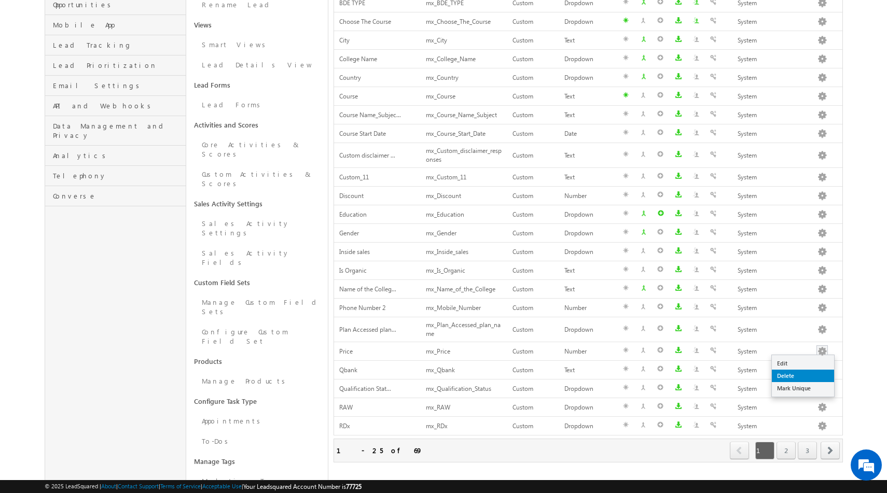
click at [793, 373] on link "Delete" at bounding box center [803, 376] width 62 height 12
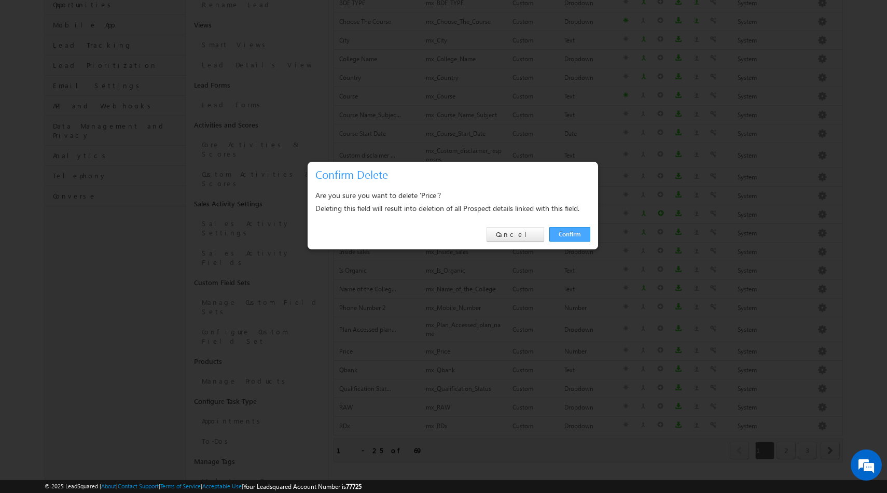
click at [580, 237] on link "Confirm" at bounding box center [569, 234] width 41 height 15
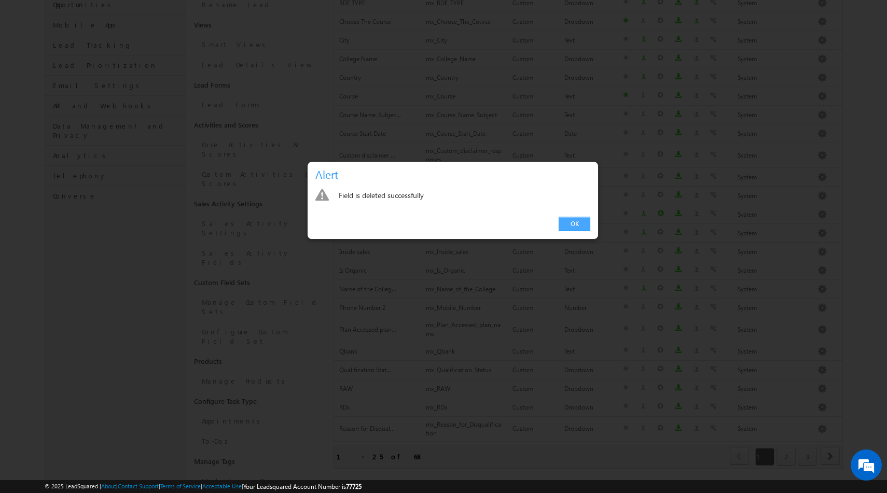
click at [574, 227] on link "OK" at bounding box center [575, 224] width 32 height 15
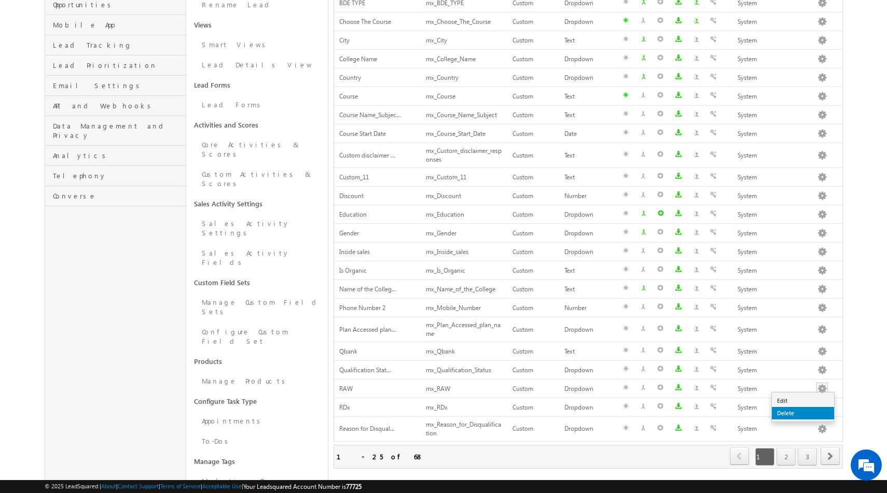
click at [795, 410] on link "Delete" at bounding box center [803, 413] width 62 height 12
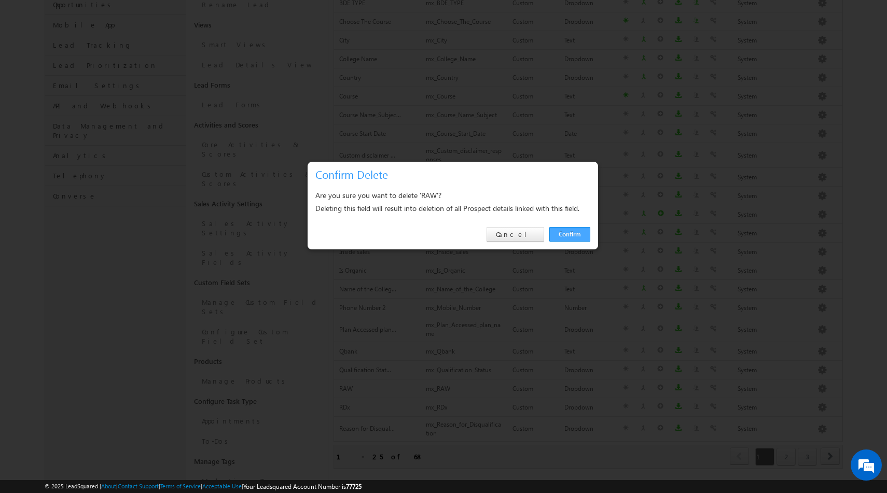
click at [566, 238] on link "Confirm" at bounding box center [569, 234] width 41 height 15
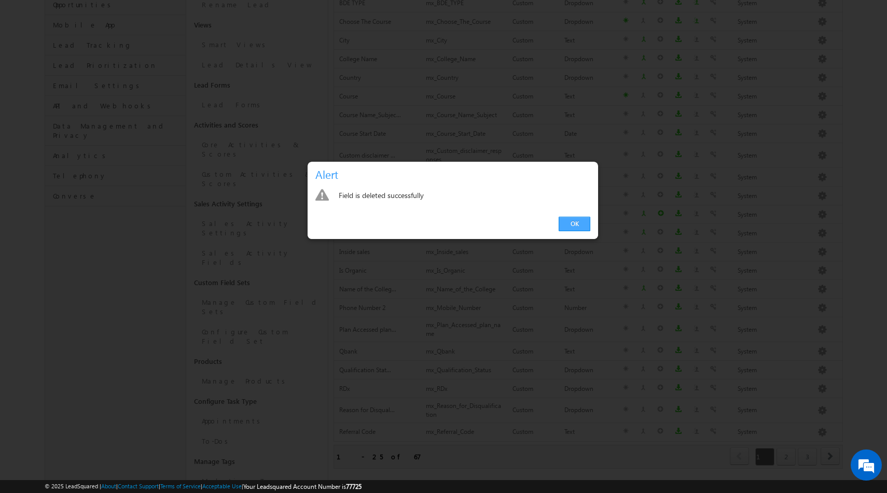
click at [572, 225] on link "OK" at bounding box center [575, 224] width 32 height 15
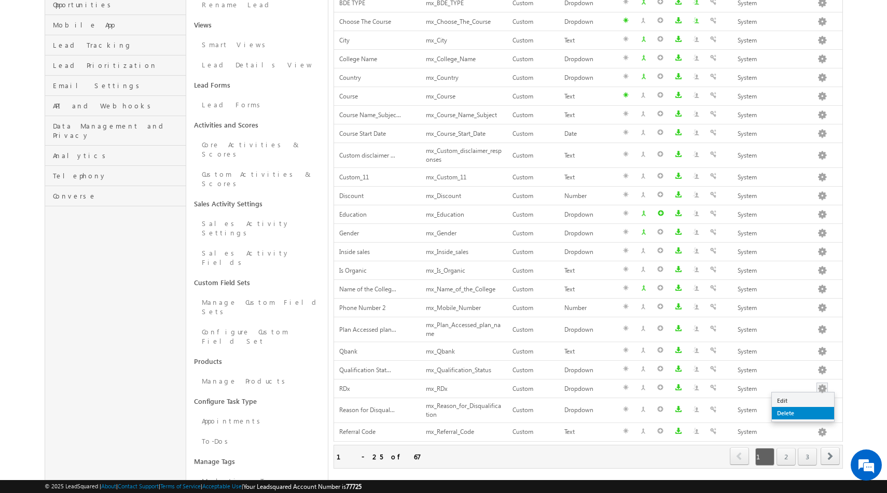
click at [801, 410] on link "Delete" at bounding box center [803, 413] width 62 height 12
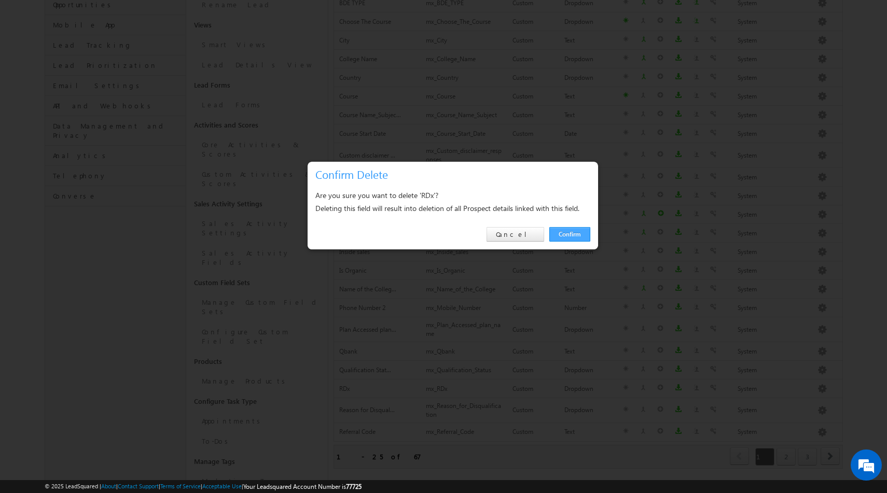
click at [567, 229] on link "Confirm" at bounding box center [569, 234] width 41 height 15
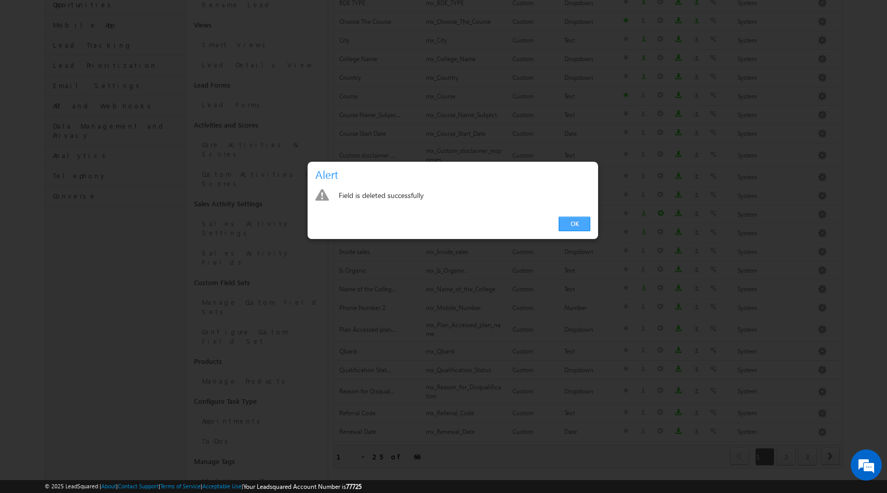
click at [568, 227] on link "OK" at bounding box center [575, 224] width 32 height 15
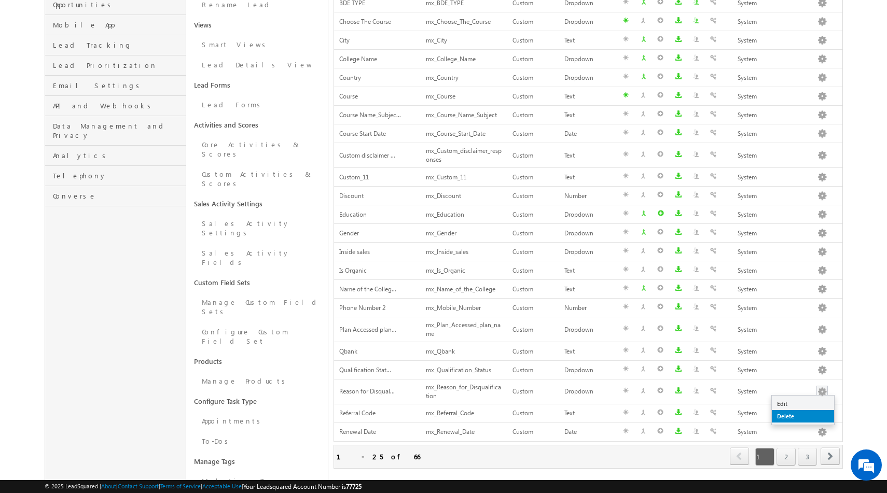
click at [796, 413] on link "Delete" at bounding box center [803, 416] width 62 height 12
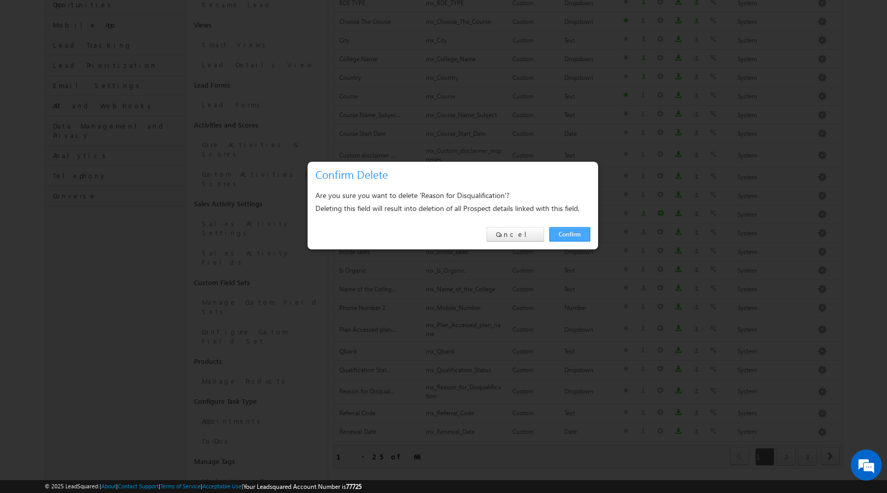
click at [557, 234] on link "Confirm" at bounding box center [569, 234] width 41 height 15
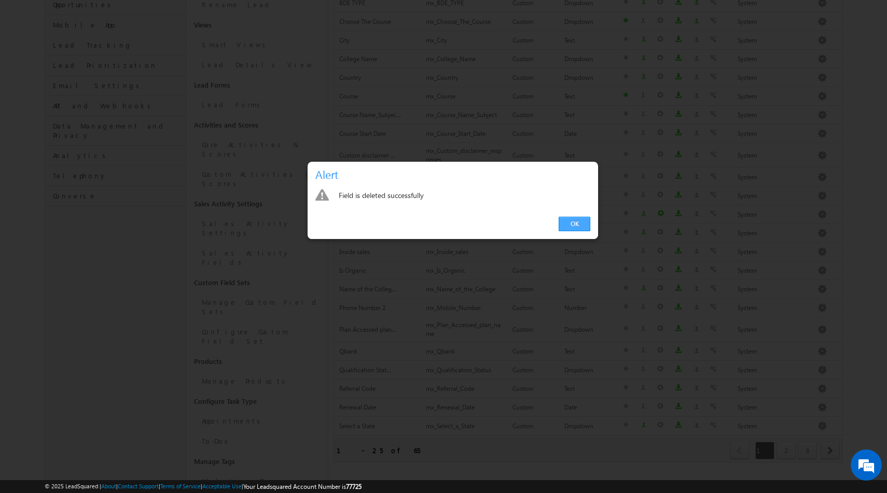
click at [576, 226] on link "OK" at bounding box center [575, 224] width 32 height 15
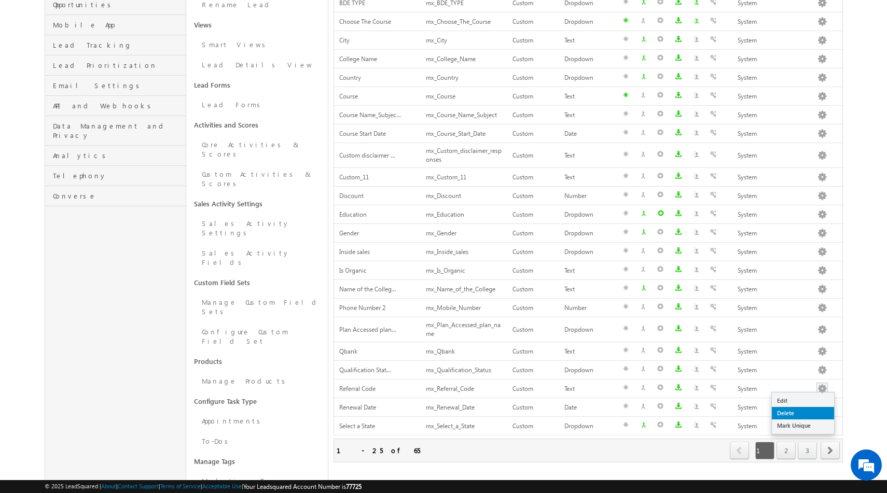
click at [798, 418] on link "Delete" at bounding box center [803, 413] width 62 height 12
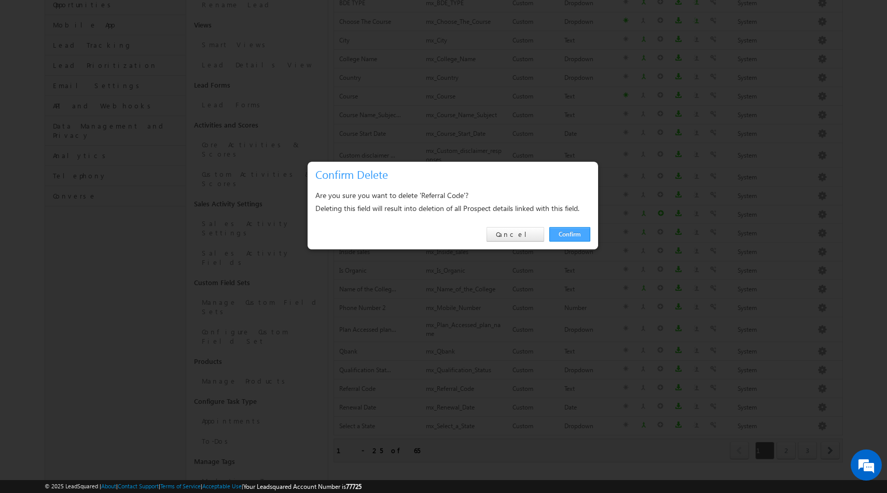
click at [569, 231] on link "Confirm" at bounding box center [569, 234] width 41 height 15
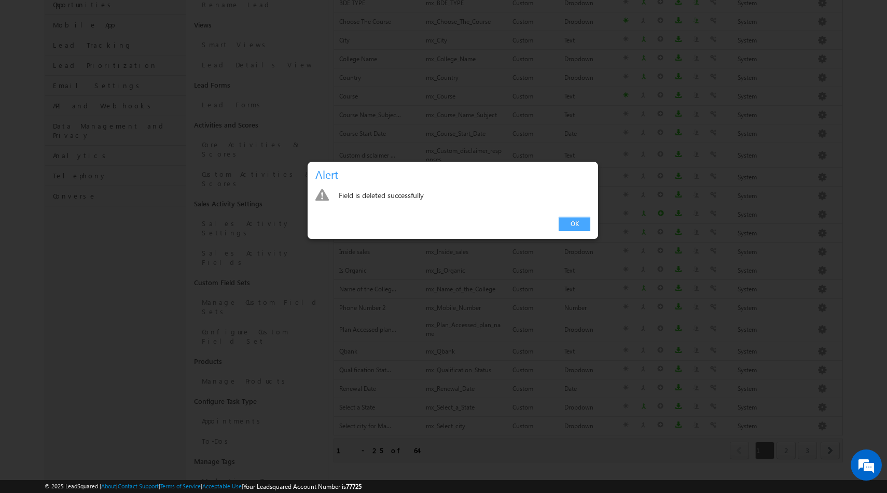
click at [578, 230] on link "OK" at bounding box center [575, 224] width 32 height 15
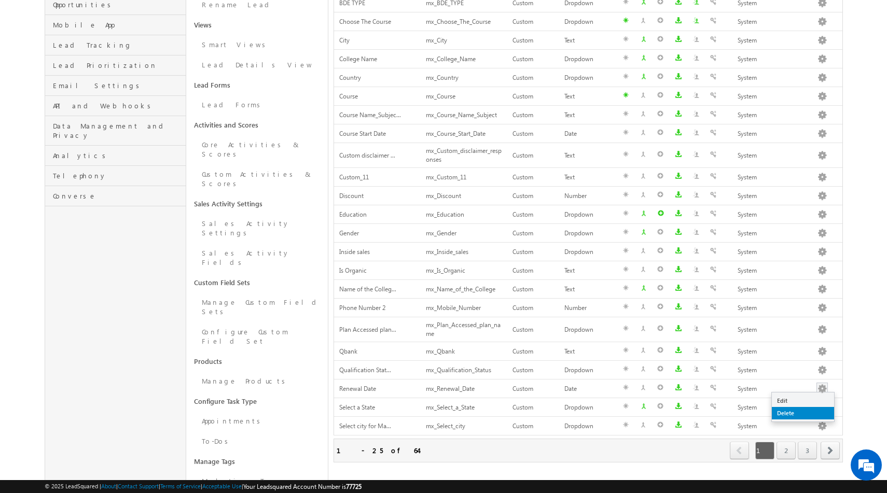
click at [805, 413] on link "Delete" at bounding box center [803, 413] width 62 height 12
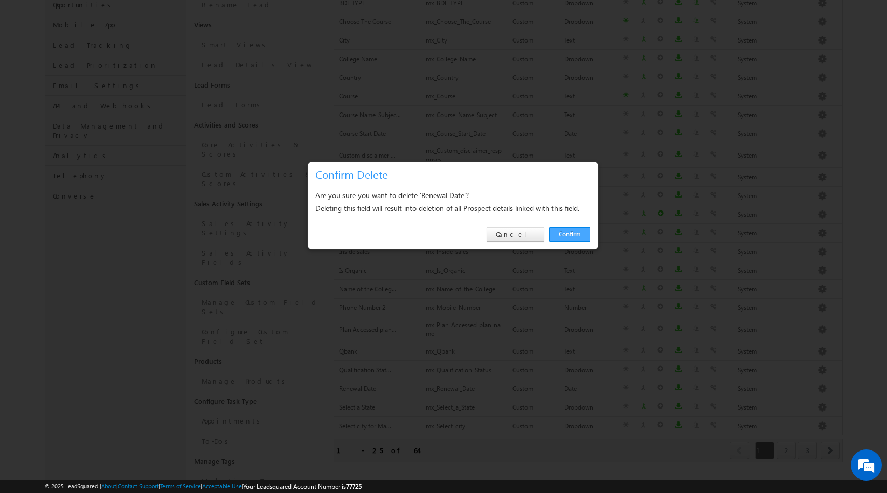
click at [573, 231] on link "Confirm" at bounding box center [569, 234] width 41 height 15
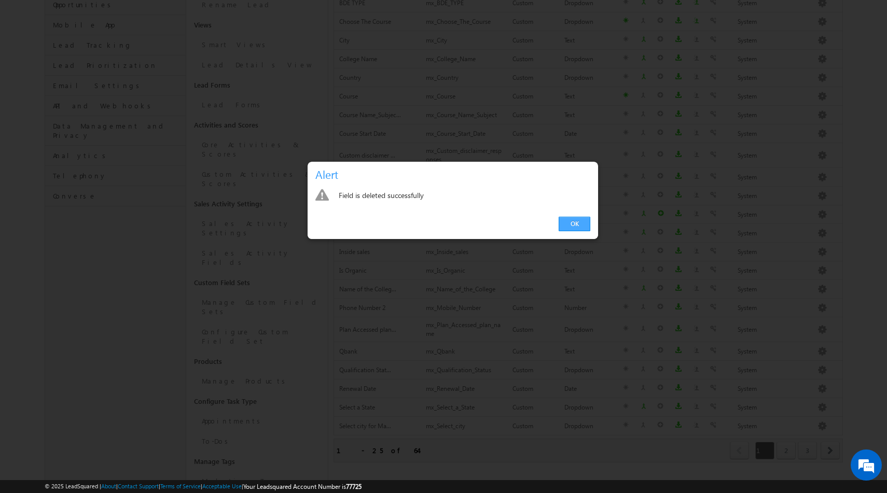
click at [576, 220] on link "OK" at bounding box center [575, 224] width 32 height 15
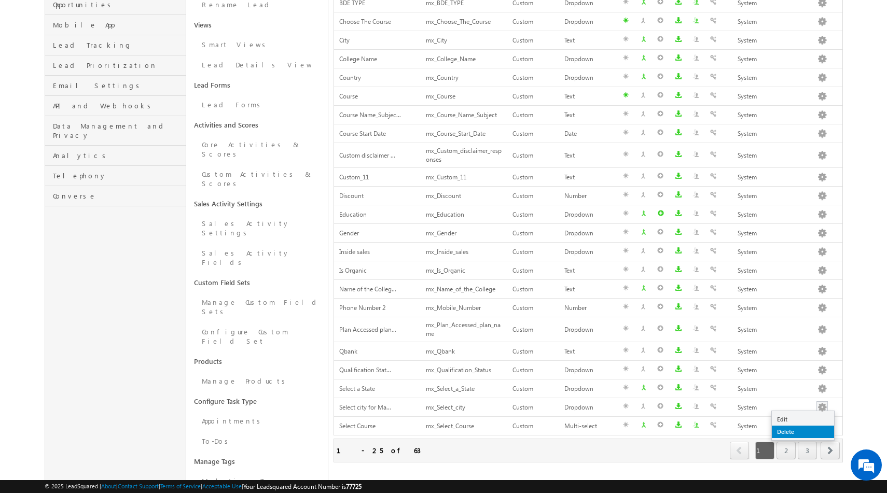
click at [791, 431] on link "Delete" at bounding box center [803, 432] width 62 height 12
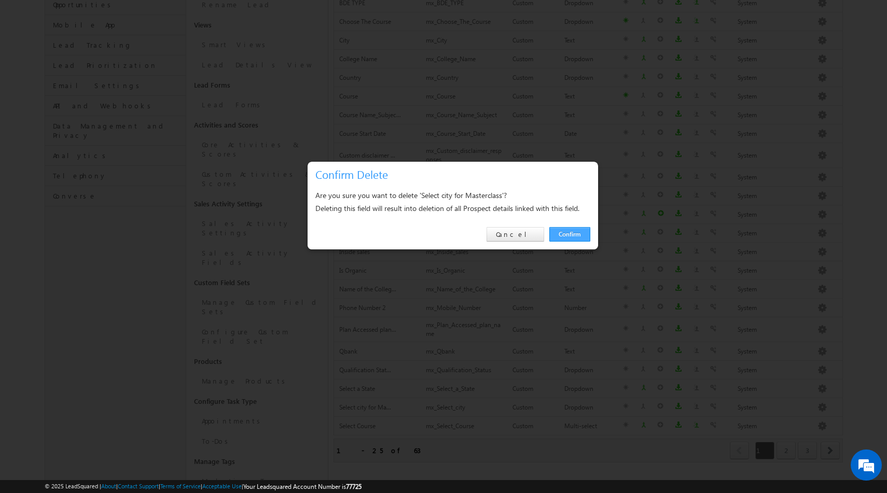
click at [561, 235] on link "Confirm" at bounding box center [569, 234] width 41 height 15
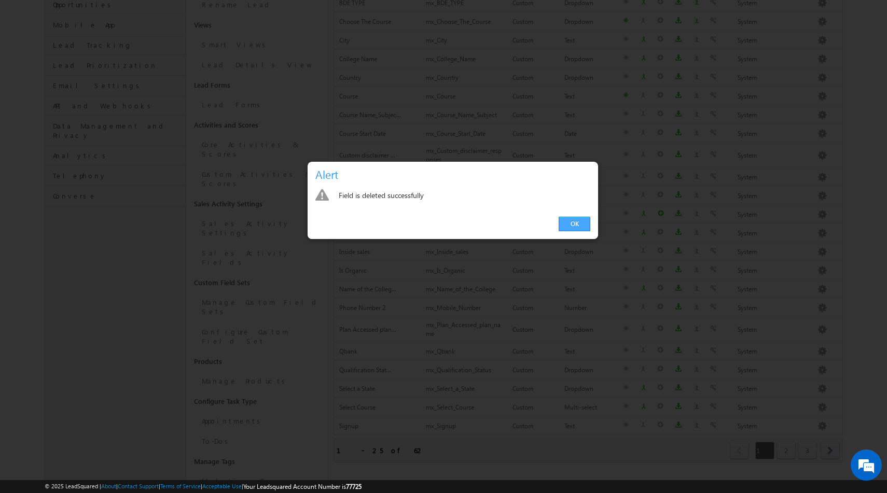
click at [570, 222] on link "OK" at bounding box center [575, 224] width 32 height 15
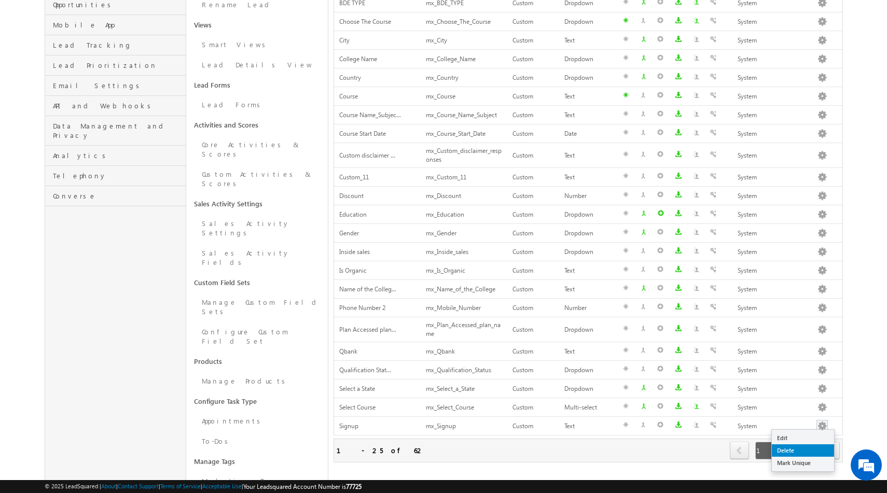
click at [788, 451] on link "Delete" at bounding box center [803, 451] width 62 height 12
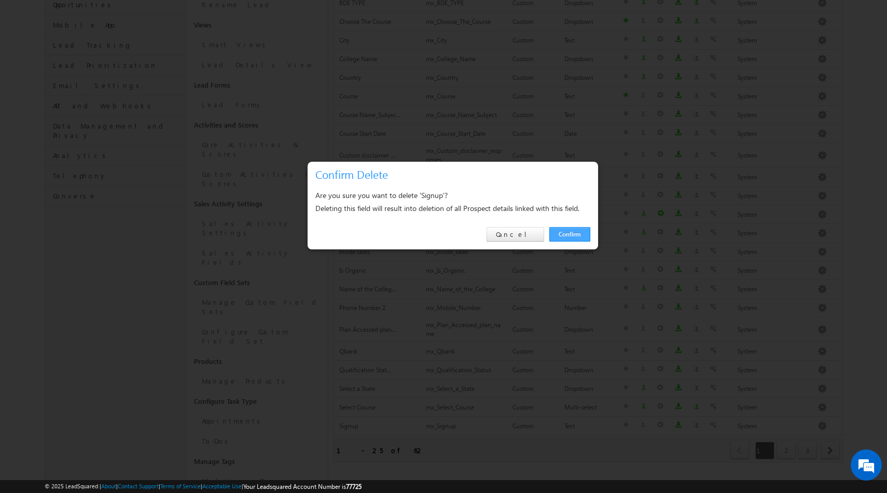
click at [562, 238] on link "Confirm" at bounding box center [569, 234] width 41 height 15
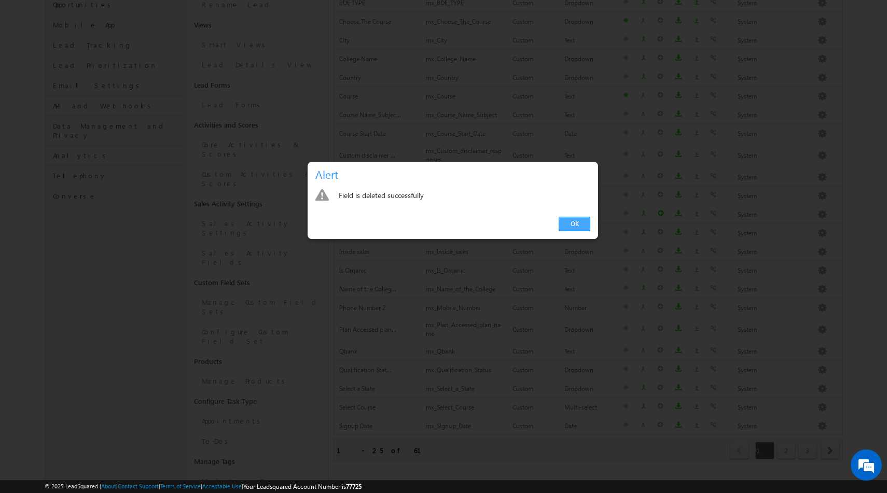
click at [573, 228] on link "OK" at bounding box center [575, 224] width 32 height 15
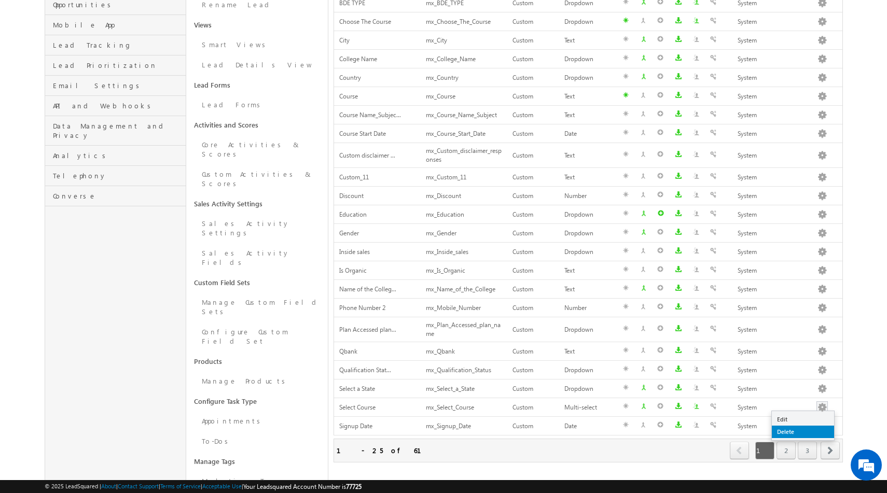
click at [787, 428] on link "Delete" at bounding box center [803, 432] width 62 height 12
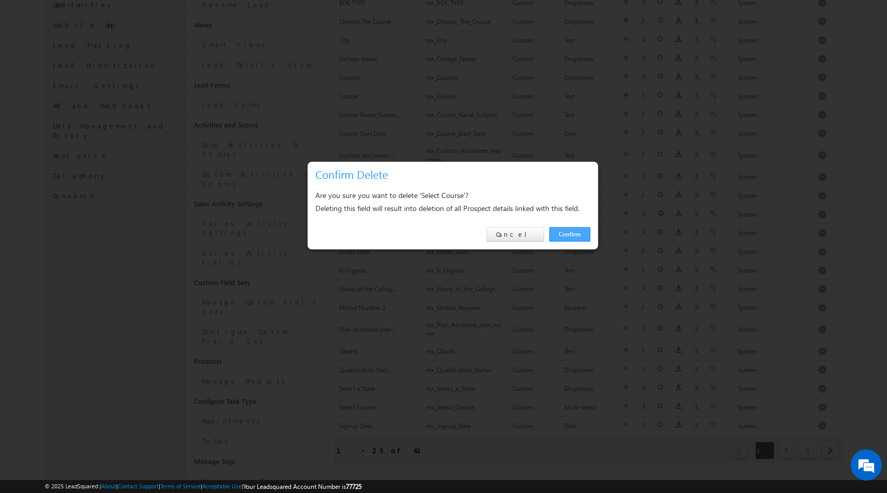
click at [567, 237] on link "Confirm" at bounding box center [569, 234] width 41 height 15
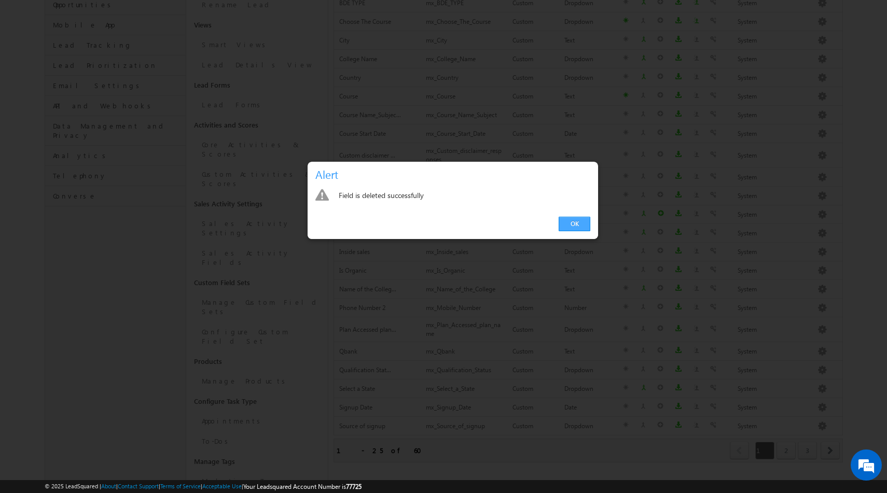
click at [578, 226] on link "OK" at bounding box center [575, 224] width 32 height 15
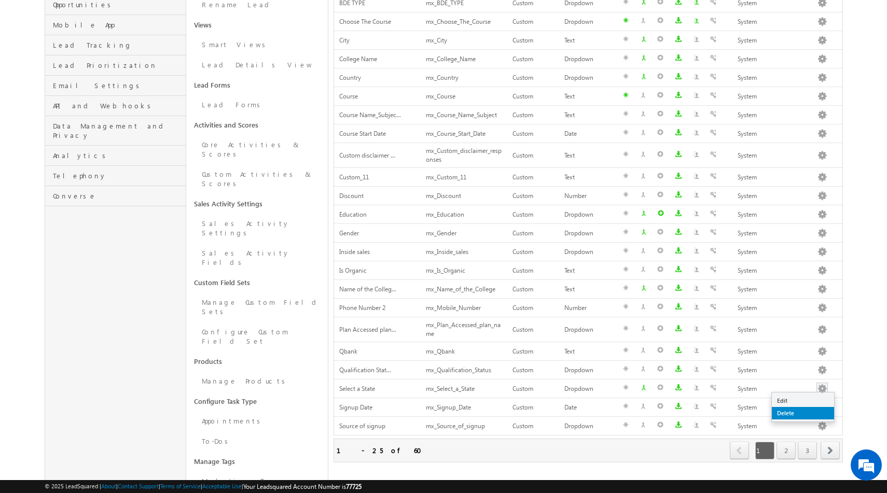
click at [794, 409] on link "Delete" at bounding box center [803, 413] width 62 height 12
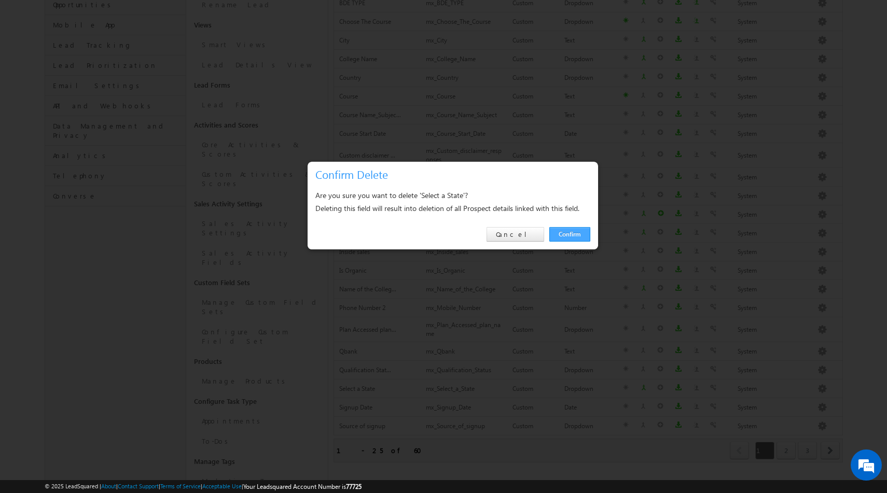
click at [571, 231] on link "Confirm" at bounding box center [569, 234] width 41 height 15
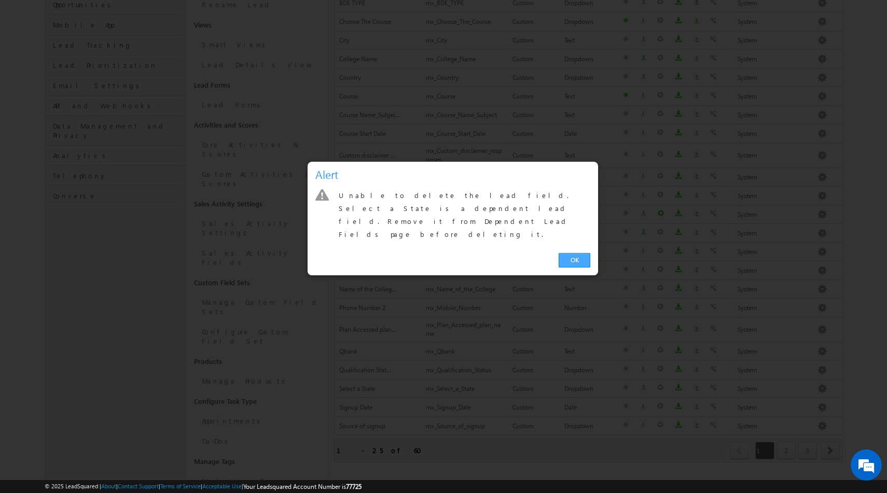
click at [571, 253] on link "OK" at bounding box center [575, 260] width 32 height 15
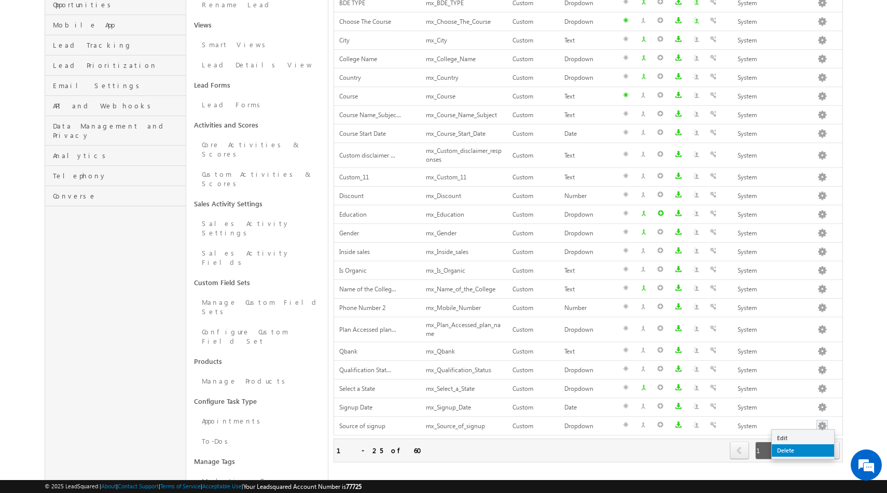
click at [785, 452] on link "Delete" at bounding box center [803, 451] width 62 height 12
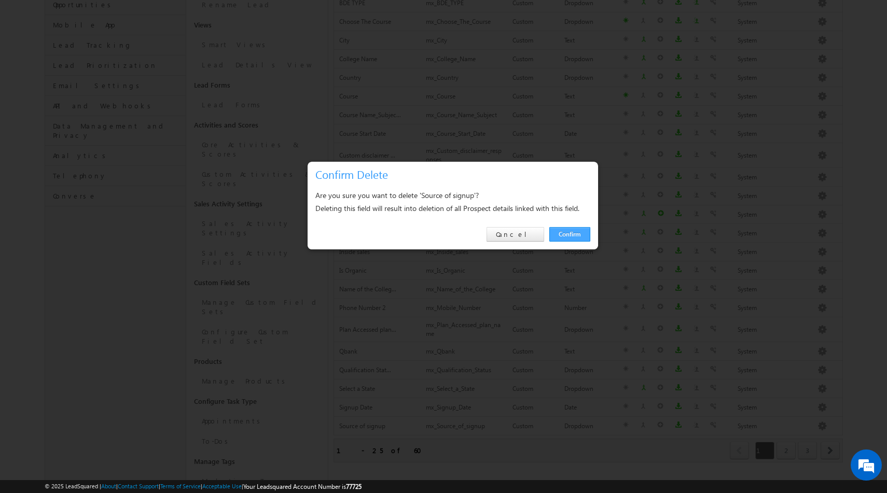
click at [580, 238] on link "Confirm" at bounding box center [569, 234] width 41 height 15
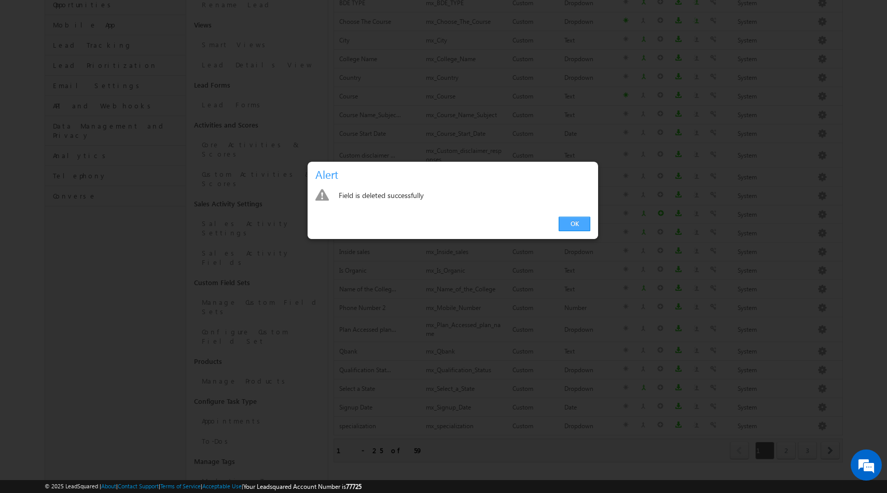
click at [578, 219] on link "OK" at bounding box center [575, 224] width 32 height 15
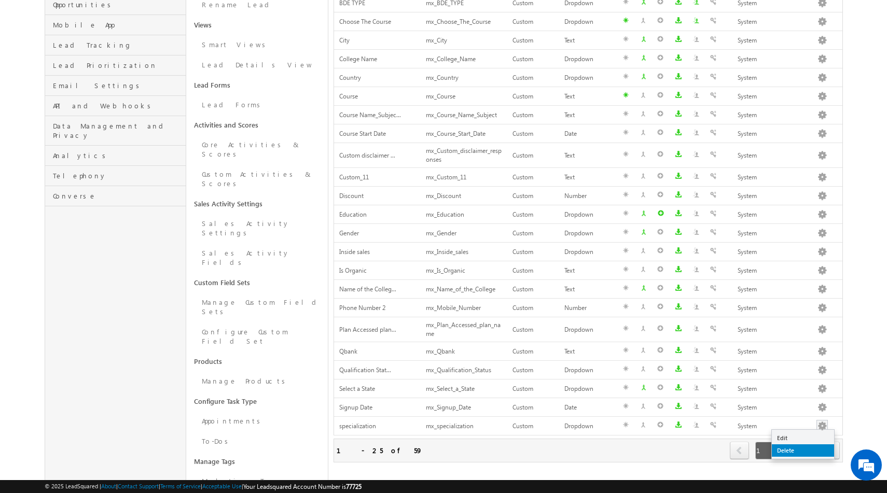
click at [787, 452] on link "Delete" at bounding box center [803, 451] width 62 height 12
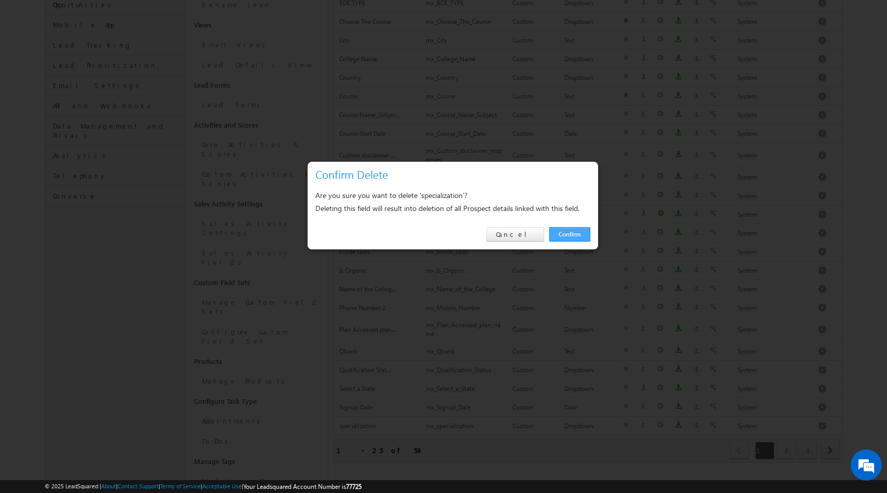
click at [570, 237] on link "Confirm" at bounding box center [569, 234] width 41 height 15
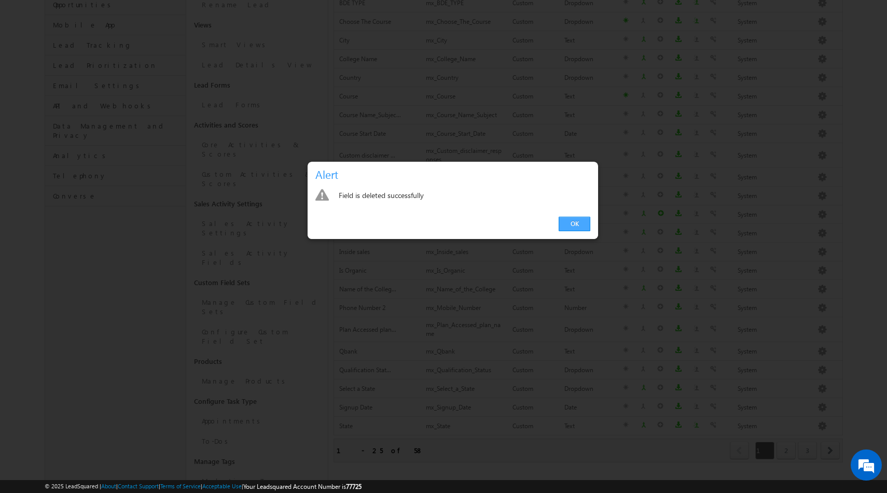
click at [574, 228] on link "OK" at bounding box center [575, 224] width 32 height 15
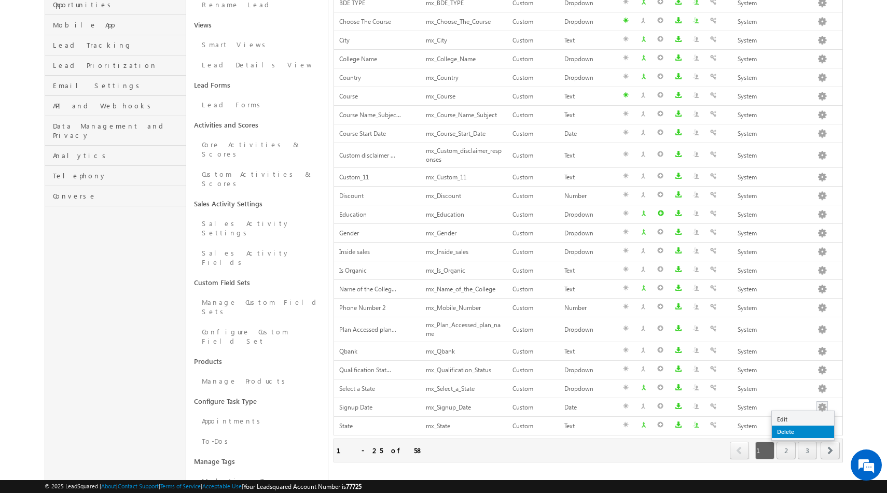
click at [788, 431] on link "Delete" at bounding box center [803, 432] width 62 height 12
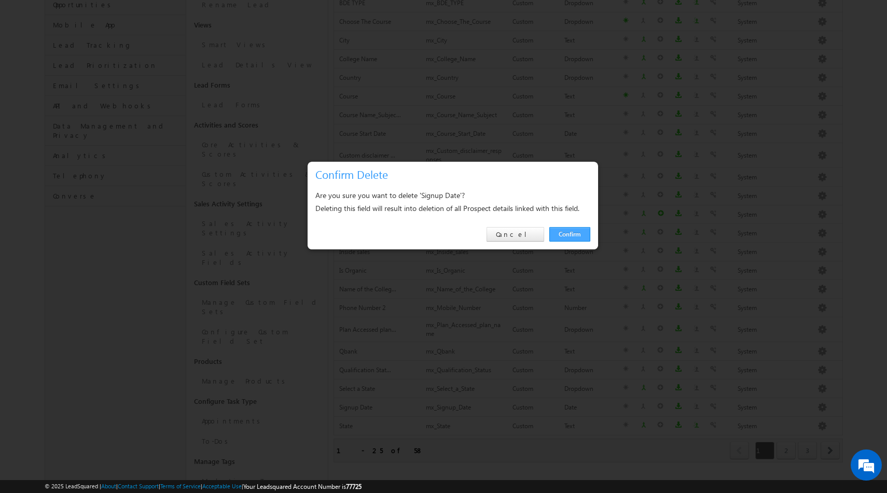
click at [575, 237] on link "Confirm" at bounding box center [569, 234] width 41 height 15
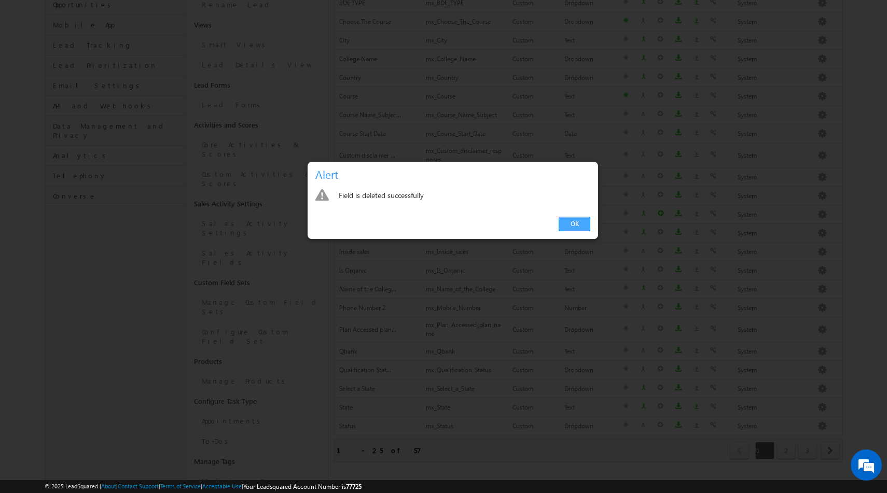
click at [574, 226] on link "OK" at bounding box center [575, 224] width 32 height 15
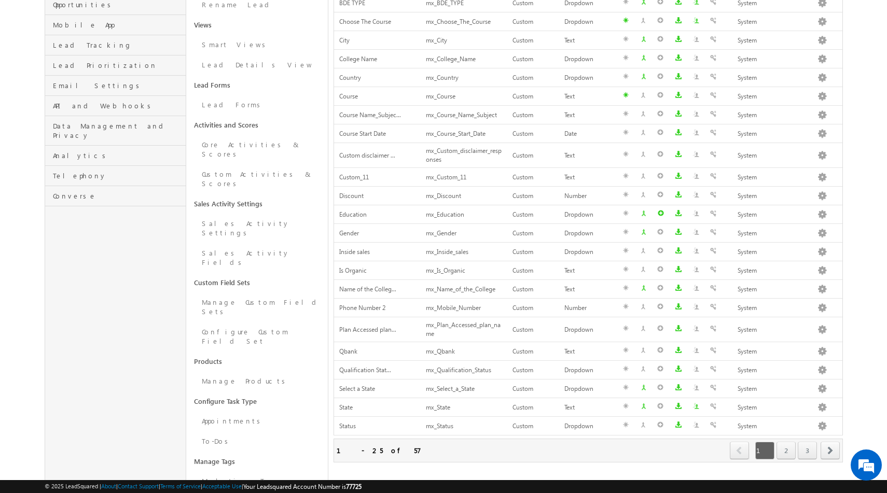
click at [795, 451] on div "1 2 3" at bounding box center [785, 451] width 64 height 18
click at [789, 451] on link "2" at bounding box center [785, 451] width 19 height 18
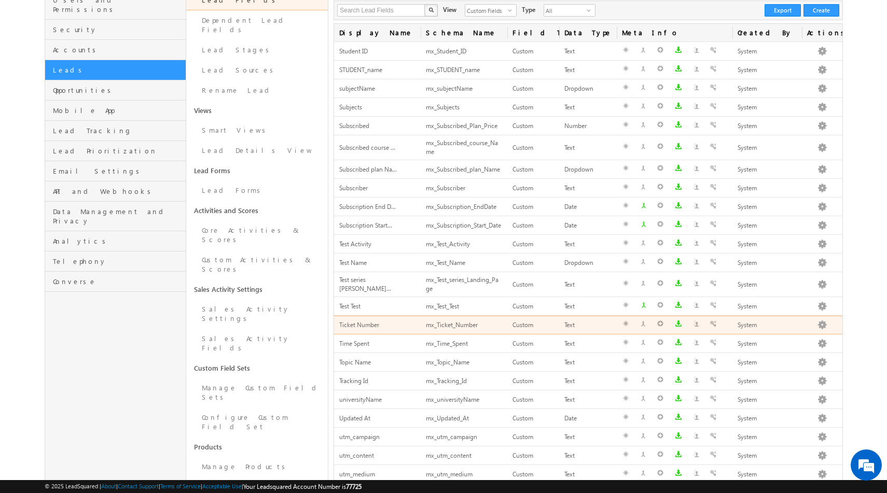
scroll to position [0, 0]
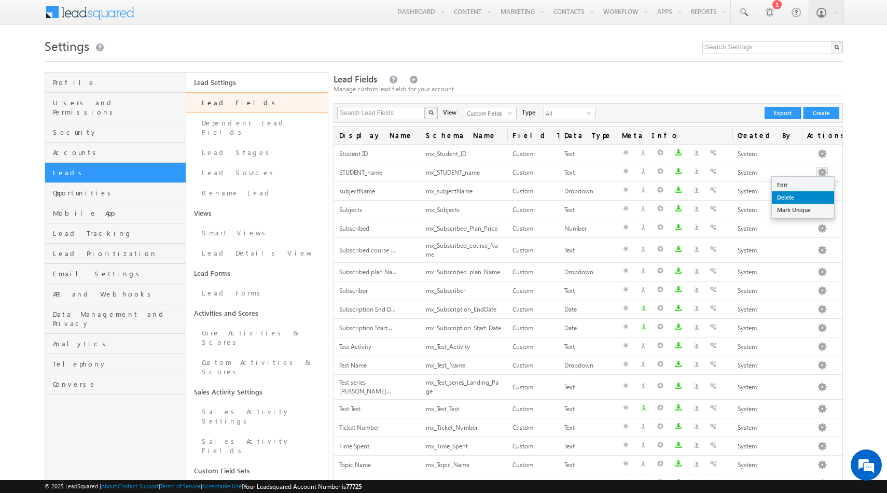
click at [789, 197] on link "Delete" at bounding box center [803, 197] width 62 height 12
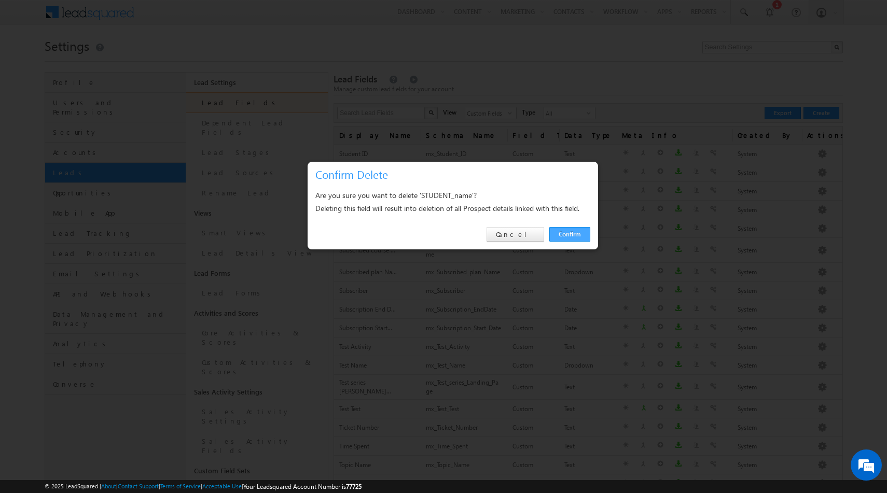
click at [569, 234] on link "Confirm" at bounding box center [569, 234] width 41 height 15
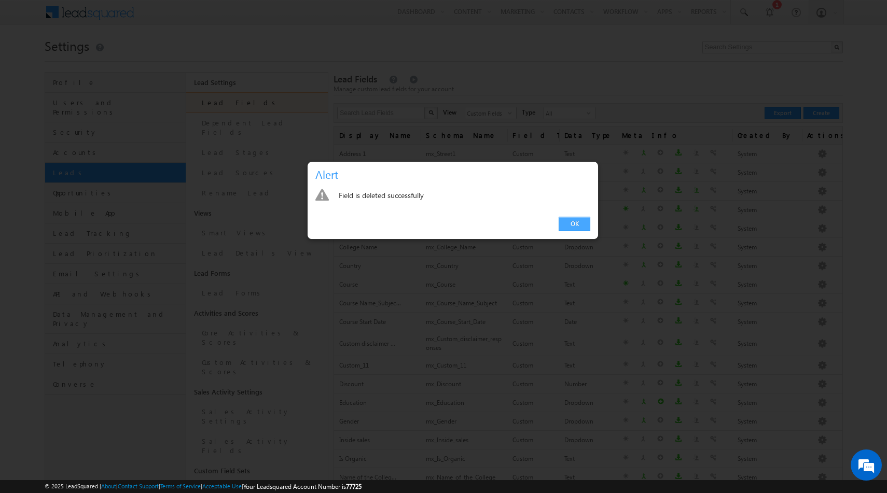
click at [572, 226] on link "OK" at bounding box center [575, 224] width 32 height 15
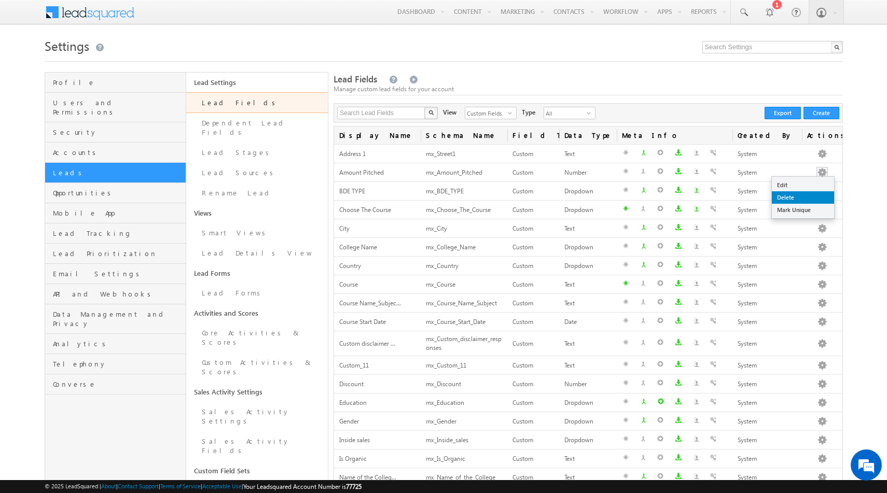
click at [793, 200] on link "Delete" at bounding box center [803, 197] width 62 height 12
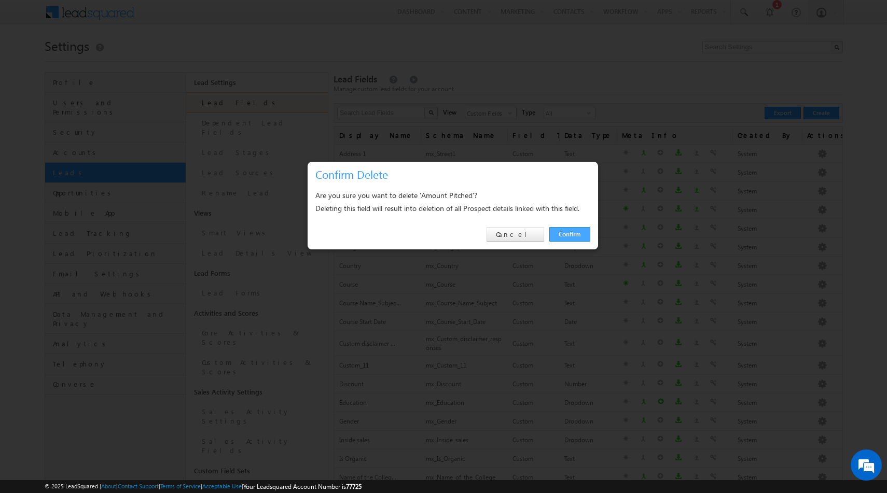
click at [578, 241] on link "Confirm" at bounding box center [569, 234] width 41 height 15
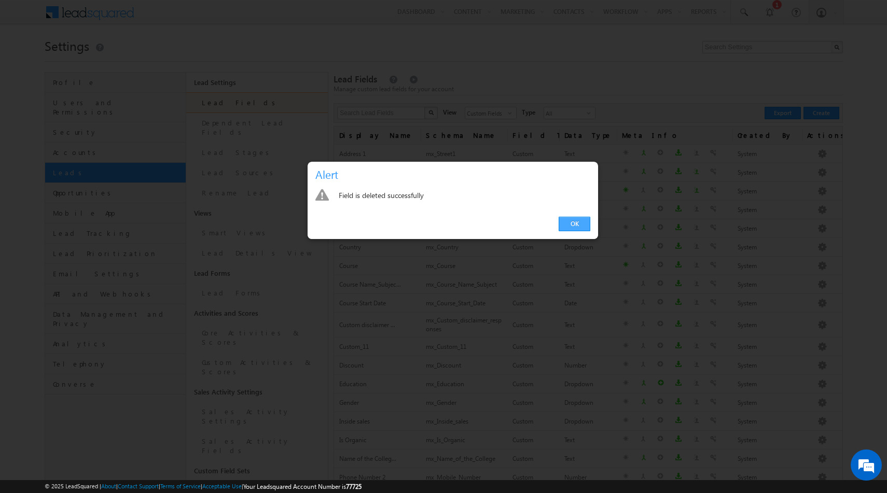
click at [577, 219] on link "OK" at bounding box center [575, 224] width 32 height 15
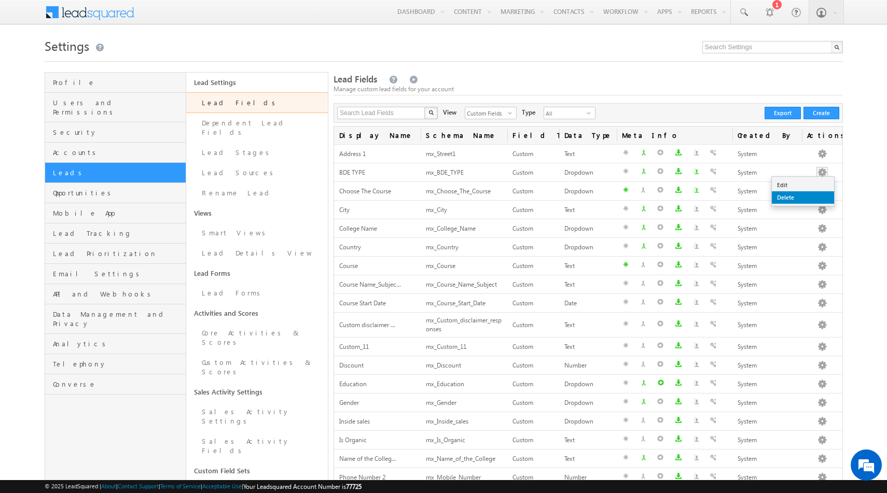
click at [784, 194] on link "Delete" at bounding box center [803, 197] width 62 height 12
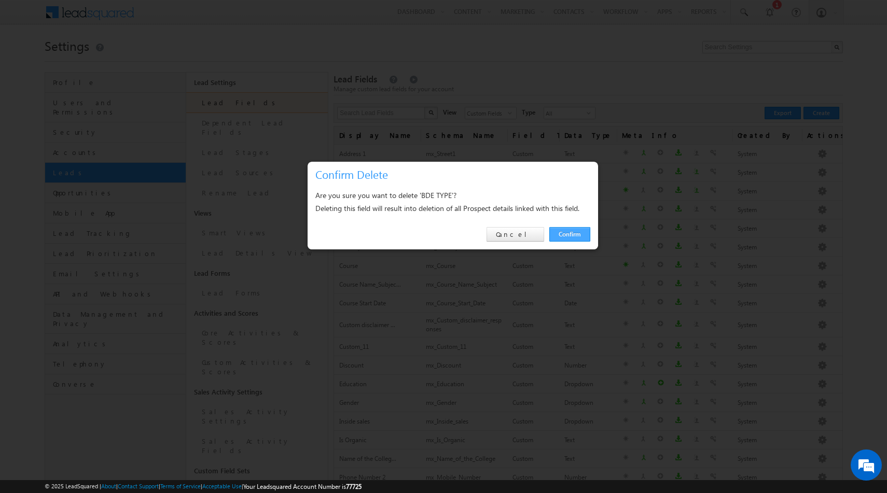
click at [571, 231] on link "Confirm" at bounding box center [569, 234] width 41 height 15
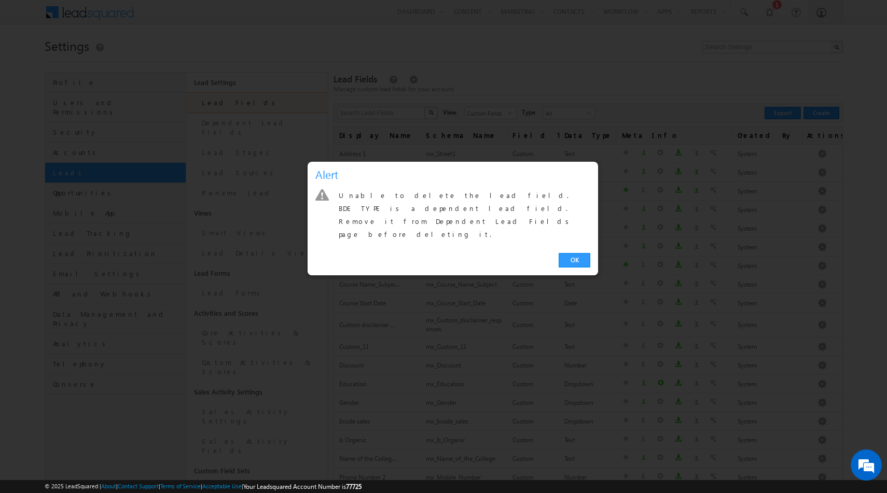
click at [571, 253] on link "OK" at bounding box center [575, 260] width 32 height 15
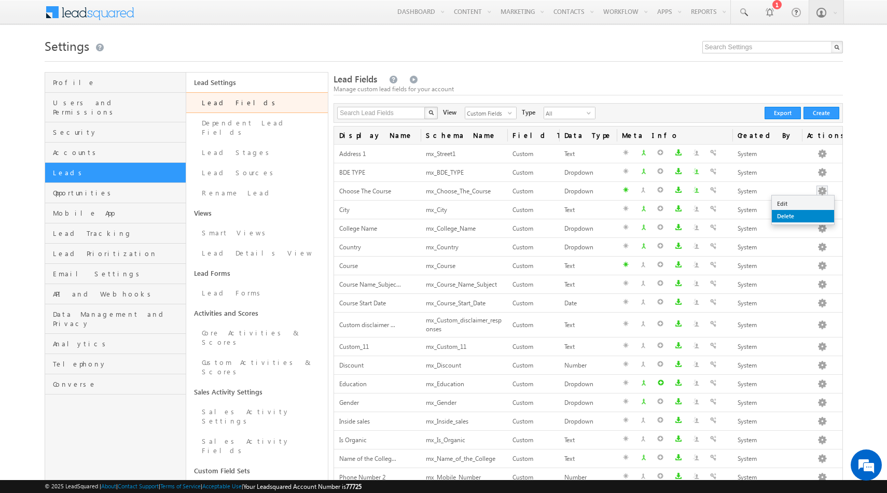
click at [792, 217] on link "Delete" at bounding box center [803, 216] width 62 height 12
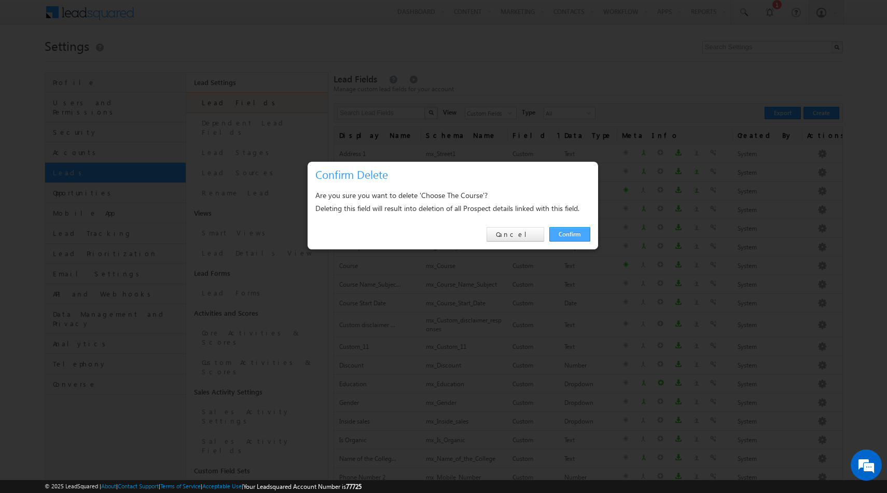
click at [570, 233] on link "Confirm" at bounding box center [569, 234] width 41 height 15
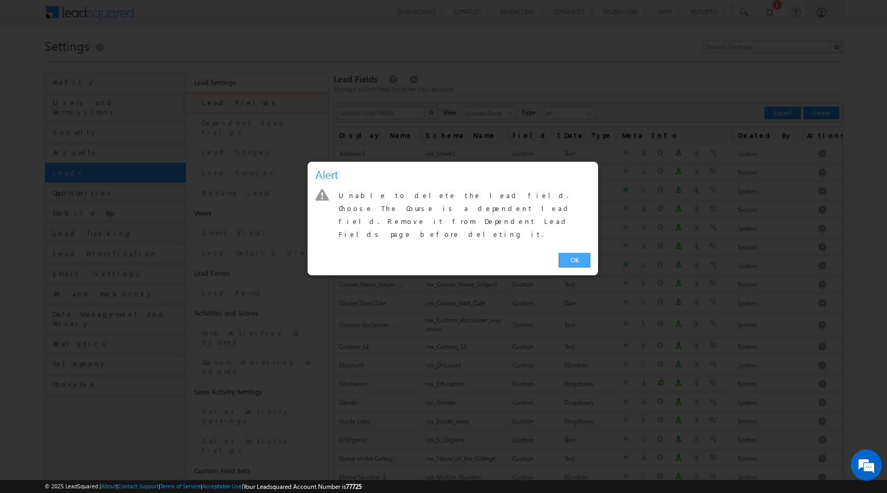
click at [570, 253] on link "OK" at bounding box center [575, 260] width 32 height 15
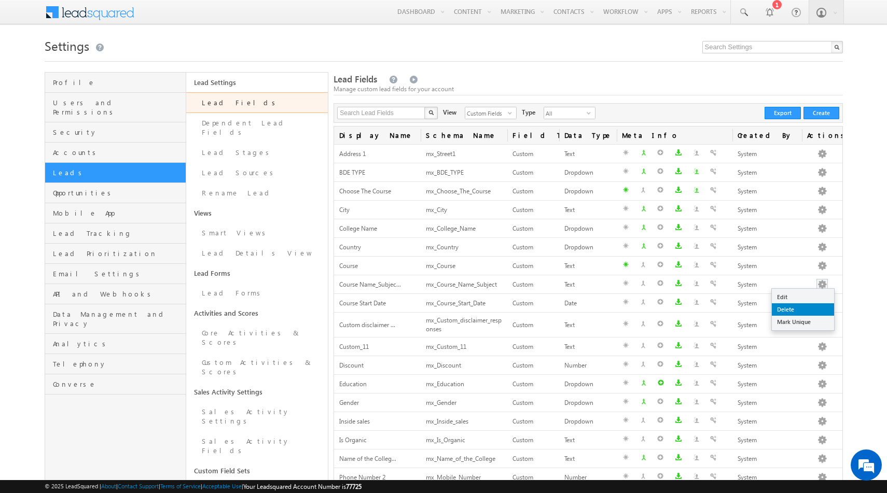
click at [796, 310] on link "Delete" at bounding box center [803, 309] width 62 height 12
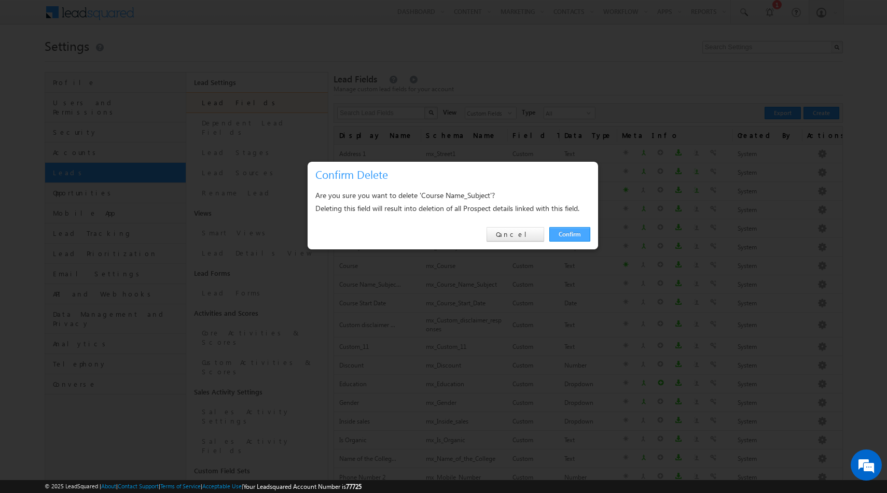
click at [583, 229] on link "Confirm" at bounding box center [569, 234] width 41 height 15
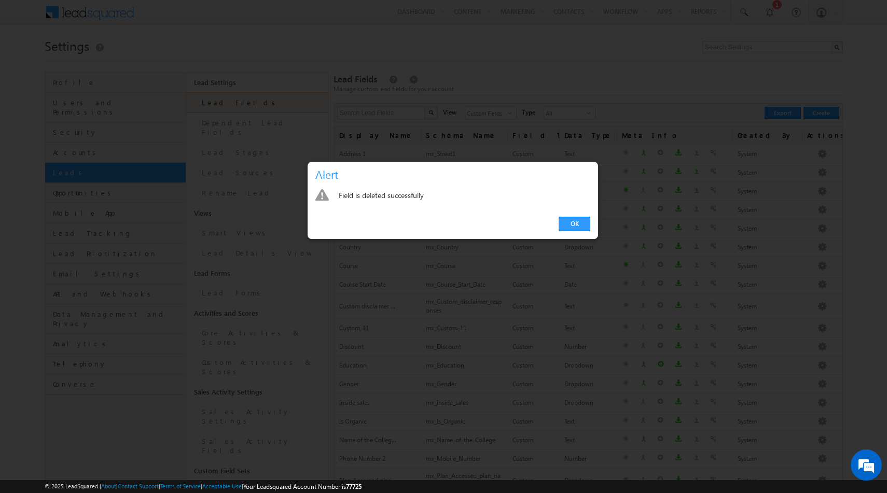
click at [570, 215] on div "OK" at bounding box center [453, 225] width 290 height 30
click at [570, 225] on link "OK" at bounding box center [575, 224] width 32 height 15
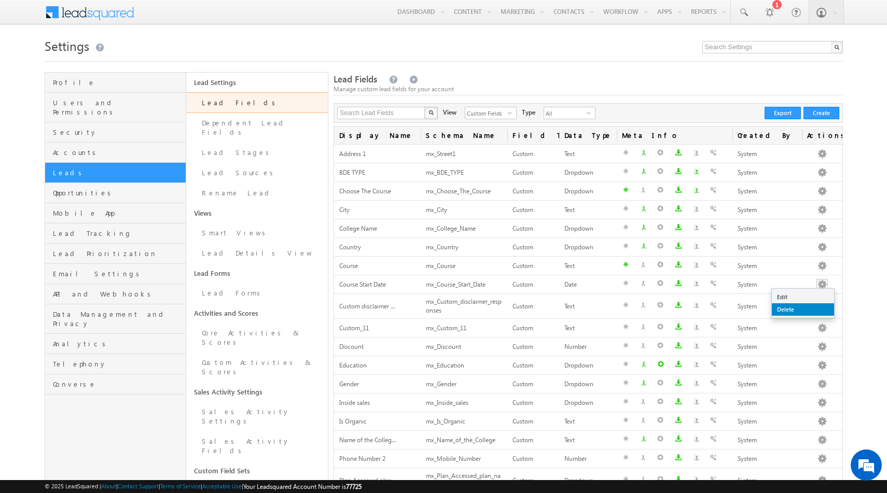
click at [796, 308] on link "Delete" at bounding box center [803, 309] width 62 height 12
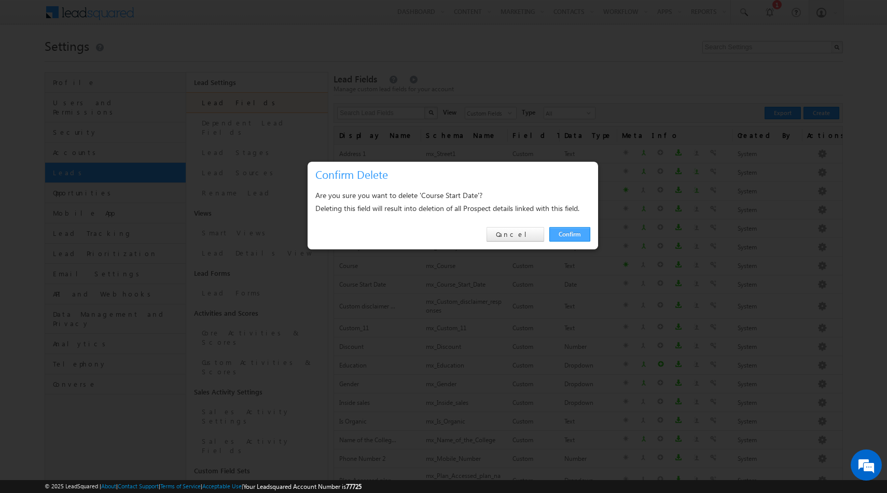
click at [550, 227] on link "Confirm" at bounding box center [569, 234] width 41 height 15
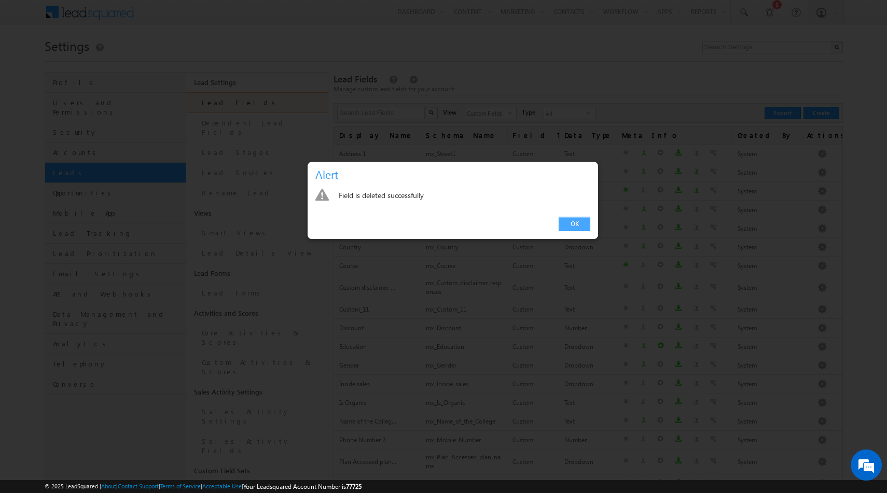
click at [570, 228] on link "OK" at bounding box center [575, 224] width 32 height 15
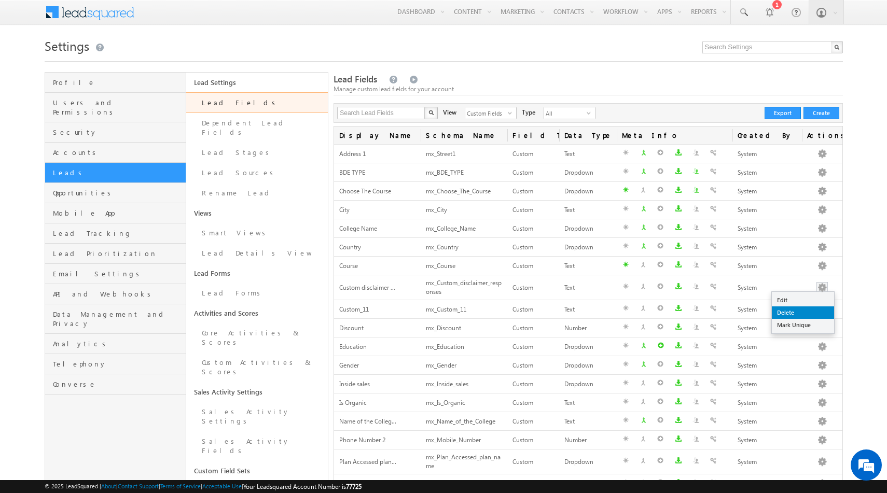
click at [797, 310] on link "Delete" at bounding box center [803, 313] width 62 height 12
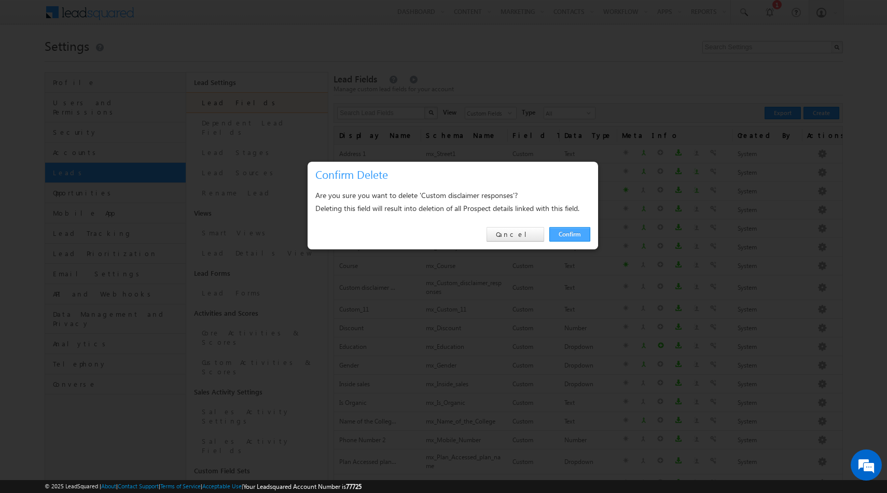
click at [575, 235] on link "Confirm" at bounding box center [569, 234] width 41 height 15
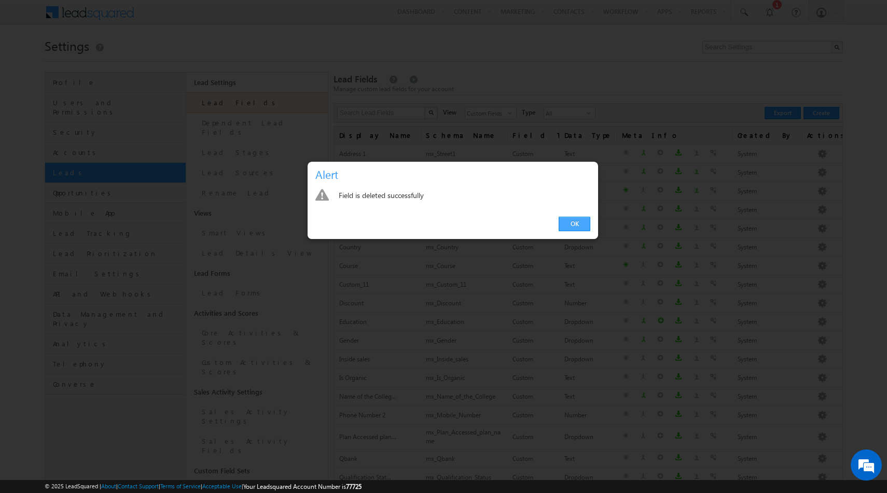
click at [575, 229] on link "OK" at bounding box center [575, 224] width 32 height 15
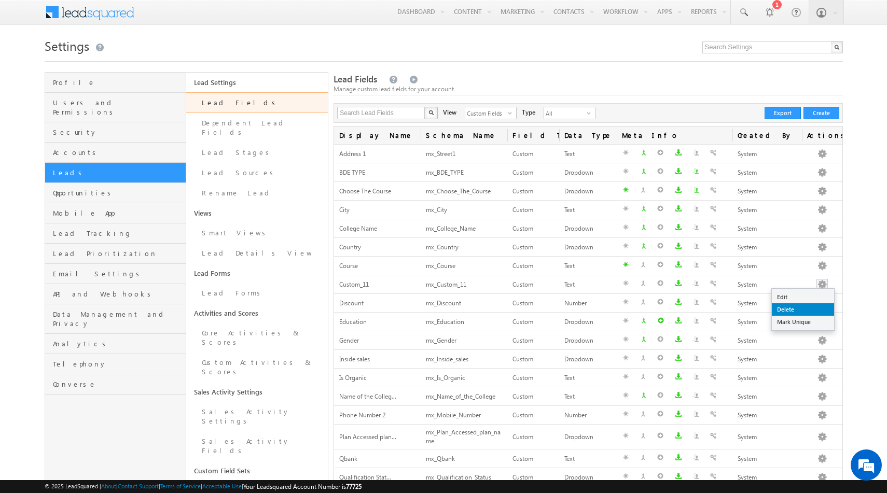
click at [791, 312] on link "Delete" at bounding box center [803, 309] width 62 height 12
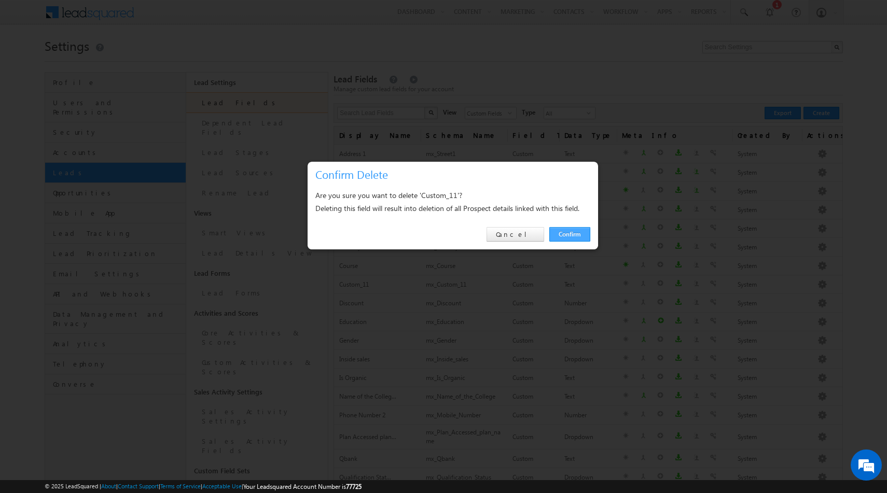
click at [561, 237] on link "Confirm" at bounding box center [569, 234] width 41 height 15
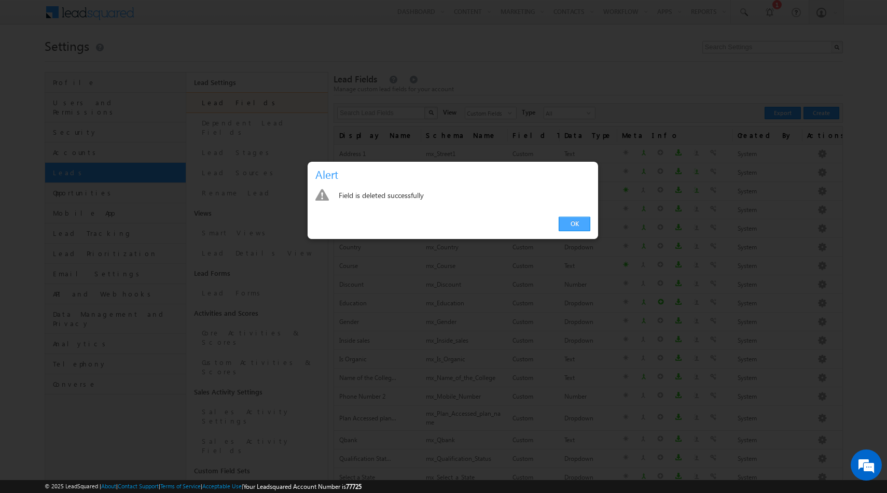
click at [574, 224] on link "OK" at bounding box center [575, 224] width 32 height 15
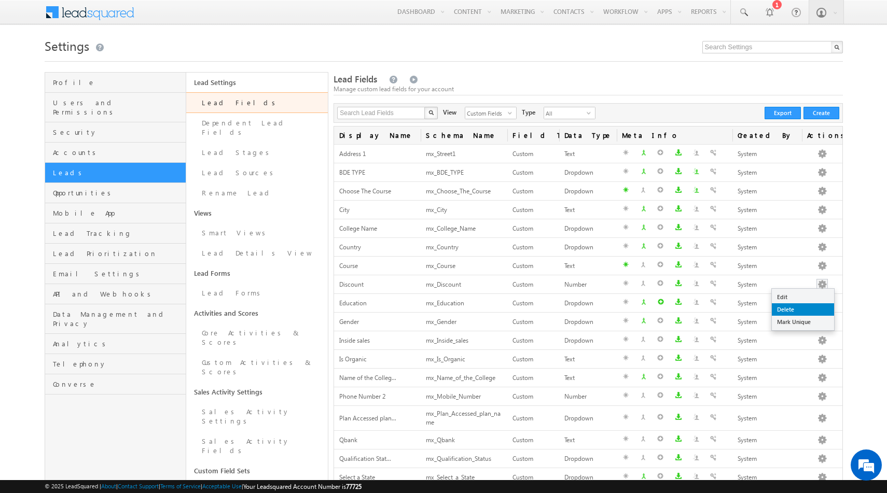
click at [784, 313] on link "Delete" at bounding box center [803, 309] width 62 height 12
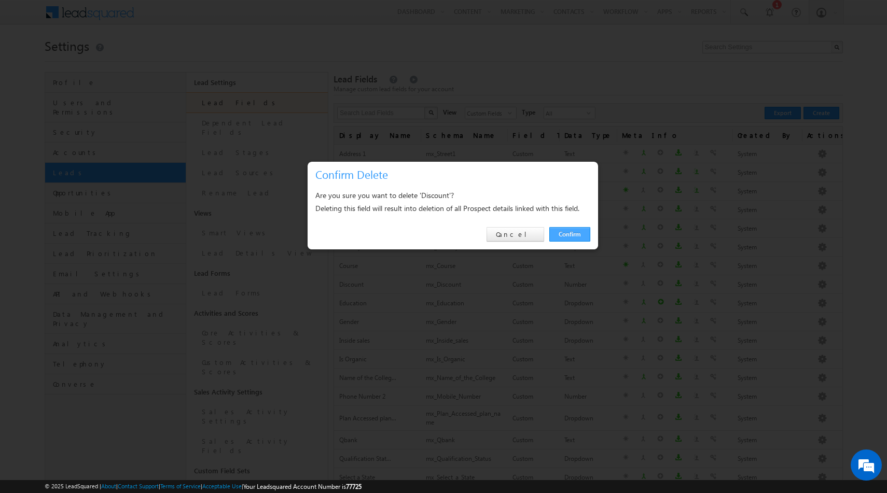
click at [576, 236] on link "Confirm" at bounding box center [569, 234] width 41 height 15
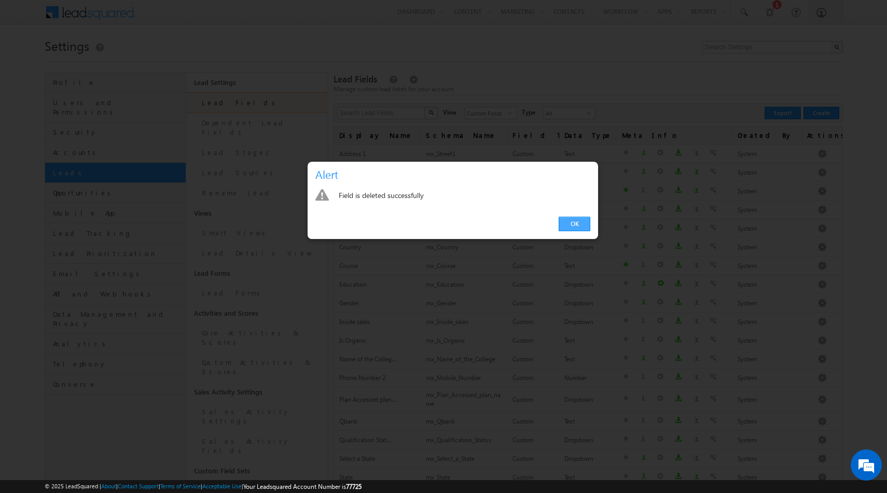
click at [573, 225] on link "OK" at bounding box center [575, 224] width 32 height 15
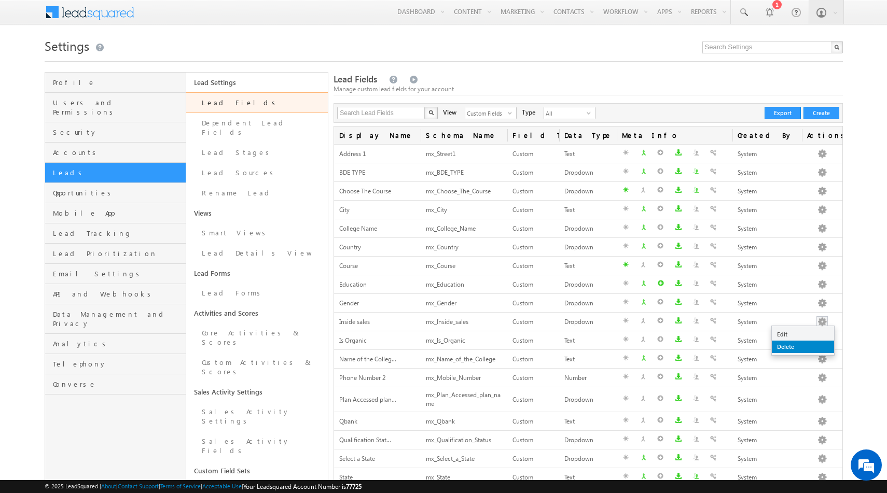
click at [792, 344] on link "Delete" at bounding box center [803, 347] width 62 height 12
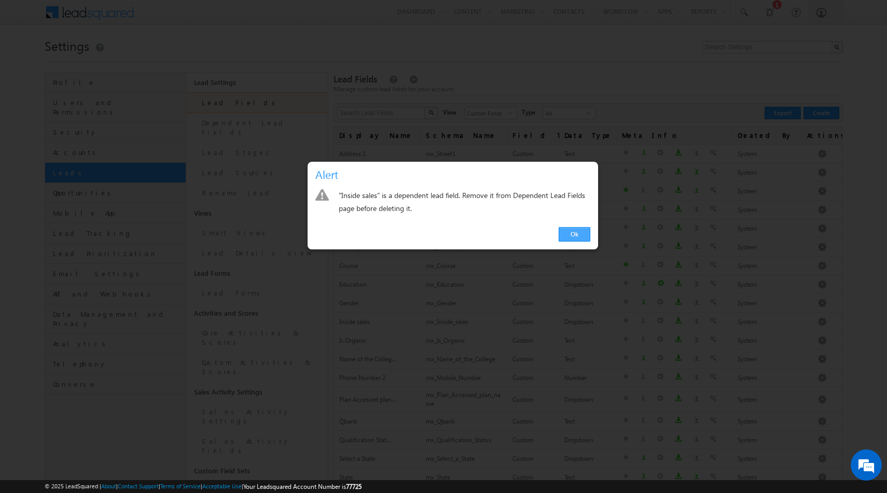
click at [580, 234] on link "Ok" at bounding box center [575, 234] width 32 height 15
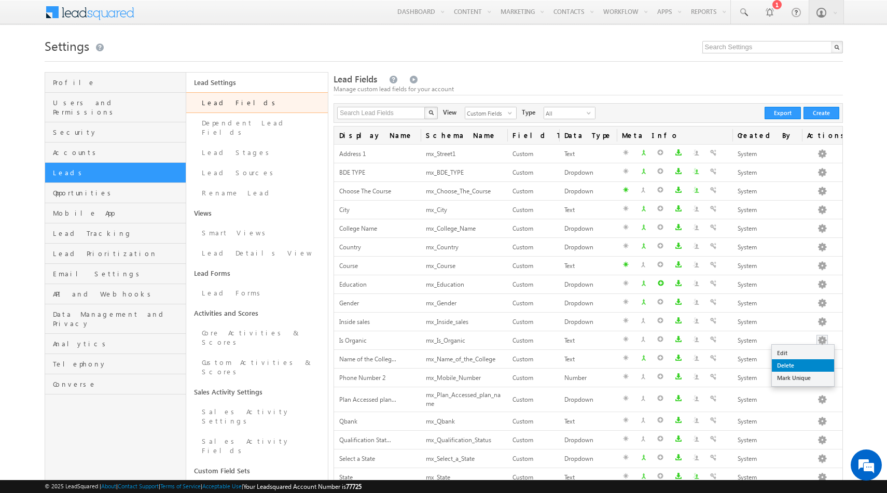
click at [793, 367] on link "Delete" at bounding box center [803, 365] width 62 height 12
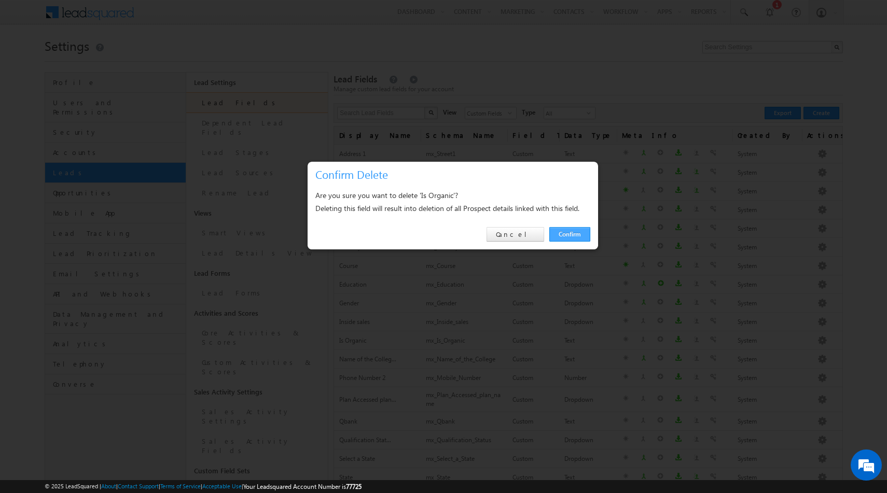
click at [570, 238] on link "Confirm" at bounding box center [569, 234] width 41 height 15
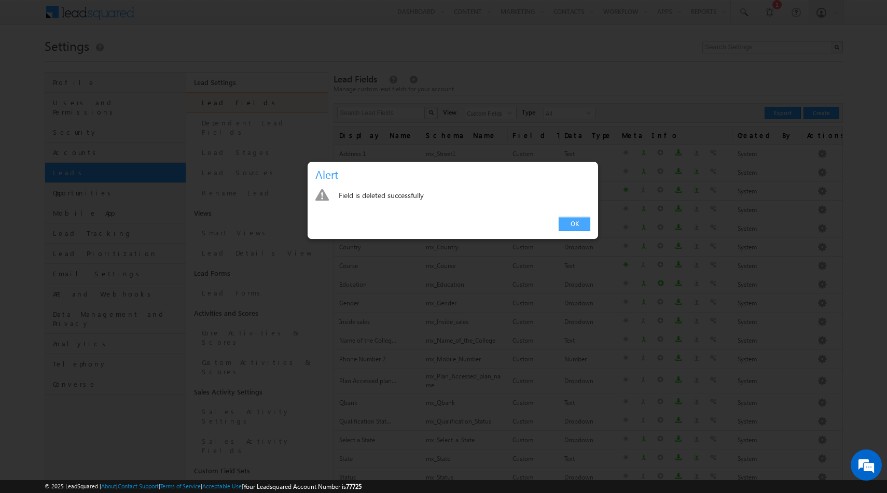
click at [574, 224] on link "OK" at bounding box center [575, 224] width 32 height 15
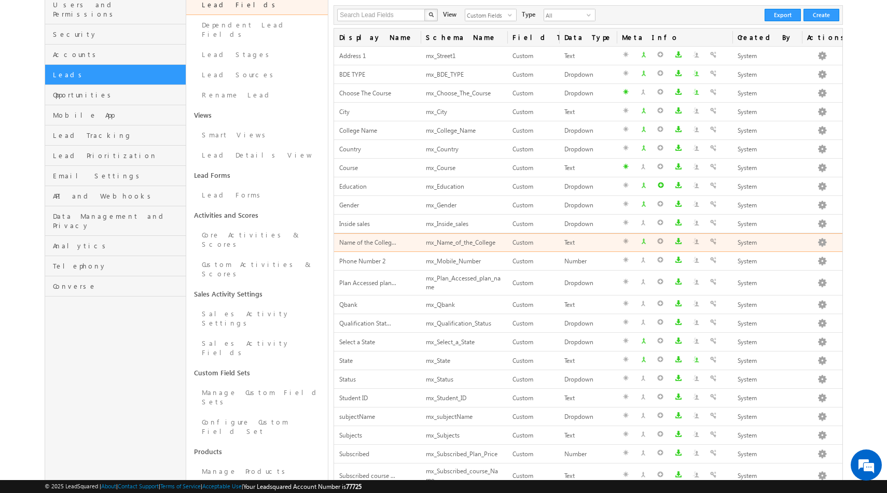
scroll to position [99, 0]
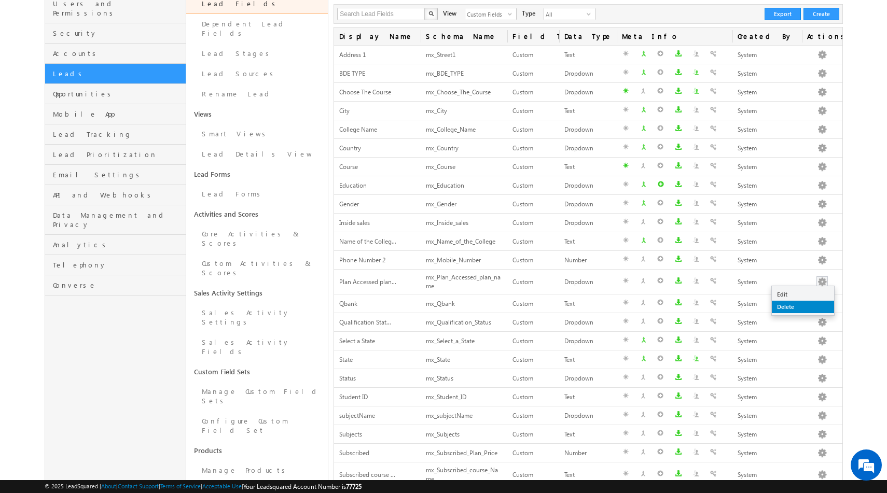
click at [790, 306] on link "Delete" at bounding box center [803, 307] width 62 height 12
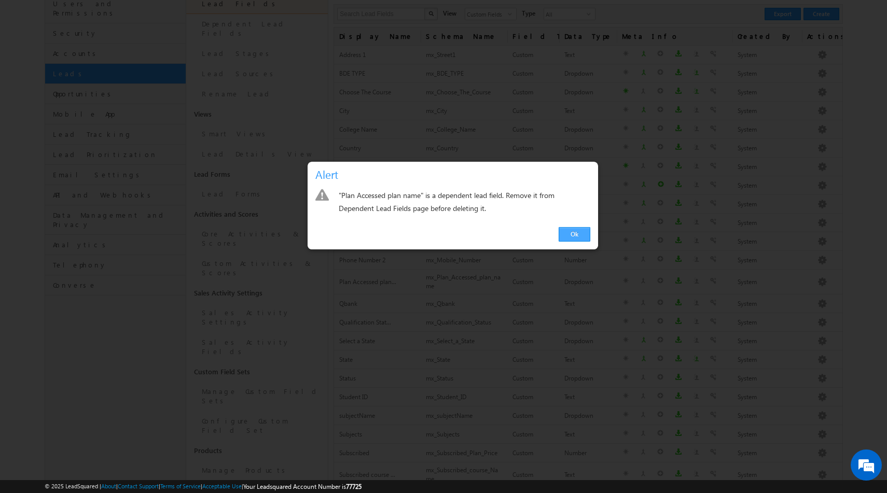
click at [571, 232] on link "Ok" at bounding box center [575, 234] width 32 height 15
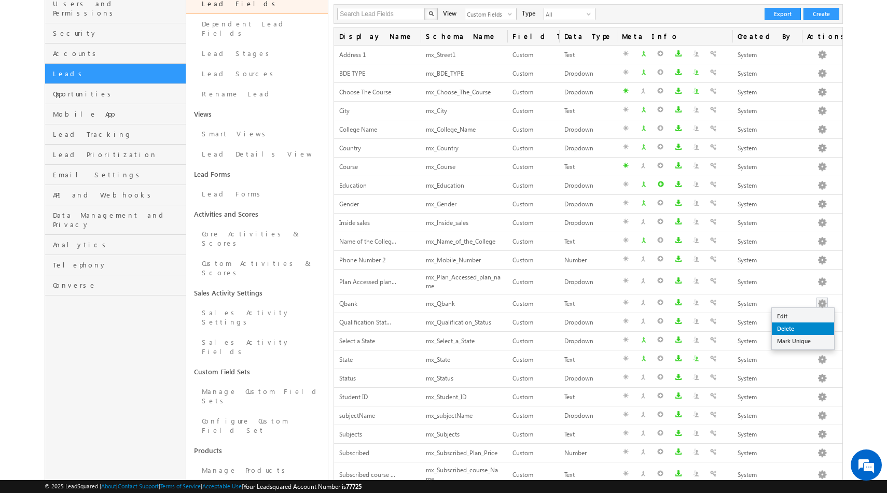
click at [798, 330] on link "Delete" at bounding box center [803, 329] width 62 height 12
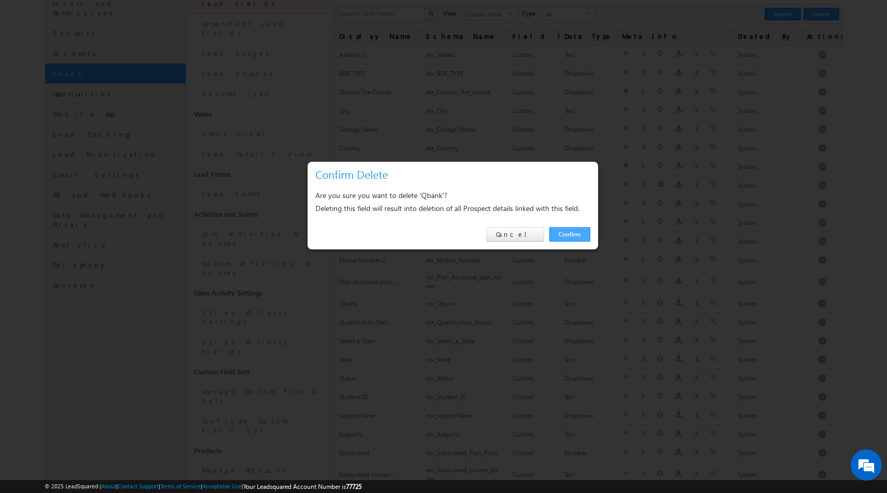
click at [577, 236] on link "Confirm" at bounding box center [569, 234] width 41 height 15
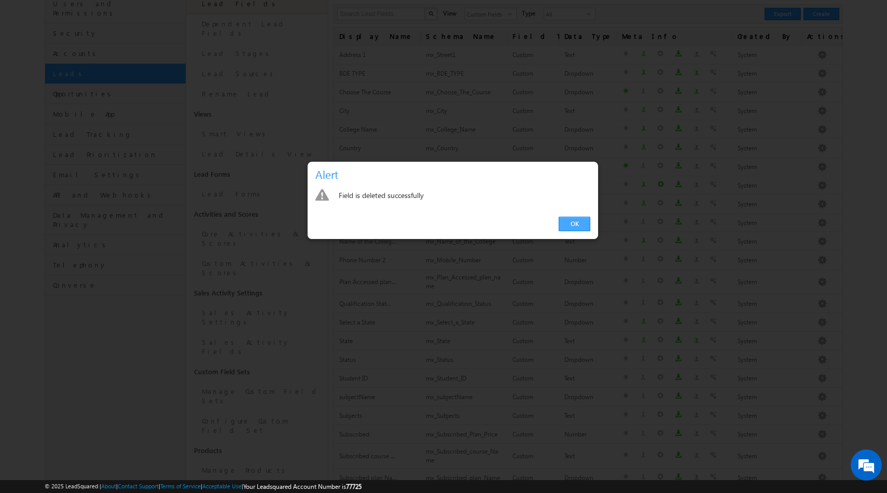
click at [571, 226] on link "OK" at bounding box center [575, 224] width 32 height 15
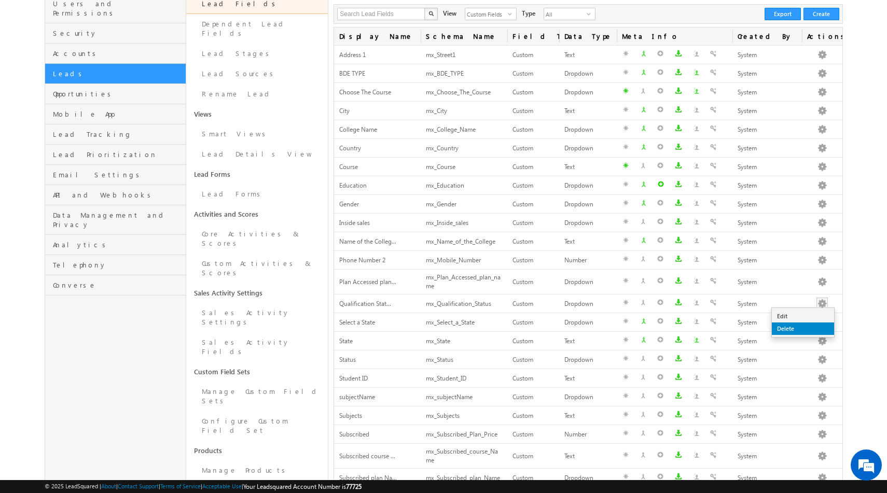
click at [786, 328] on link "Delete" at bounding box center [803, 329] width 62 height 12
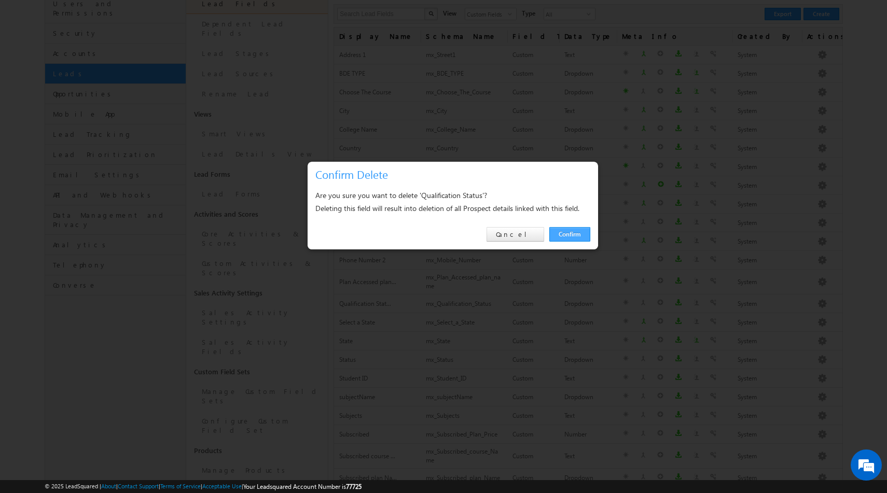
click at [567, 237] on link "Confirm" at bounding box center [569, 234] width 41 height 15
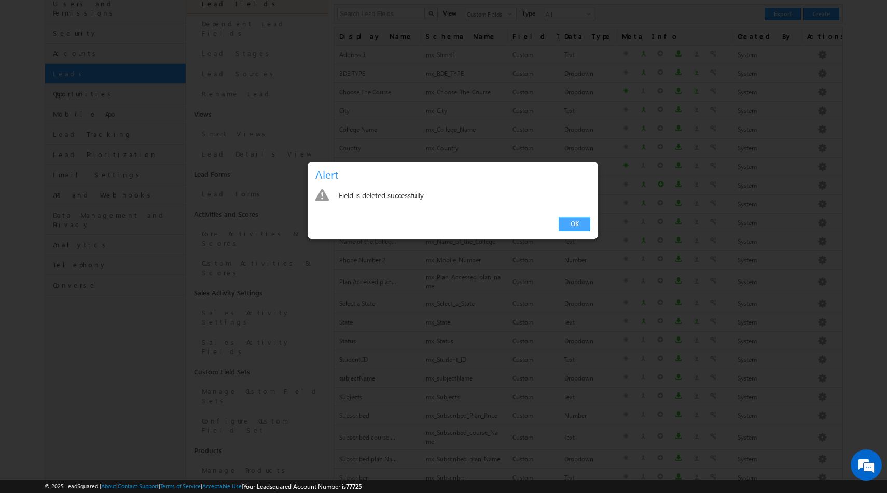
click at [573, 226] on link "OK" at bounding box center [575, 224] width 32 height 15
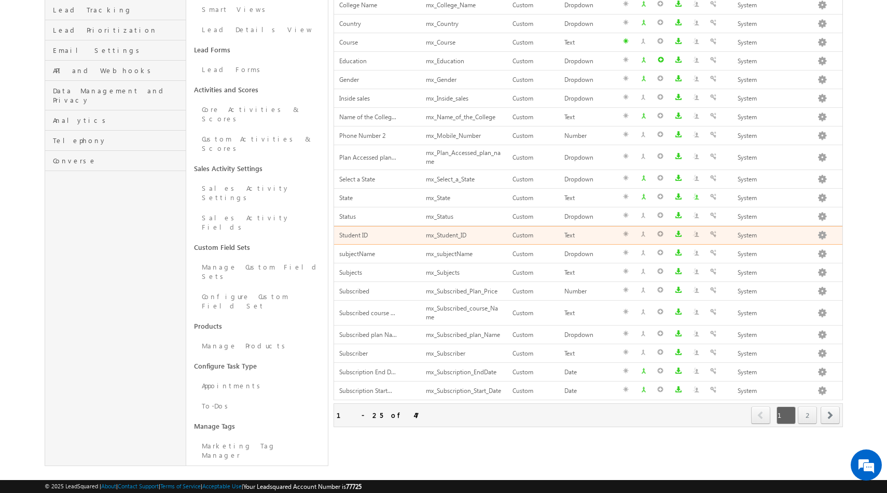
scroll to position [236, 0]
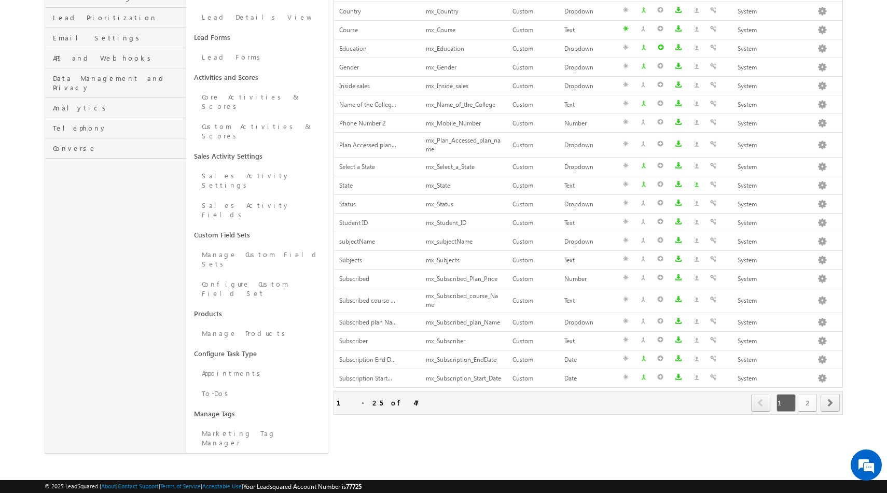
click at [802, 403] on link "2" at bounding box center [807, 403] width 19 height 18
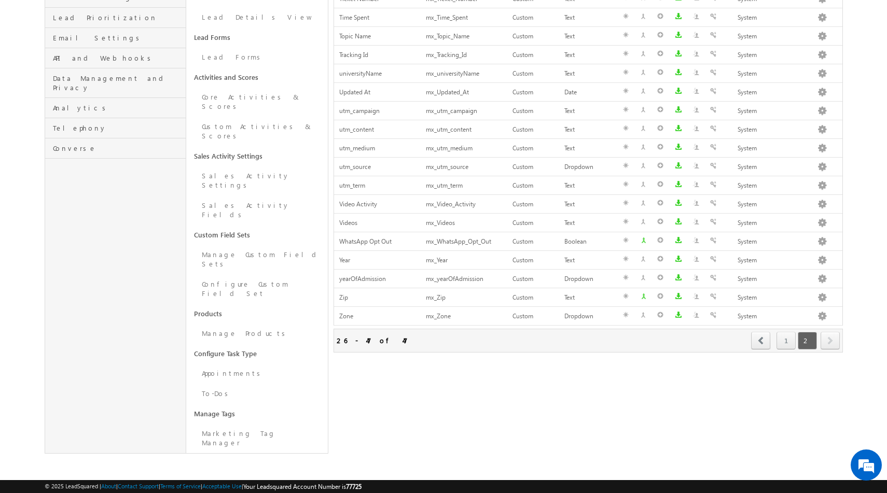
scroll to position [174, 0]
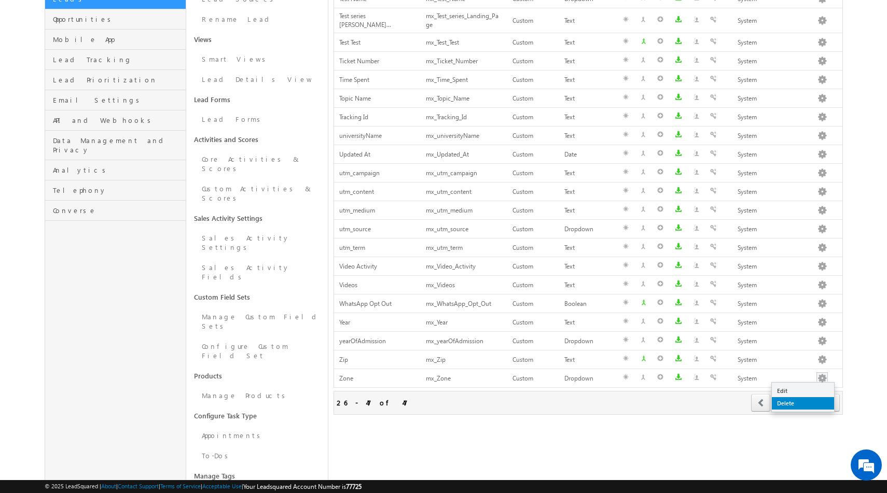
click at [789, 400] on link "Delete" at bounding box center [803, 403] width 62 height 12
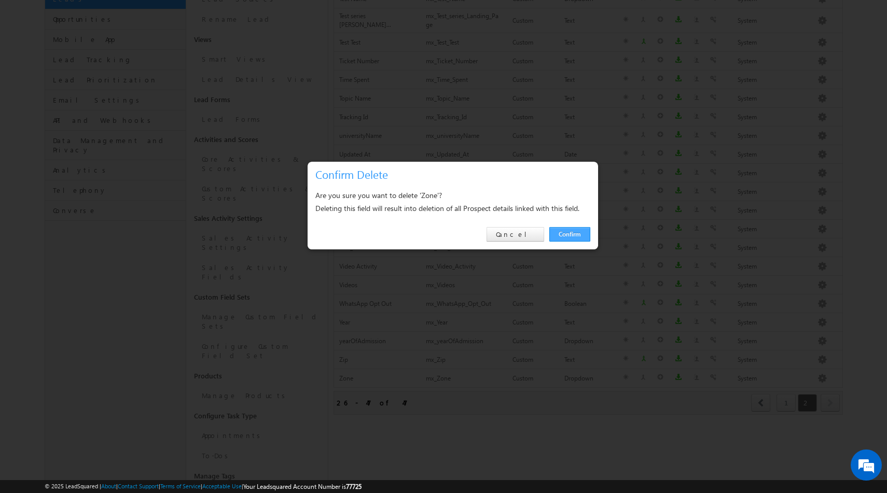
click at [573, 239] on link "Confirm" at bounding box center [569, 234] width 41 height 15
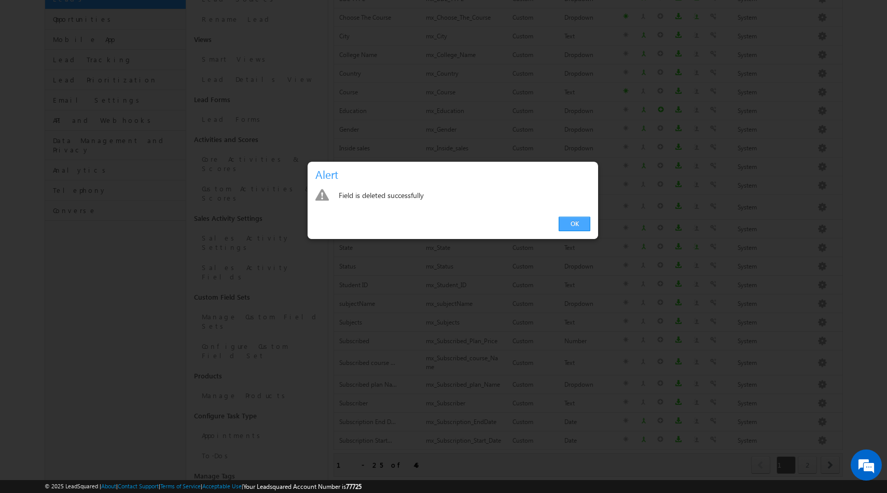
click at [572, 219] on link "OK" at bounding box center [575, 224] width 32 height 15
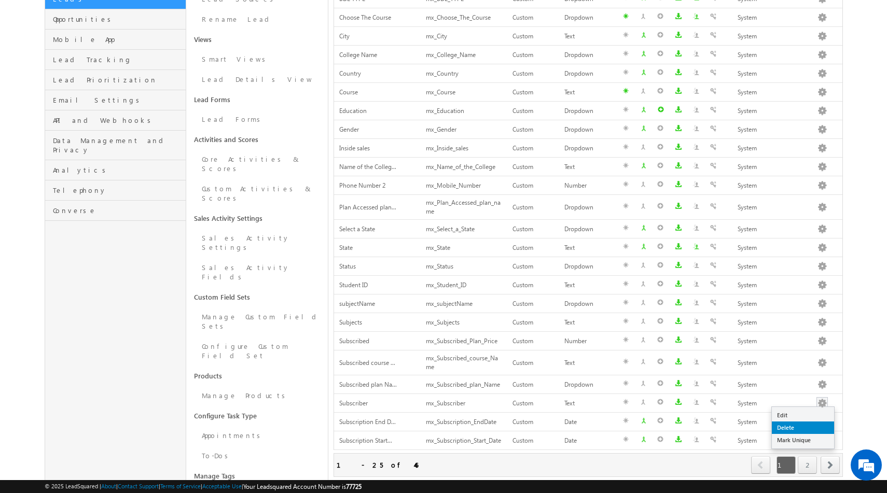
click at [805, 428] on link "Delete" at bounding box center [803, 428] width 62 height 12
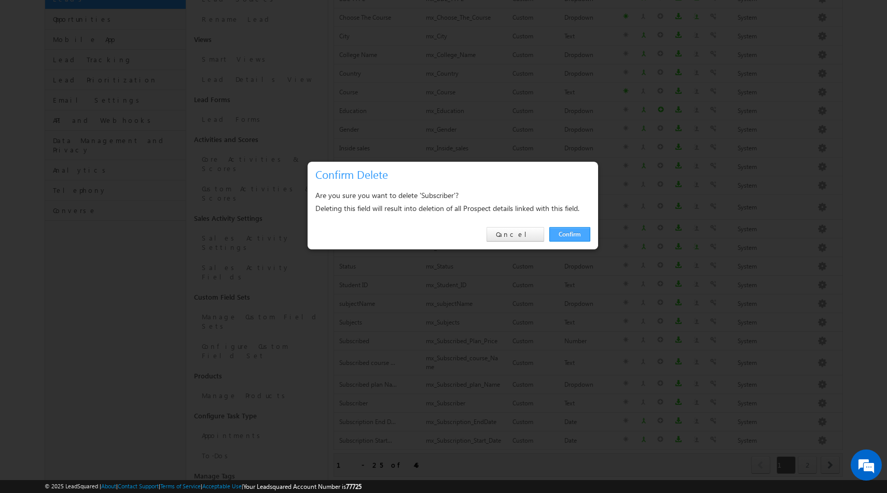
click at [573, 232] on link "Confirm" at bounding box center [569, 234] width 41 height 15
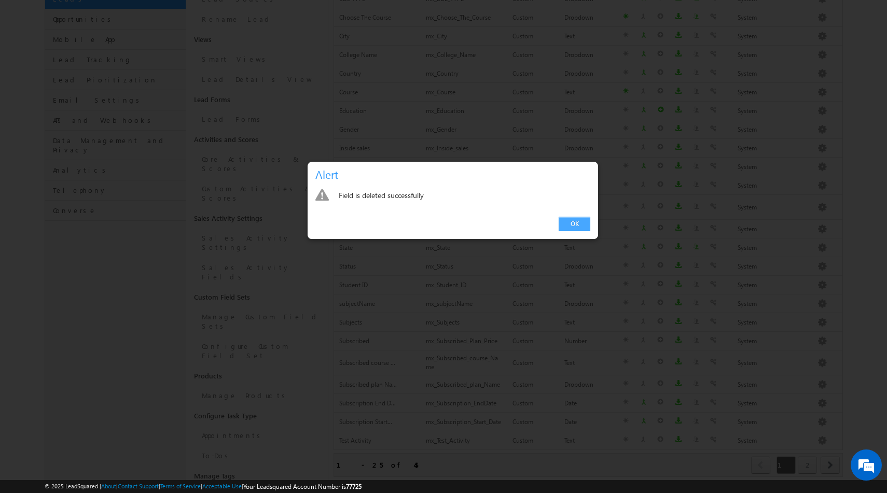
click at [563, 221] on link "OK" at bounding box center [575, 224] width 32 height 15
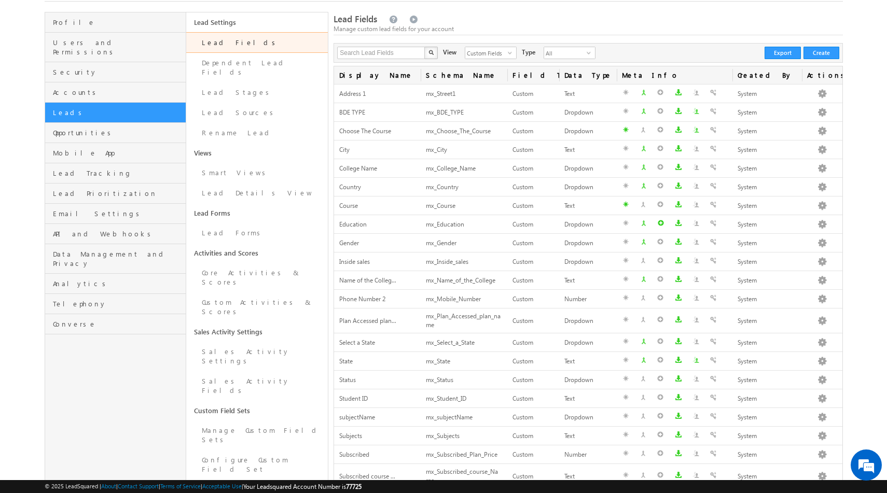
scroll to position [0, 0]
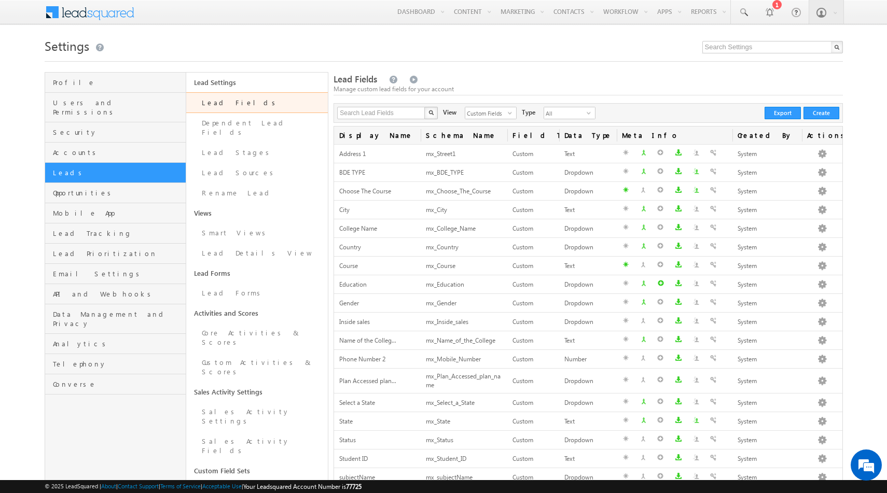
click at [578, 61] on div at bounding box center [444, 58] width 798 height 7
